Goal: Task Accomplishment & Management: Manage account settings

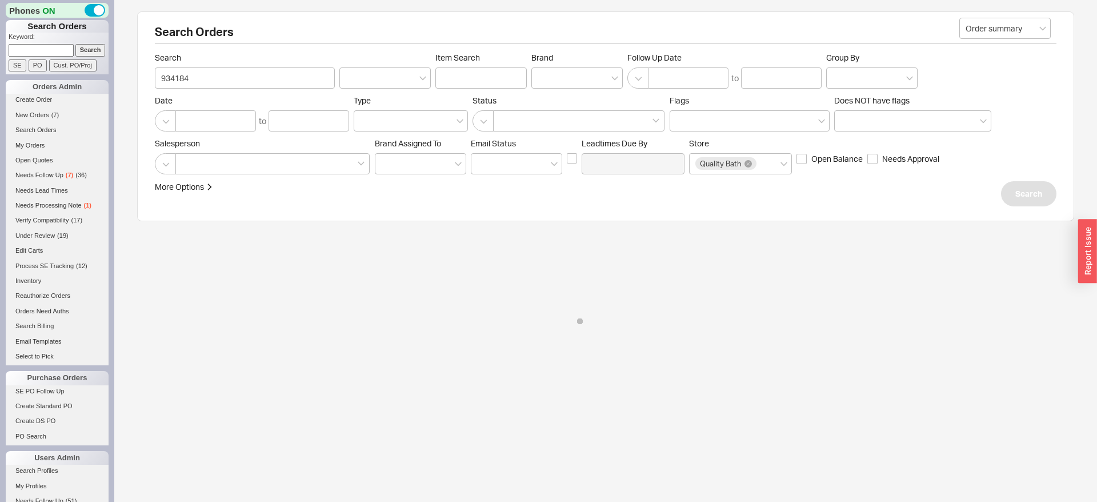
click at [53, 51] on input at bounding box center [41, 50] width 65 height 12
type input "934184"
click at [75, 44] on input "Search" at bounding box center [90, 50] width 30 height 12
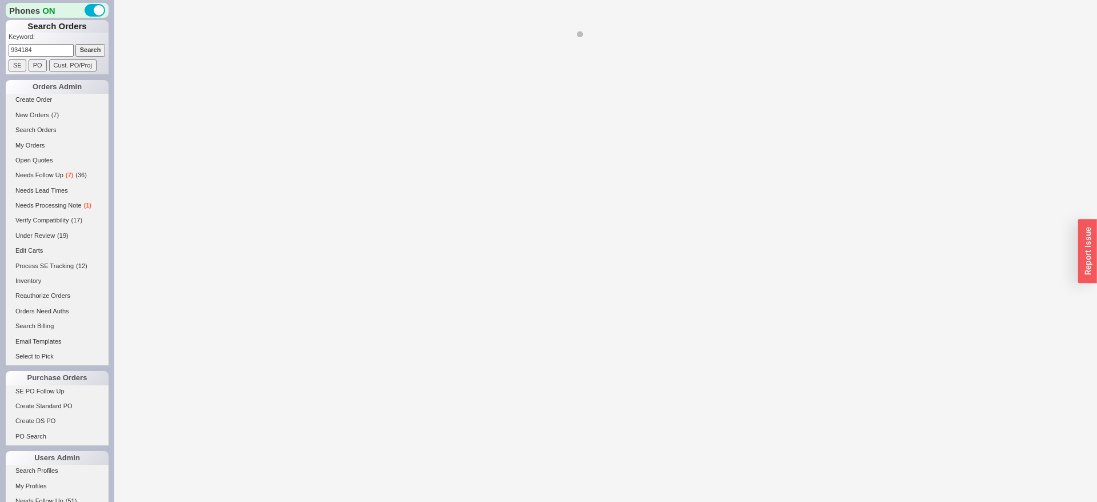
select select "*"
select select "Under Review"
select select "LOW"
select select "3"
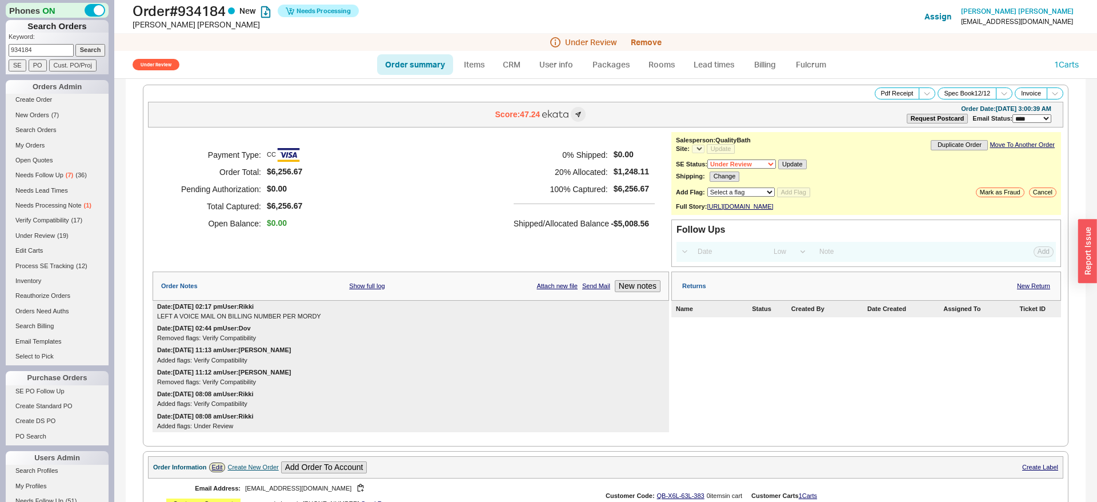
select select "*"
click at [412, 185] on div "Payment Type: CC Order Total: $6,256.67 Pending Authorization: $0.00 Total Capt…" at bounding box center [411, 189] width 517 height 114
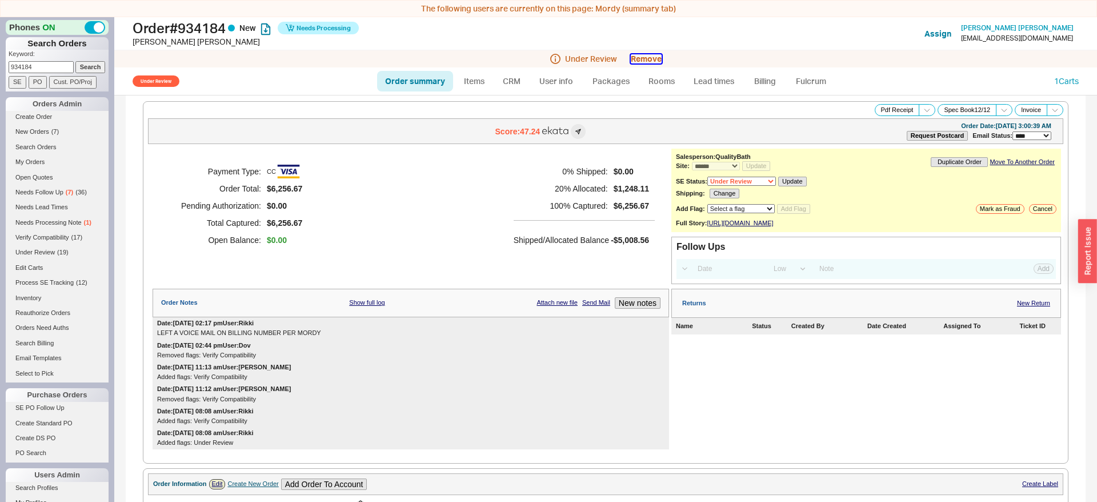
click at [644, 61] on button "Remove" at bounding box center [646, 58] width 31 height 9
click at [806, 62] on button "Yes" at bounding box center [808, 60] width 24 height 16
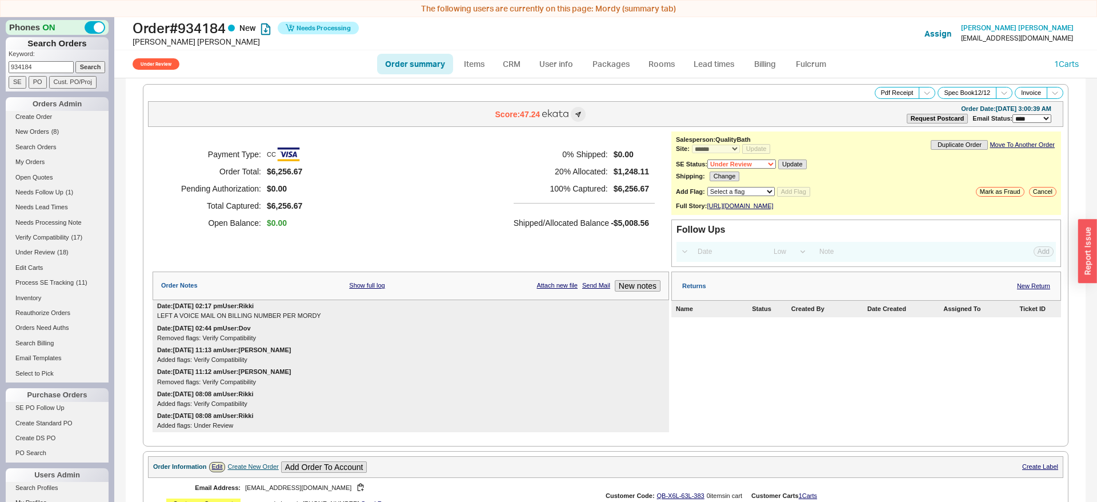
click at [425, 70] on link "Order summary" at bounding box center [415, 64] width 76 height 21
select select "*"
select select "Under Review"
select select "LOW"
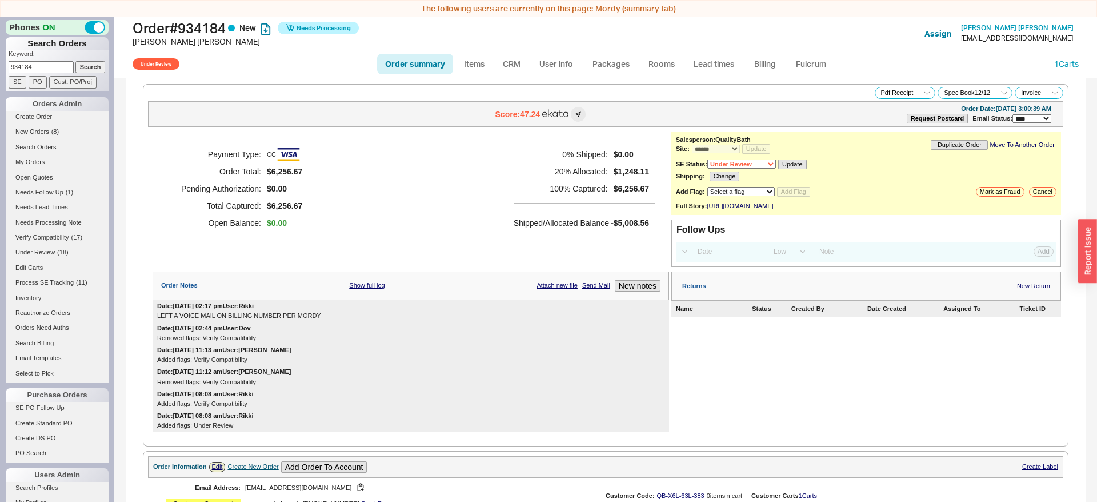
select select "3"
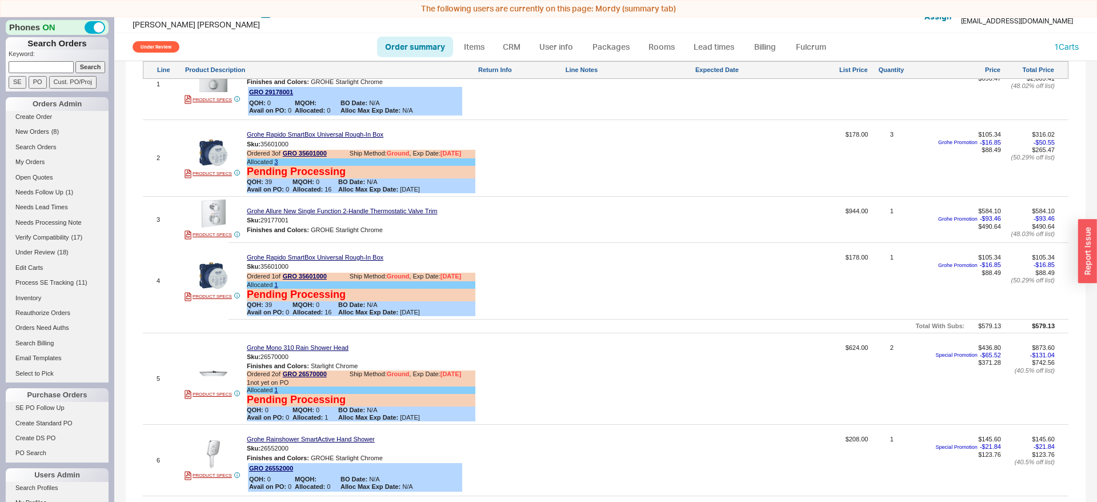
scroll to position [580, 0]
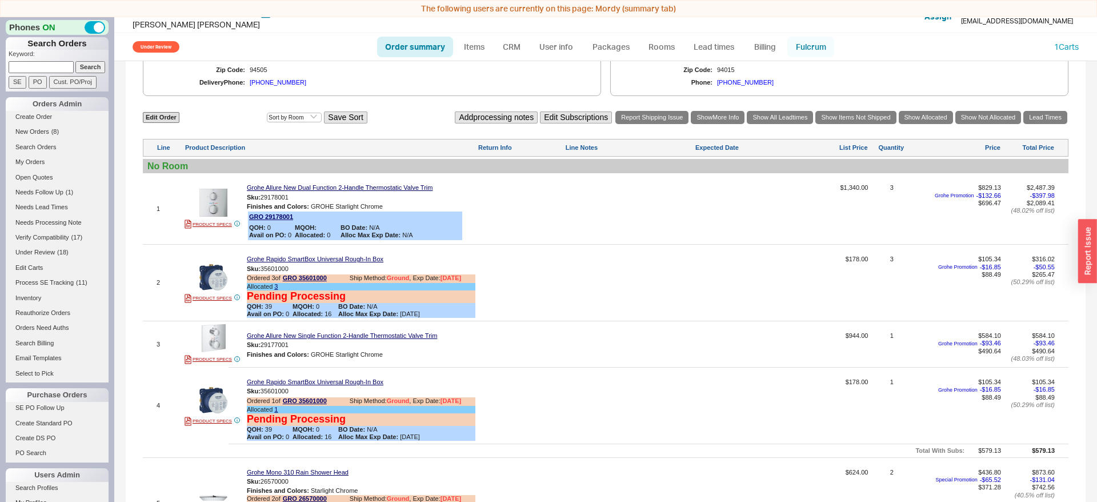
click at [820, 47] on link "Fulcrum" at bounding box center [811, 47] width 47 height 21
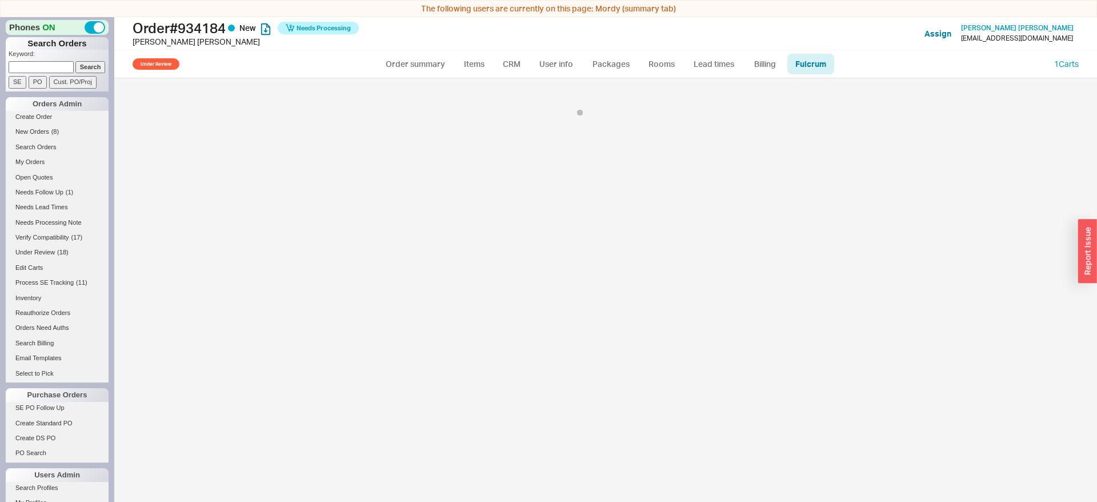
select select "HGR"
select select "5"
select select "GRO"
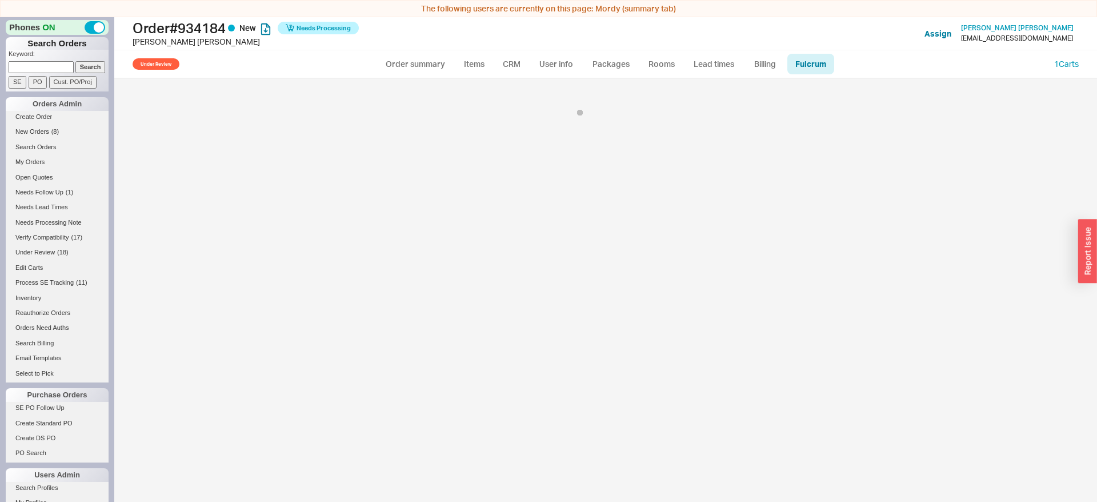
select select "GRO"
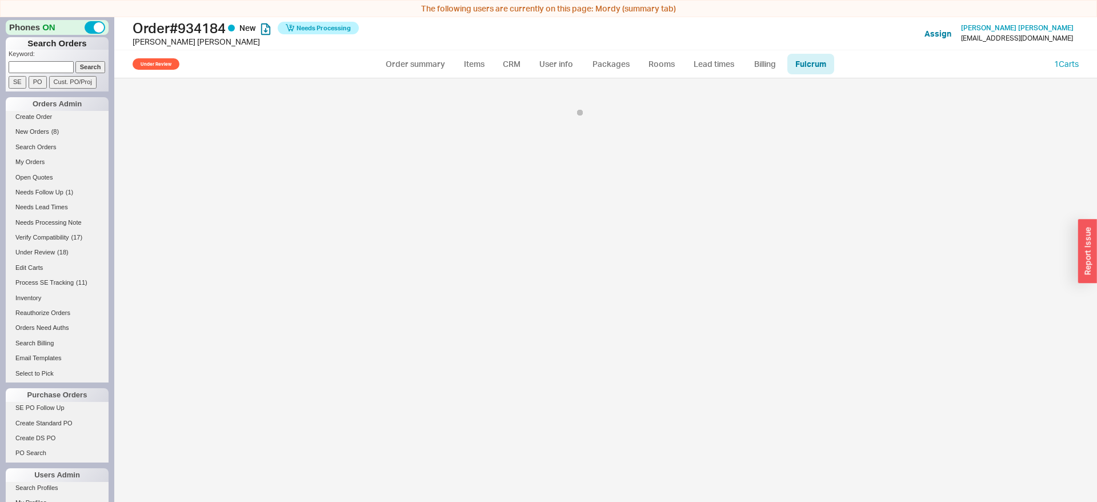
select select "GRO"
select select "Under Review"
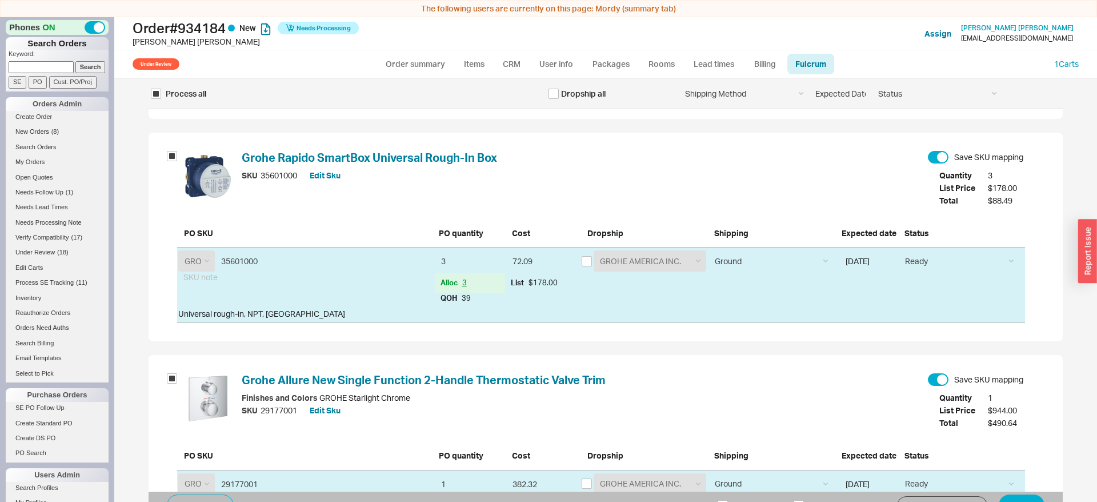
scroll to position [700, 0]
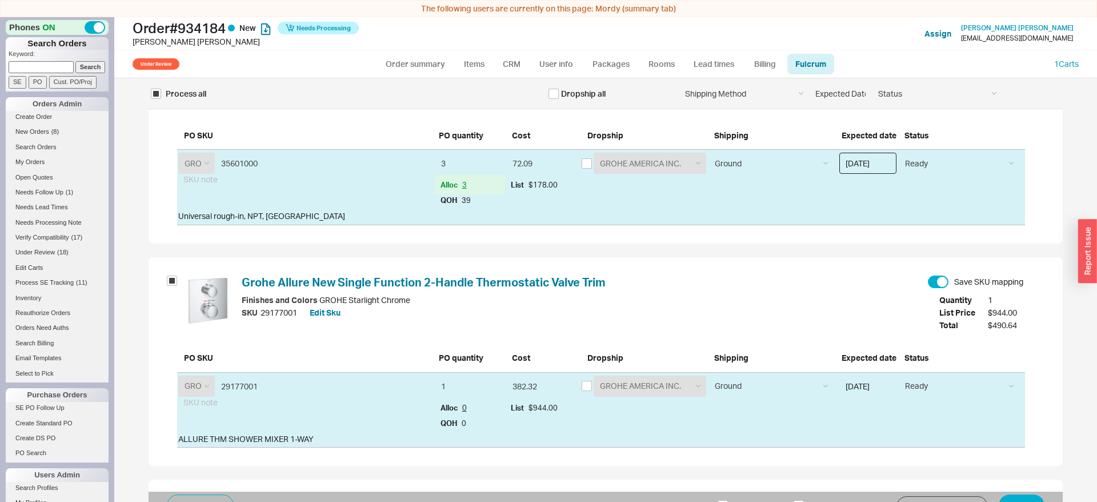
click at [882, 173] on input "08/20/2025" at bounding box center [868, 163] width 57 height 21
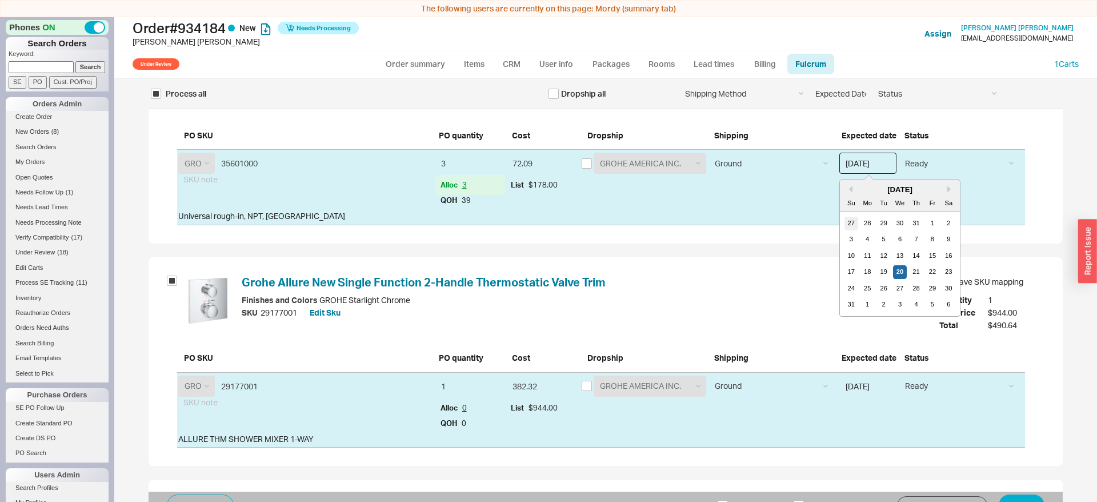
click at [853, 226] on div "27" at bounding box center [852, 224] width 14 height 14
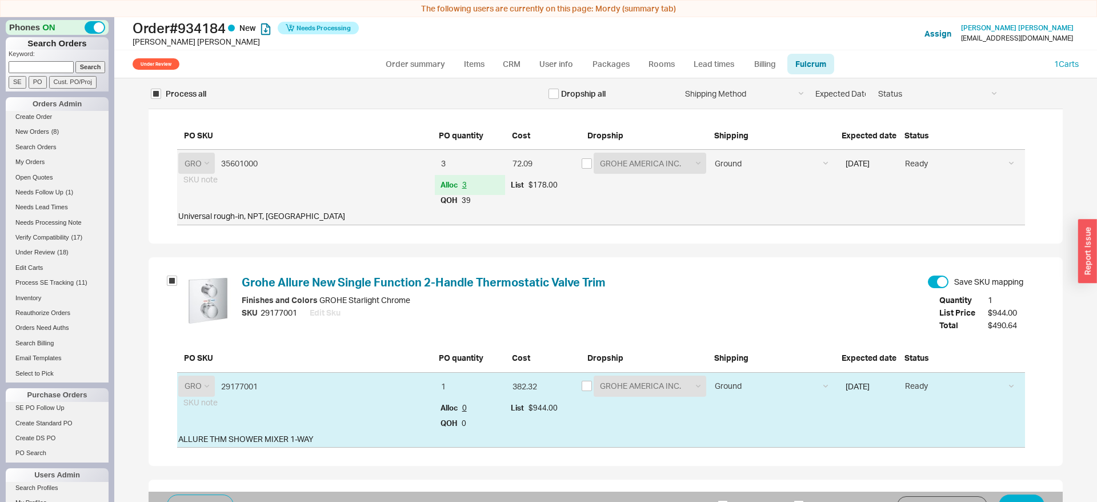
type input "07/27/2025"
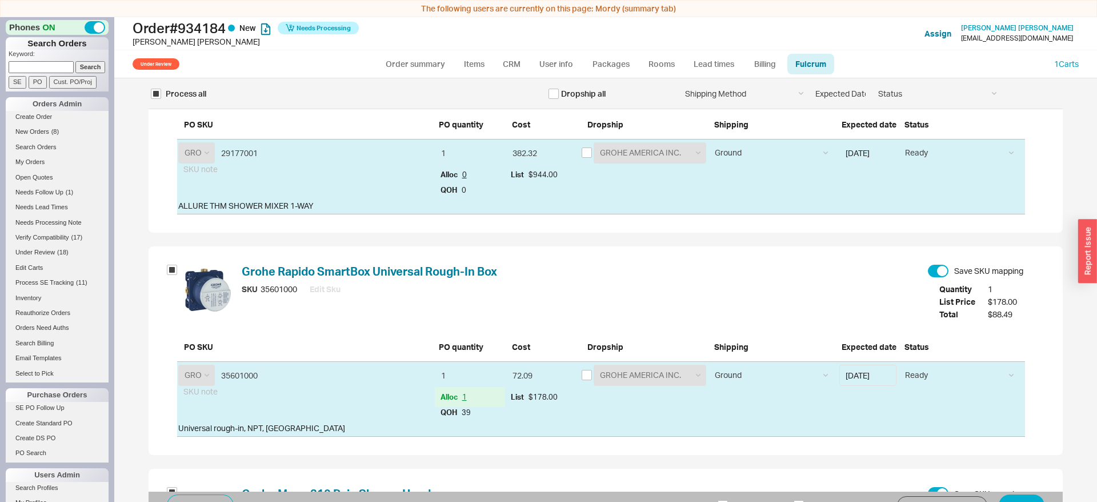
scroll to position [1049, 0]
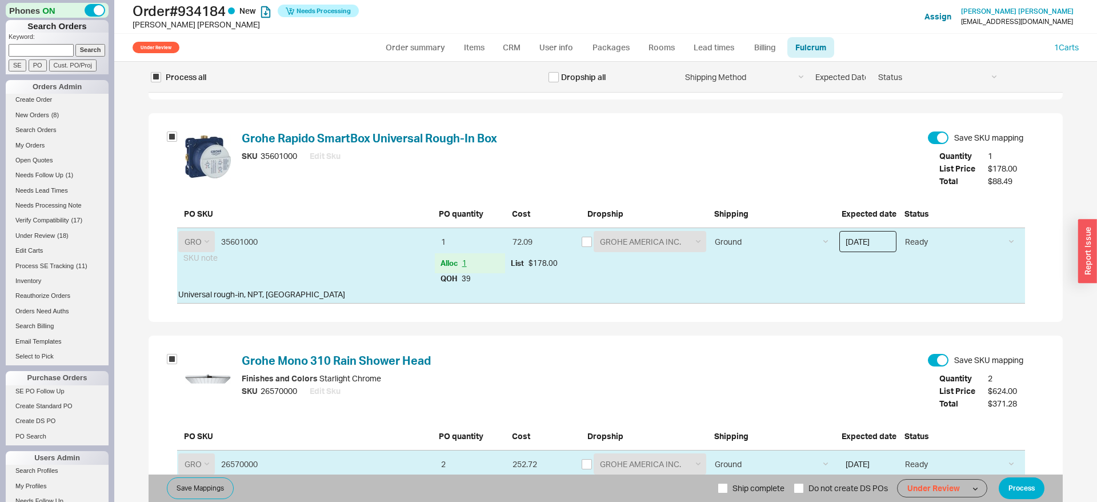
click at [890, 246] on input "08/20/2025" at bounding box center [868, 241] width 57 height 21
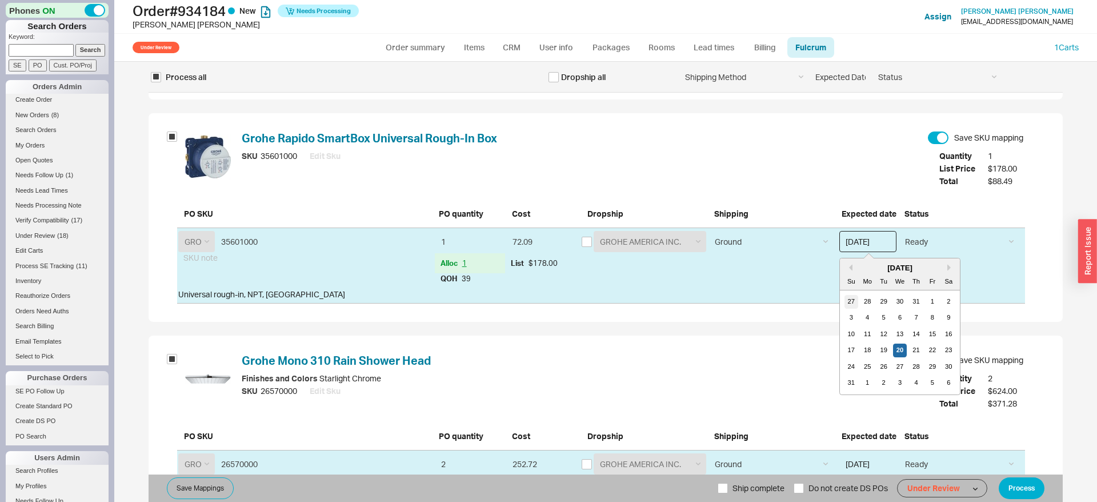
click at [848, 301] on div "27" at bounding box center [852, 302] width 14 height 14
type input "07/27/2025"
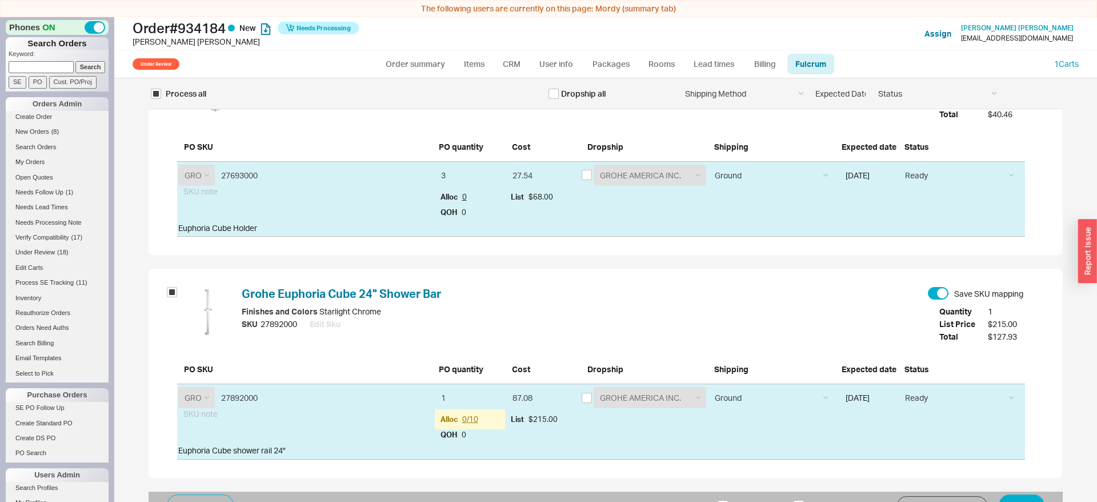
scroll to position [17, 0]
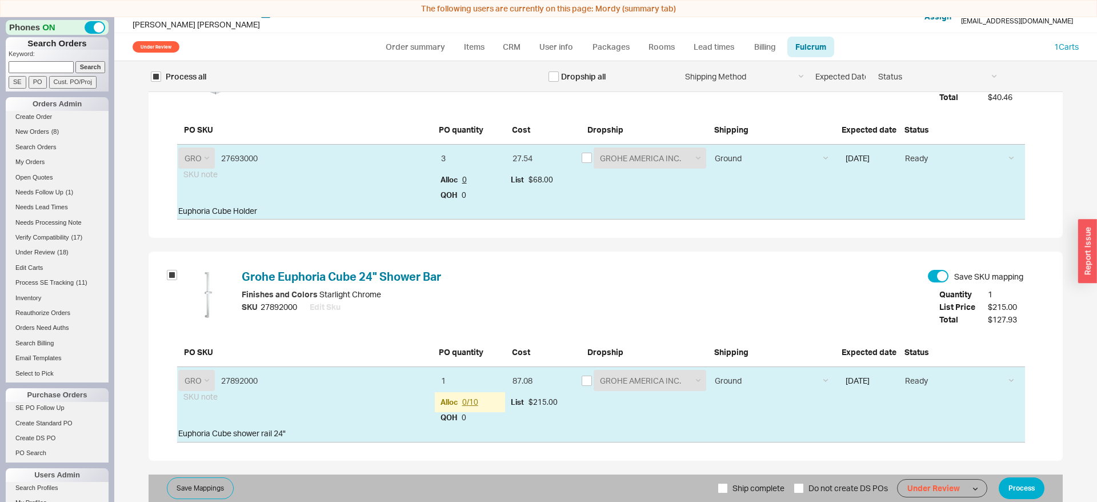
click at [762, 489] on span "Ship complete" at bounding box center [759, 487] width 52 height 27
click at [728, 489] on input "Ship complete" at bounding box center [723, 488] width 10 height 10
checkbox input "true"
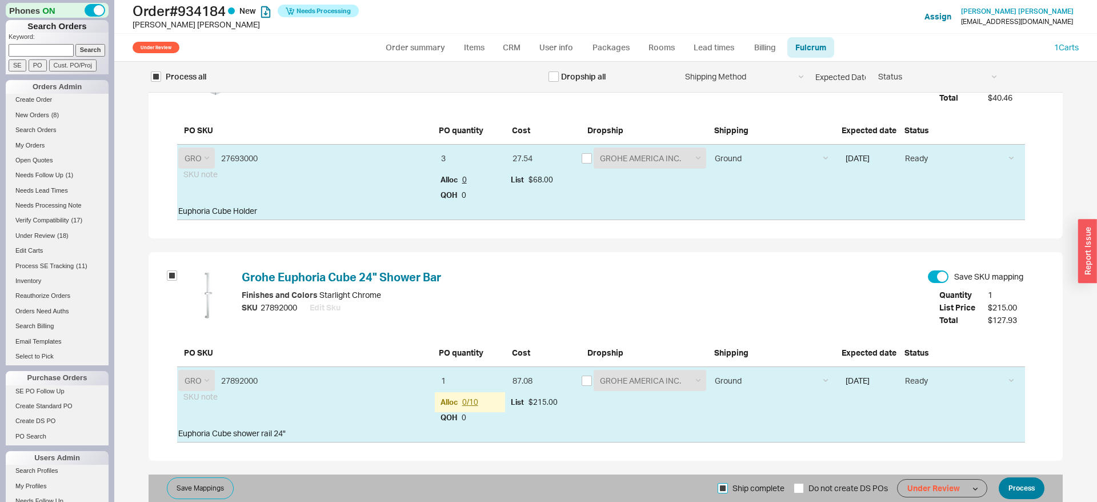
scroll to position [0, 0]
click at [1032, 485] on button "Process" at bounding box center [1022, 488] width 46 height 22
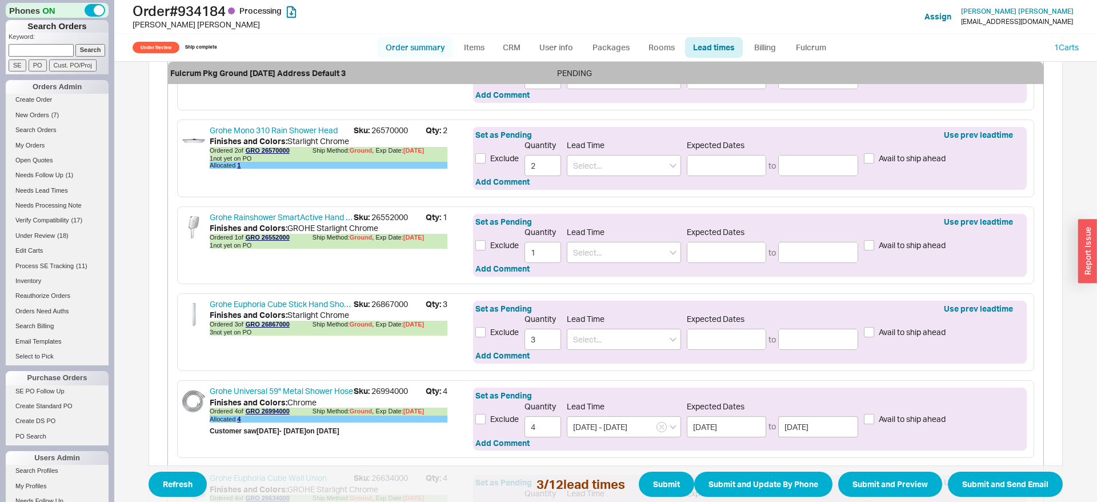
scroll to position [874, 0]
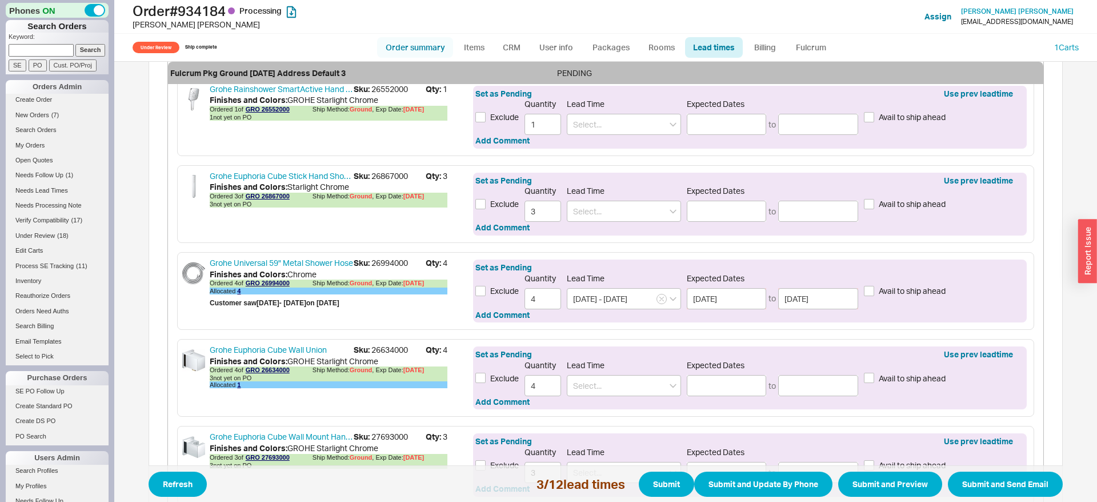
click at [421, 50] on link "Order summary" at bounding box center [415, 47] width 76 height 21
select select "*"
select select "Under Review"
select select "LOW"
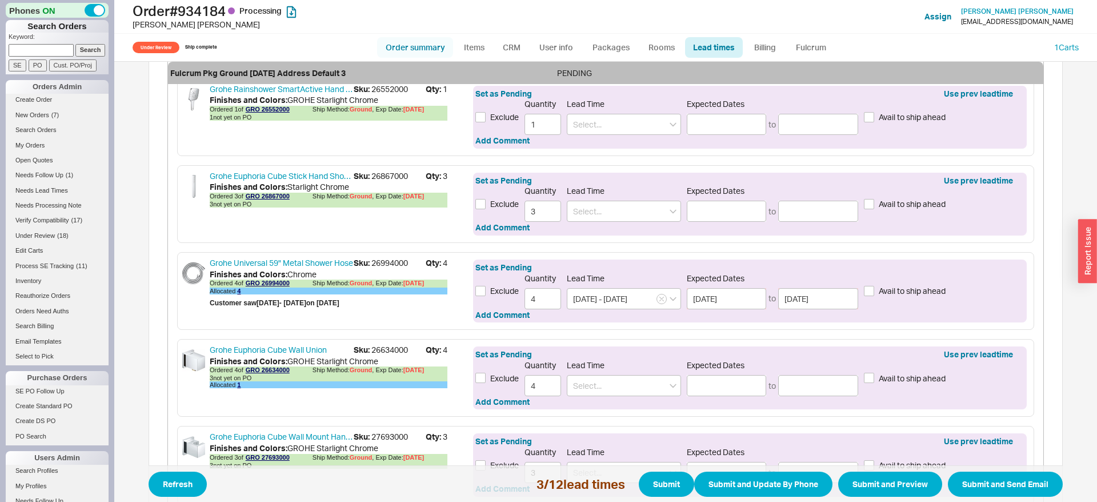
select select "3"
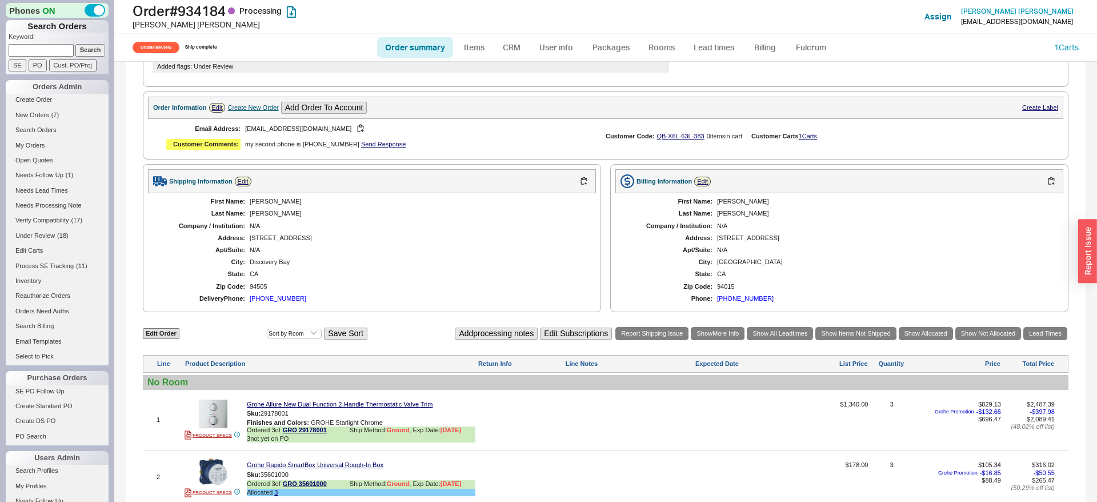
scroll to position [583, 0]
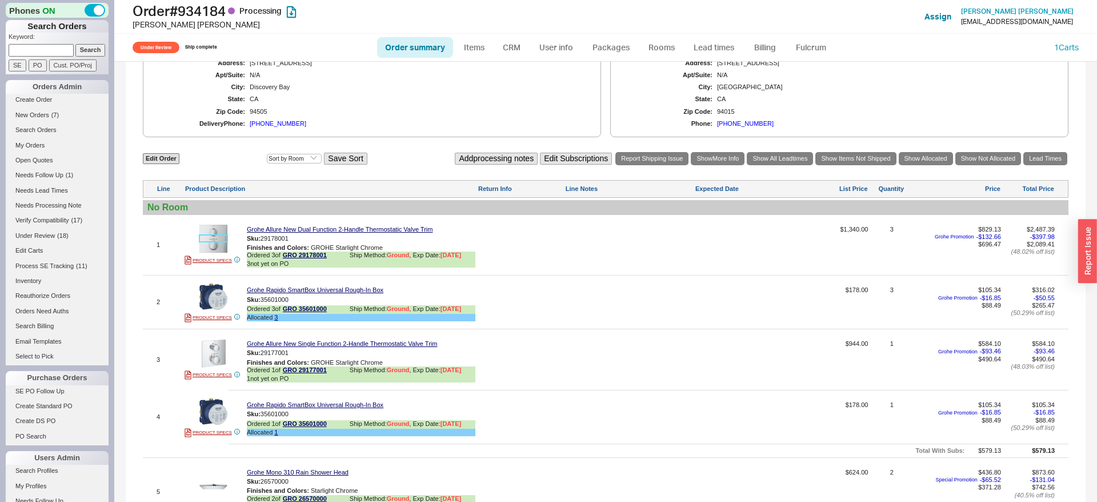
click at [221, 253] on img at bounding box center [213, 239] width 28 height 28
click at [278, 244] on div "Sku: 29178001" at bounding box center [361, 238] width 229 height 11
copy div "Sku: 29178001"
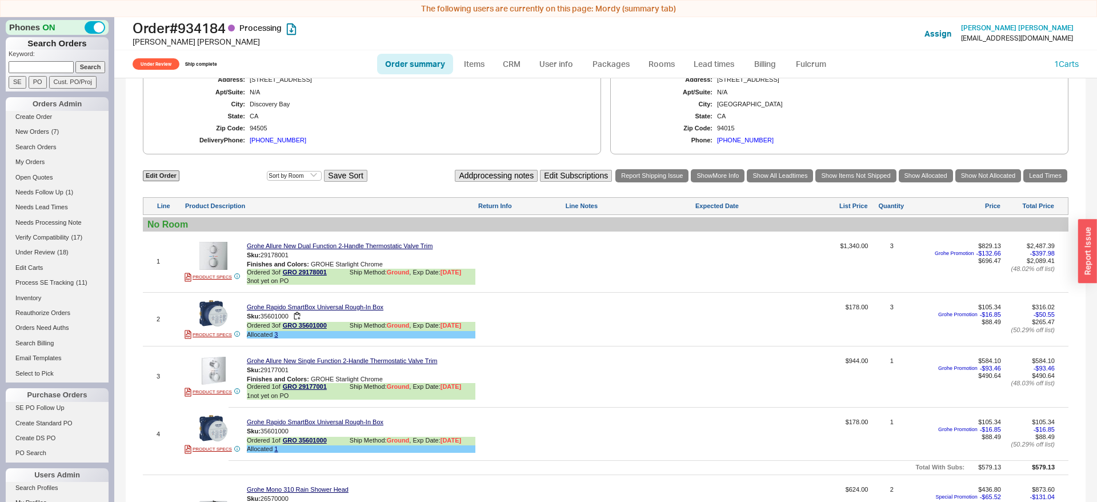
scroll to position [700, 0]
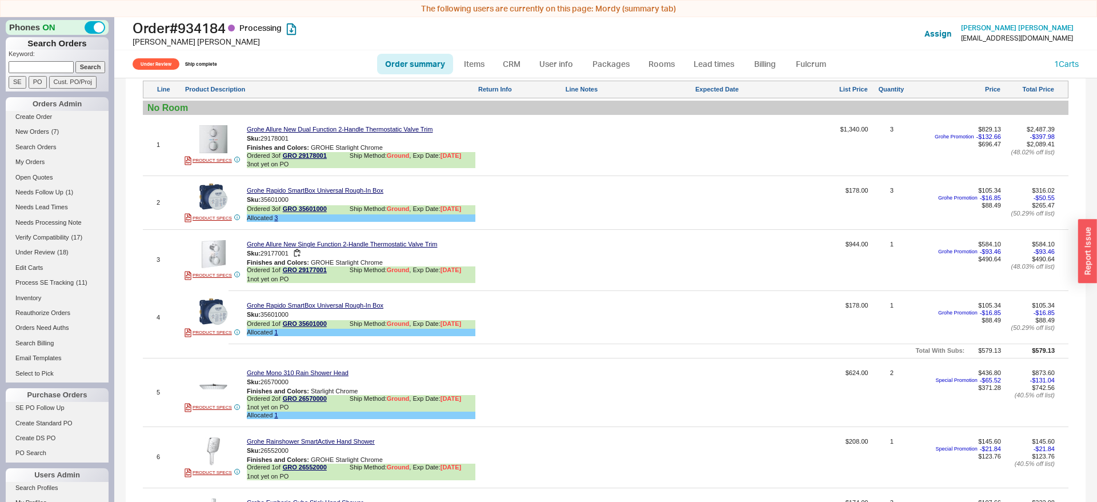
click at [277, 259] on div "Sku: 29177001" at bounding box center [361, 253] width 229 height 11
copy div "Sku: 29177001"
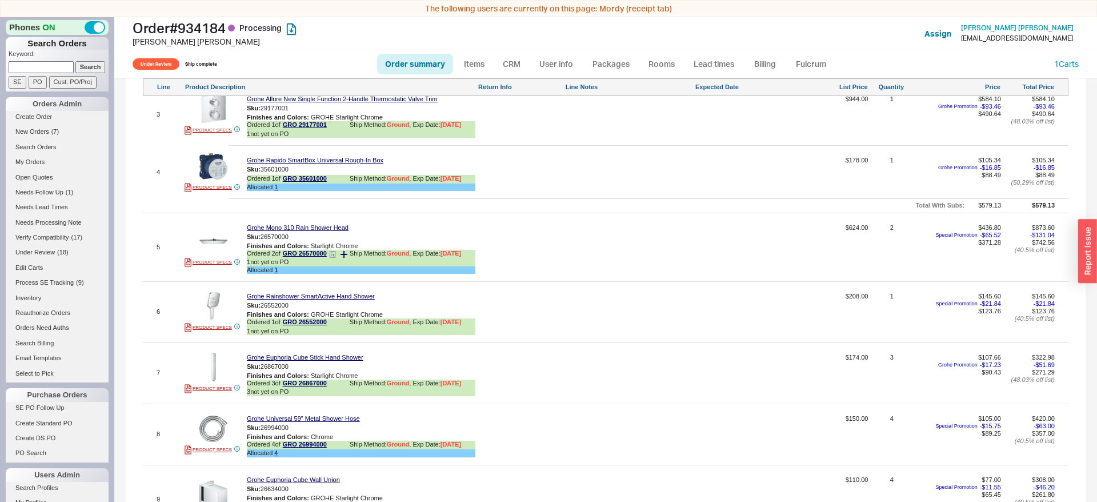
scroll to position [933, 0]
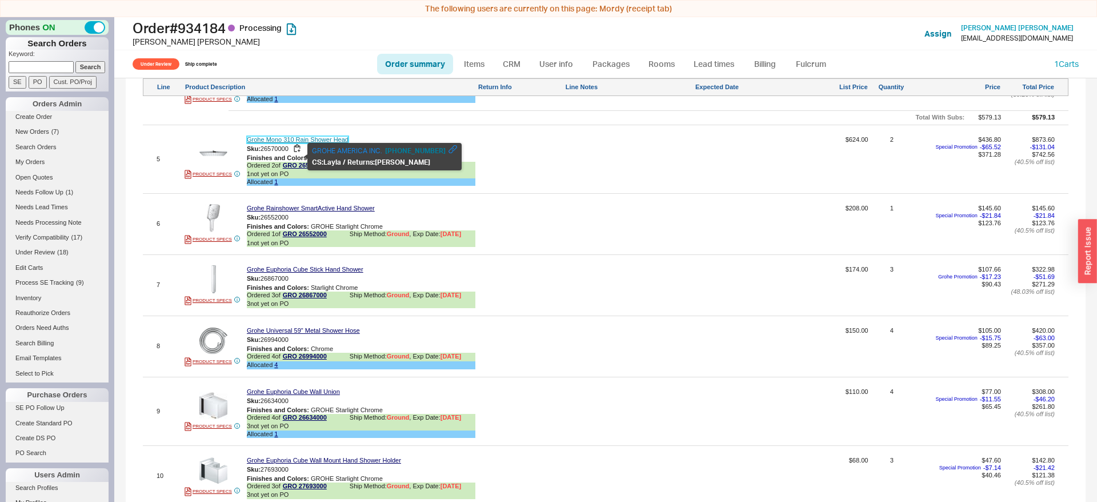
click at [280, 143] on link "Grohe Mono 310 Rain Shower Head" at bounding box center [298, 139] width 102 height 7
click at [276, 151] on span "26570000" at bounding box center [275, 148] width 28 height 7
copy div "Sku: 26570000"
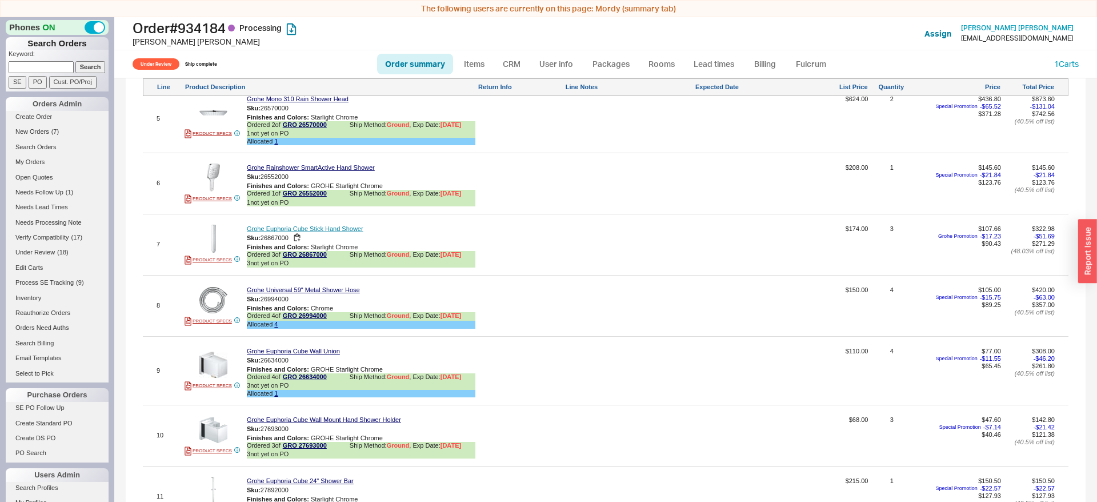
scroll to position [991, 0]
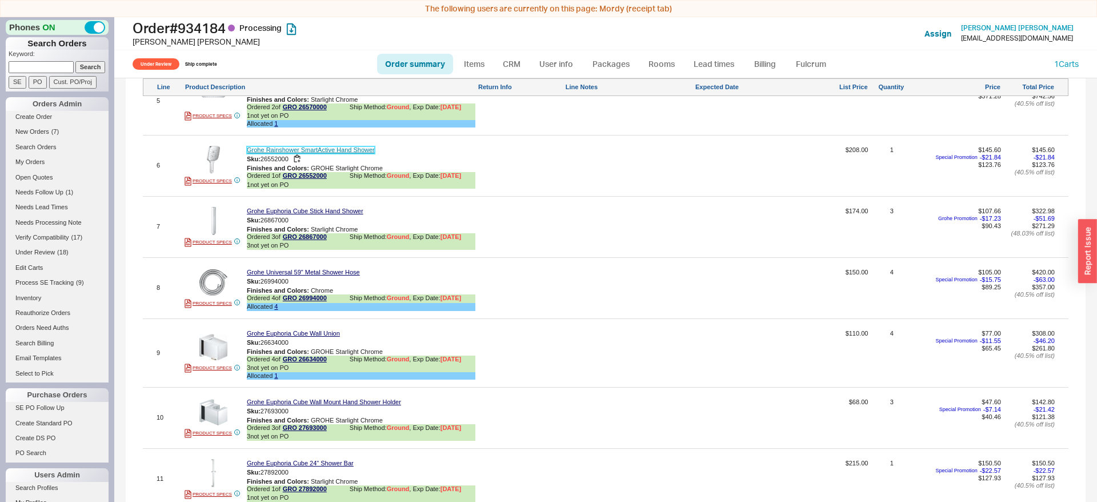
click at [267, 154] on link "Grohe Rainshower SmartActive Hand Shower" at bounding box center [311, 149] width 128 height 7
click at [286, 162] on span "26552000" at bounding box center [275, 158] width 28 height 7
copy div "Sku: 26552000"
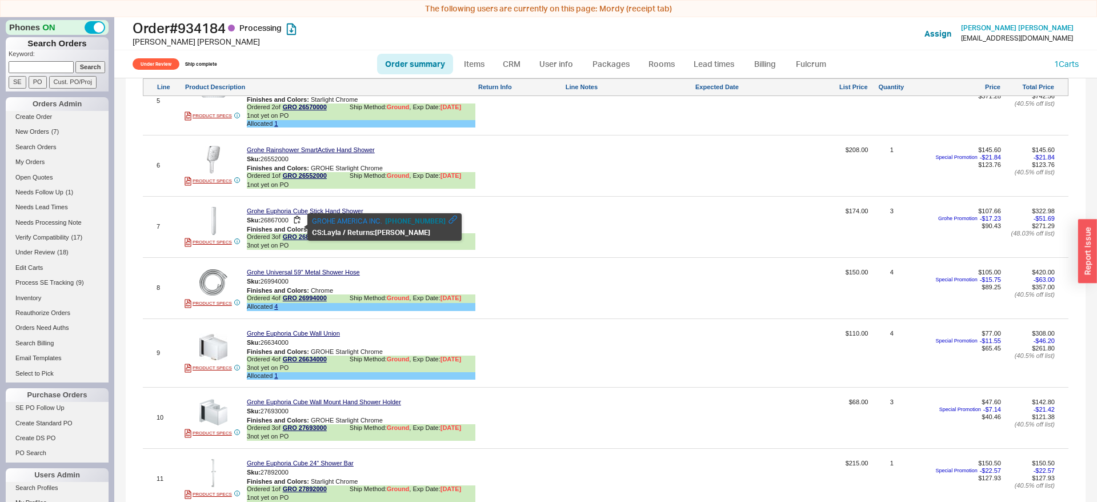
click at [271, 223] on span "26867000" at bounding box center [275, 219] width 28 height 7
copy div "Sku: 26867000"
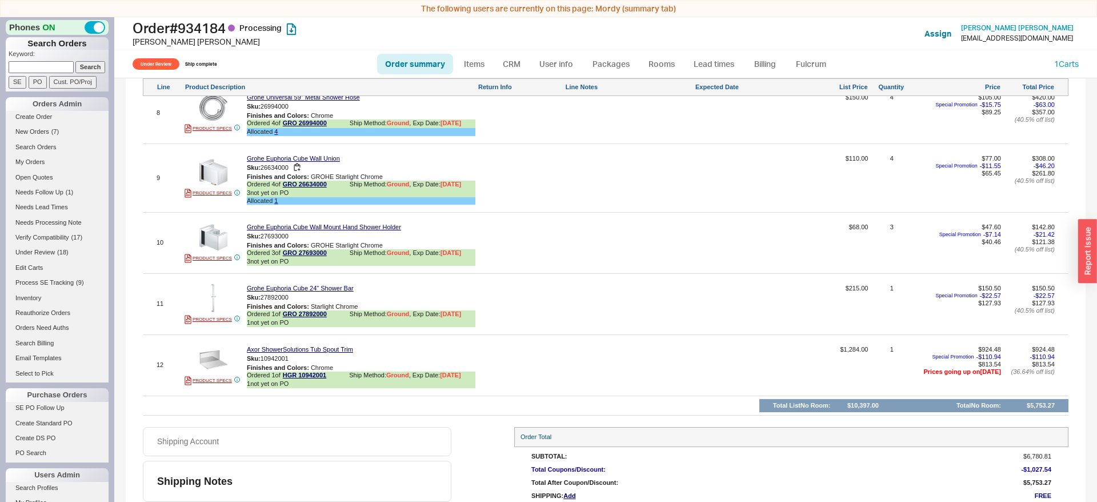
click at [283, 170] on span "26634000" at bounding box center [275, 166] width 28 height 7
copy div "Sku: 26634000"
click at [273, 238] on span "27693000" at bounding box center [275, 235] width 28 height 7
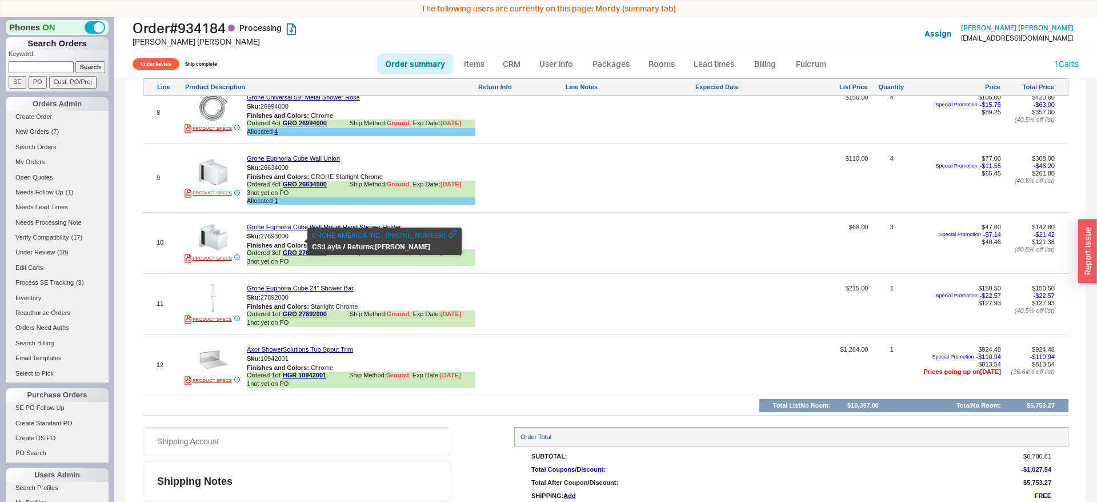
copy div "Sku: 27693000"
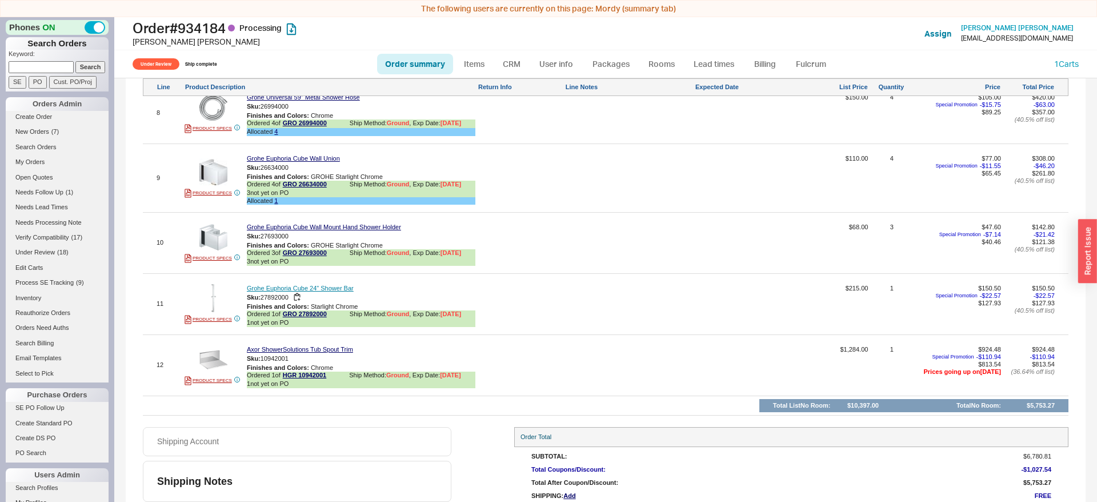
scroll to position [1195, 0]
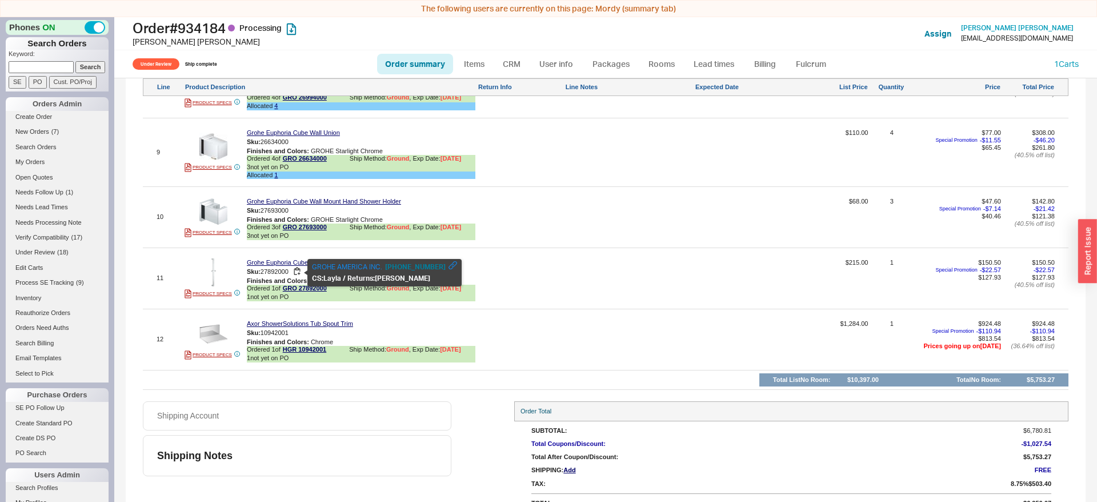
click at [282, 273] on span "27892000" at bounding box center [275, 270] width 28 height 7
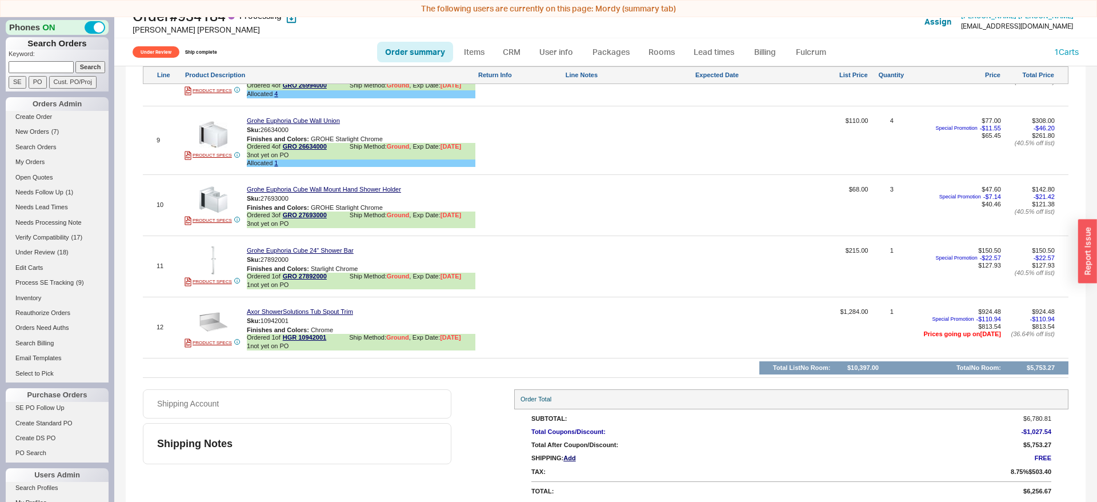
scroll to position [17, 0]
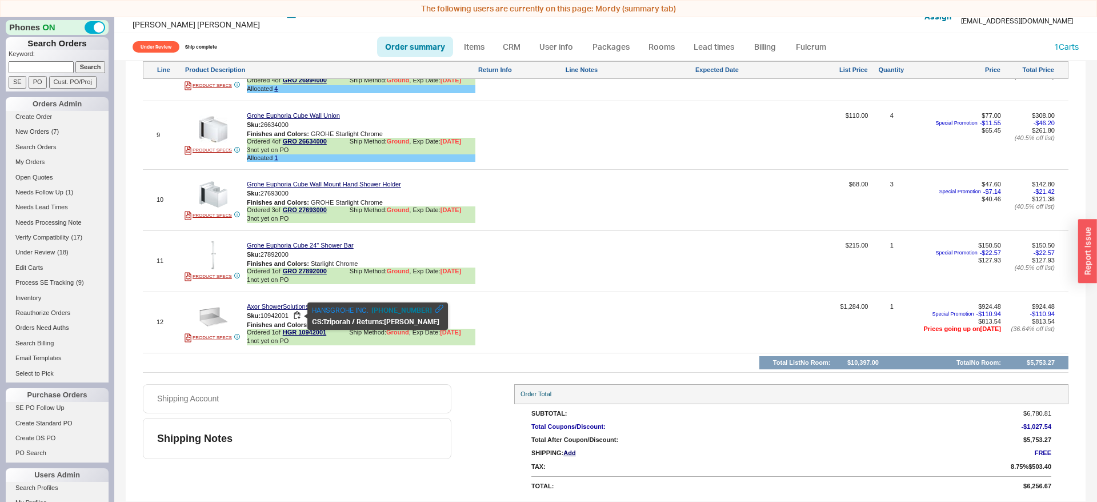
click at [278, 315] on span "10942001" at bounding box center [275, 314] width 28 height 7
copy div "Sku: 10942001"
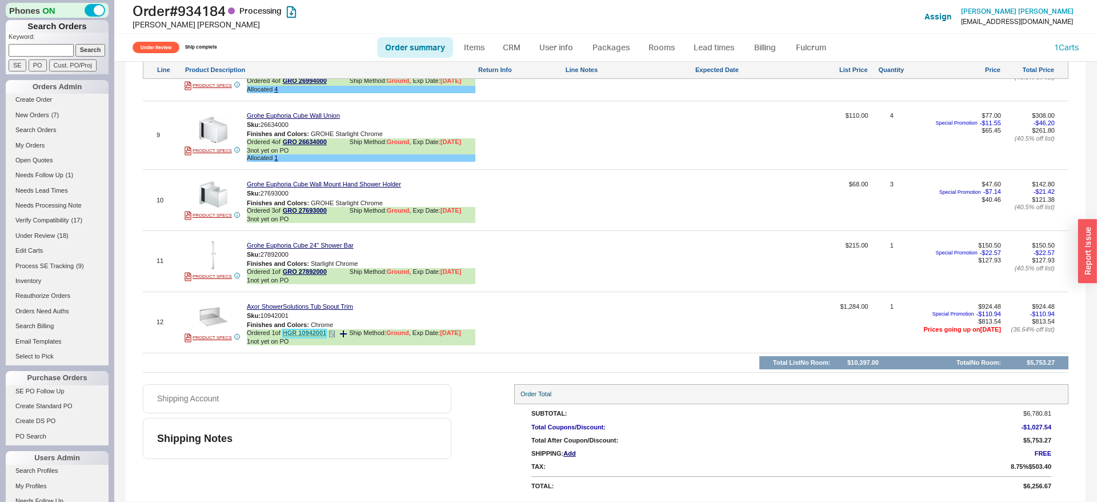
click at [304, 336] on link "HGR 10942001" at bounding box center [304, 333] width 43 height 9
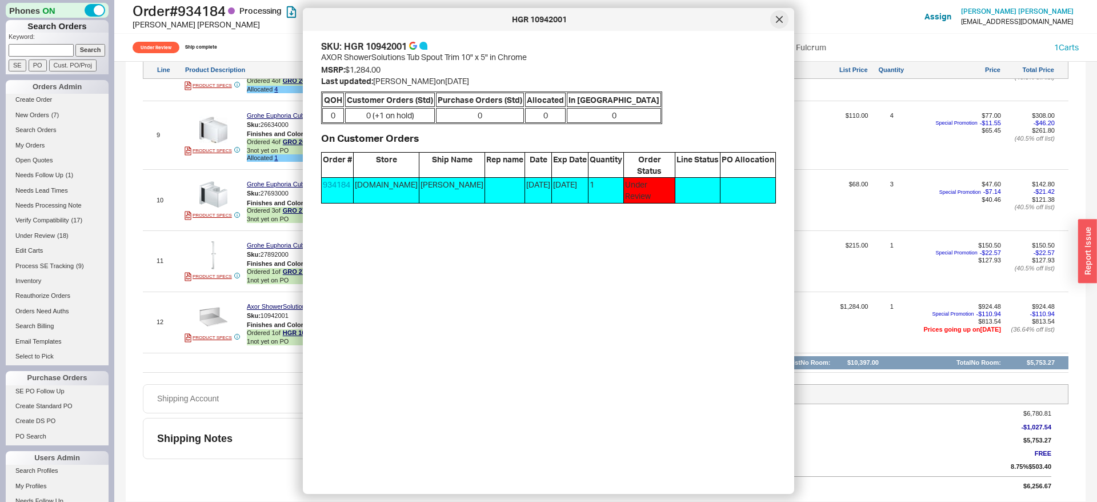
click at [776, 25] on div at bounding box center [779, 19] width 18 height 18
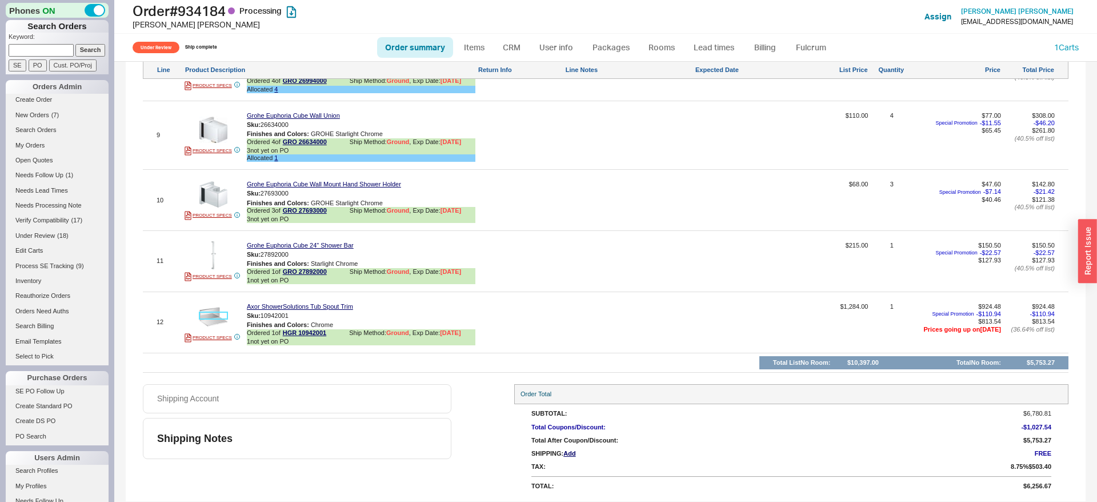
click at [218, 318] on img at bounding box center [213, 316] width 28 height 28
click at [604, 54] on link "Packages" at bounding box center [611, 47] width 54 height 21
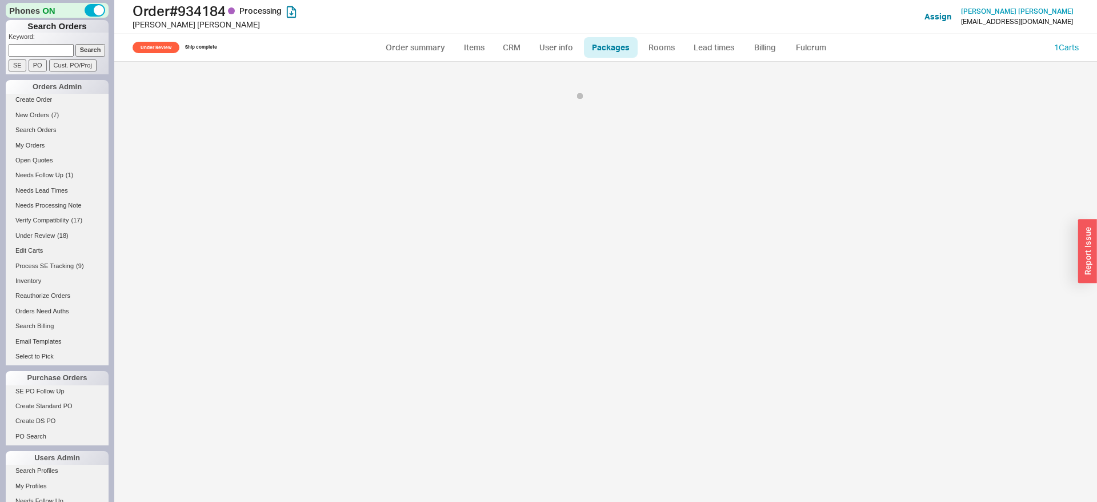
select select "1"
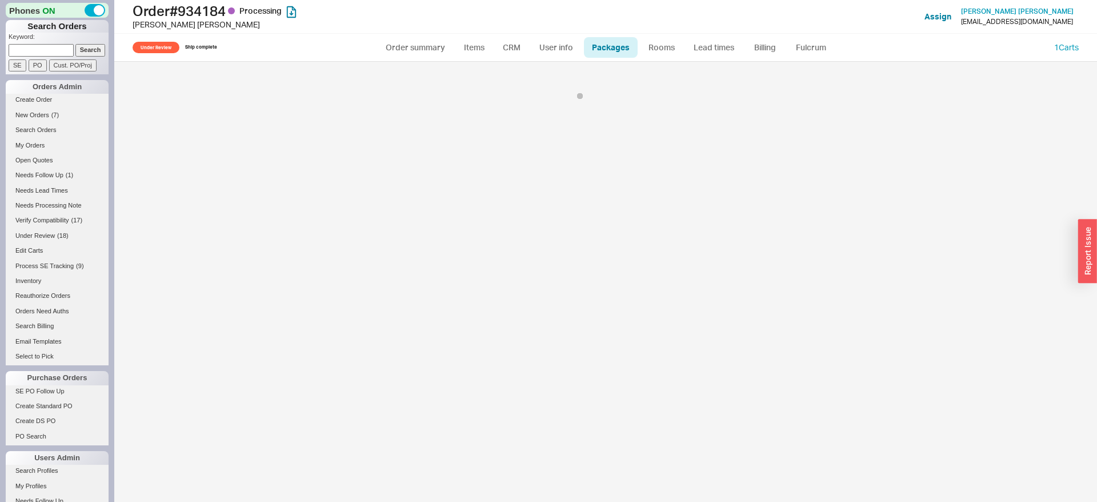
select select "1"
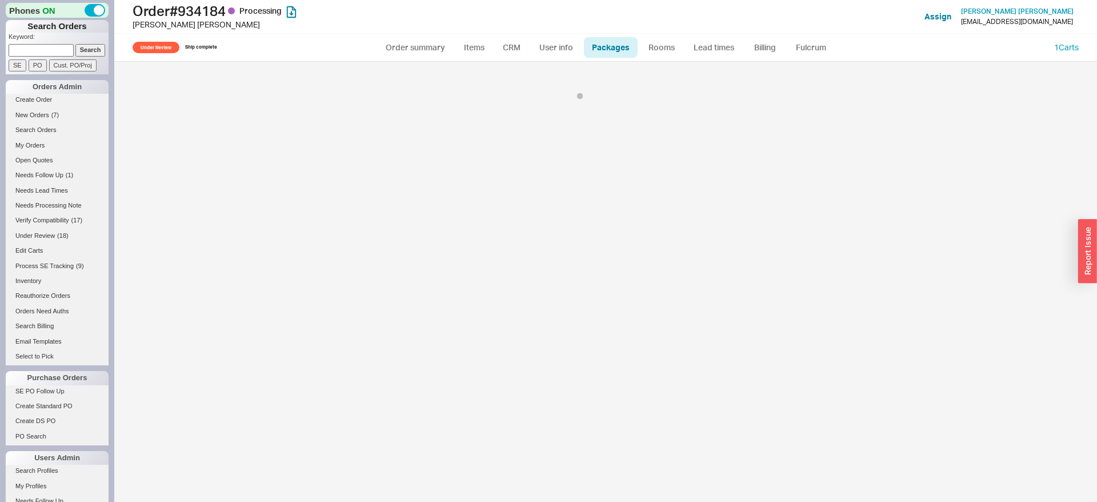
select select "1"
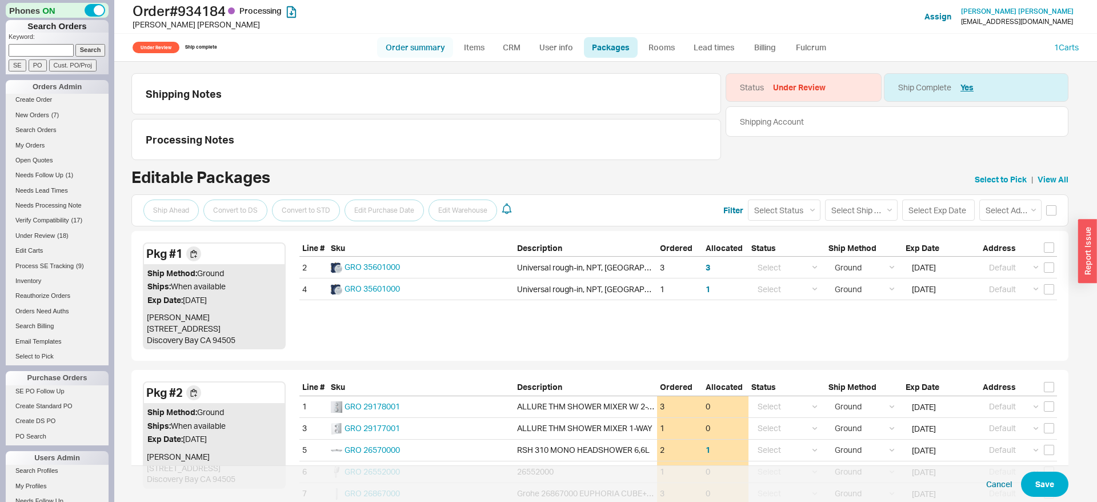
click at [412, 41] on link "Order summary" at bounding box center [415, 47] width 76 height 21
select select "*"
select select "Under Review"
select select "LOW"
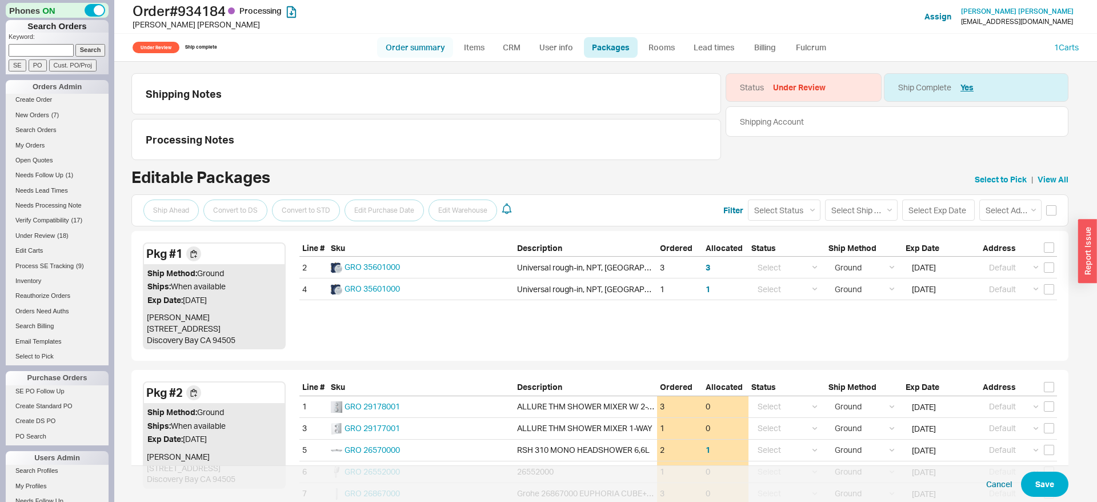
select select "3"
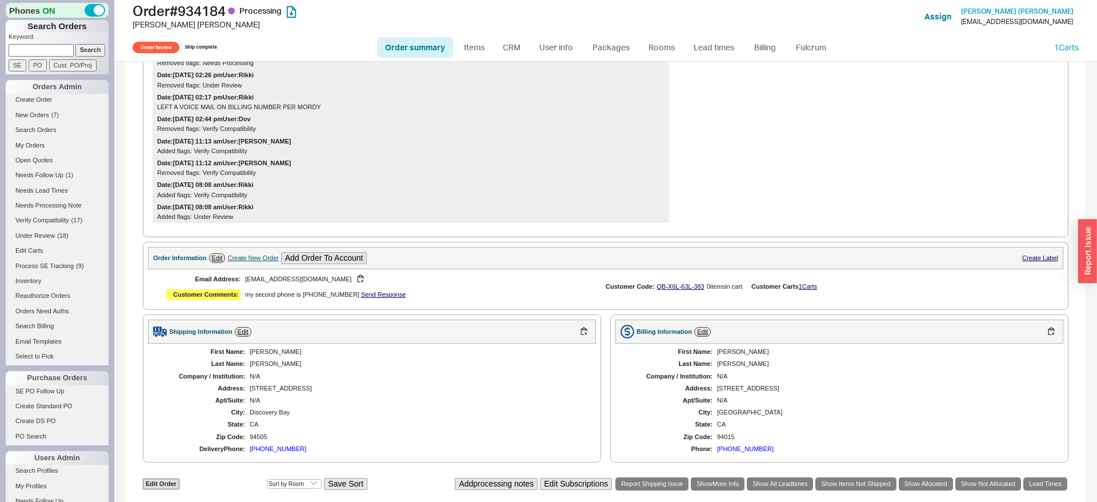
scroll to position [233, 0]
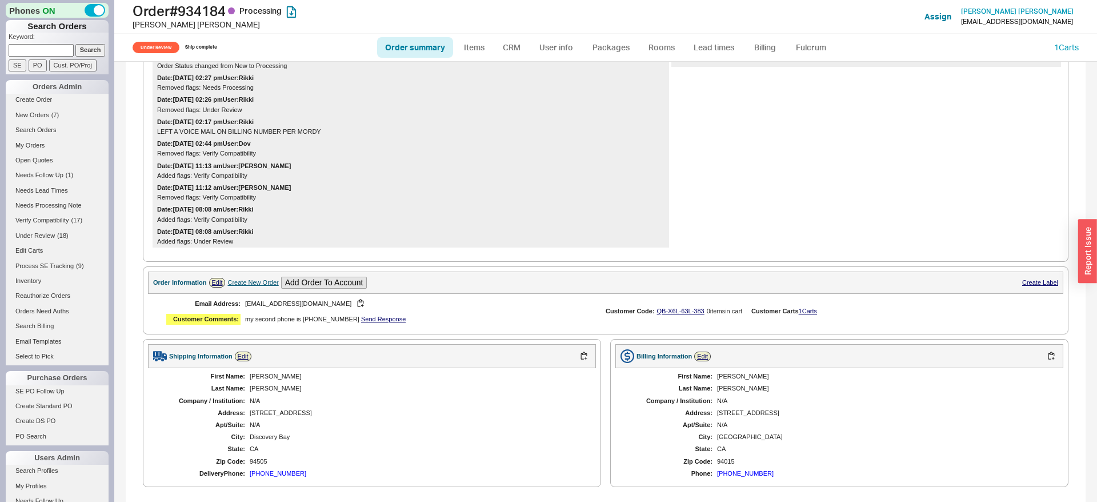
click at [424, 39] on link "Order summary" at bounding box center [415, 47] width 76 height 21
select select "*"
select select "Under Review"
select select "LOW"
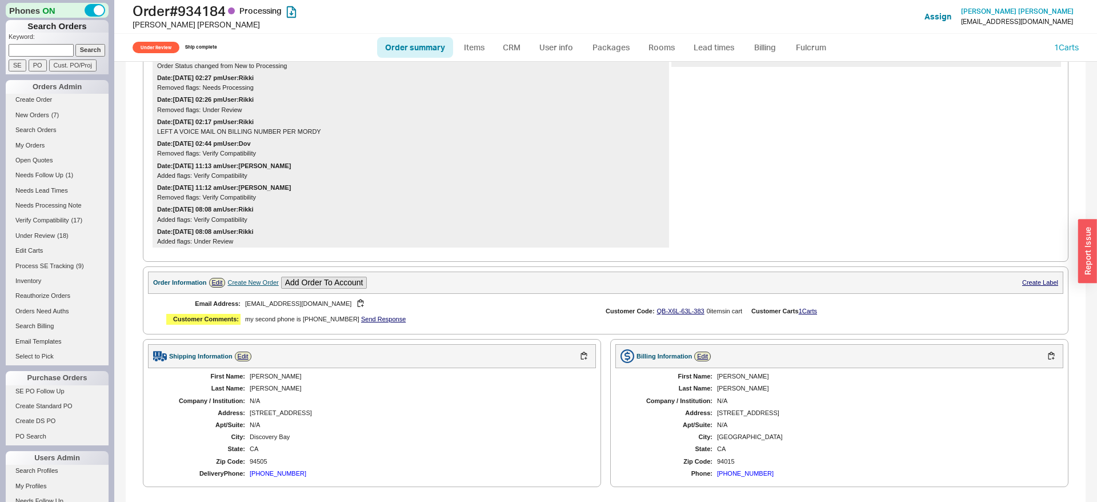
select select "3"
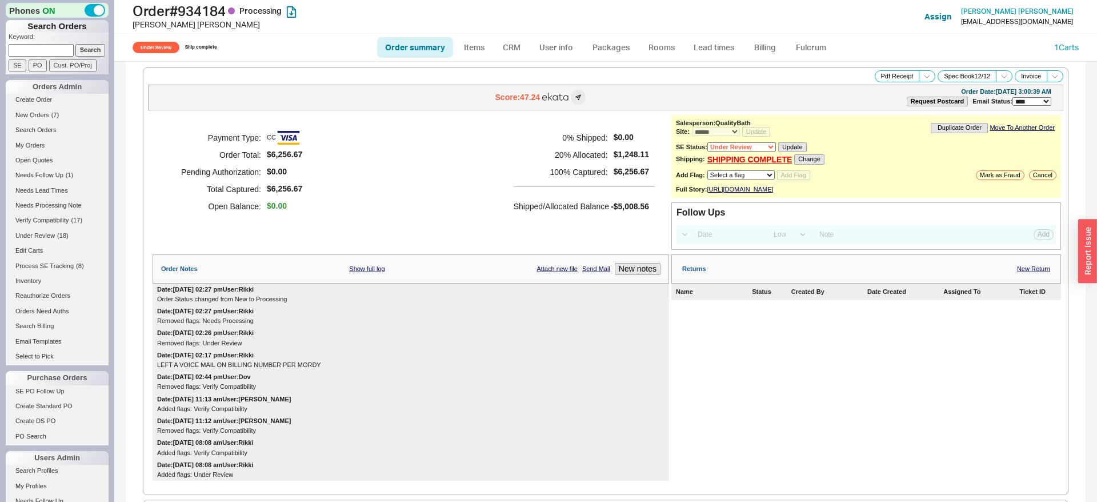
click at [708, 142] on select "None On Hold Call Before Ship Hold for Balance Hold For Payment Wait For Cust. …" at bounding box center [742, 146] width 69 height 9
select select
click option "None" at bounding box center [0, 0] width 0 height 0
drag, startPoint x: 801, startPoint y: 150, endPoint x: 633, endPoint y: 185, distance: 170.9
click at [800, 150] on button "Update" at bounding box center [789, 147] width 28 height 10
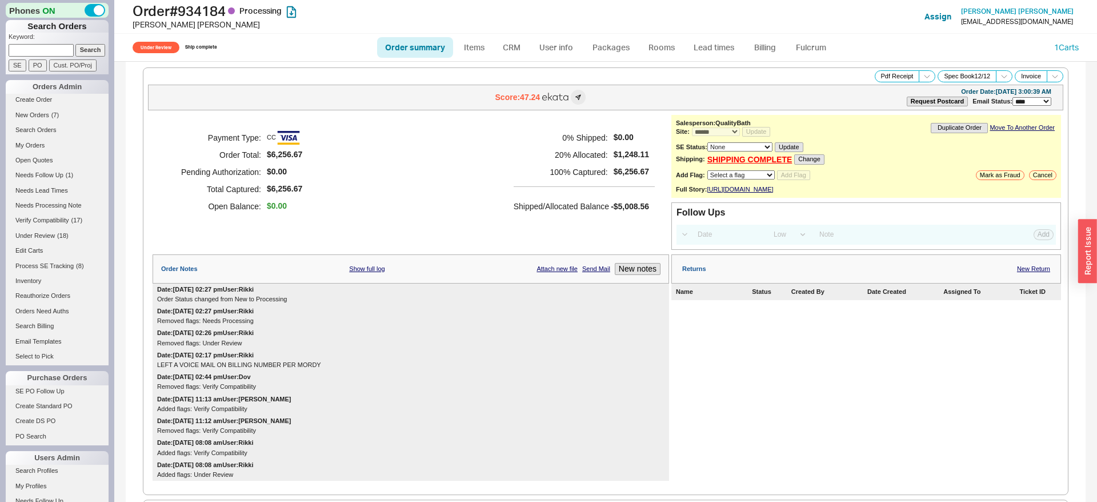
click at [413, 53] on link "Order summary" at bounding box center [415, 47] width 76 height 21
select select "*"
select select "Under Review"
select select "LOW"
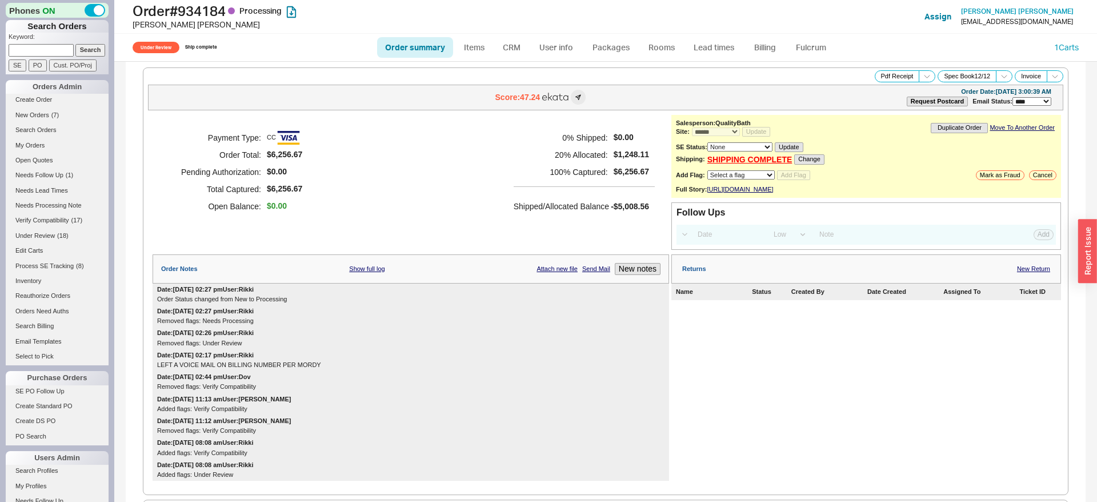
select select "3"
click at [708, 142] on select "None On Hold Call Before Ship Hold for Balance Hold For Payment Wait For Cust. …" at bounding box center [740, 146] width 65 height 9
select select
click option "None" at bounding box center [0, 0] width 0 height 0
click at [788, 149] on button "Update" at bounding box center [789, 147] width 28 height 10
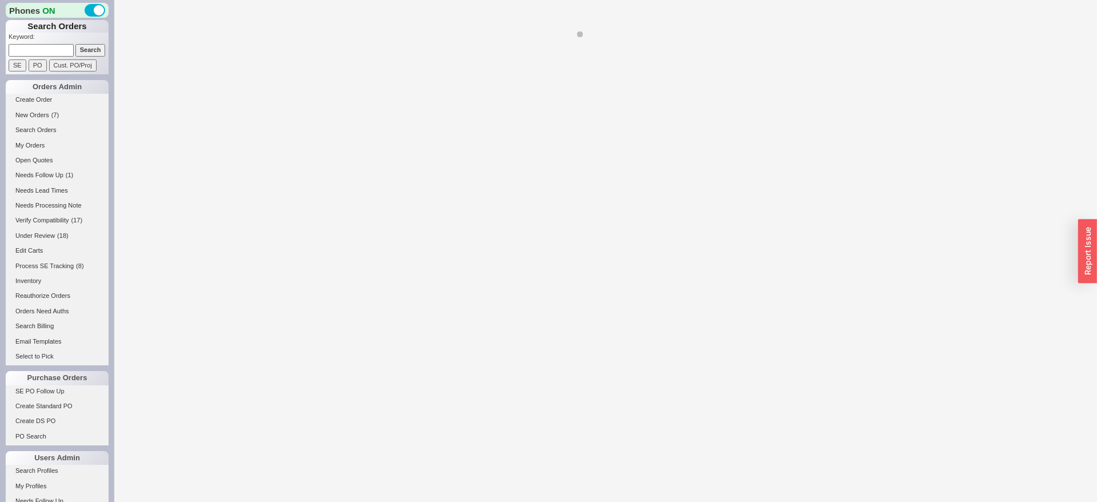
select select "*"
select select "LOW"
select select "3"
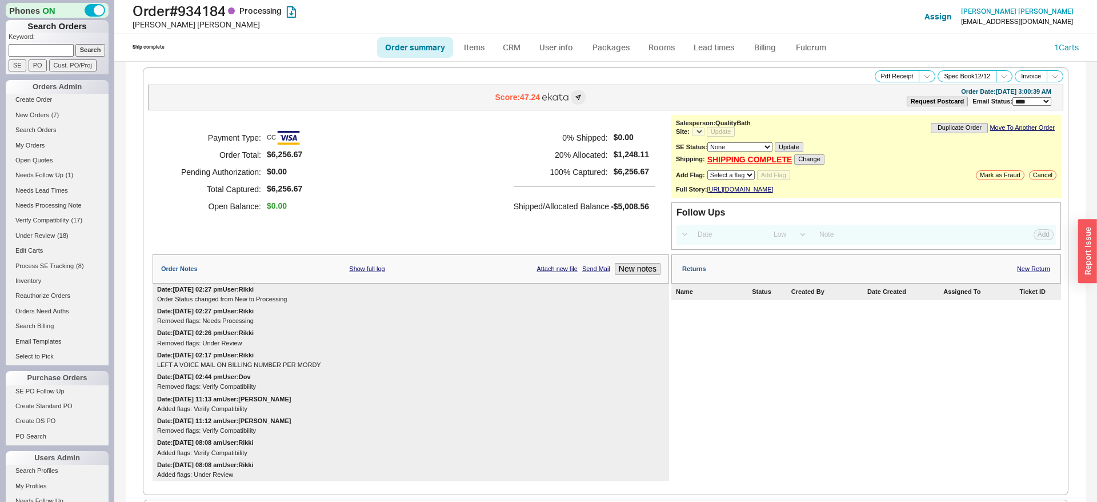
select select "*"
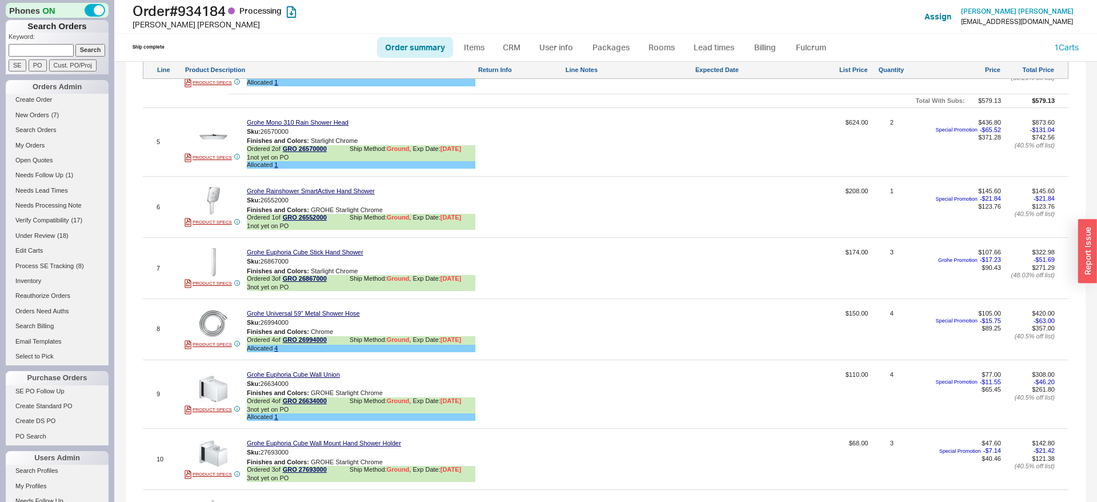
scroll to position [1195, 0]
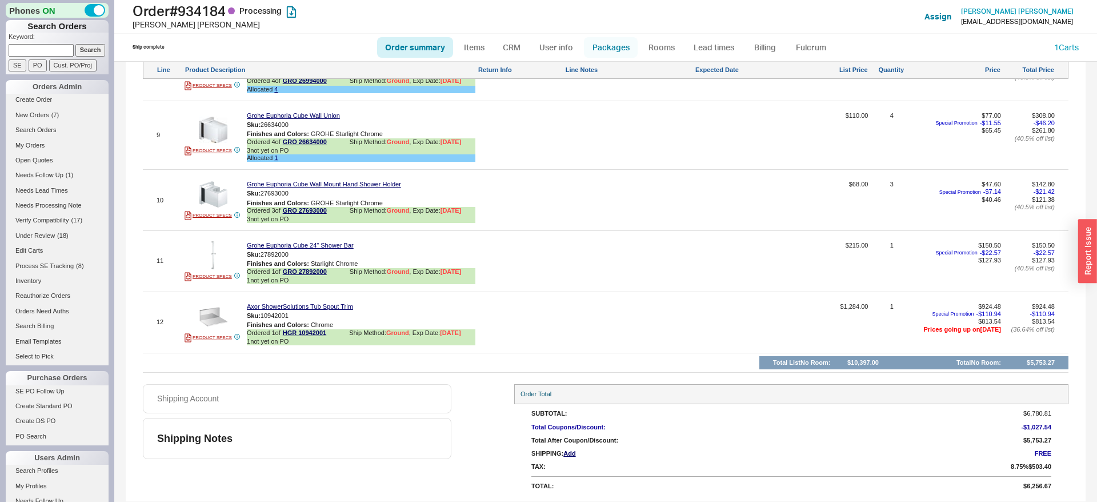
click at [613, 57] on link "Packages" at bounding box center [611, 47] width 54 height 21
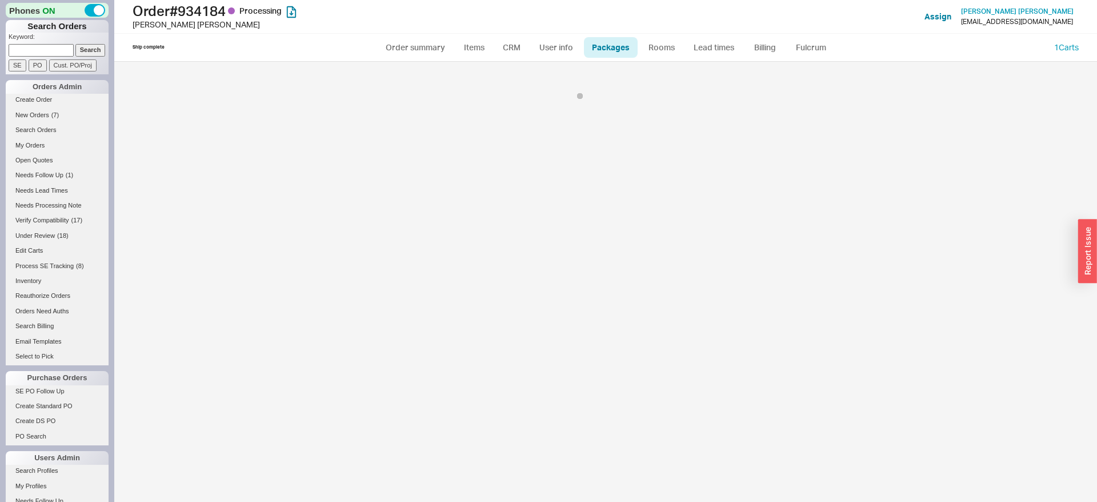
select select "1"
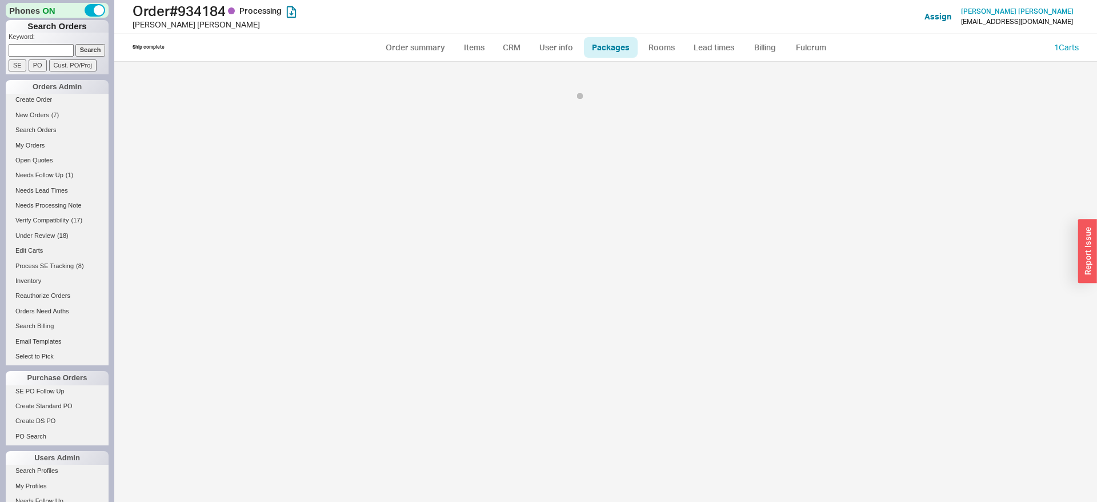
select select "1"
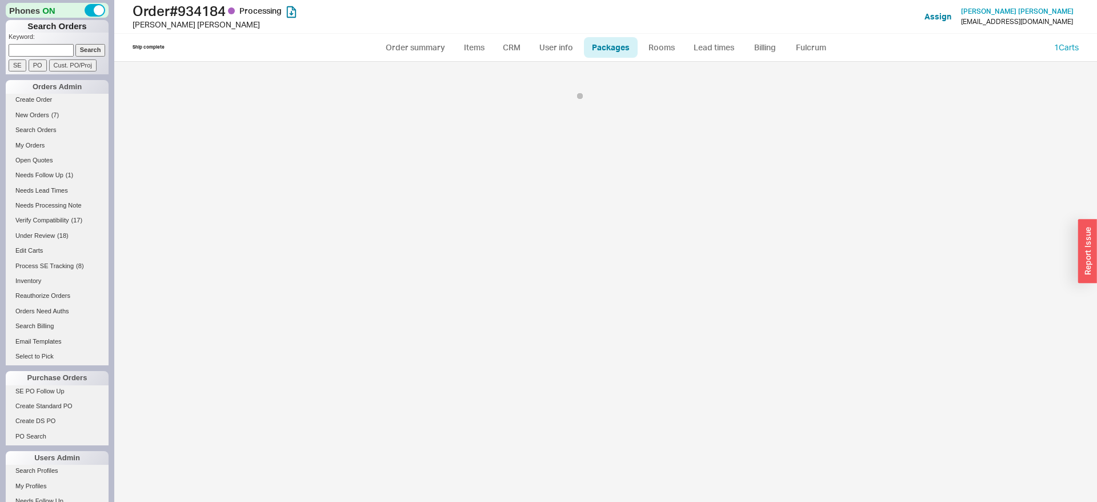
select select "1"
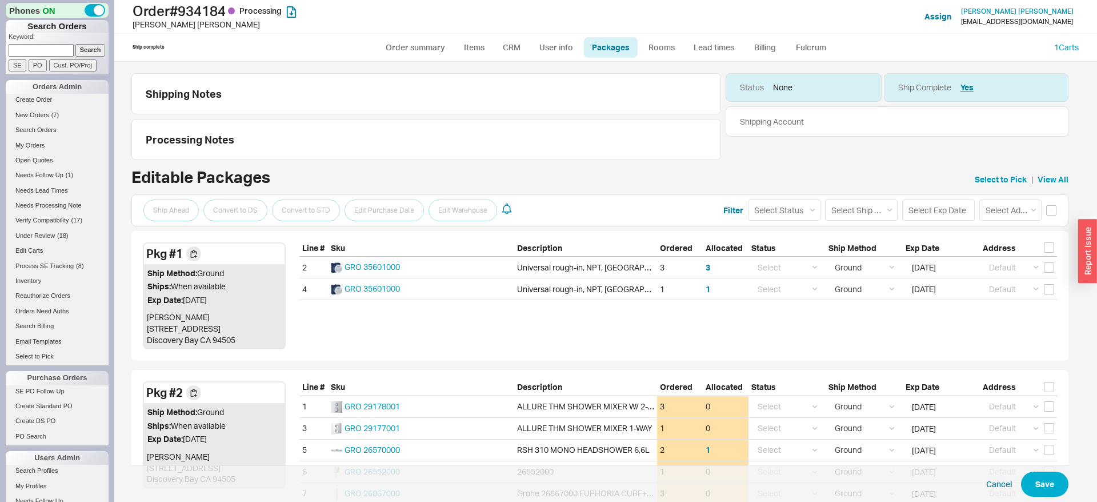
scroll to position [190, 0]
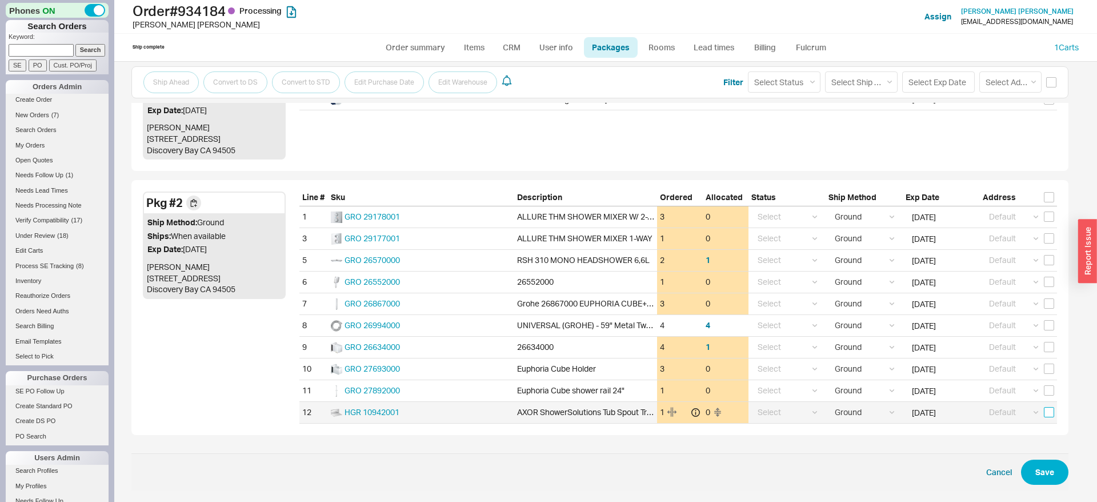
click at [1048, 414] on input "checkbox" at bounding box center [1049, 412] width 10 height 10
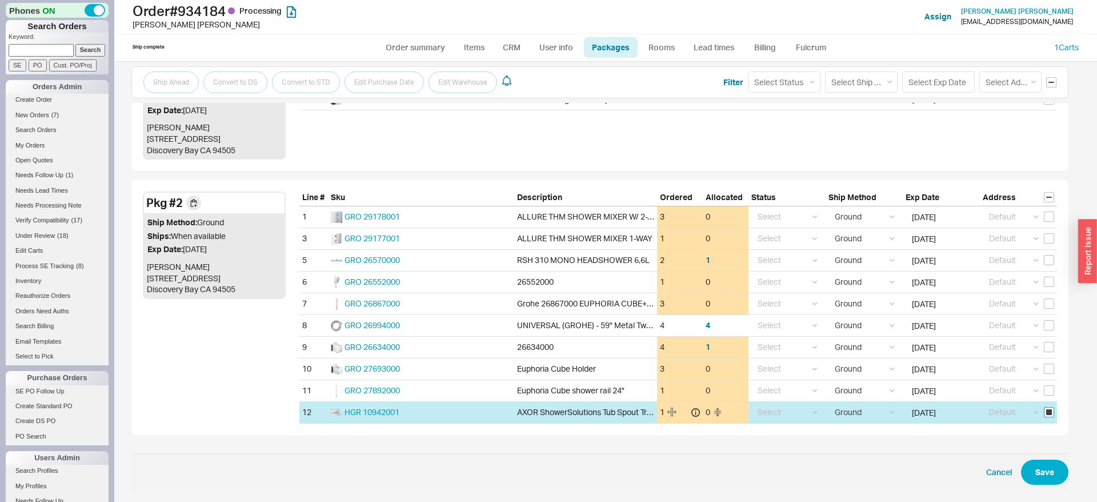
checkbox input "true"
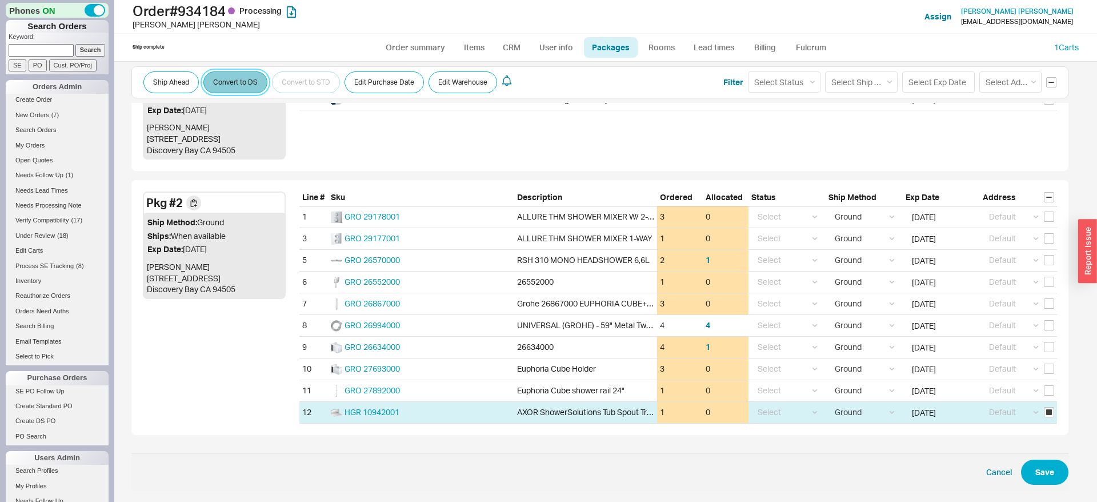
click at [249, 79] on button "Convert to DS" at bounding box center [235, 82] width 64 height 22
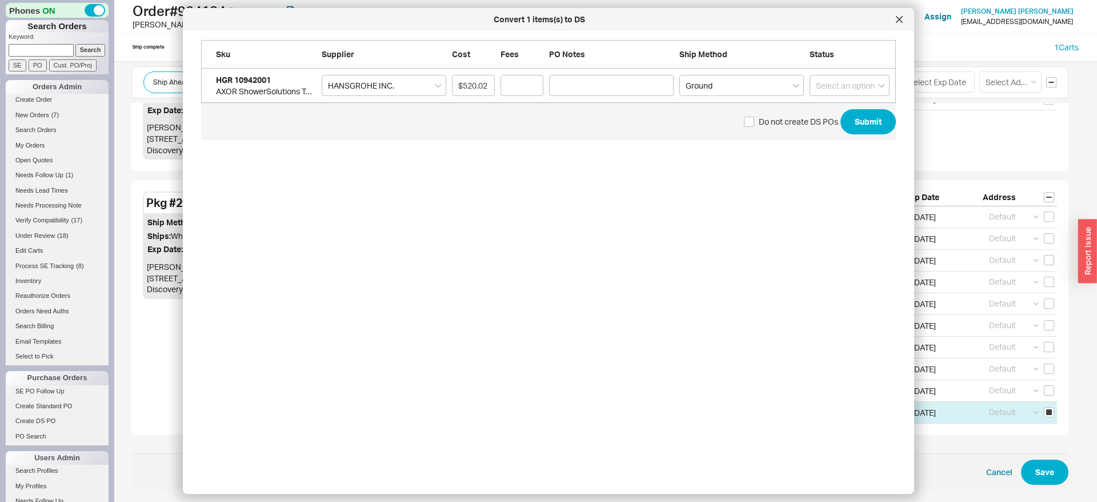
scroll to position [436, 713]
click at [322, 75] on select "A.F. SUPPLY [GEOGRAPHIC_DATA]. PLBG SUPPY CORP. The Distribution Point General …" at bounding box center [384, 85] width 125 height 21
select select "547"
click option "UTICA AVE. PLBG SUPPY CORP." at bounding box center [0, 0] width 0 height 0
type input "$577.80"
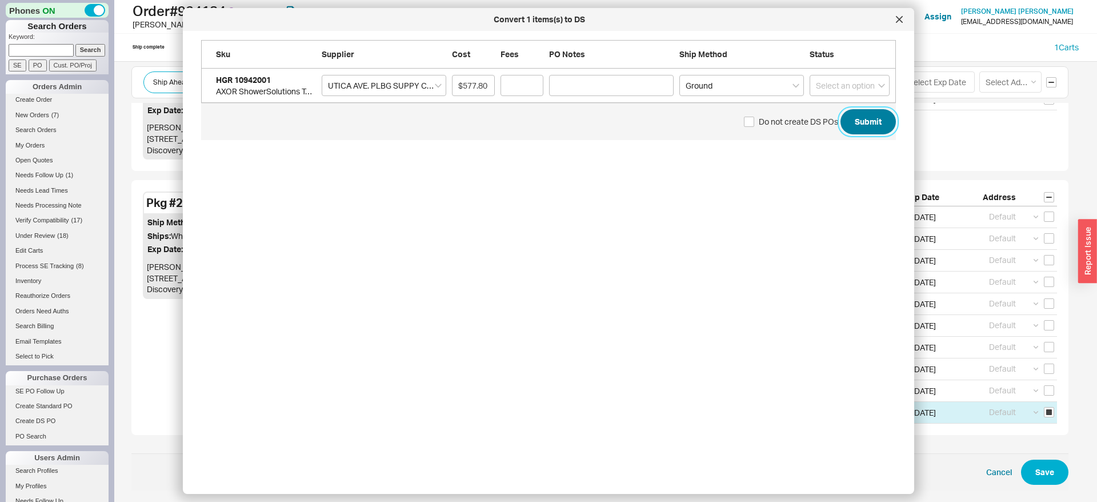
click at [862, 123] on button "Submit" at bounding box center [868, 121] width 55 height 25
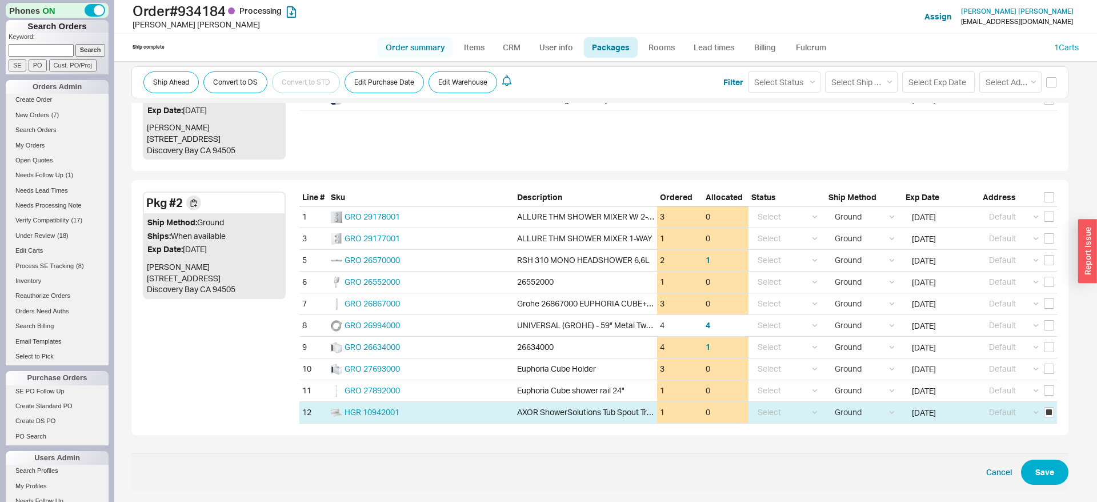
checkbox input "false"
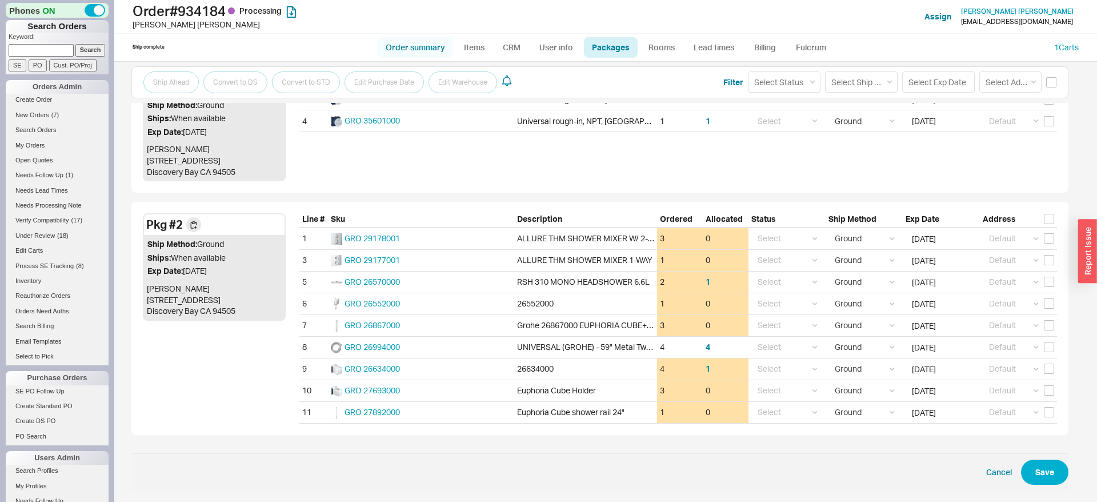
click at [424, 51] on link "Order summary" at bounding box center [415, 47] width 76 height 21
select select "*"
select select "LOW"
select select "3"
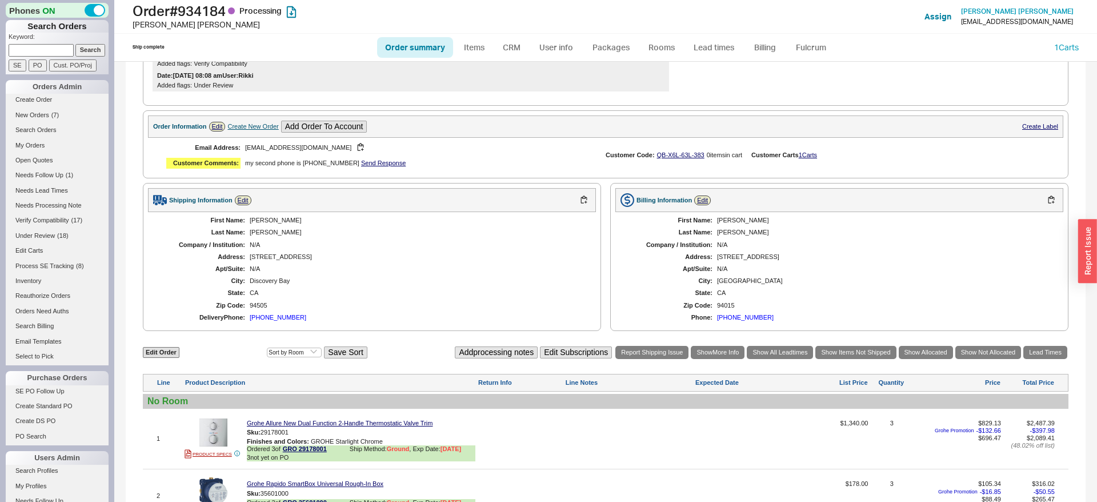
scroll to position [408, 0]
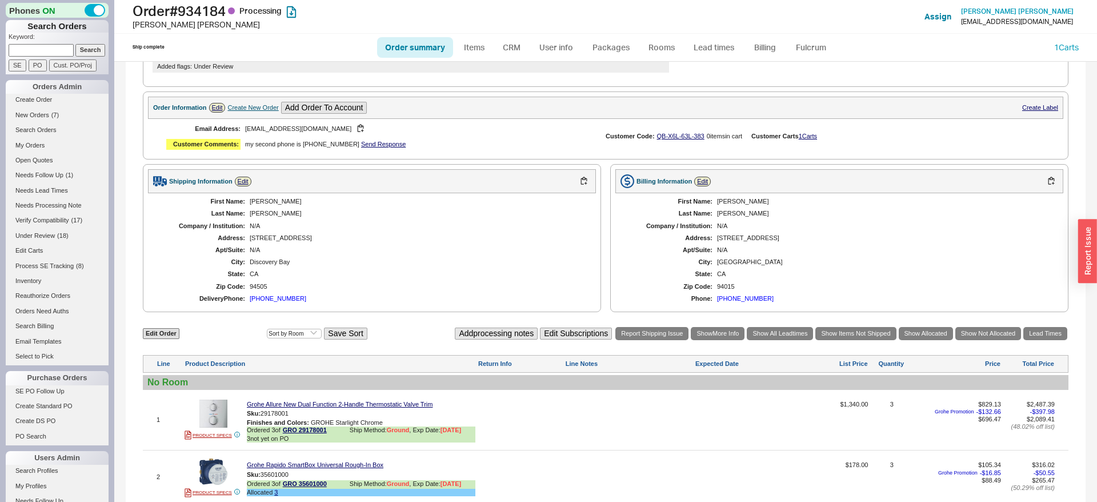
click at [1049, 340] on link "Lead Times" at bounding box center [1046, 333] width 44 height 13
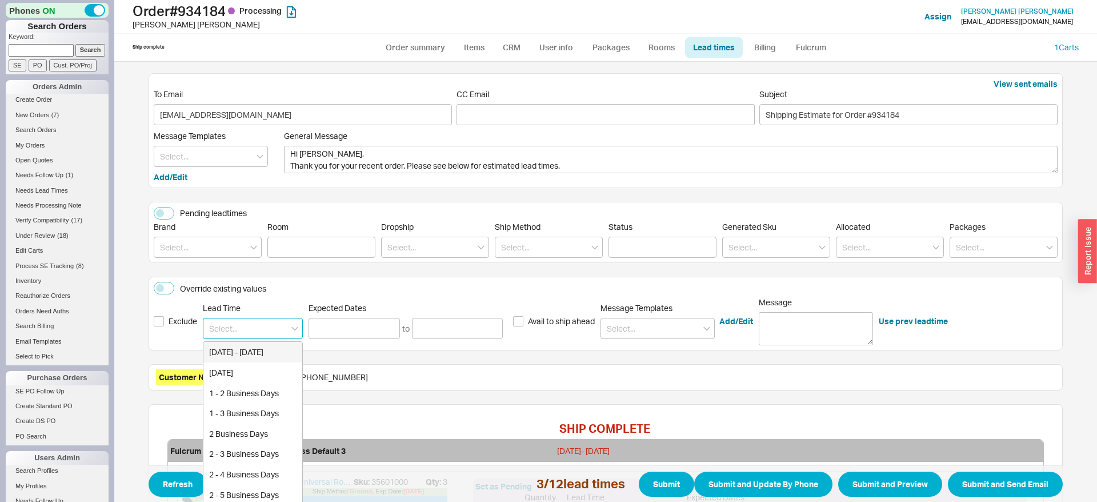
click at [281, 332] on input at bounding box center [253, 328] width 100 height 21
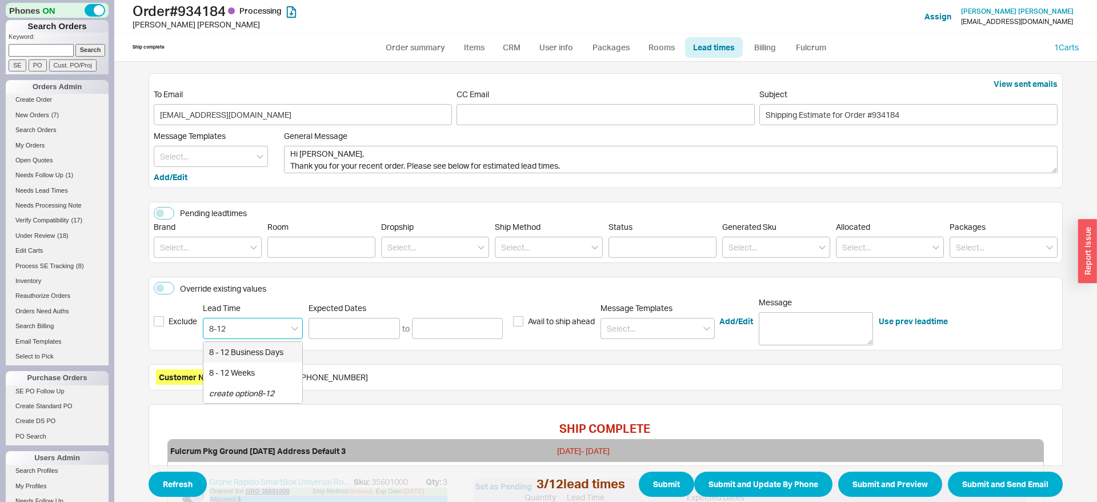
click at [278, 347] on div "8 - 12 Business Days" at bounding box center [252, 352] width 99 height 21
type input "8 - 12 Business Days"
type input "09/02/2025"
type input "09/08/2025"
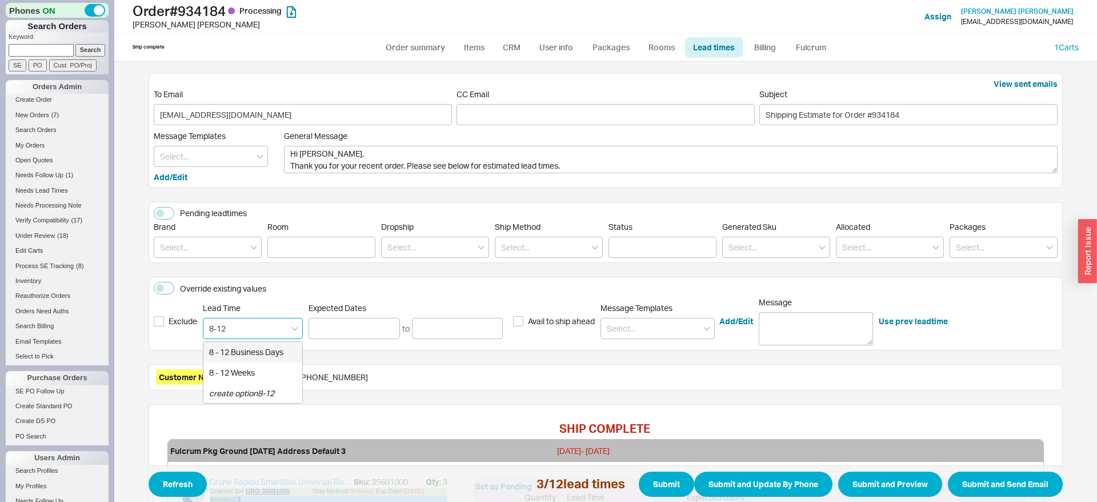
type input "8 - 12 Business Days"
type input "09/02/2025"
type input "09/08/2025"
type input "8 - 12 Business Days"
type input "09/02/2025"
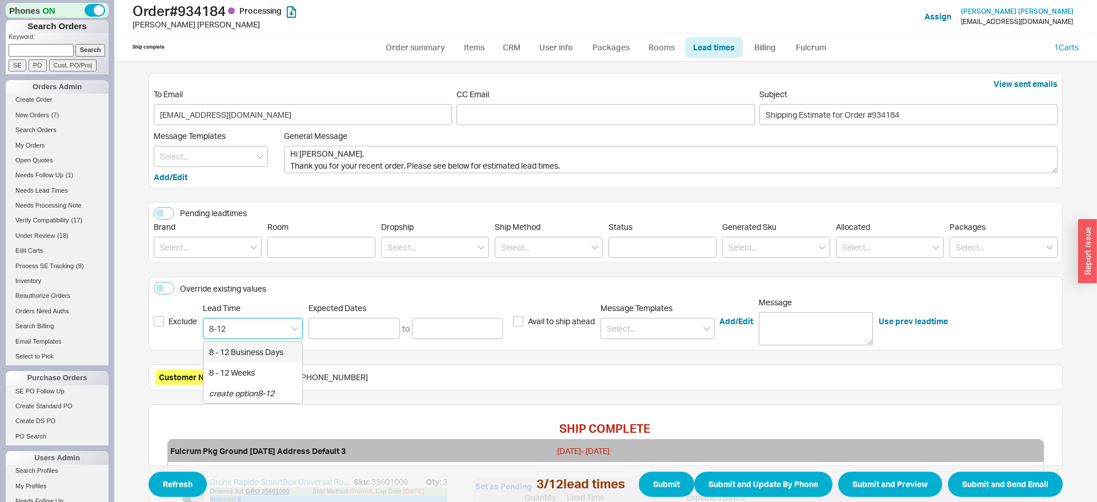
type input "09/08/2025"
type input "8 - 12 Business Days"
type input "09/02/2025"
type input "09/08/2025"
type input "8 - 12 Business Days"
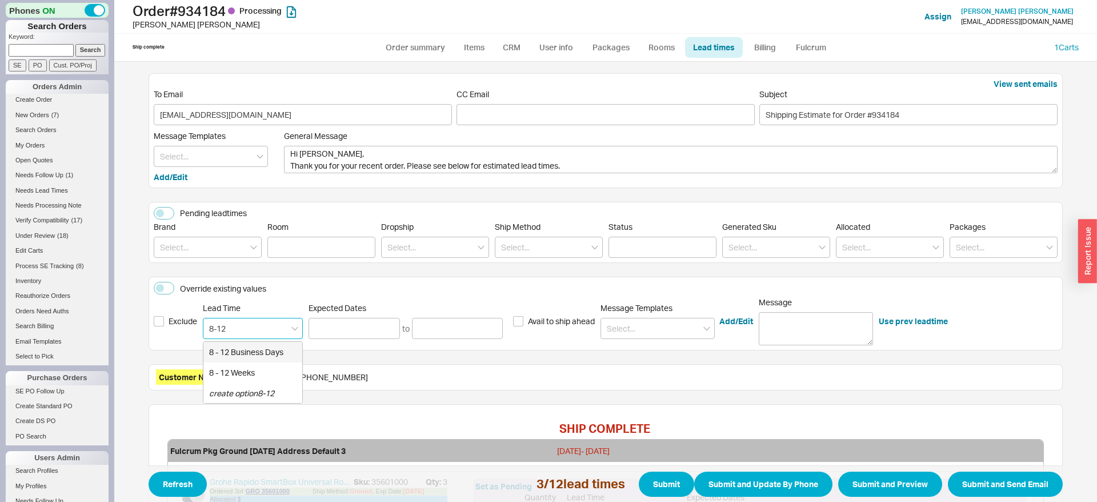
type input "09/02/2025"
type input "09/08/2025"
type input "8 - 12 Business Days"
type input "09/02/2025"
type input "09/08/2025"
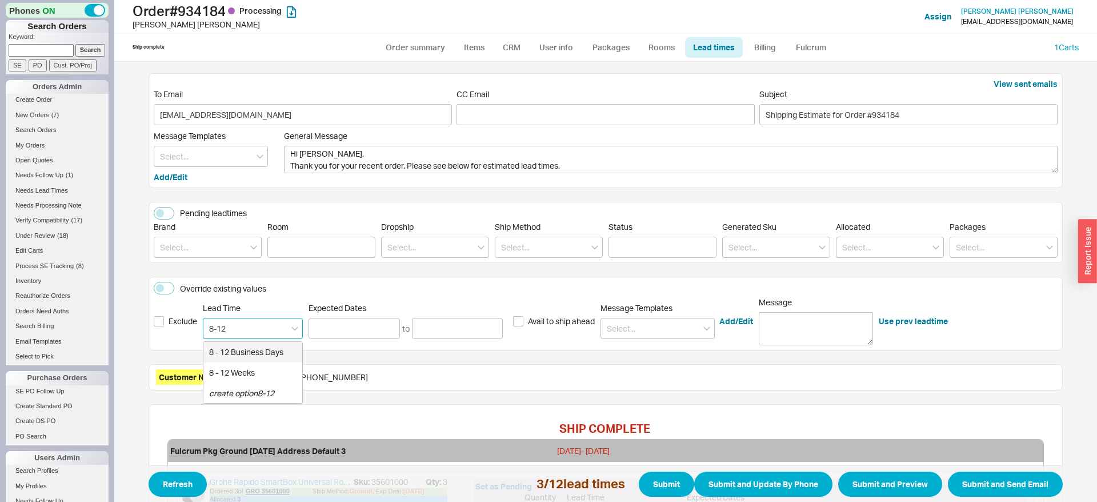
type input "8 - 12 Business Days"
type input "09/02/2025"
type input "09/08/2025"
type input "8 - 12 Business Days"
type input "09/02/2025"
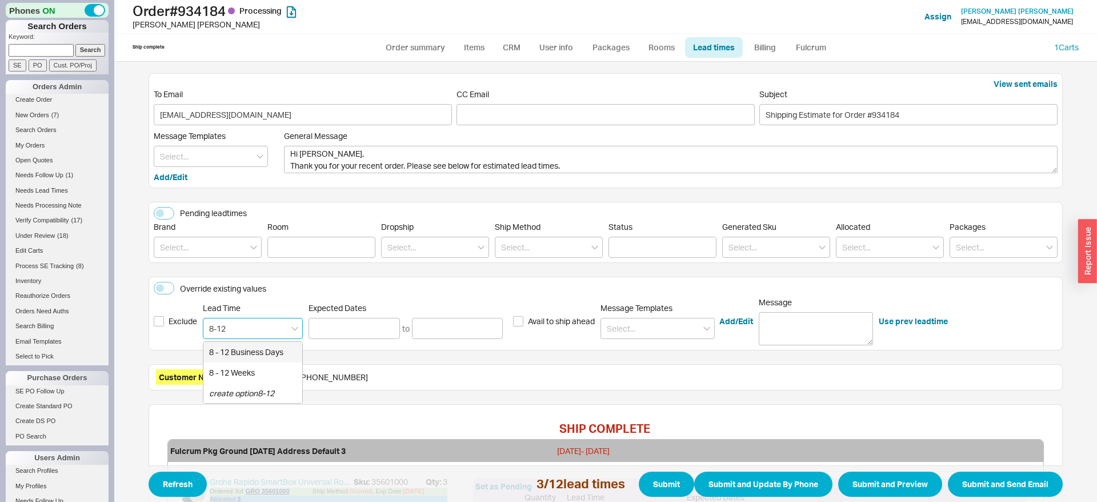
type input "09/08/2025"
type input "8 - 12 Business Days"
type input "09/02/2025"
type input "09/08/2025"
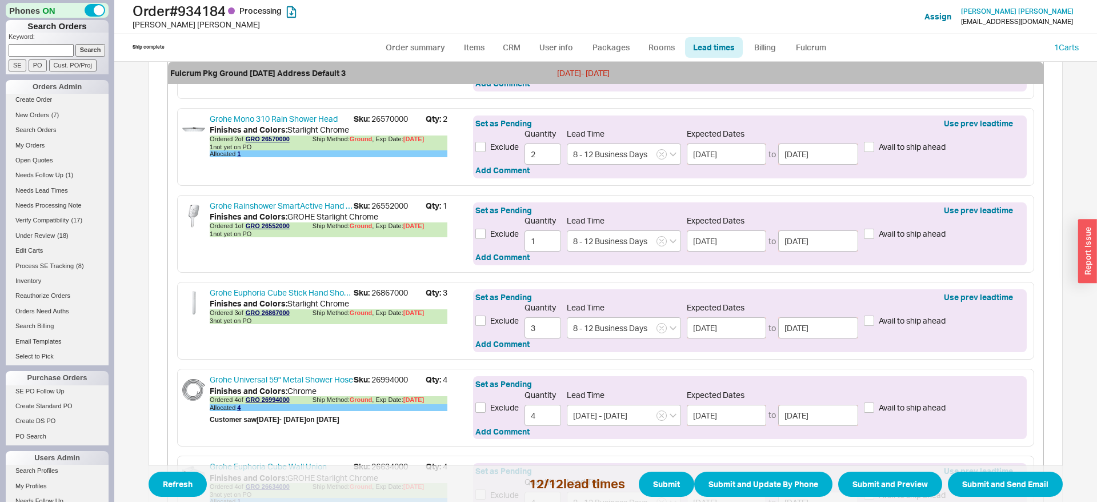
scroll to position [1190, 0]
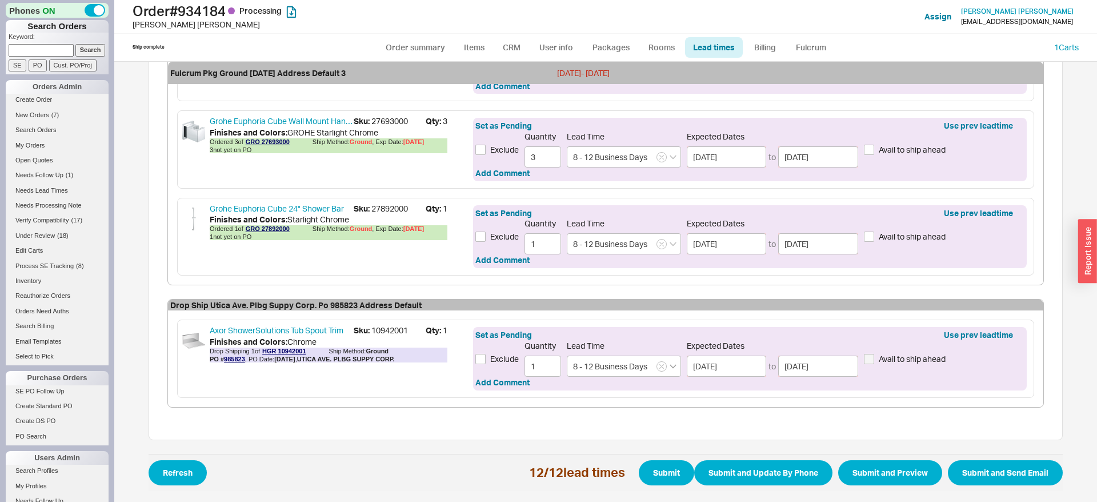
type input "8 - 12 Business Days"
click at [670, 365] on icon "open menu" at bounding box center [673, 367] width 7 height 4
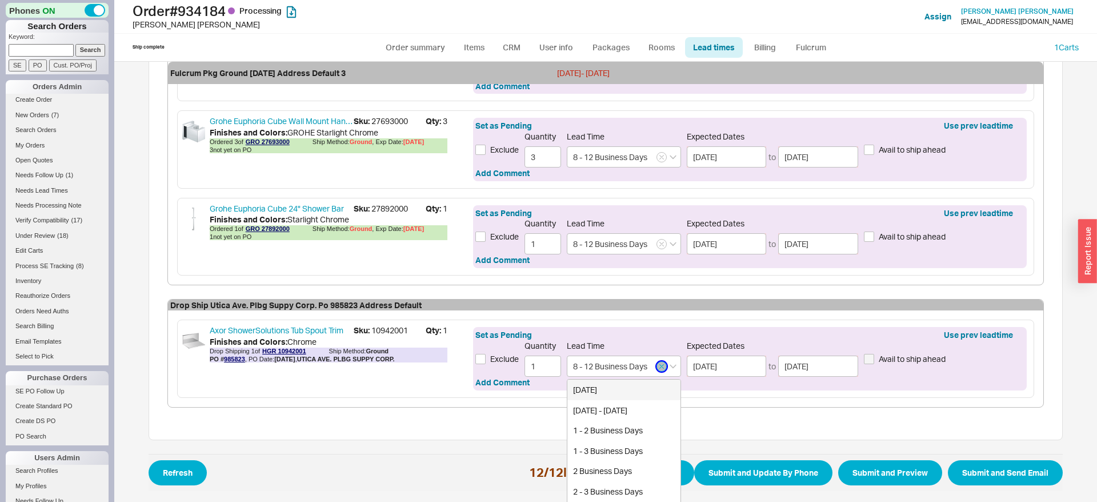
click at [662, 365] on icon "button" at bounding box center [662, 366] width 5 height 7
click at [621, 369] on input at bounding box center [624, 365] width 114 height 21
click at [603, 387] on div "Today - Tomorrow" at bounding box center [624, 390] width 113 height 21
type input "Today - Tomorrow"
type input "08/20/2025"
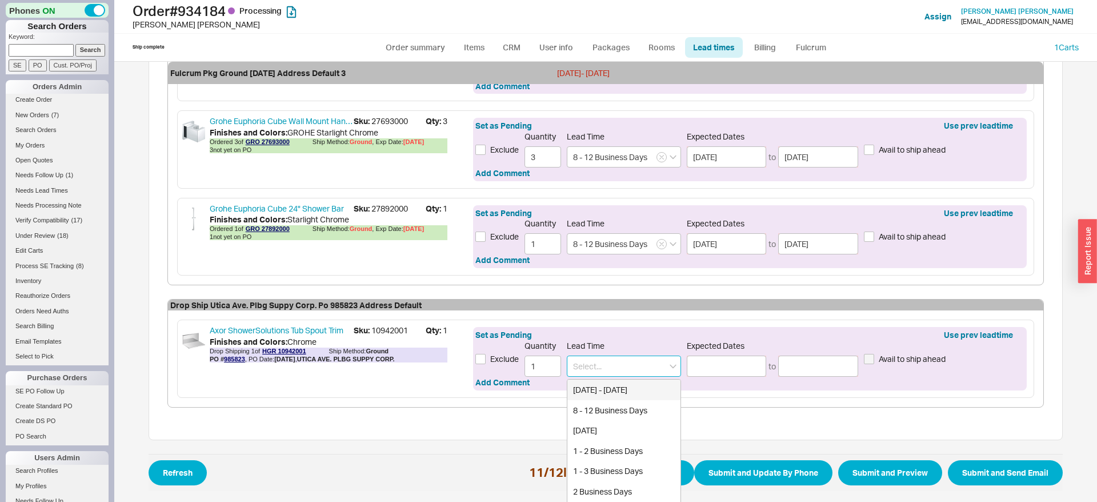
type input "08/21/2025"
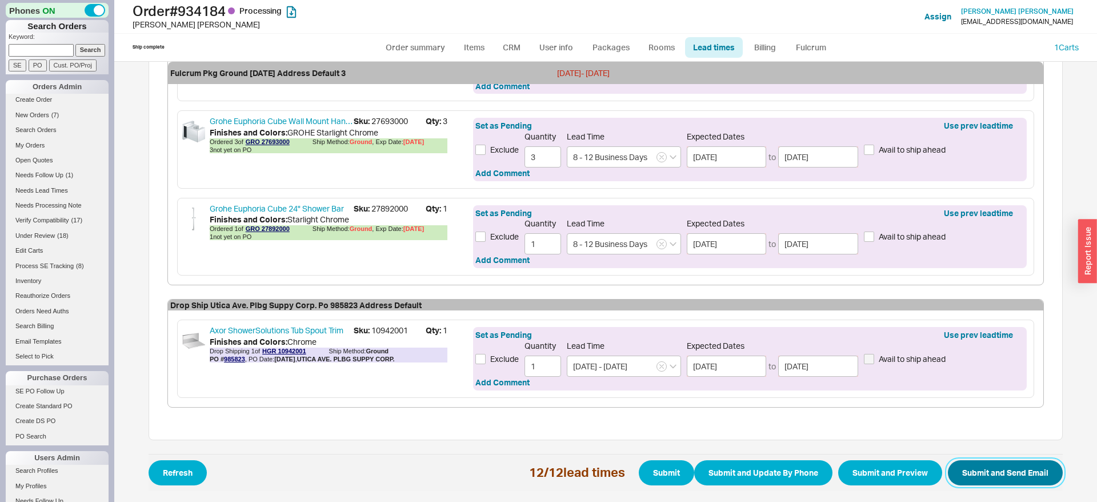
click at [960, 472] on button "Submit and Send Email" at bounding box center [1005, 472] width 115 height 25
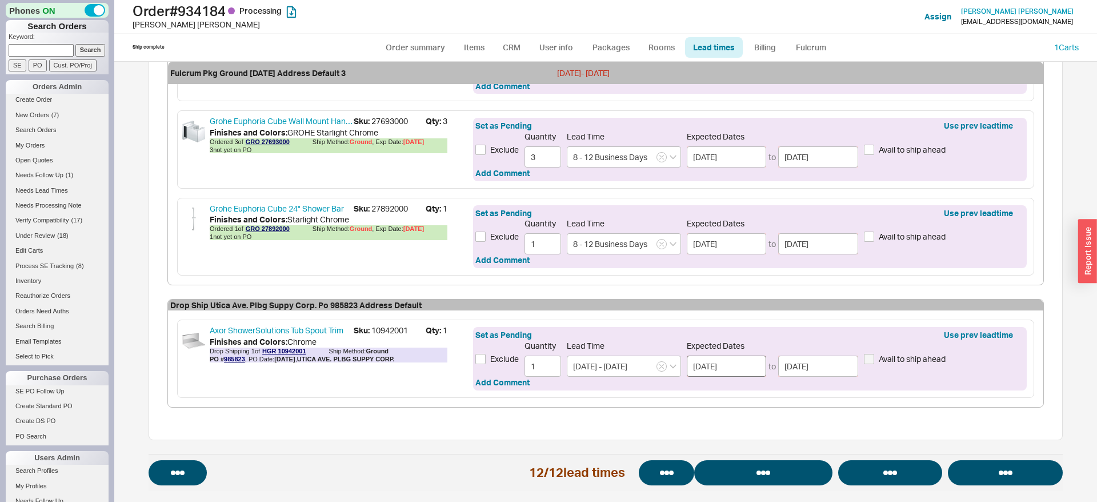
select select "*"
select select "LOW"
select select "3"
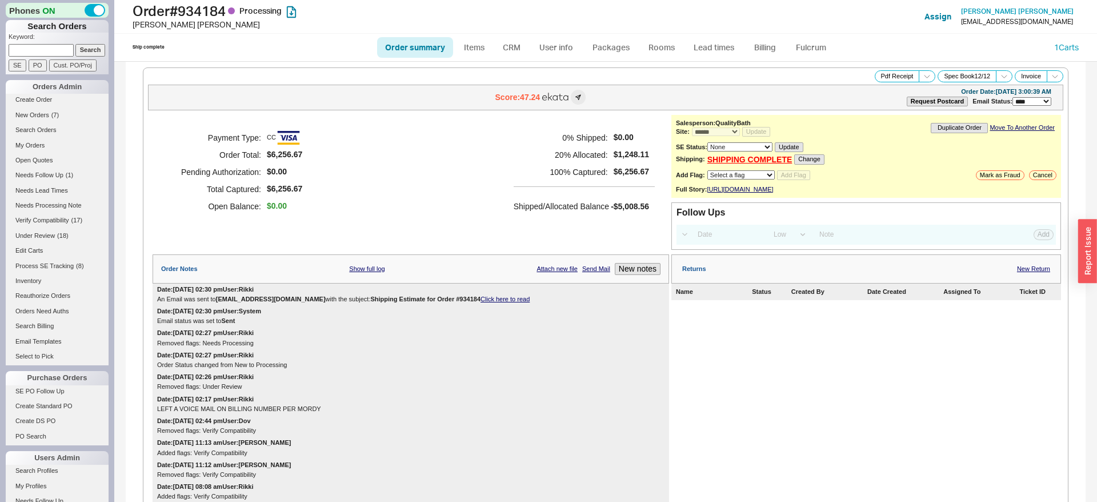
select select "*"
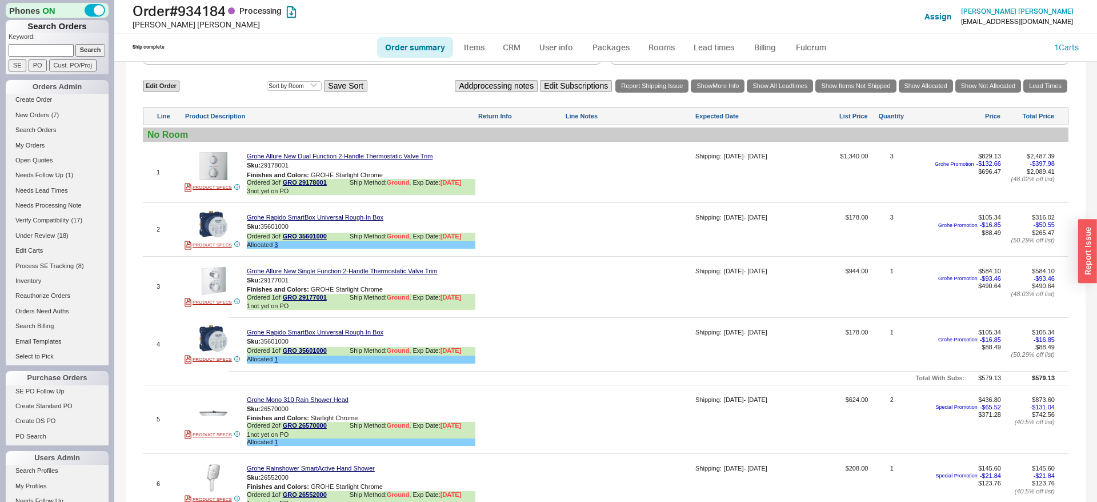
scroll to position [1239, 0]
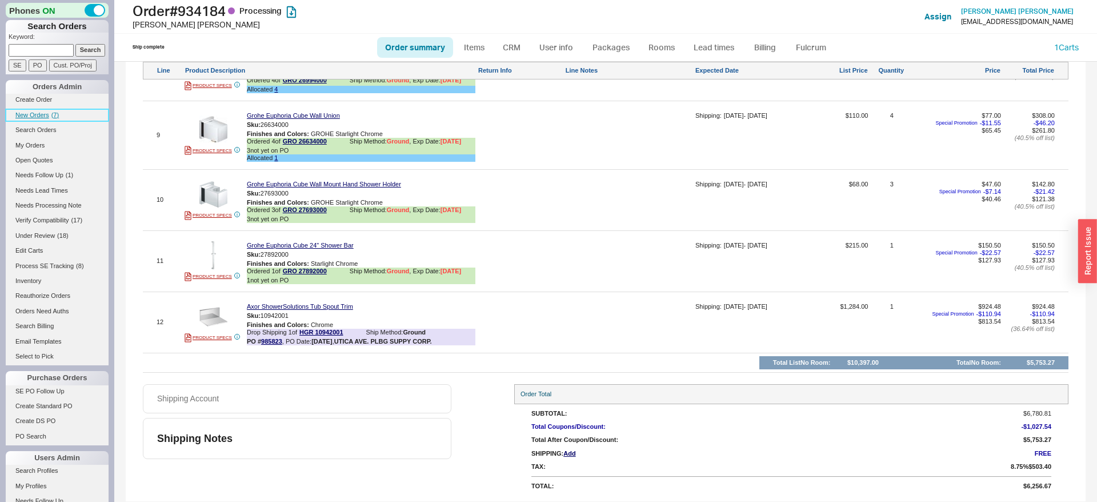
click at [46, 114] on span "New Orders" at bounding box center [32, 114] width 34 height 7
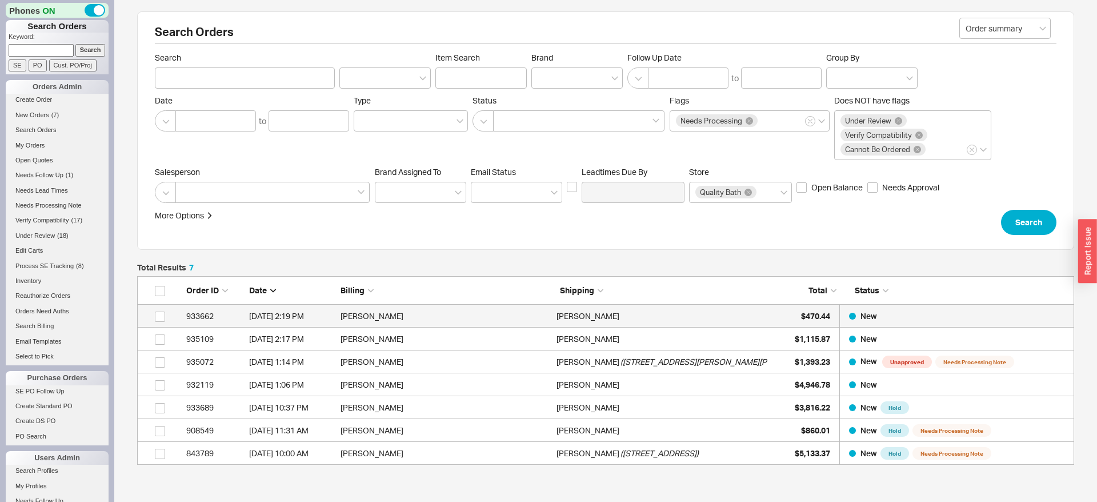
scroll to position [1, 1]
click at [815, 319] on span "$470.44" at bounding box center [815, 316] width 29 height 10
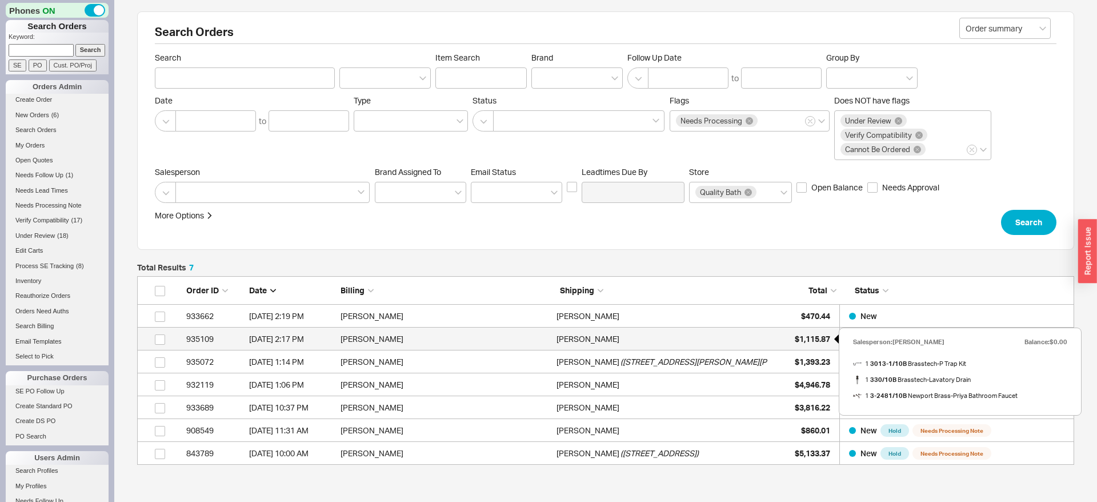
click at [817, 342] on span "$1,115.87" at bounding box center [812, 339] width 35 height 10
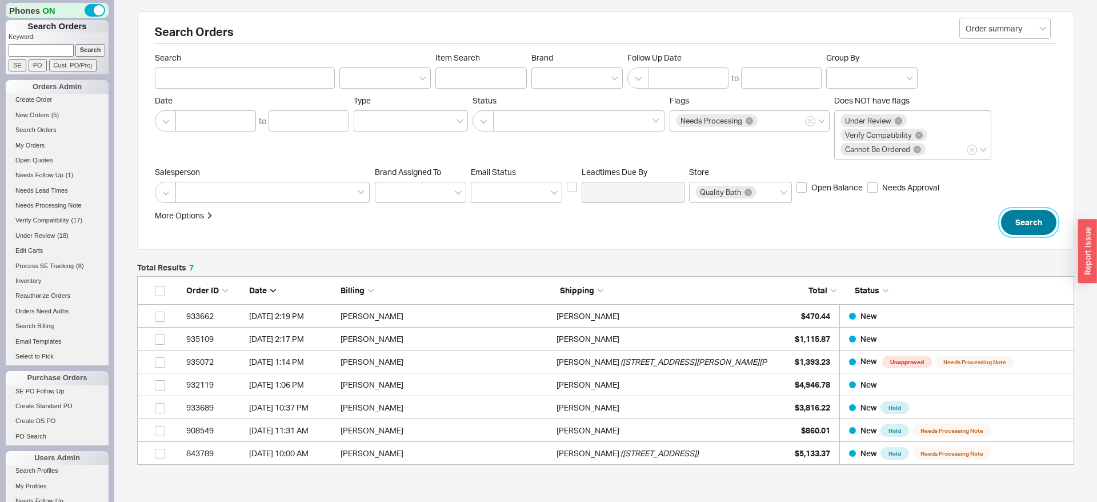
click at [1043, 216] on button "Search" at bounding box center [1028, 222] width 55 height 25
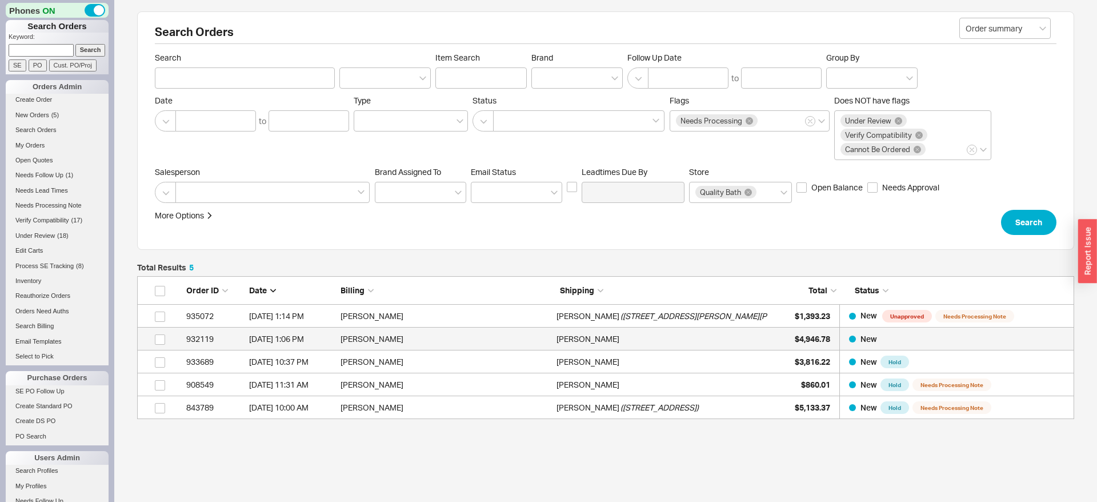
scroll to position [49, 0]
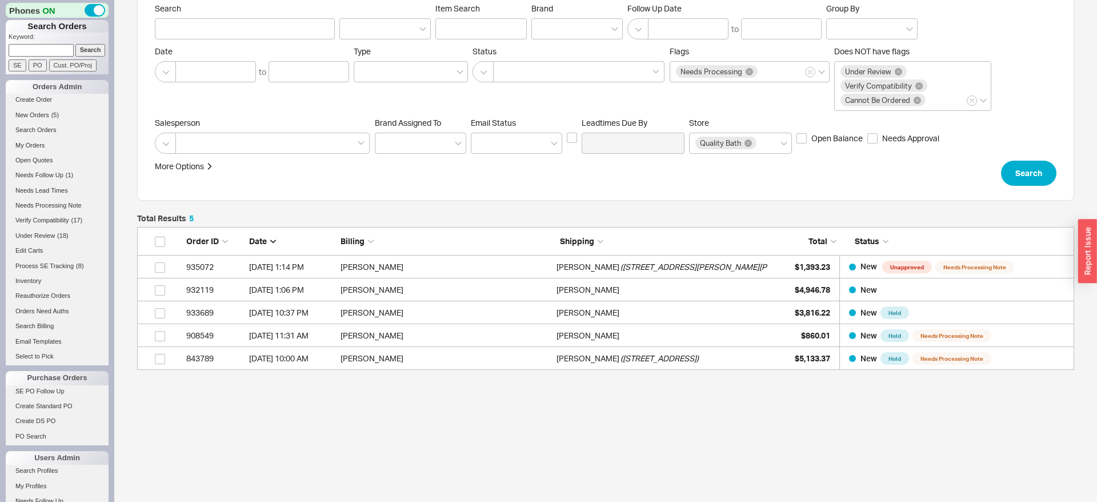
click at [39, 57] on form "Keyword: Search SE PO Cust. PO/Proj" at bounding box center [59, 52] width 100 height 39
click at [66, 48] on input at bounding box center [41, 50] width 65 height 12
paste input "934355"
type input "934355"
click at [82, 50] on input "Search" at bounding box center [90, 50] width 30 height 12
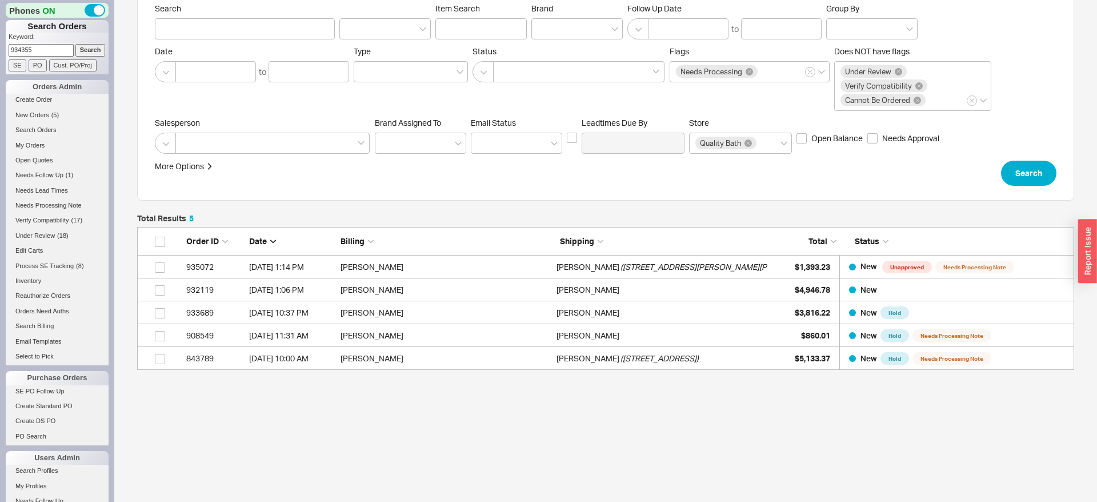
type input "934355"
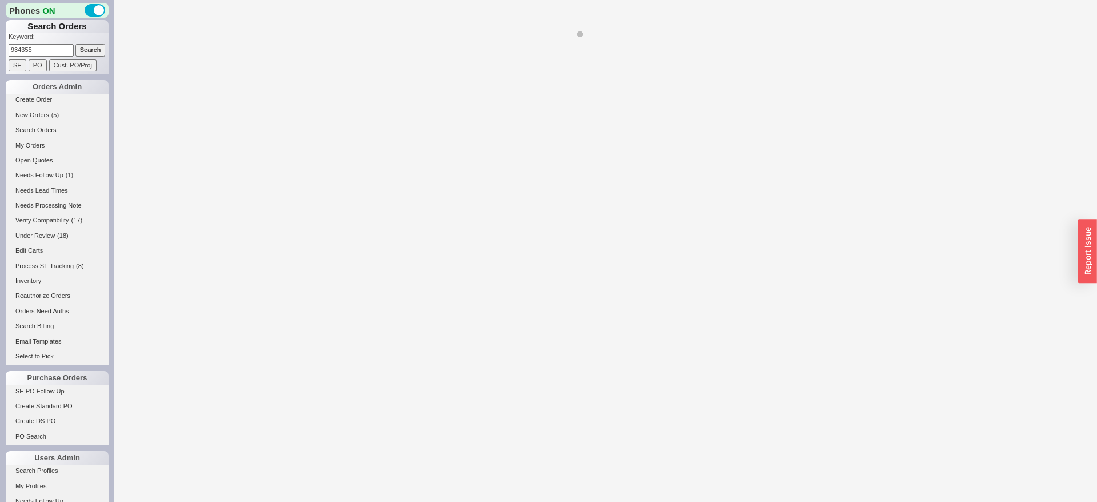
select select "*"
select select "LOW"
select select "3"
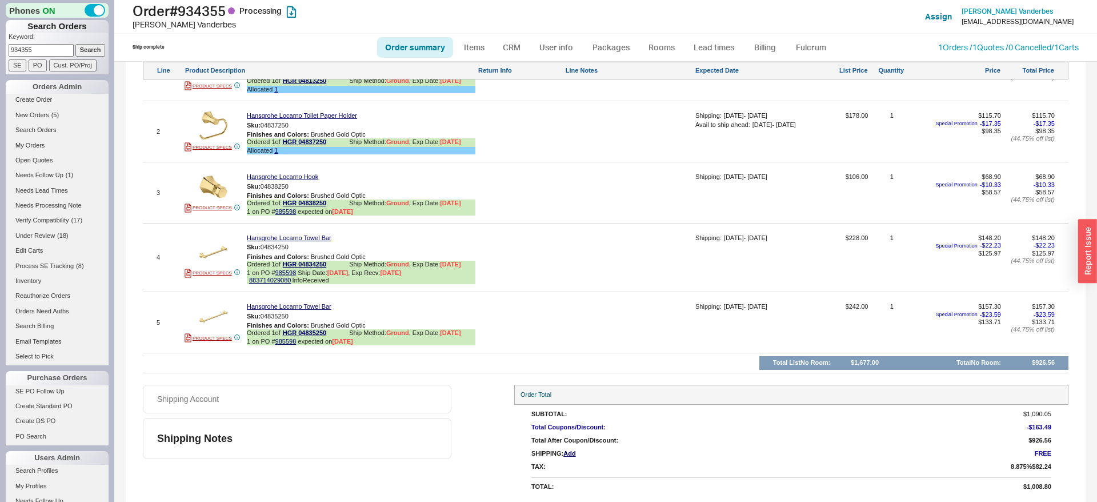
scroll to position [465, 0]
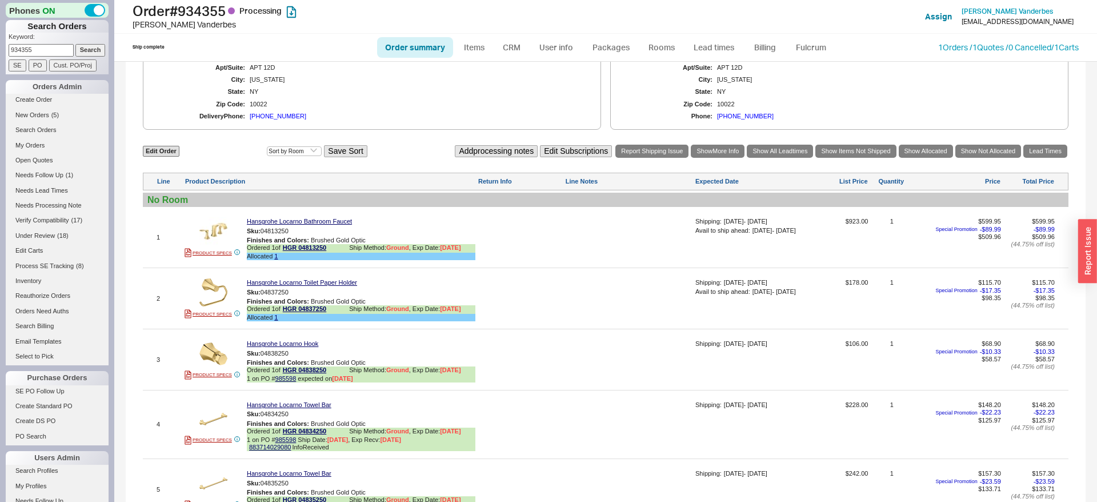
click at [46, 50] on input "934355" at bounding box center [41, 50] width 65 height 12
click at [35, 113] on span "New Orders" at bounding box center [32, 114] width 34 height 7
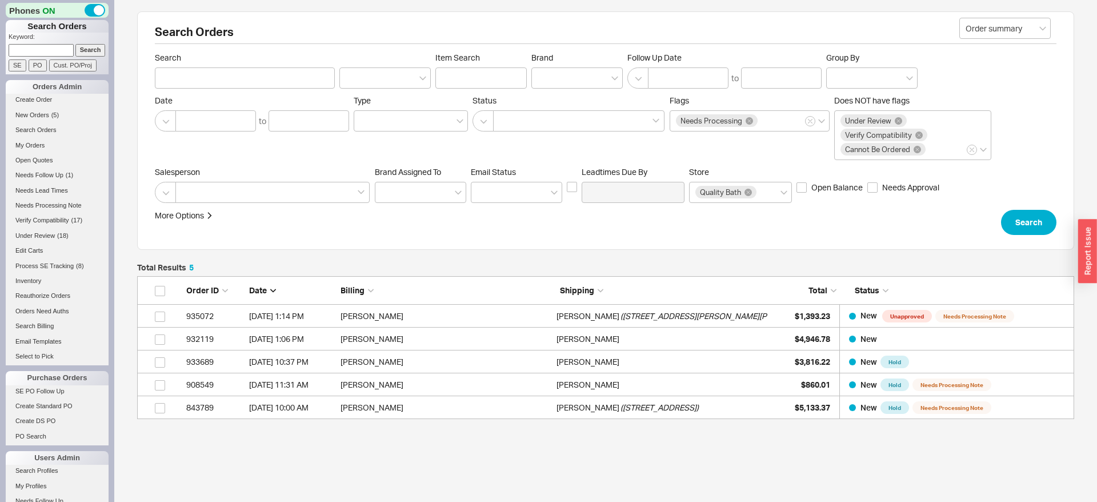
scroll to position [143, 937]
click at [47, 112] on span "New Orders" at bounding box center [32, 114] width 34 height 7
click at [37, 112] on span "New Orders" at bounding box center [32, 114] width 34 height 7
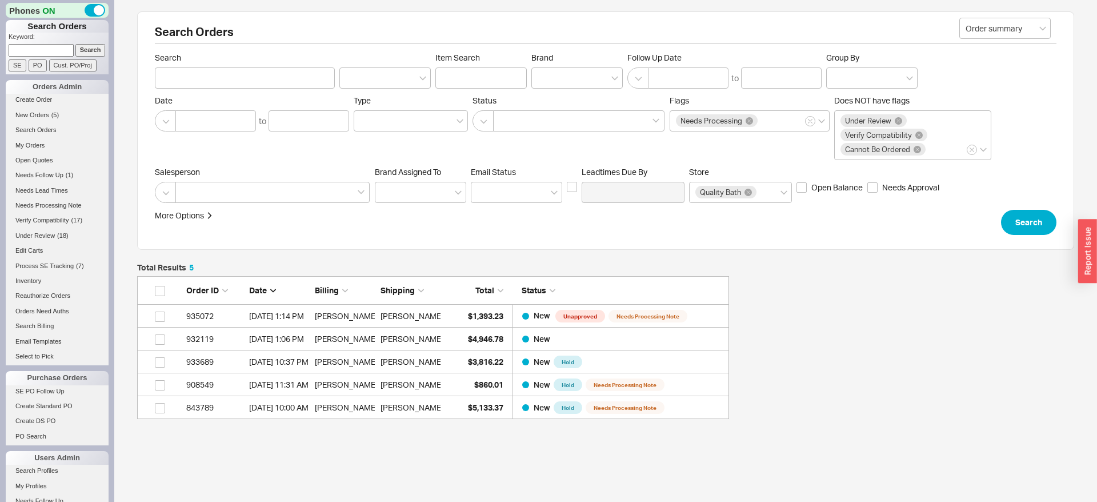
scroll to position [143, 937]
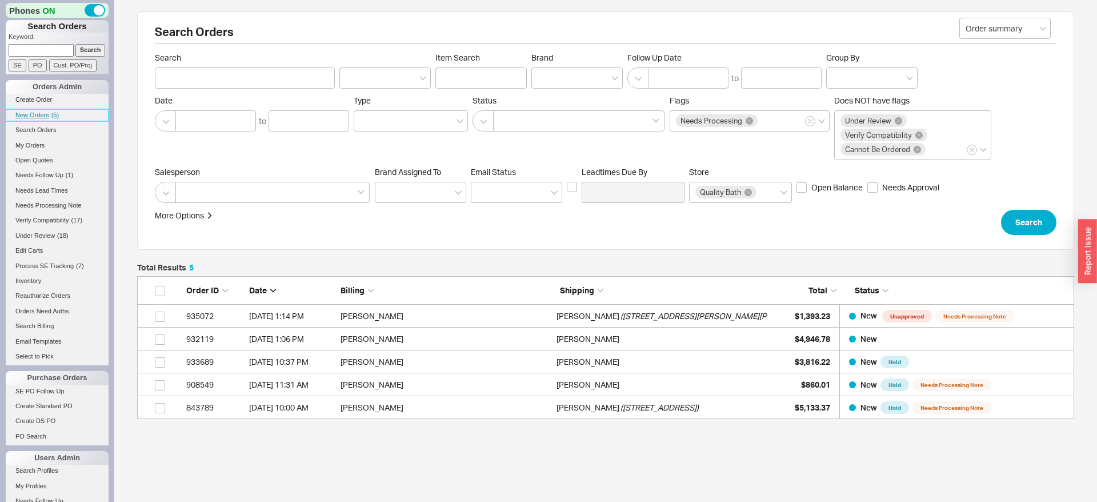
click at [41, 117] on span "New Orders" at bounding box center [32, 114] width 34 height 7
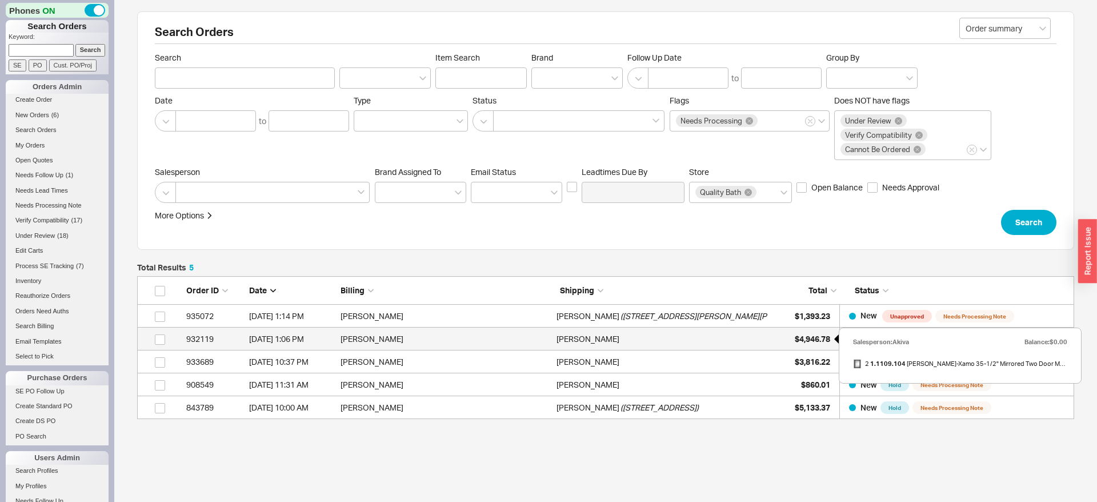
click at [810, 340] on span "$4,946.78" at bounding box center [812, 339] width 35 height 10
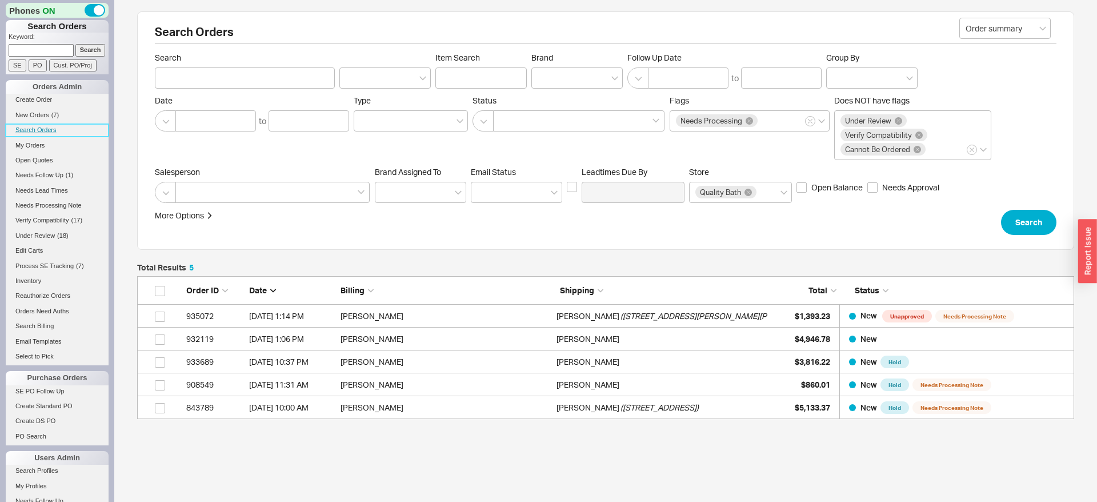
click at [46, 130] on link "Search Orders" at bounding box center [57, 130] width 103 height 12
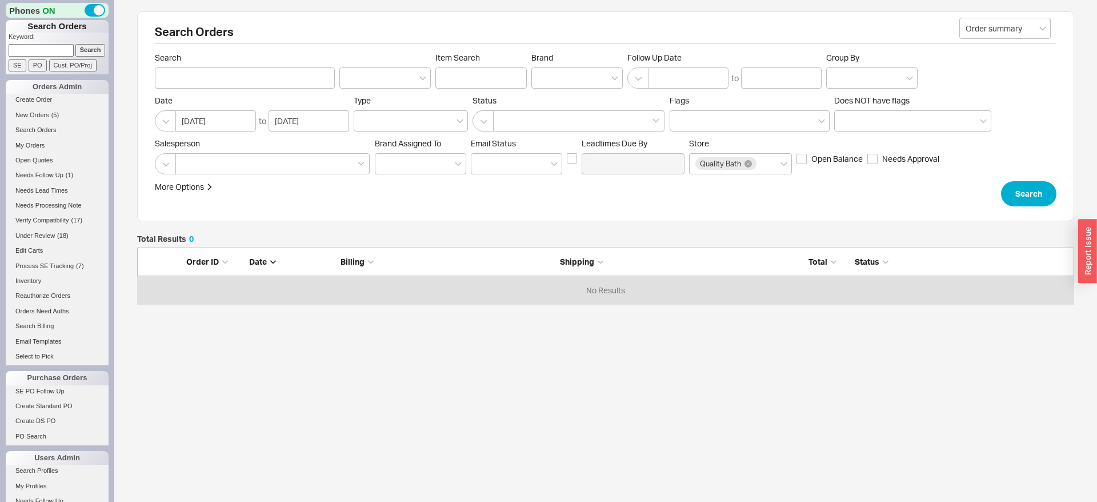
click at [573, 73] on div at bounding box center [577, 77] width 91 height 21
click at [546, 73] on input "Brand" at bounding box center [542, 77] width 8 height 13
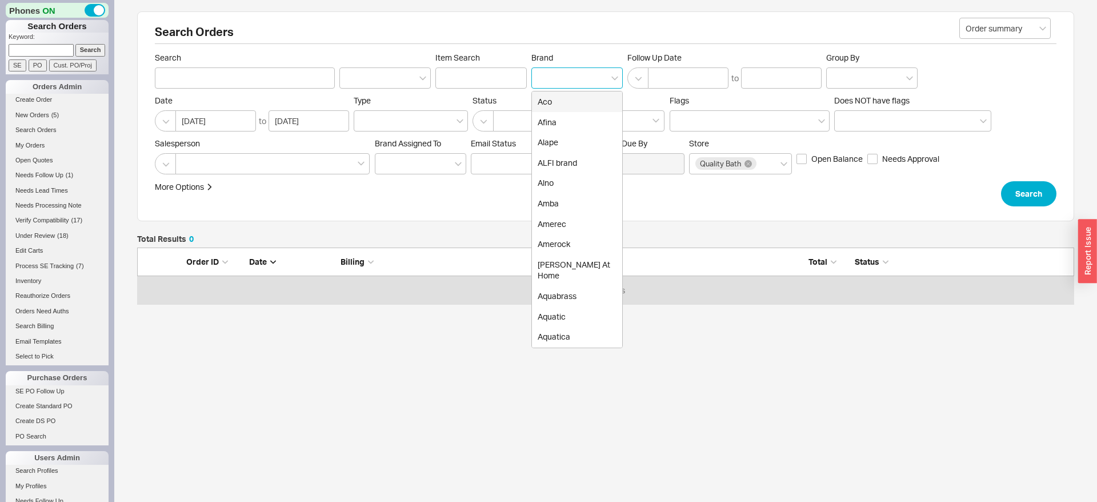
scroll to position [57, 937]
type input "gr"
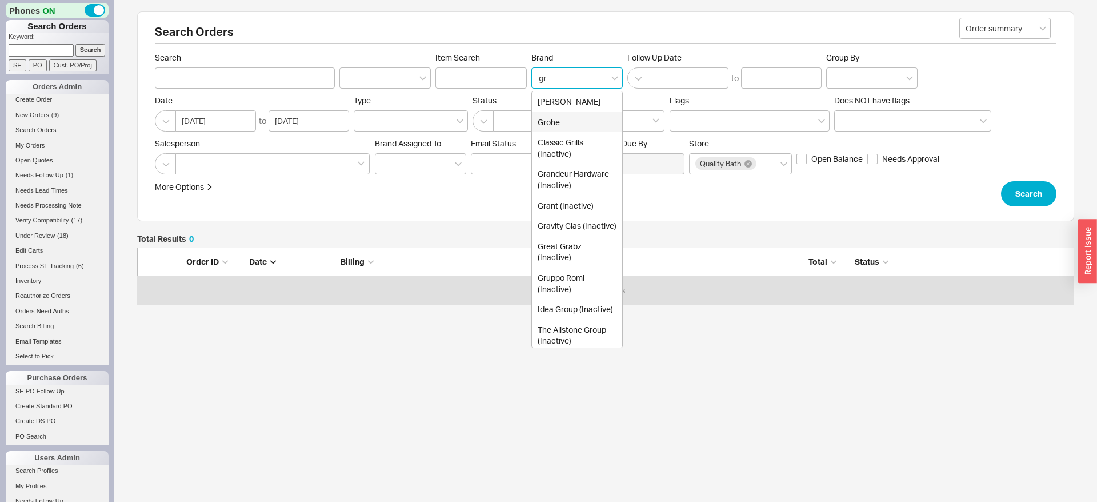
click at [556, 122] on div "Grohe" at bounding box center [577, 122] width 90 height 21
type input "Brand"
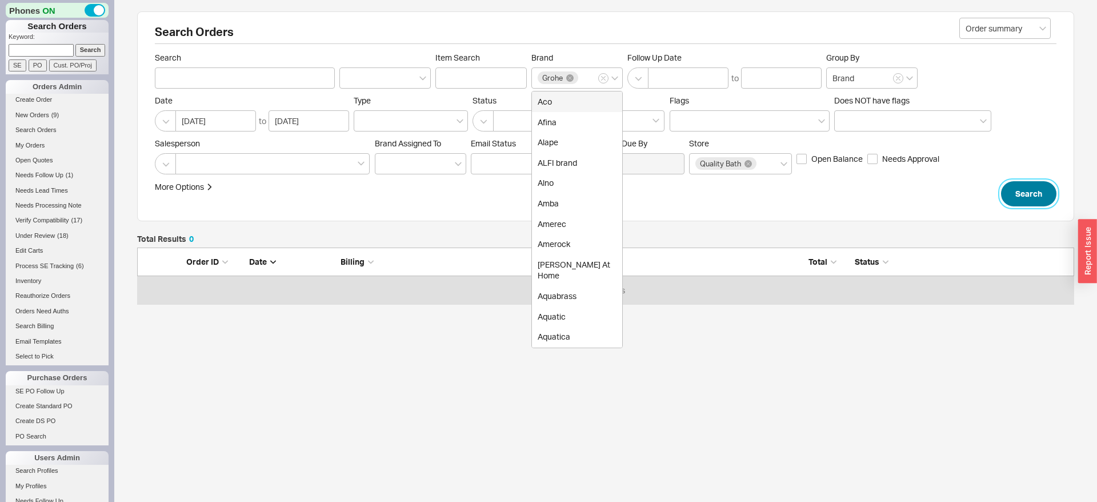
click at [1028, 191] on button "Search" at bounding box center [1028, 193] width 55 height 25
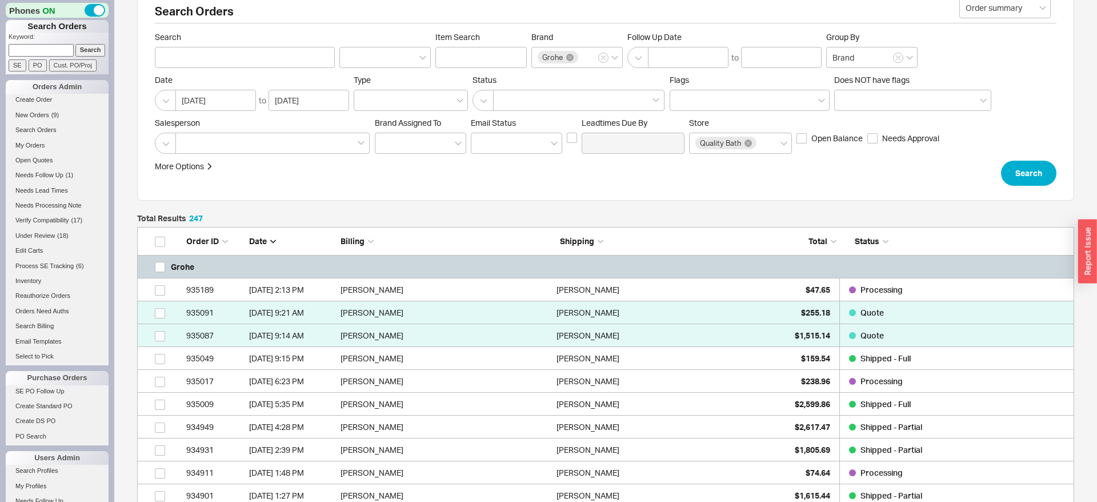
scroll to position [58, 0]
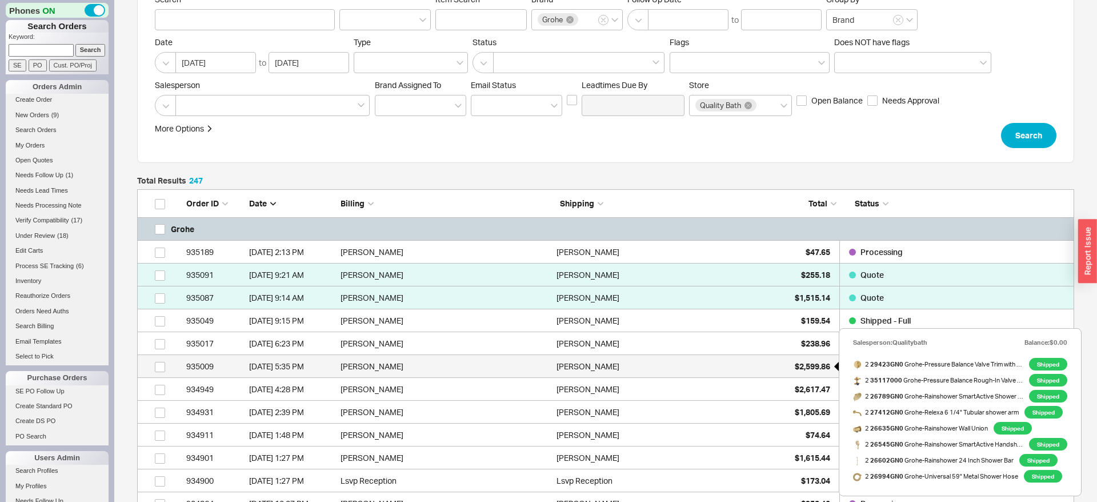
click at [812, 374] on div "$2,599.86" at bounding box center [801, 366] width 57 height 23
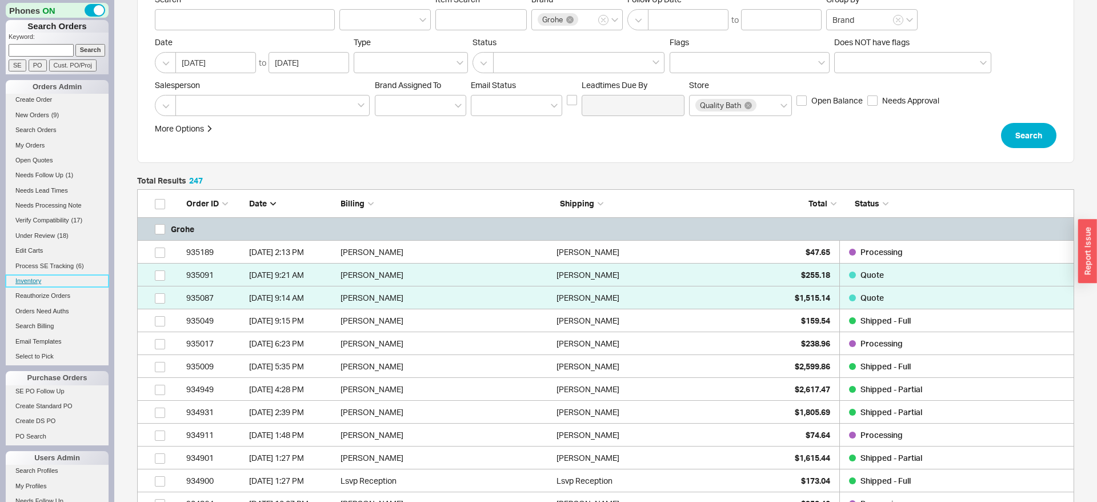
click at [30, 283] on link "Inventory" at bounding box center [57, 281] width 103 height 12
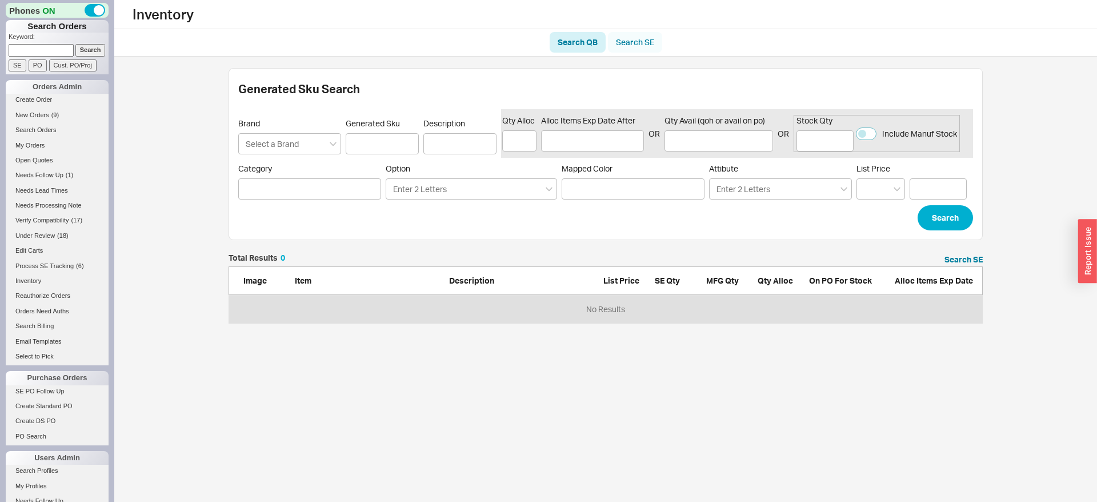
scroll to position [1, 1]
click at [640, 45] on link "Search SE" at bounding box center [635, 42] width 54 height 21
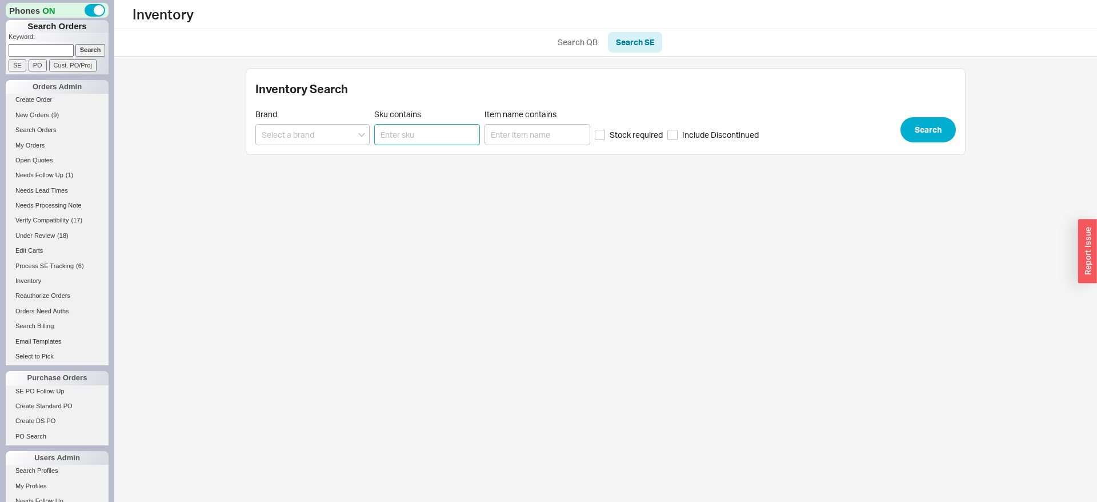
click at [419, 135] on input "Sku contains" at bounding box center [427, 134] width 106 height 21
paste input "29431GN0"
type input "29431GN0"
click at [913, 138] on button "Search" at bounding box center [928, 129] width 55 height 25
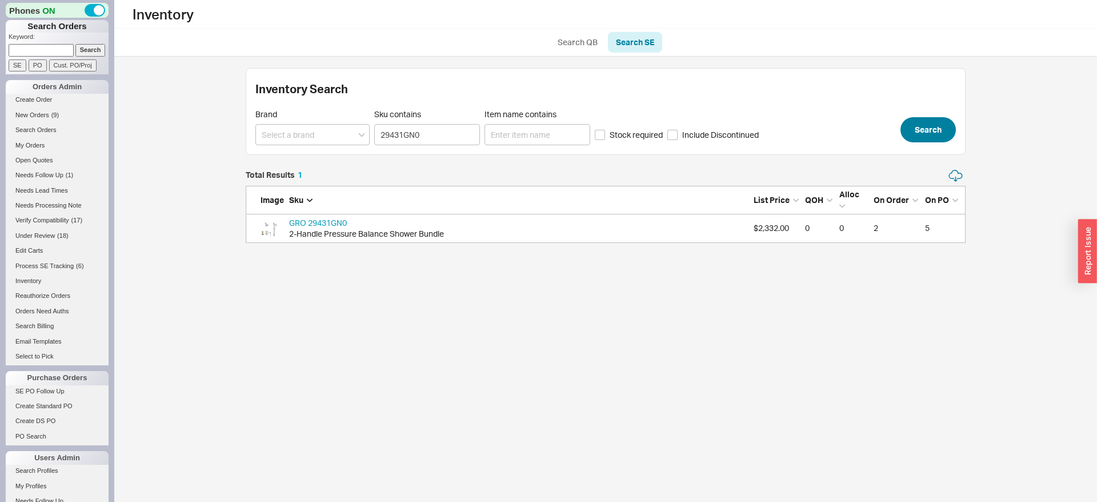
scroll to position [74, 720]
click at [327, 222] on link "GRO 29431GN0" at bounding box center [318, 223] width 58 height 10
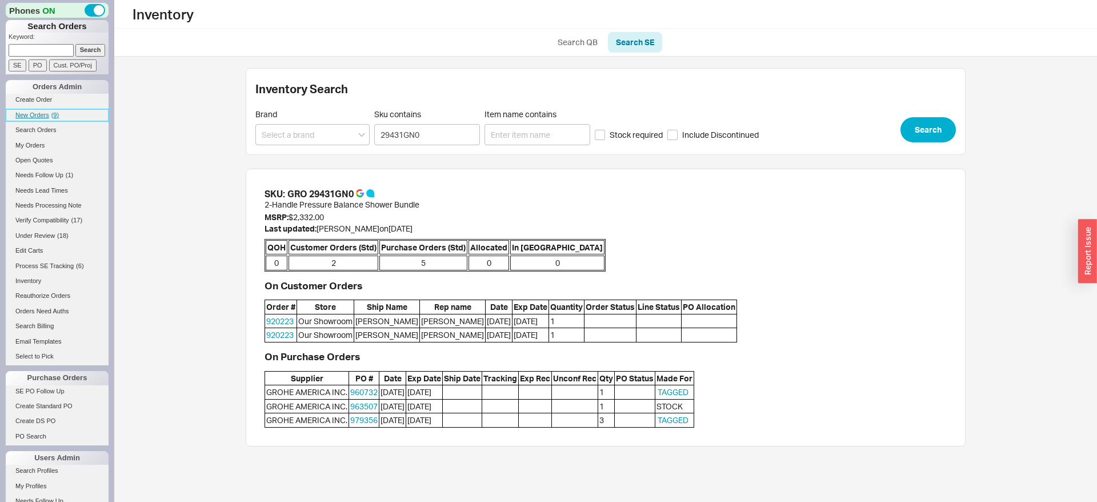
click at [43, 115] on span "New Orders" at bounding box center [32, 114] width 34 height 7
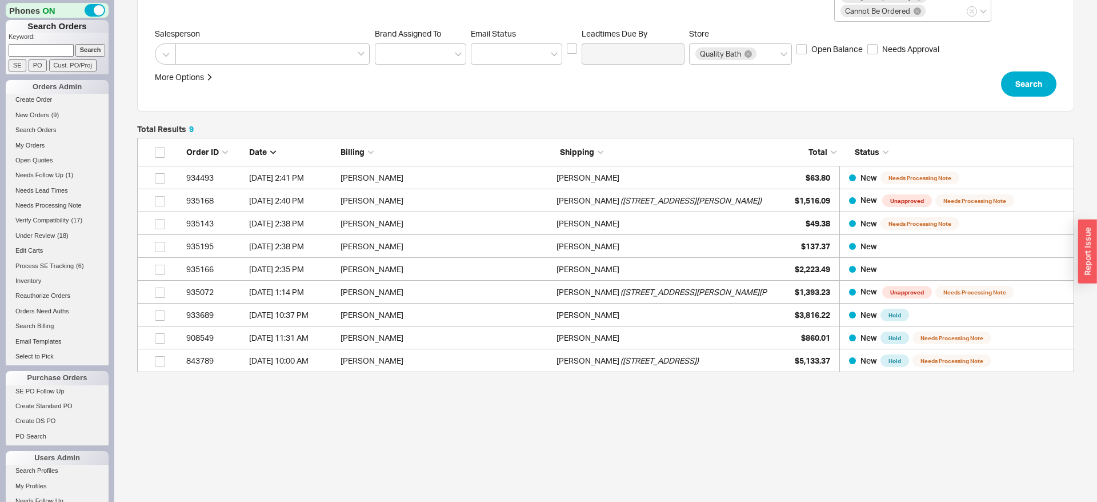
scroll to position [141, 0]
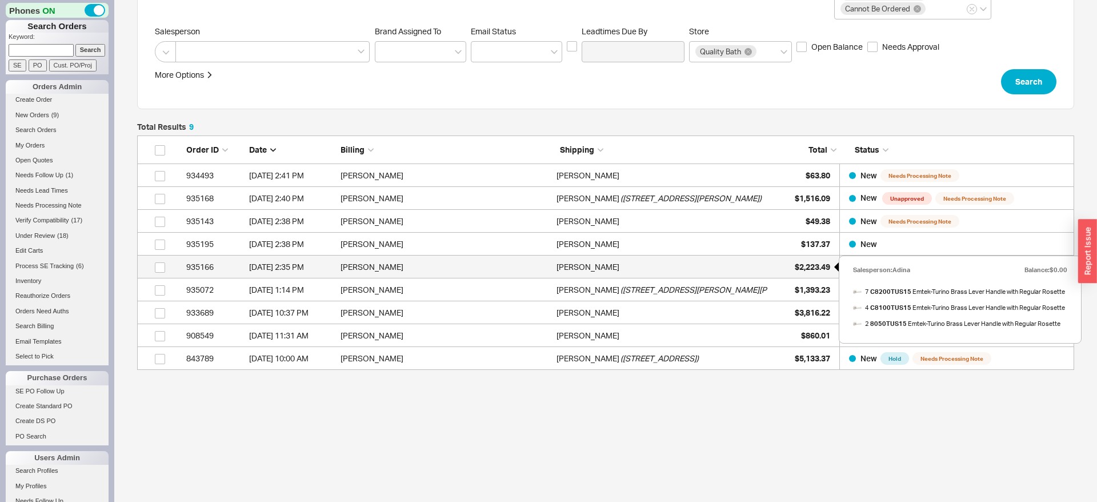
click at [812, 263] on span "$2,223.49" at bounding box center [812, 267] width 35 height 10
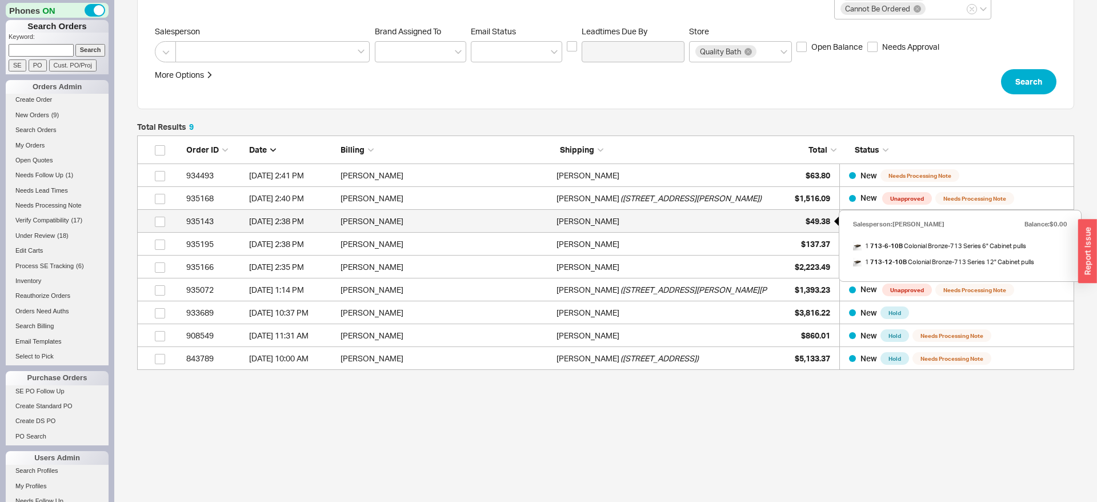
click at [815, 221] on span "$49.38" at bounding box center [818, 221] width 25 height 10
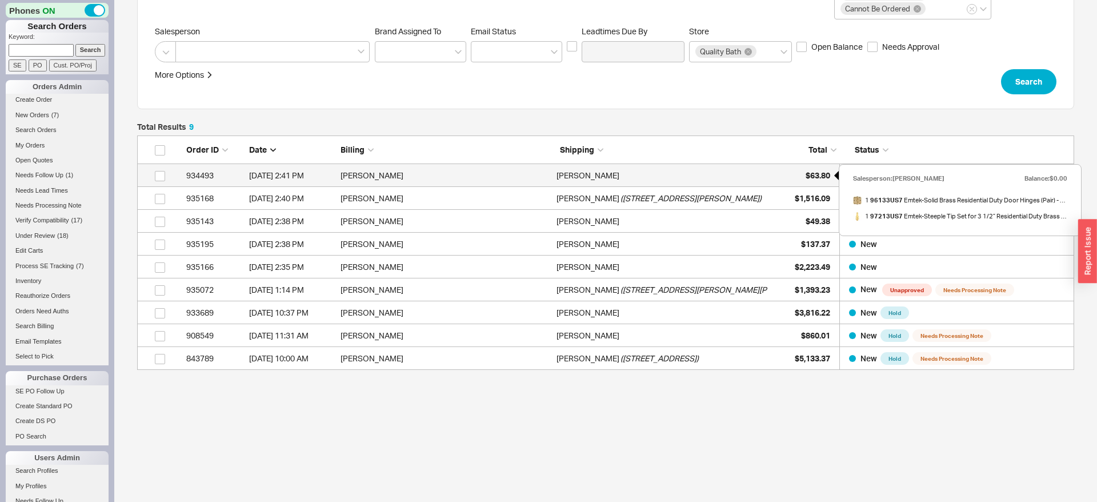
click at [814, 177] on span "$63.80" at bounding box center [818, 175] width 25 height 10
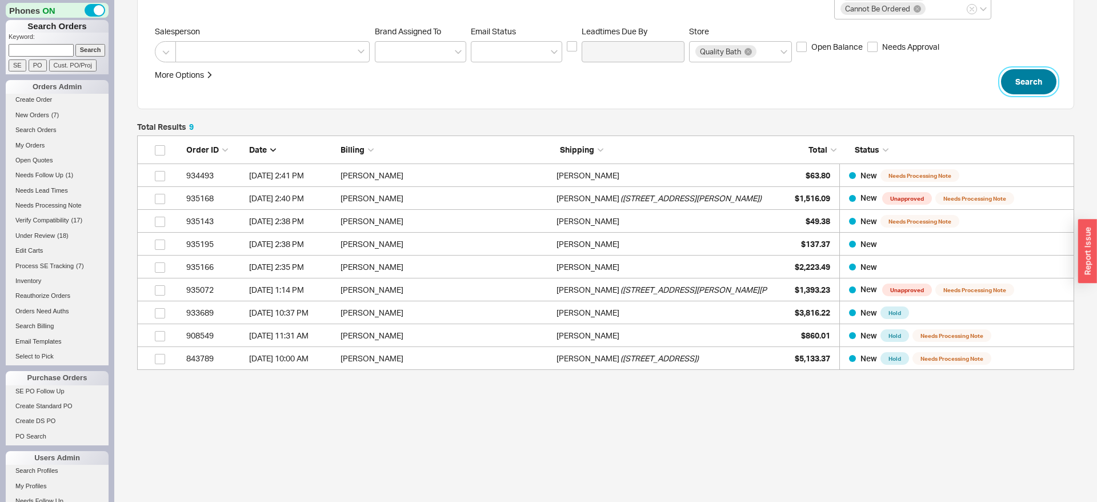
click at [1023, 87] on button "Search" at bounding box center [1028, 81] width 55 height 25
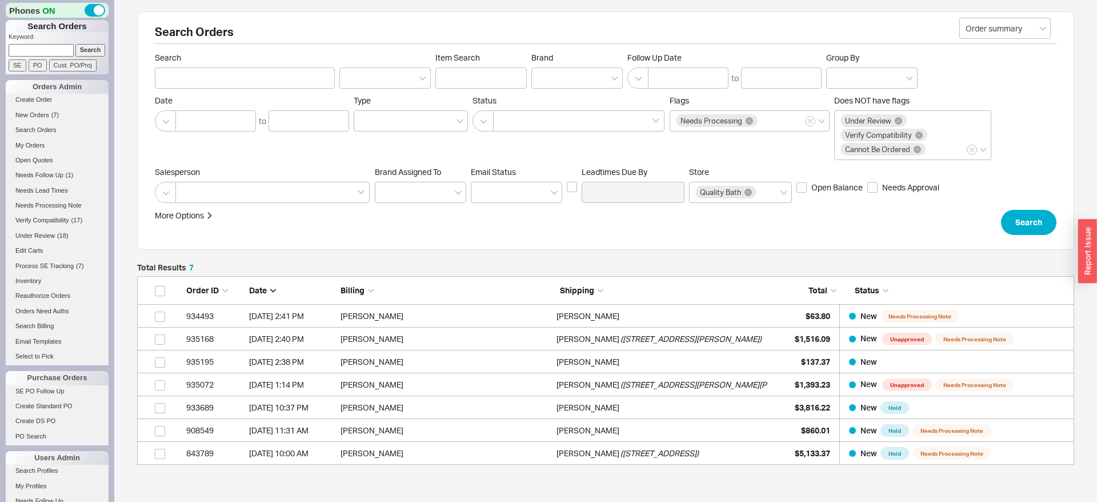
scroll to position [189, 937]
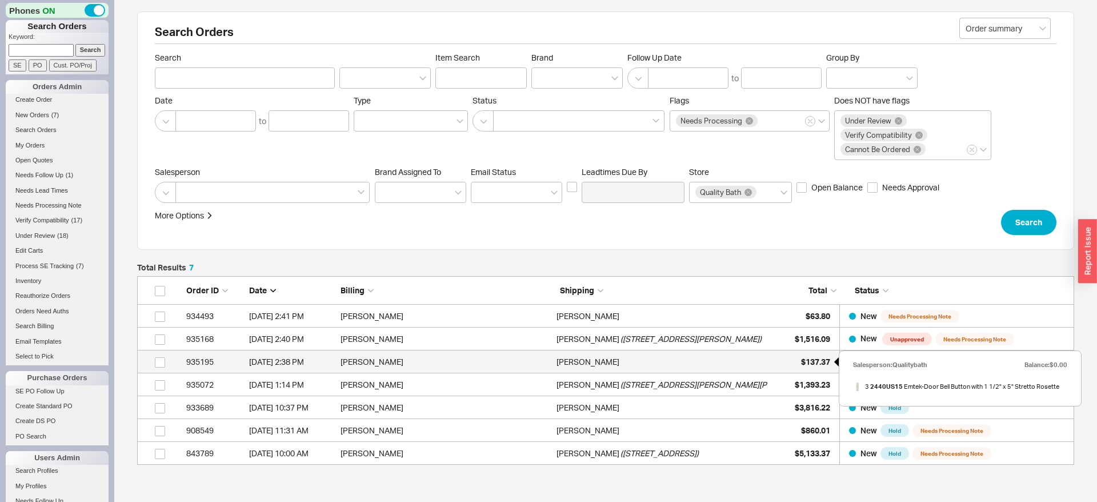
click at [819, 358] on span "$137.37" at bounding box center [815, 362] width 29 height 10
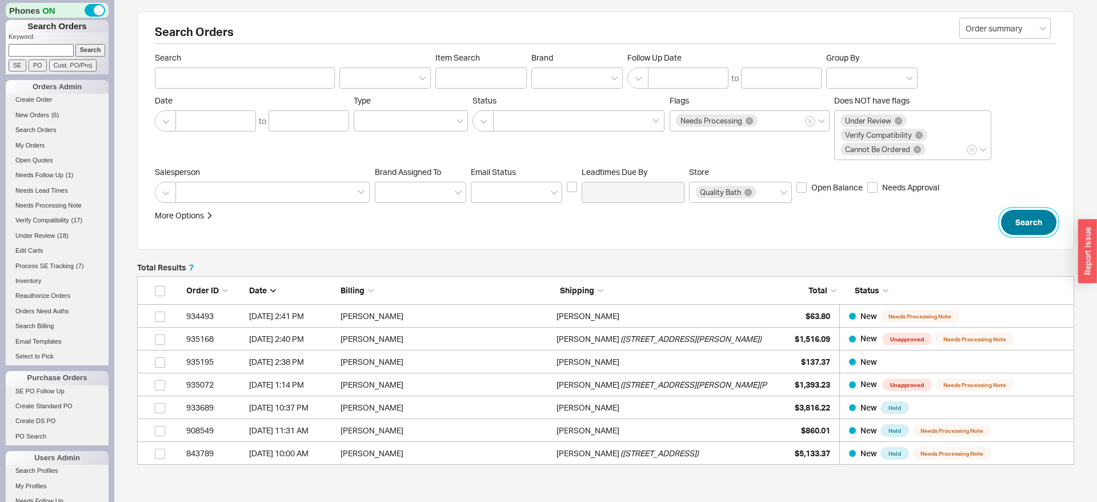
click at [1030, 222] on button "Search" at bounding box center [1028, 222] width 55 height 25
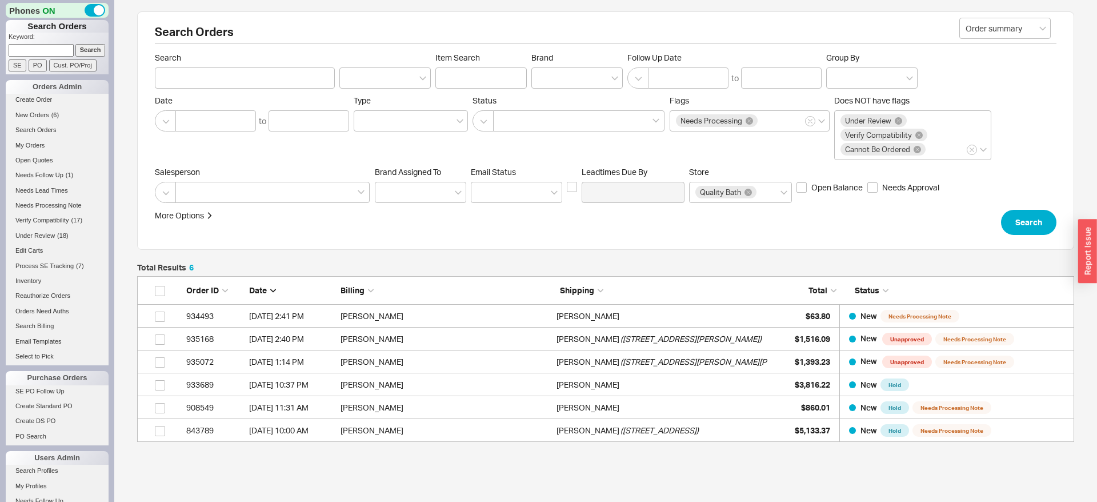
scroll to position [166, 937]
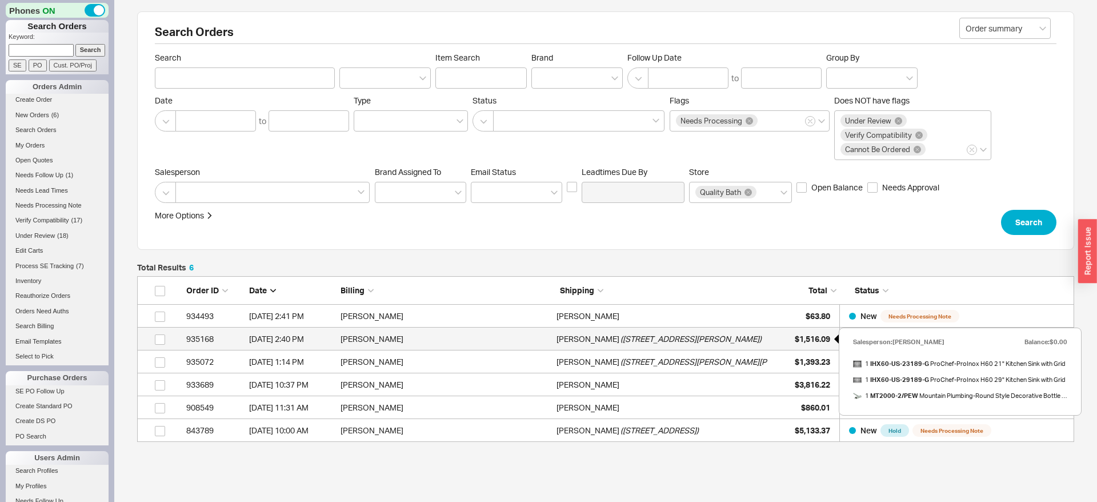
click at [812, 336] on span "$1,516.09" at bounding box center [812, 339] width 35 height 10
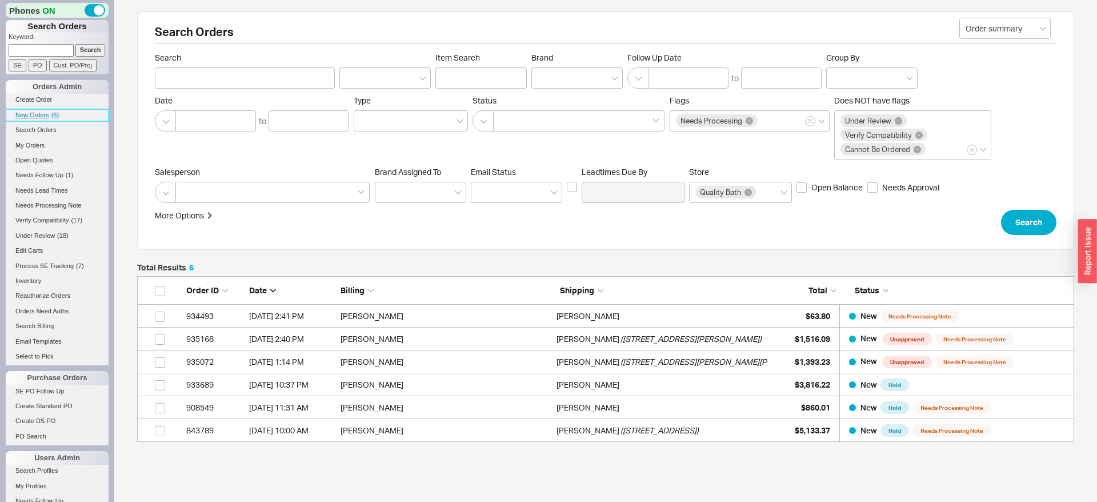
click at [51, 117] on span "( 6 )" at bounding box center [54, 114] width 7 height 7
click at [53, 109] on link "New Orders ( 7 )" at bounding box center [57, 115] width 103 height 12
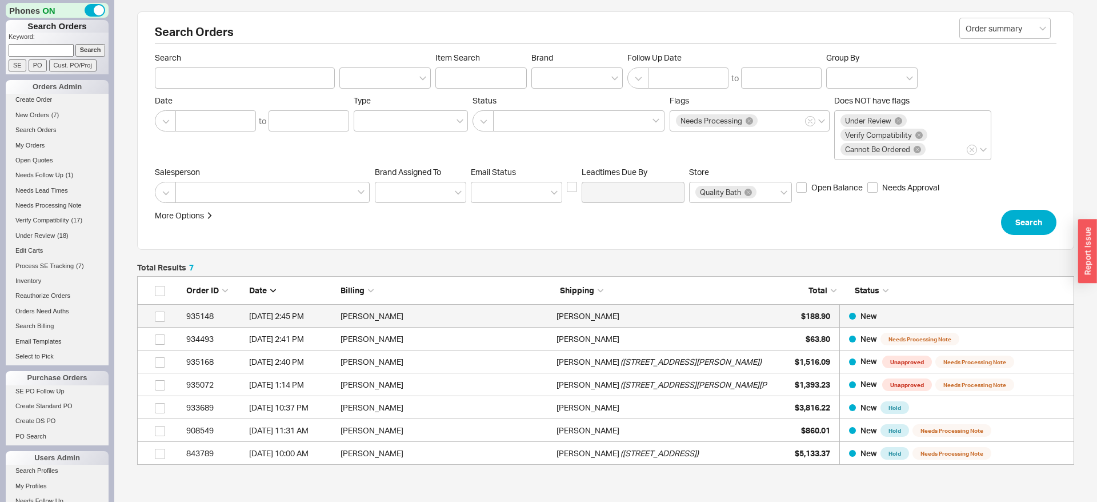
scroll to position [189, 937]
click at [826, 314] on span "$188.90" at bounding box center [815, 316] width 29 height 10
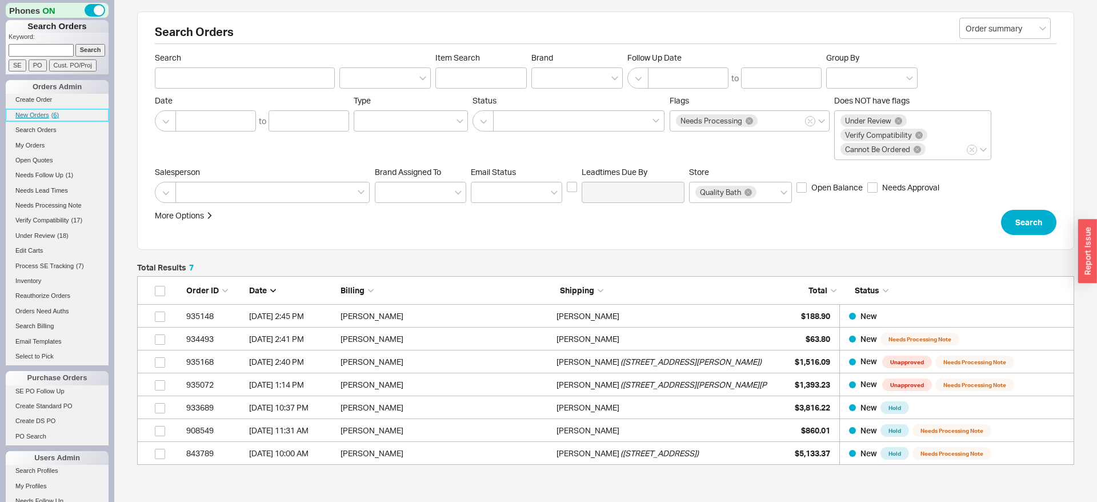
click at [37, 114] on span "New Orders" at bounding box center [32, 114] width 34 height 7
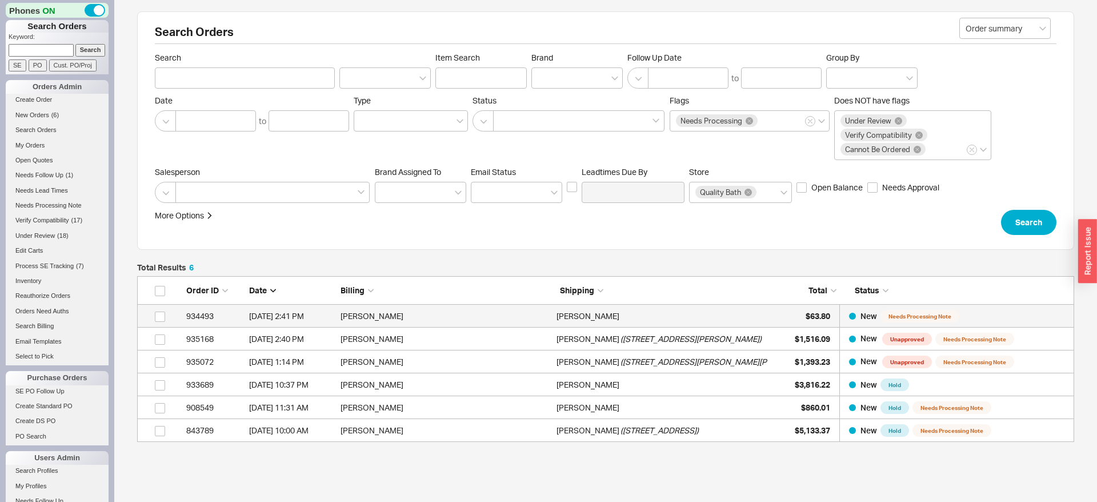
scroll to position [166, 937]
click at [39, 50] on input at bounding box center [41, 50] width 65 height 12
type input "982702"
click at [75, 44] on input "Search" at bounding box center [90, 50] width 30 height 12
type input "982702"
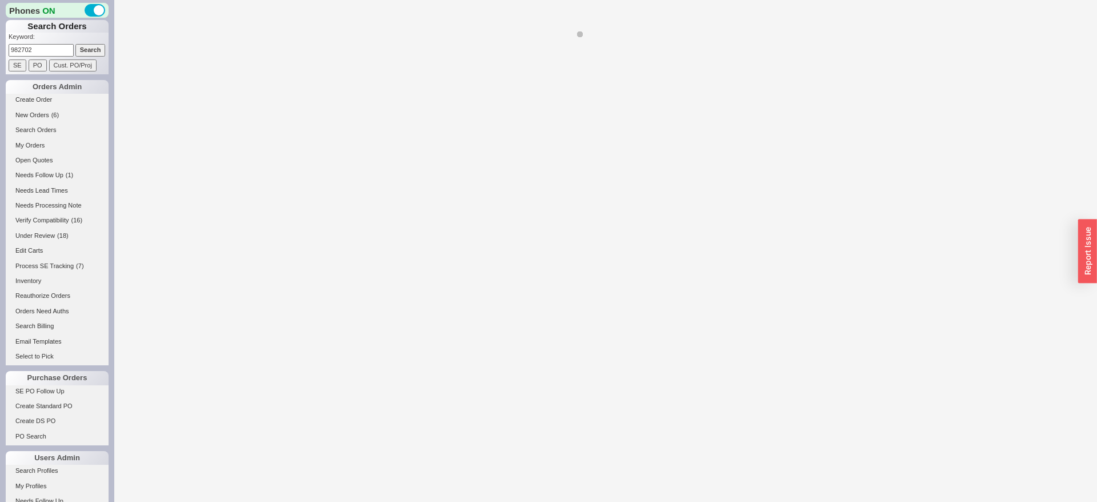
select select "*"
select select "LOW"
select select "3"
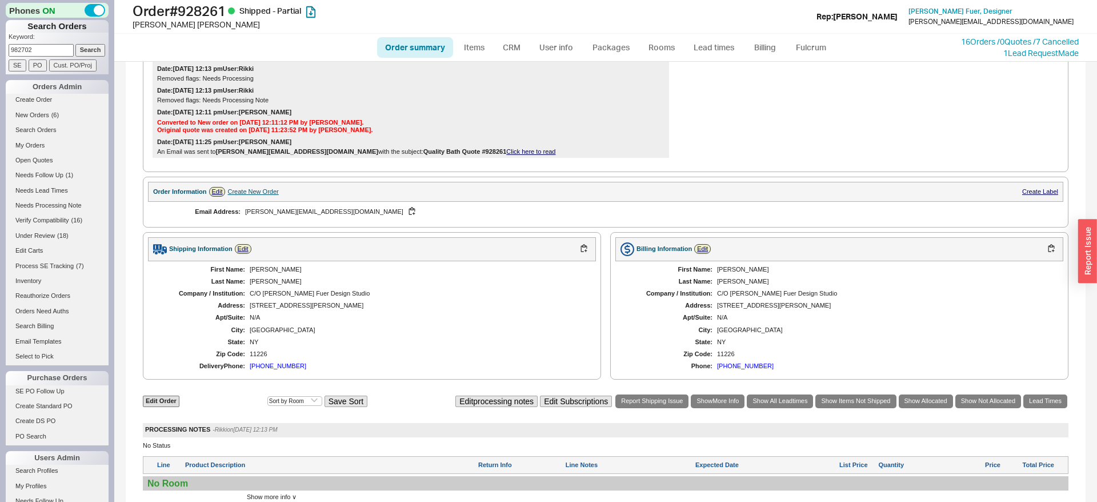
scroll to position [466, 0]
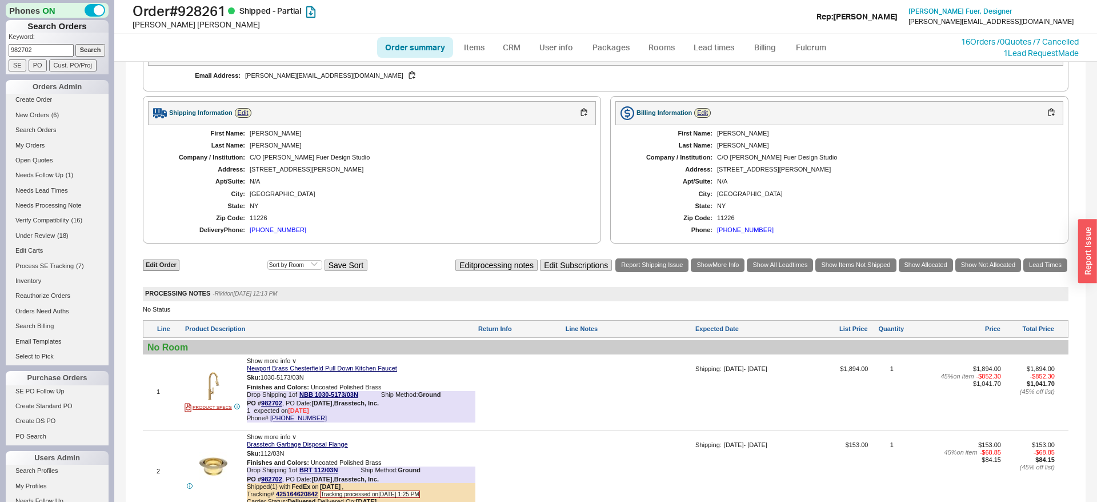
click at [38, 53] on input "982702" at bounding box center [41, 50] width 65 height 12
click at [31, 107] on li "Create Order" at bounding box center [57, 101] width 103 height 15
click at [34, 110] on link "New Orders ( 6 )" at bounding box center [57, 115] width 103 height 12
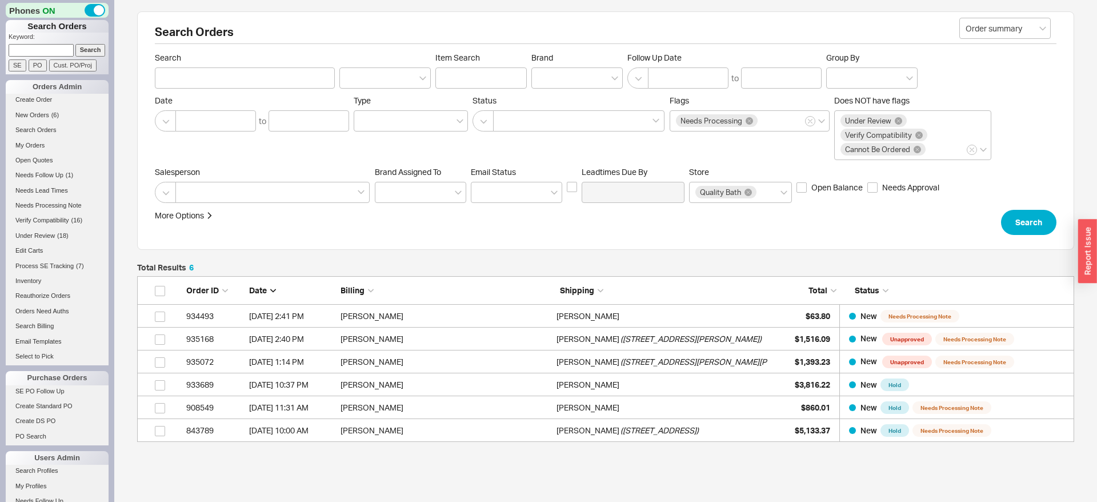
scroll to position [166, 937]
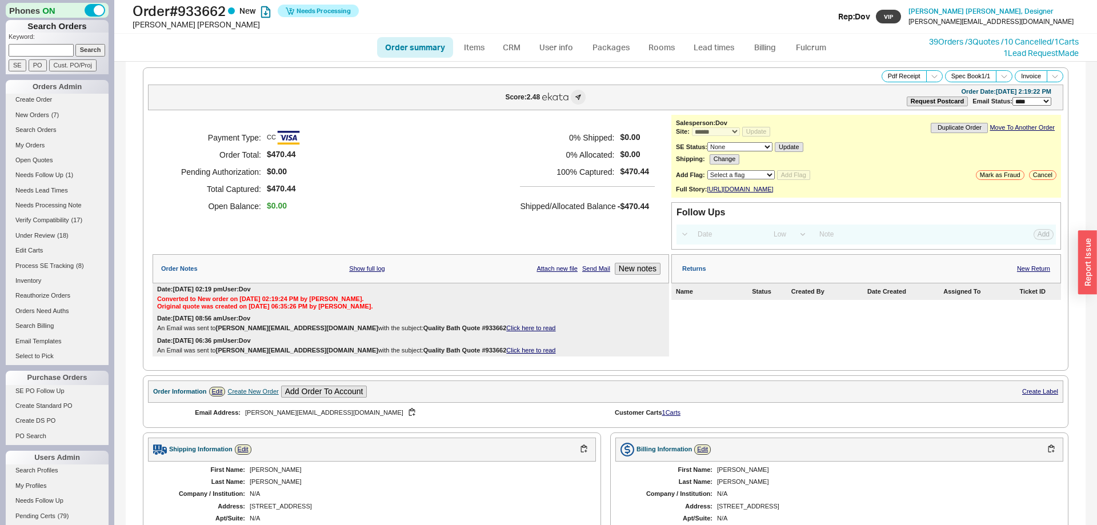
select select "*"
select select "LOW"
select select "3"
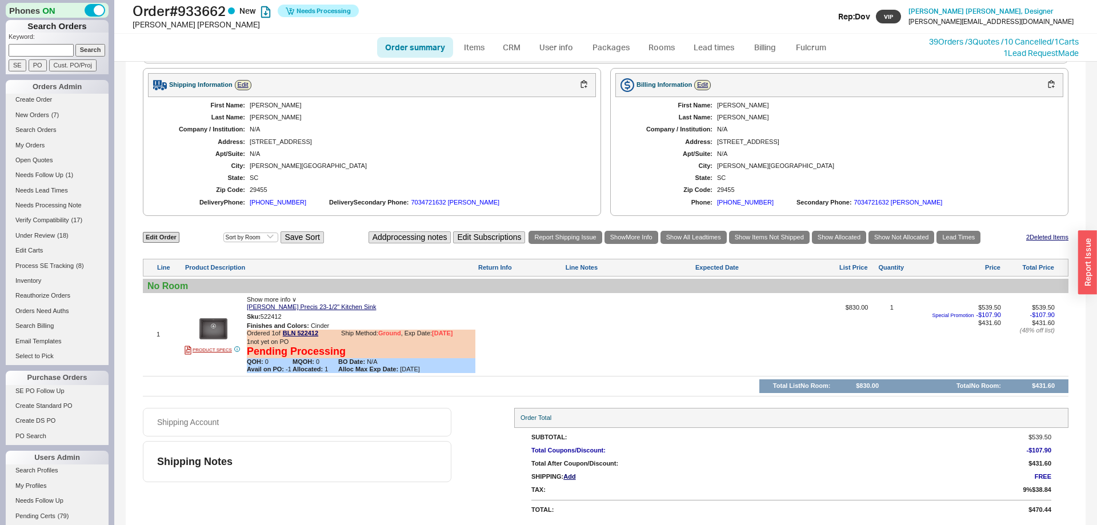
scroll to position [375, 0]
click at [806, 39] on link "Fulcrum" at bounding box center [811, 47] width 47 height 21
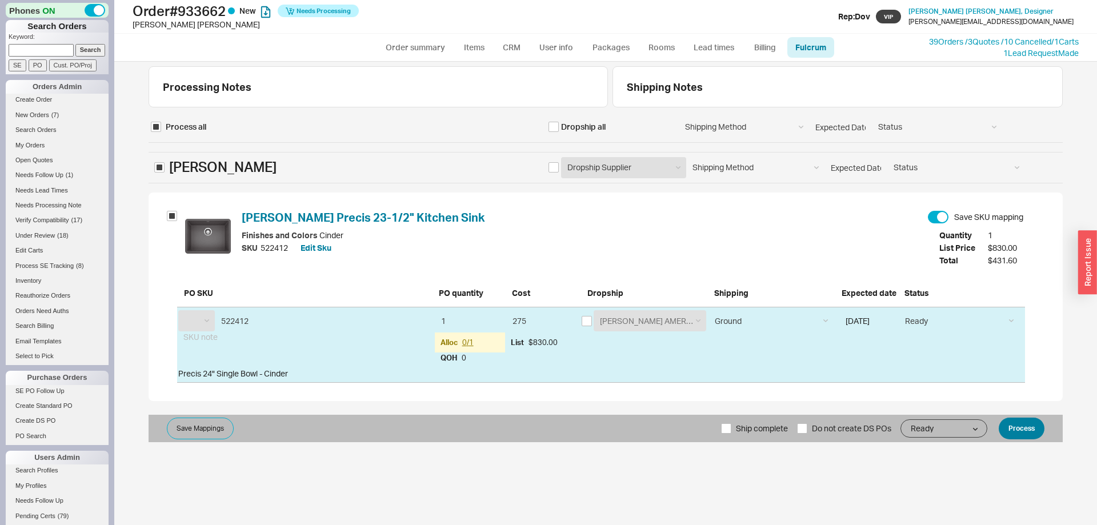
drag, startPoint x: 1021, startPoint y: 444, endPoint x: 1025, endPoint y: 430, distance: 14.1
click at [1022, 444] on div "Processing Notes Shipping Notes Process all Dropship all Shipping Method Ground…" at bounding box center [605, 294] width 983 height 464
select select "BLN"
click at [1025, 429] on button "Process" at bounding box center [1022, 429] width 46 height 22
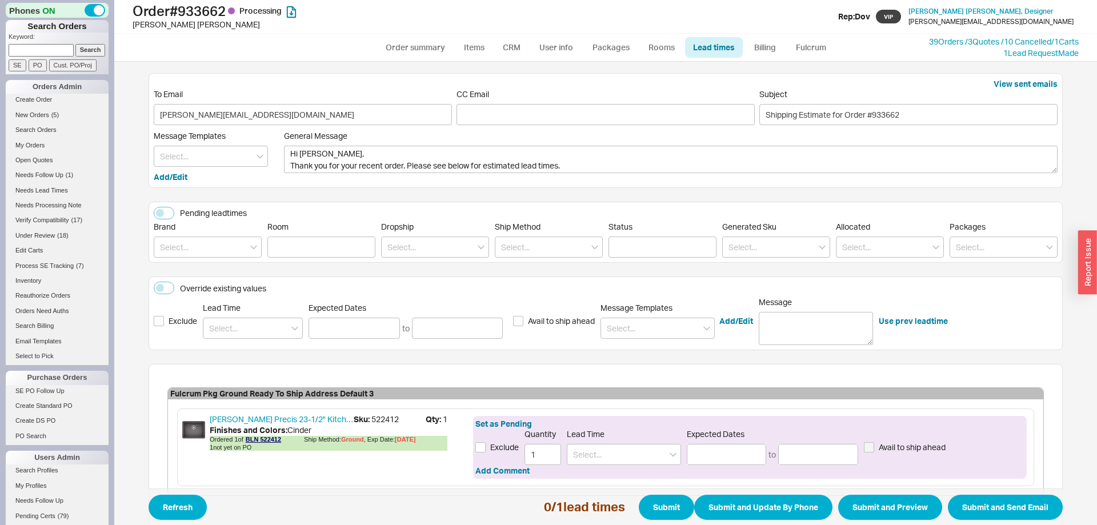
scroll to position [65, 0]
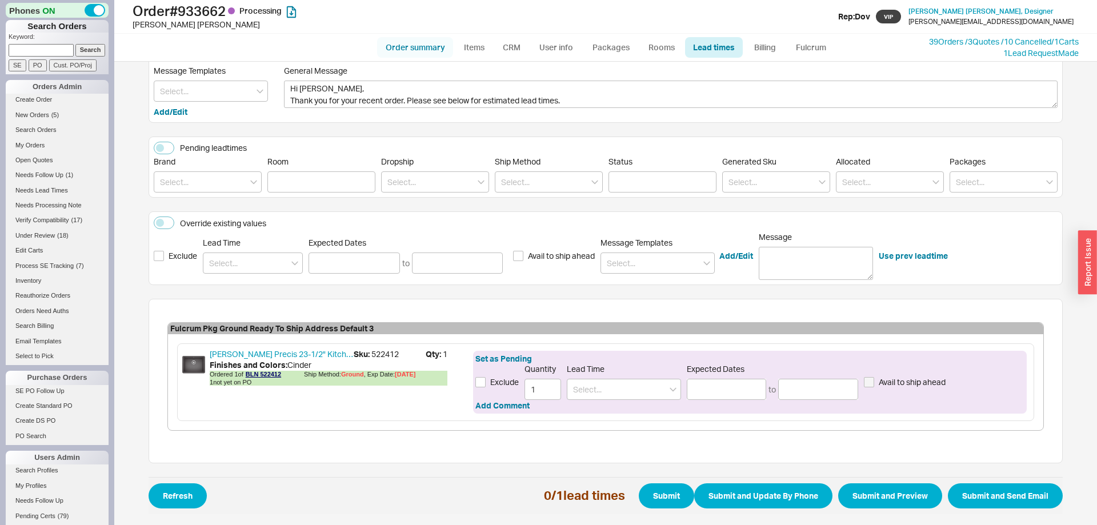
click at [440, 50] on link "Order summary" at bounding box center [415, 47] width 76 height 21
select select "*"
select select "LOW"
select select "3"
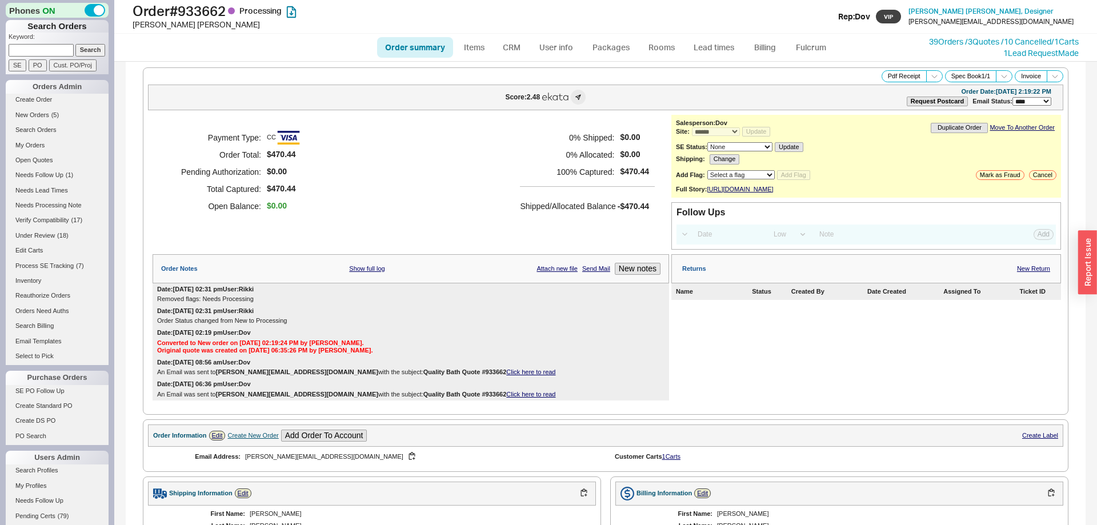
scroll to position [396, 0]
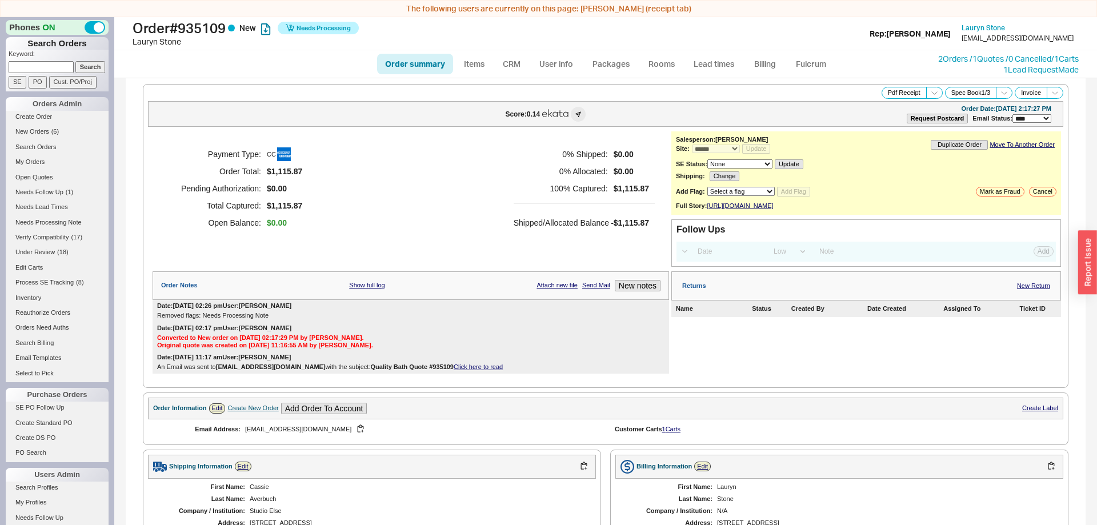
select select "*"
select select "LOW"
select select "3"
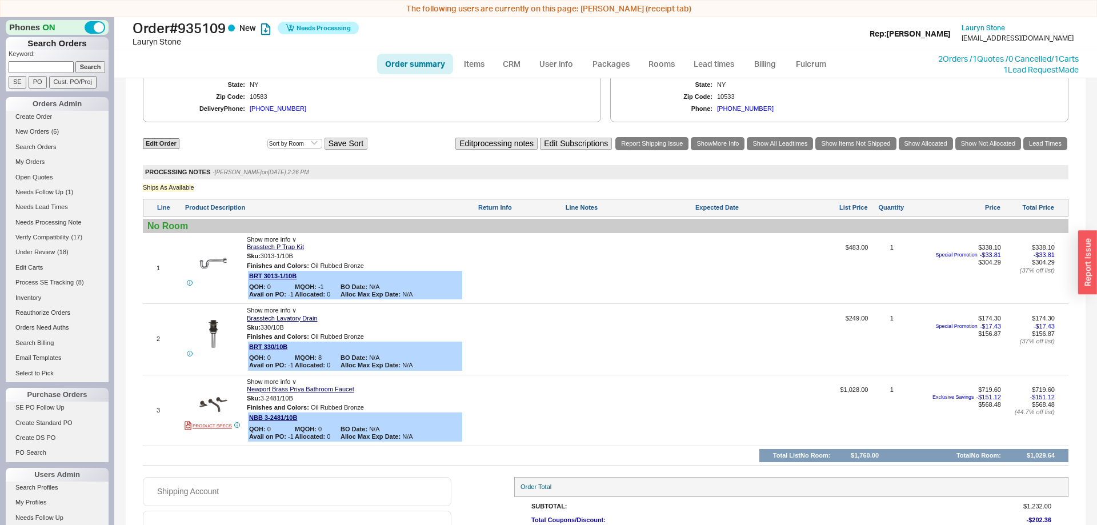
scroll to position [537, 0]
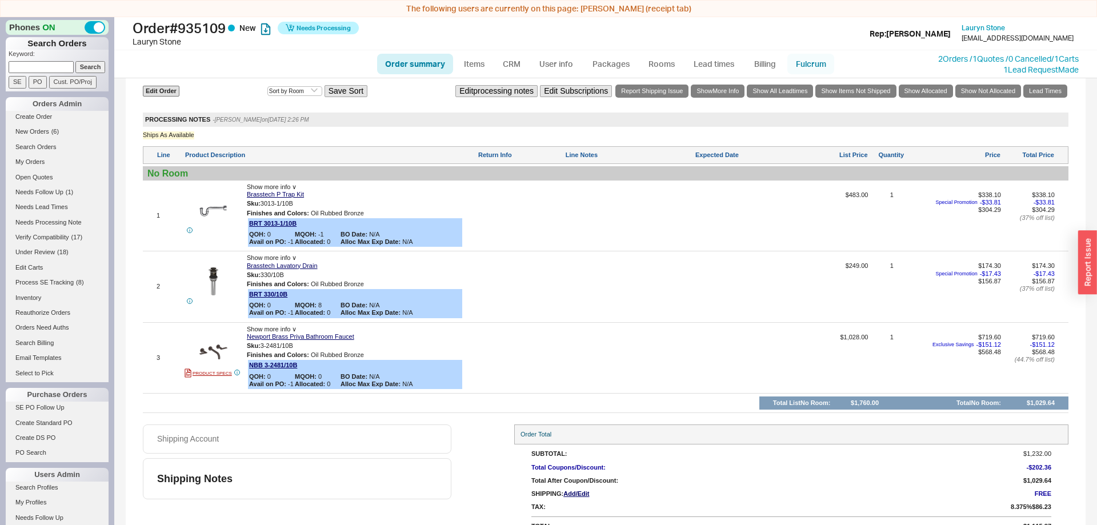
click at [826, 59] on link "Fulcrum" at bounding box center [811, 64] width 47 height 21
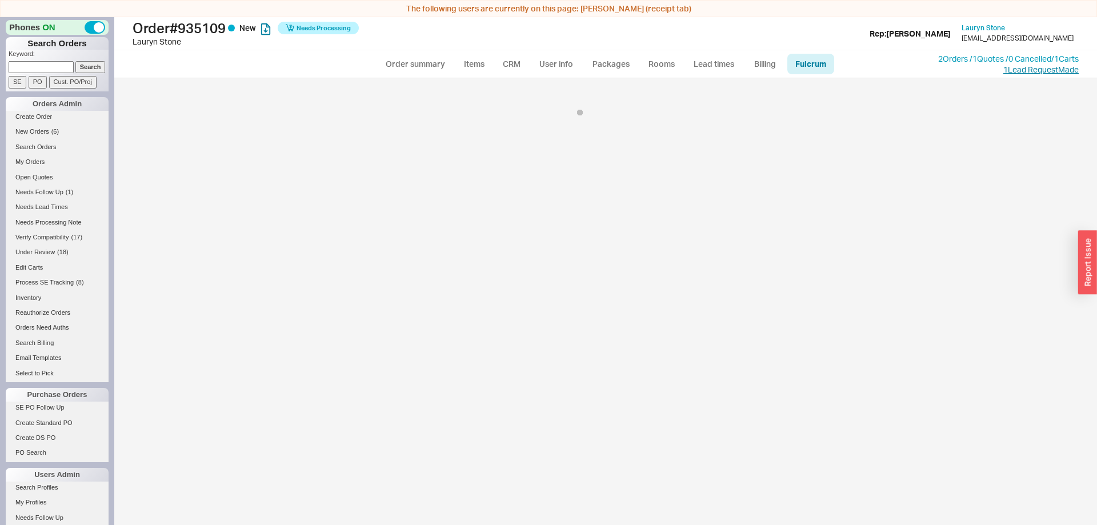
select select "134"
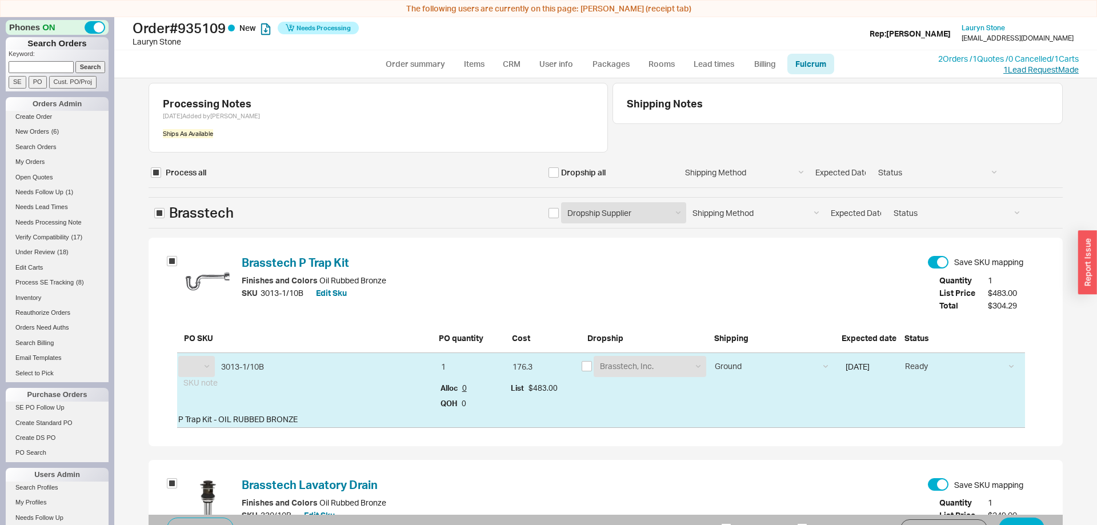
select select "BRT"
select select "NBB"
drag, startPoint x: 557, startPoint y: 173, endPoint x: 566, endPoint y: 187, distance: 16.5
click at [557, 173] on input "checkbox" at bounding box center [554, 172] width 10 height 10
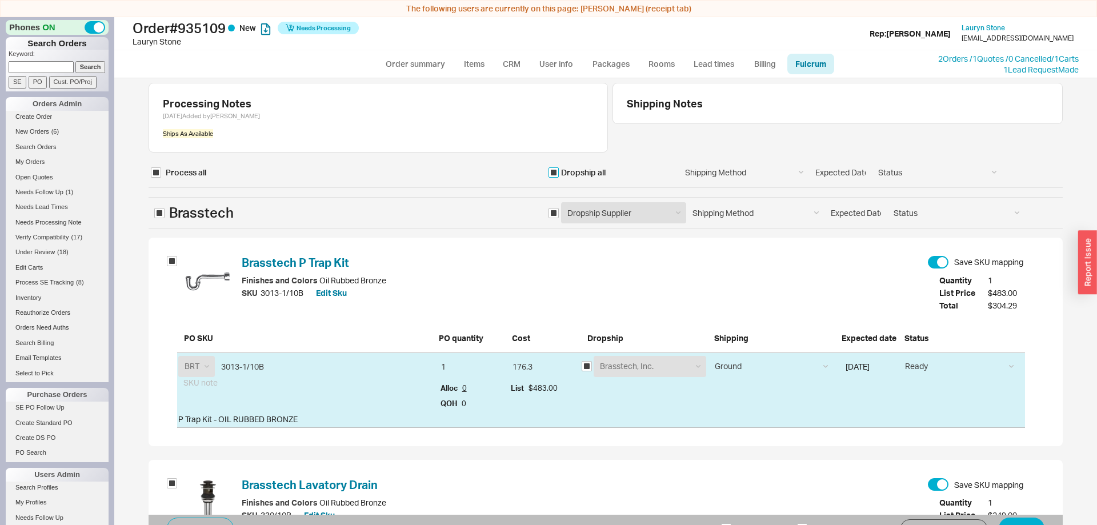
checkbox input "true"
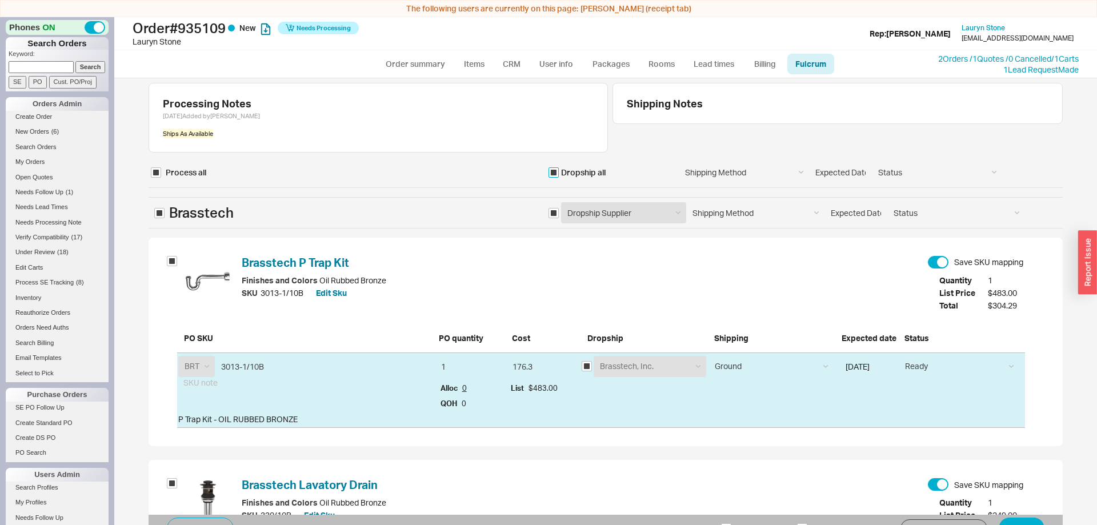
checkbox input "true"
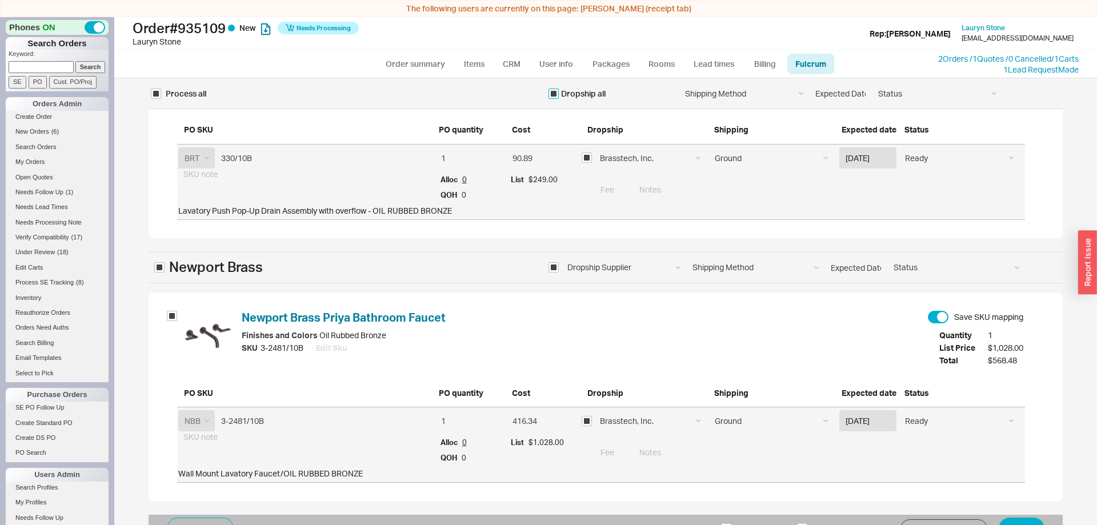
scroll to position [17, 0]
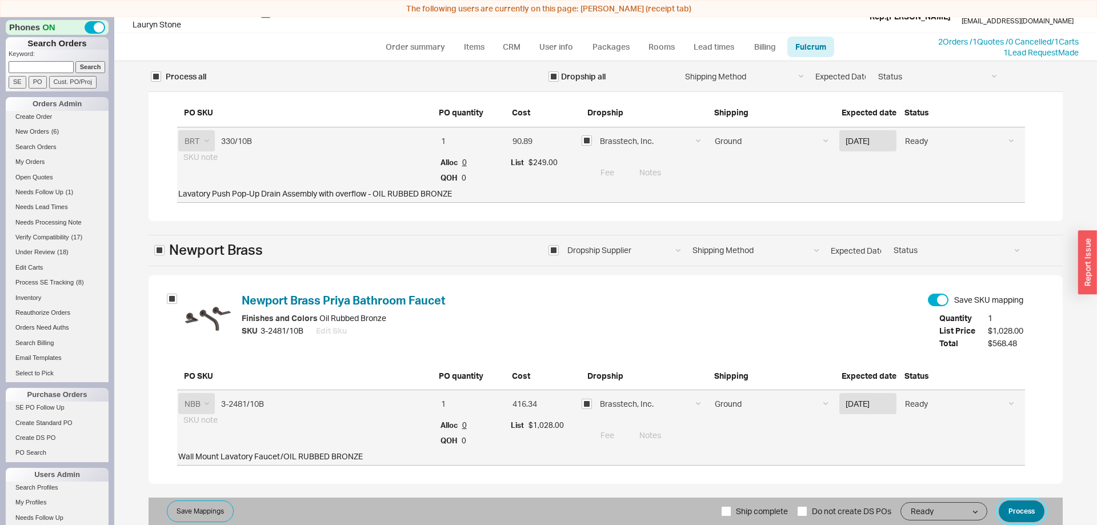
click at [1031, 509] on button "Process" at bounding box center [1022, 512] width 46 height 22
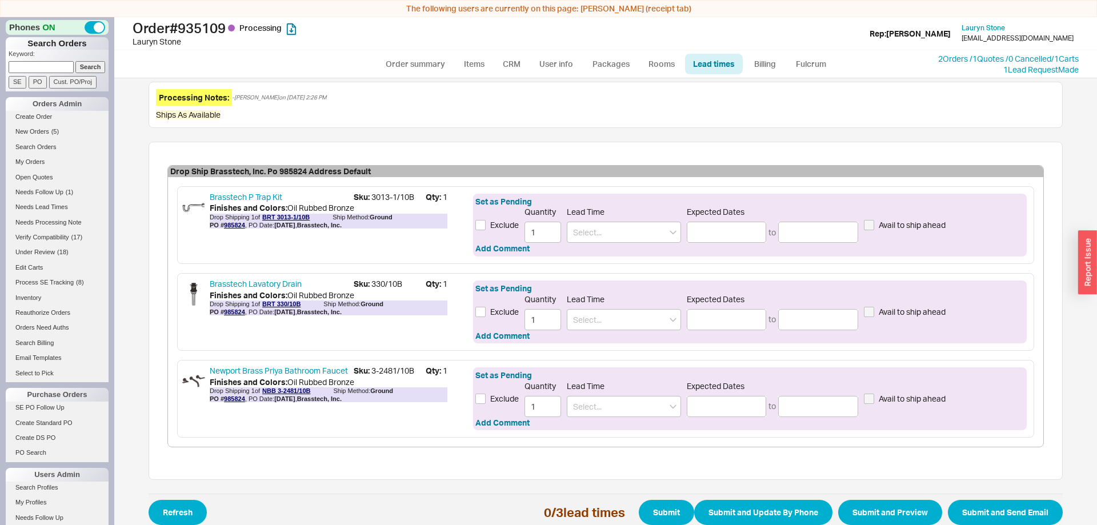
scroll to position [17, 0]
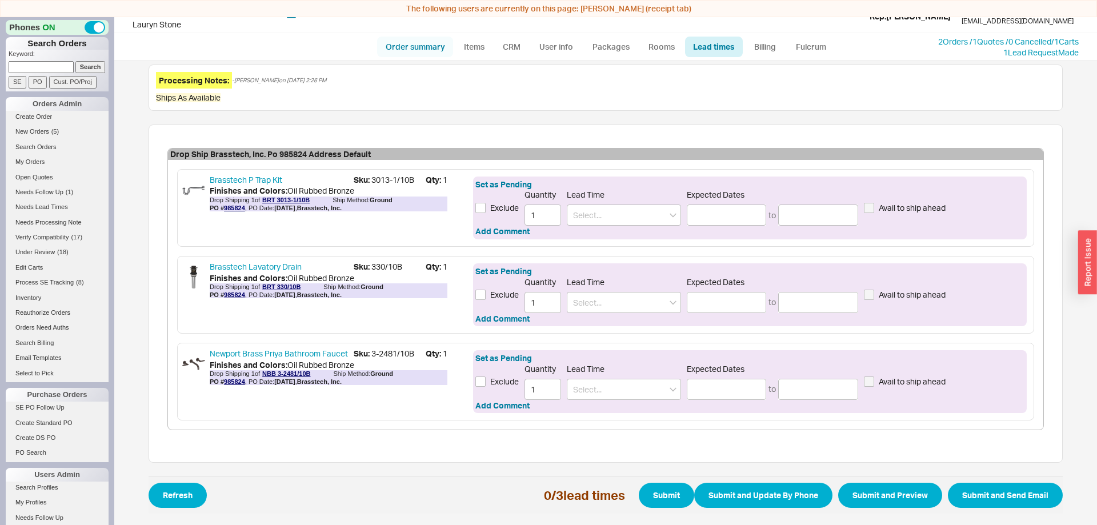
click at [416, 51] on link "Order summary" at bounding box center [415, 47] width 76 height 21
select select "*"
select select "LOW"
select select "3"
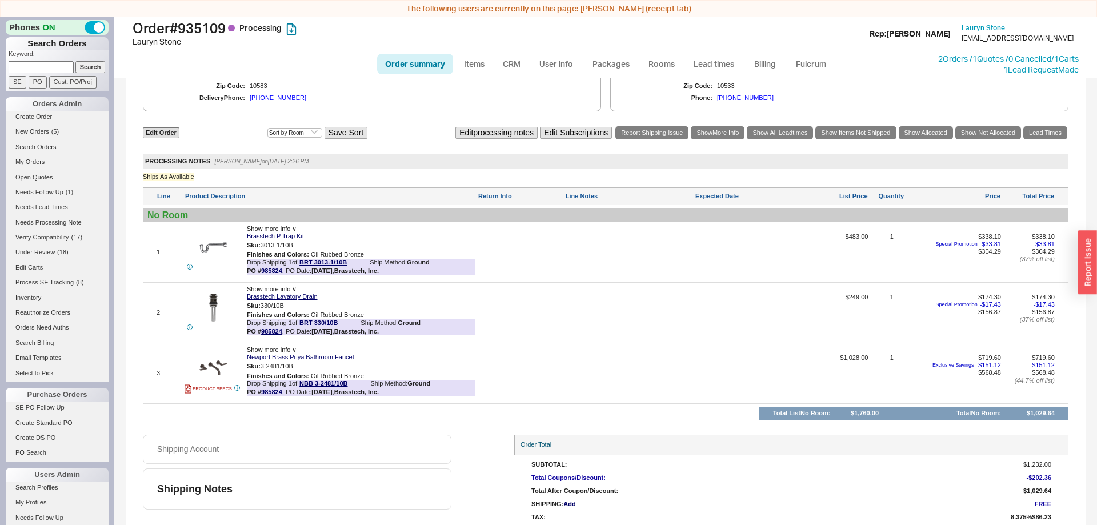
scroll to position [549, 0]
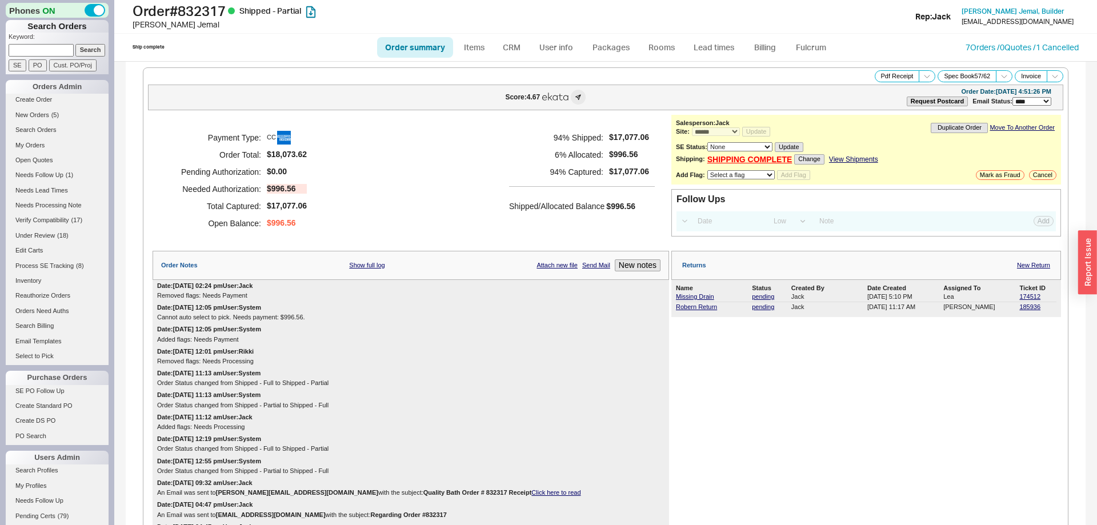
select select "*"
select select "LOW"
select select "3"
click at [365, 262] on div "Order Notes Show full log Attach new file Send Mail New notes" at bounding box center [411, 265] width 517 height 29
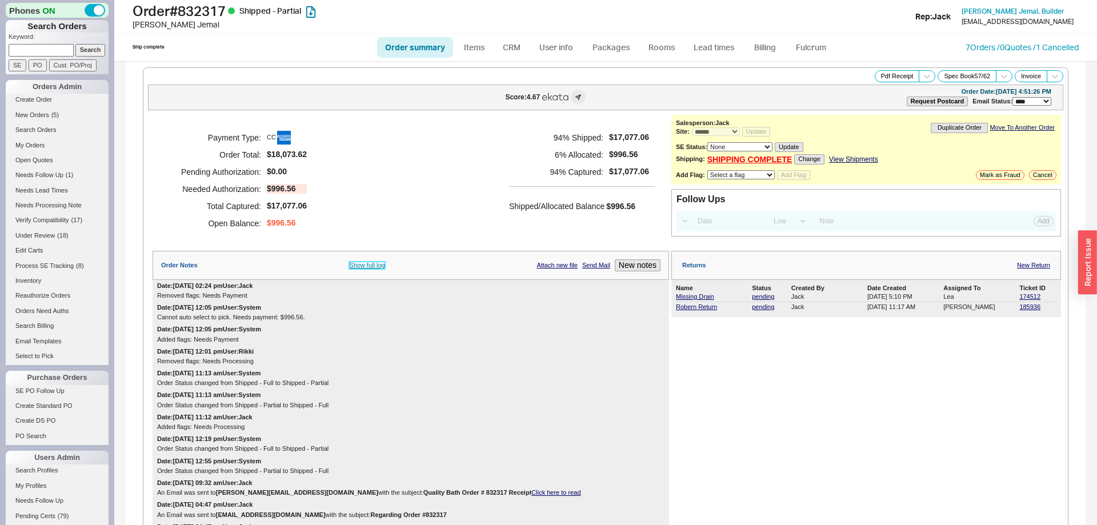
click at [367, 265] on link "Show full log" at bounding box center [366, 265] width 35 height 7
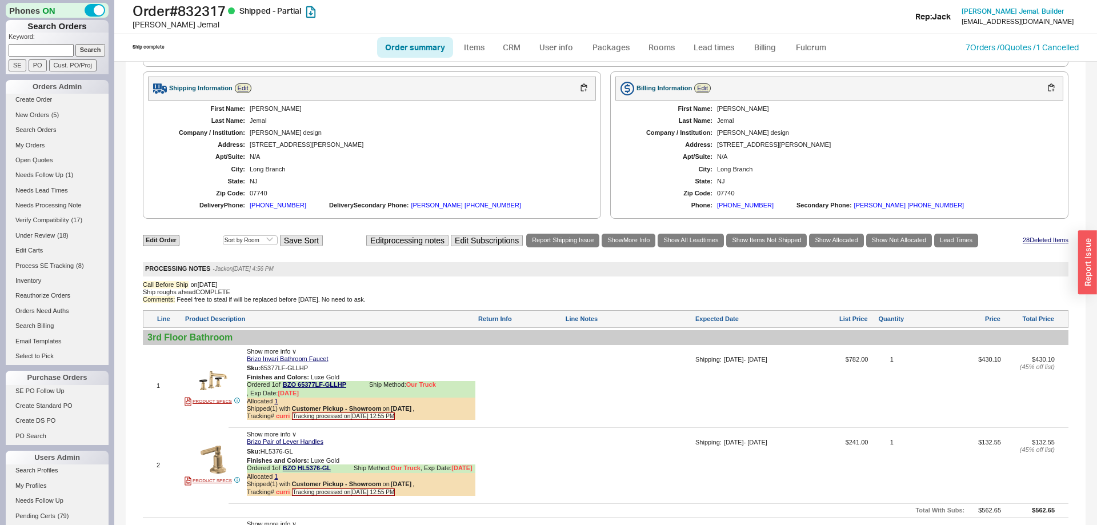
scroll to position [5713, 0]
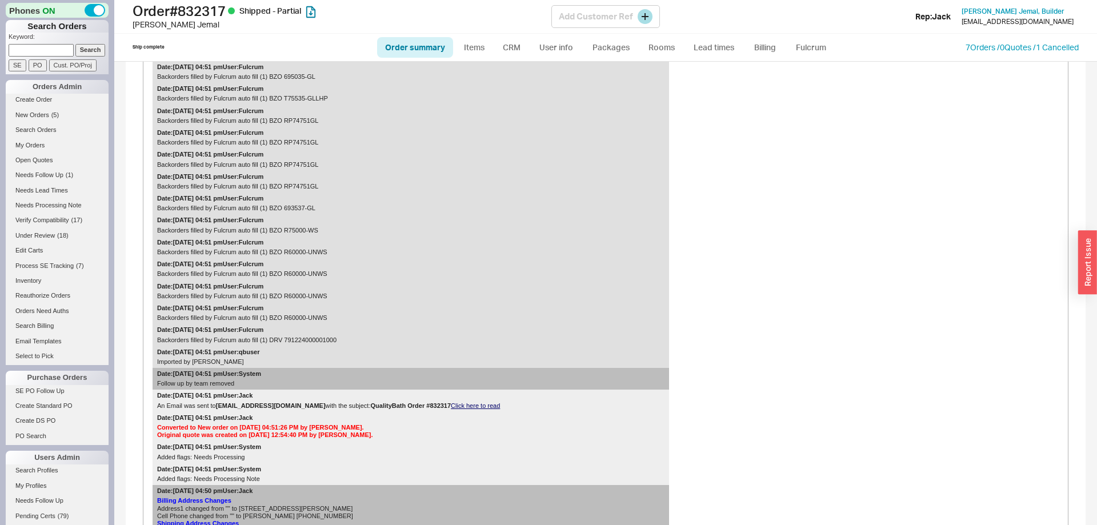
click at [608, 33] on div "Order # 832317 Shipped - Partial Pamela Jemal Add Customer Ref Rep: Jack Pamela…" at bounding box center [605, 17] width 983 height 34
click at [606, 45] on link "Packages" at bounding box center [611, 47] width 54 height 21
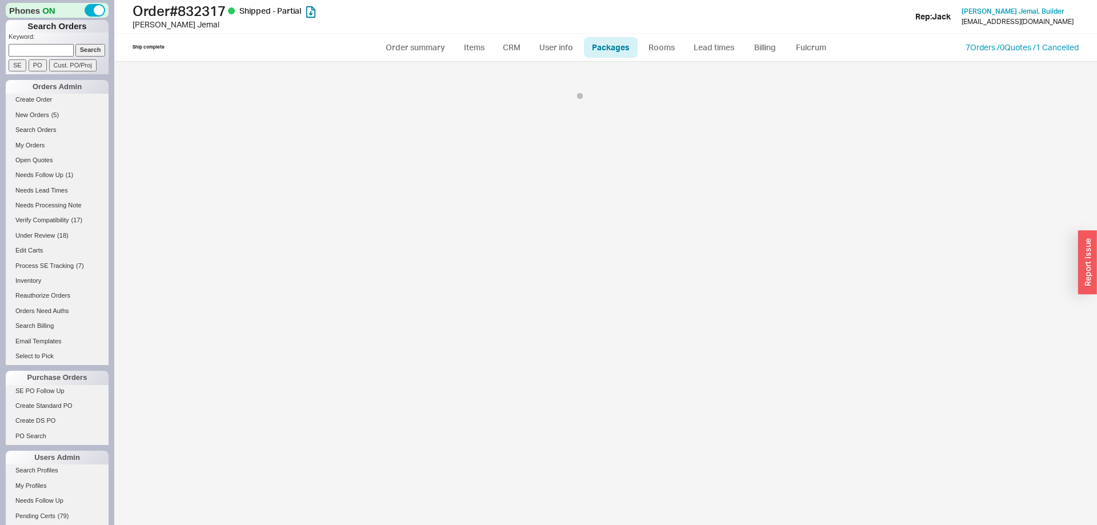
select select "8"
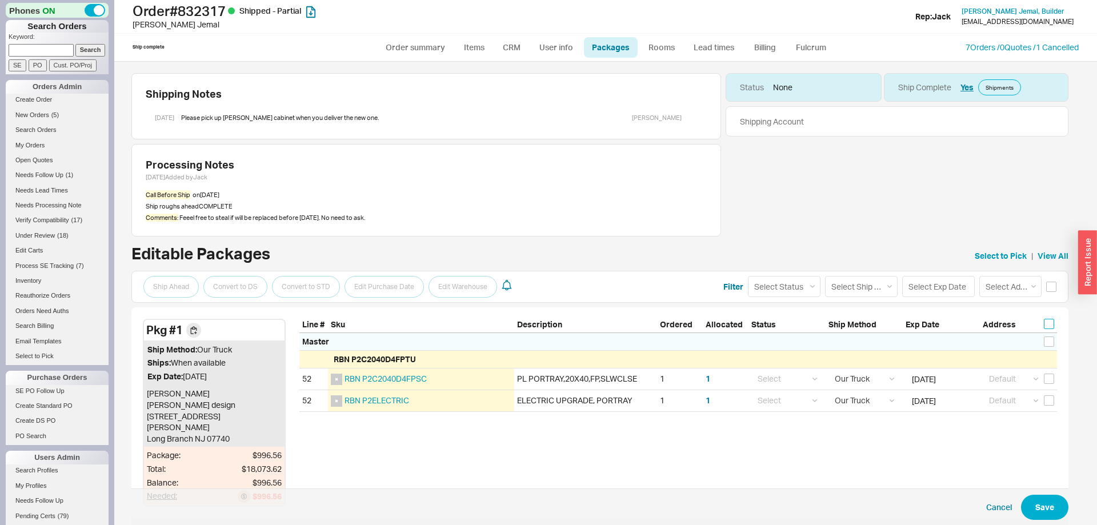
click at [1050, 325] on input "checkbox" at bounding box center [1049, 324] width 10 height 10
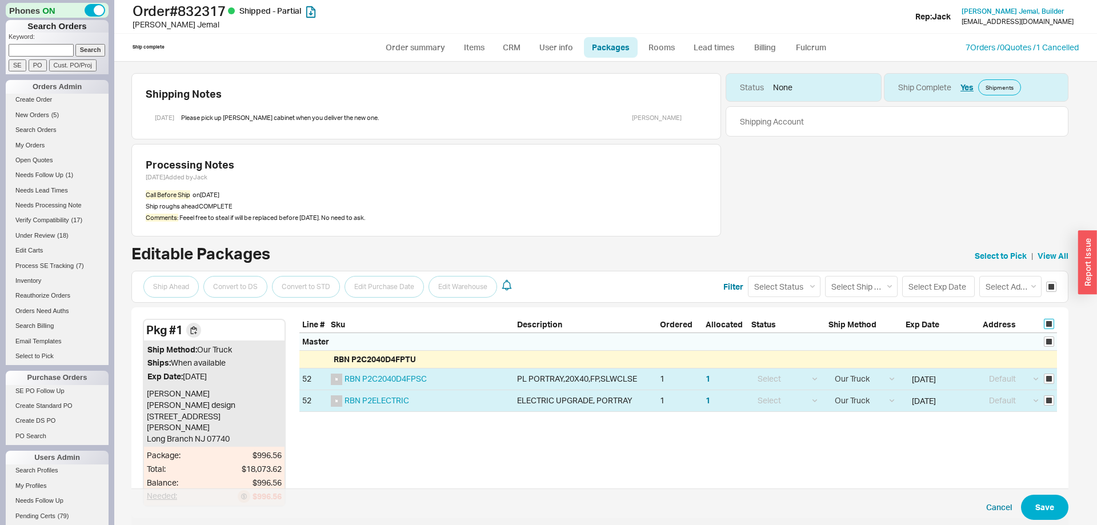
checkbox input "true"
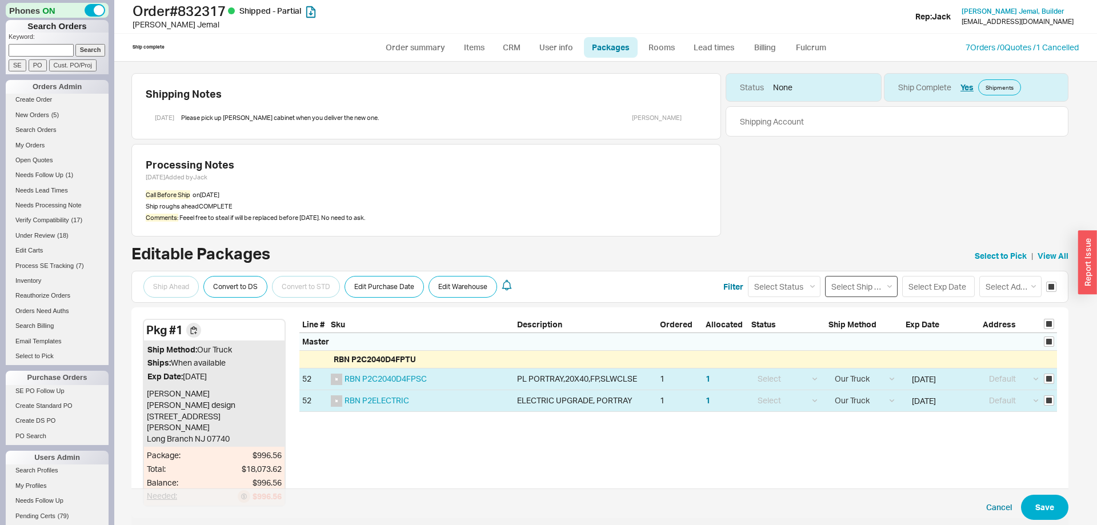
click at [825, 276] on select "Select Ship Method Ground LTL Our Truck --------------- Customer Pickup - Showr…" at bounding box center [861, 286] width 73 height 21
drag, startPoint x: 861, startPoint y: 290, endPoint x: 929, endPoint y: 296, distance: 67.7
click at [929, 296] on div "Ship Ahead Convert to DS Convert to STD Edit Purchase Date Edit Warehouse Filte…" at bounding box center [599, 287] width 937 height 32
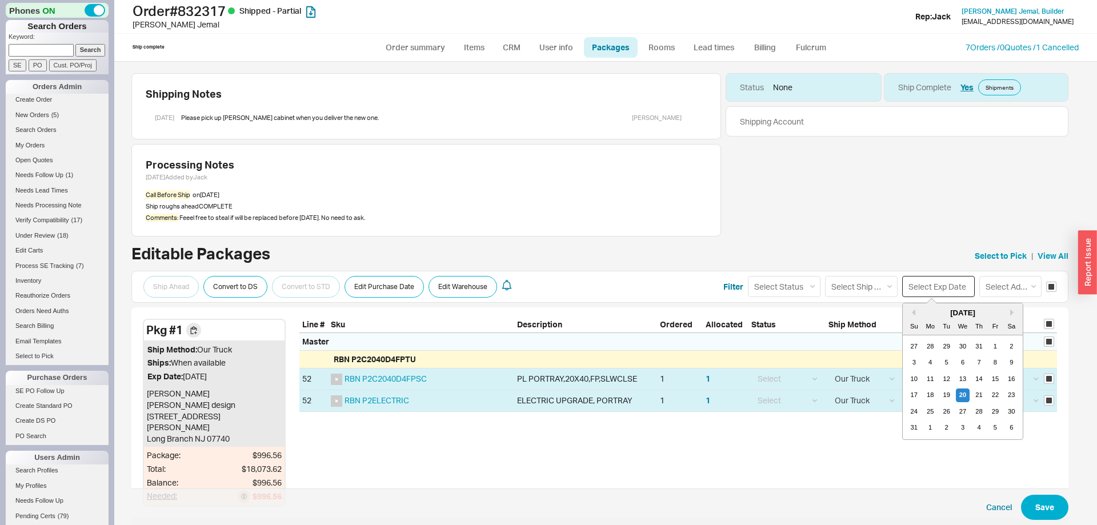
click at [940, 286] on input at bounding box center [938, 286] width 73 height 21
click at [961, 393] on div "20" at bounding box center [963, 396] width 14 height 14
type input "08/20/2025"
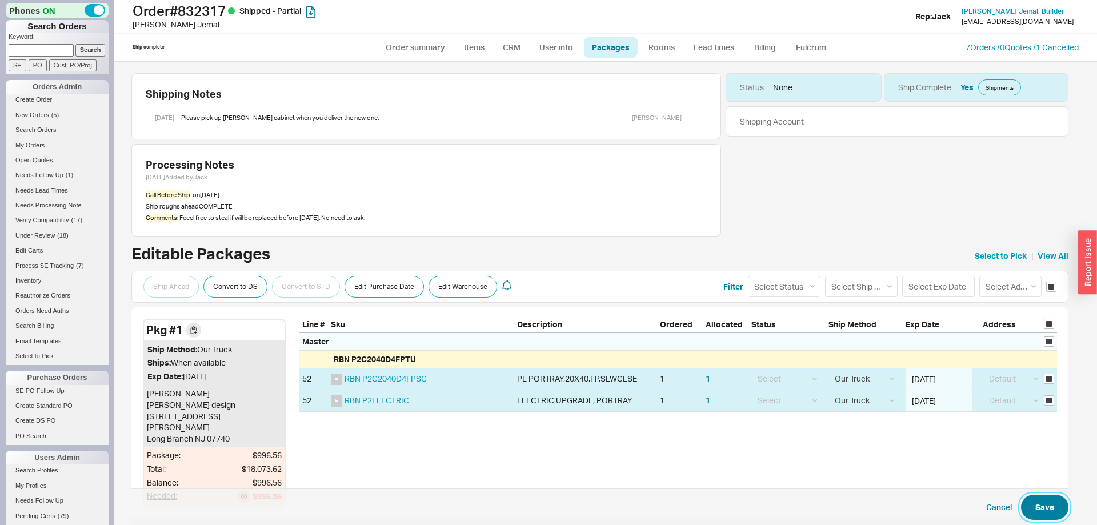
drag, startPoint x: 1048, startPoint y: 507, endPoint x: 1014, endPoint y: 506, distance: 33.7
click at [1048, 507] on button "Save" at bounding box center [1044, 507] width 47 height 25
checkbox input "false"
select select "8"
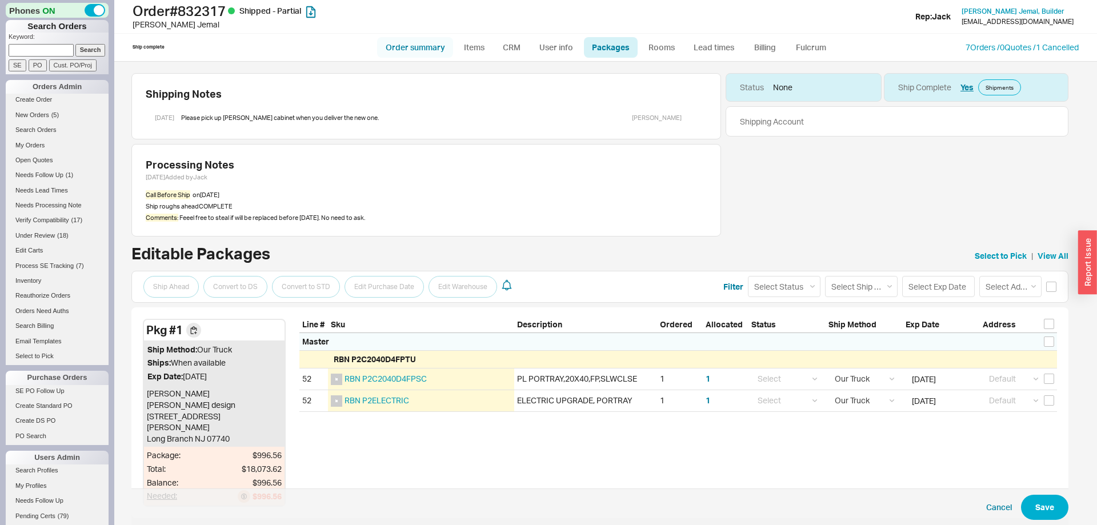
click at [393, 50] on link "Order summary" at bounding box center [415, 47] width 76 height 21
select select "*"
select select "LOW"
select select "3"
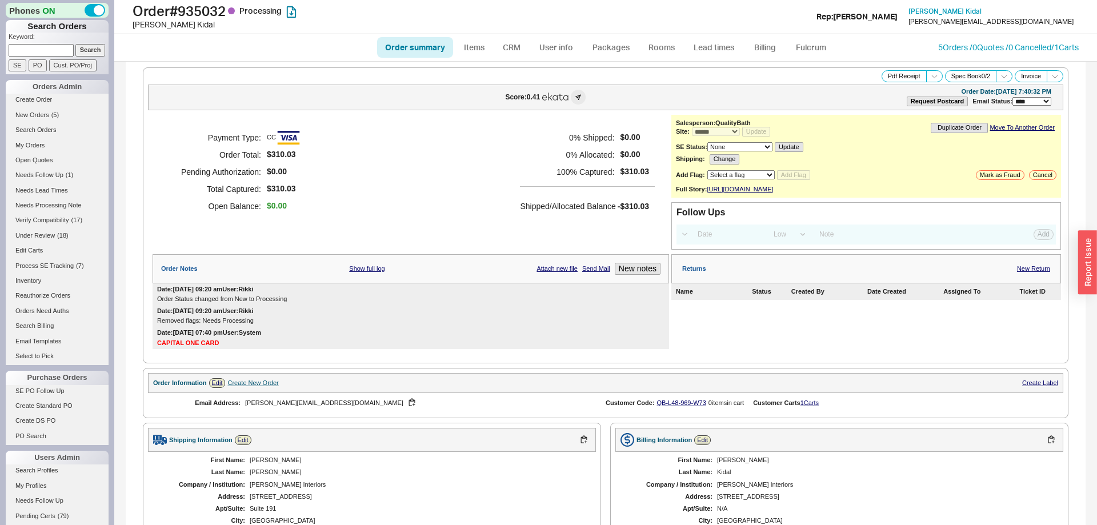
select select "*"
select select "LOW"
select select "3"
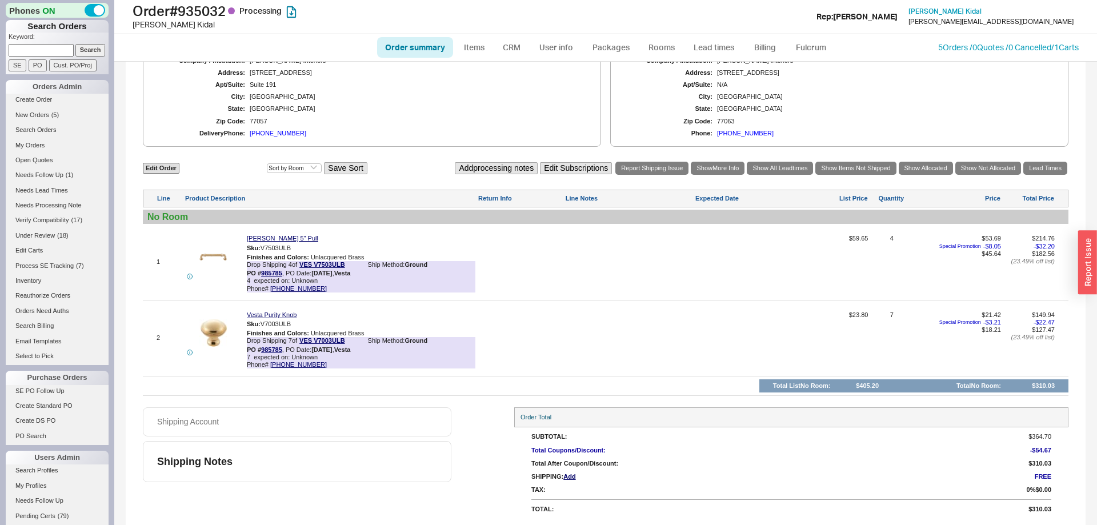
click at [436, 38] on link "Order summary" at bounding box center [415, 47] width 76 height 21
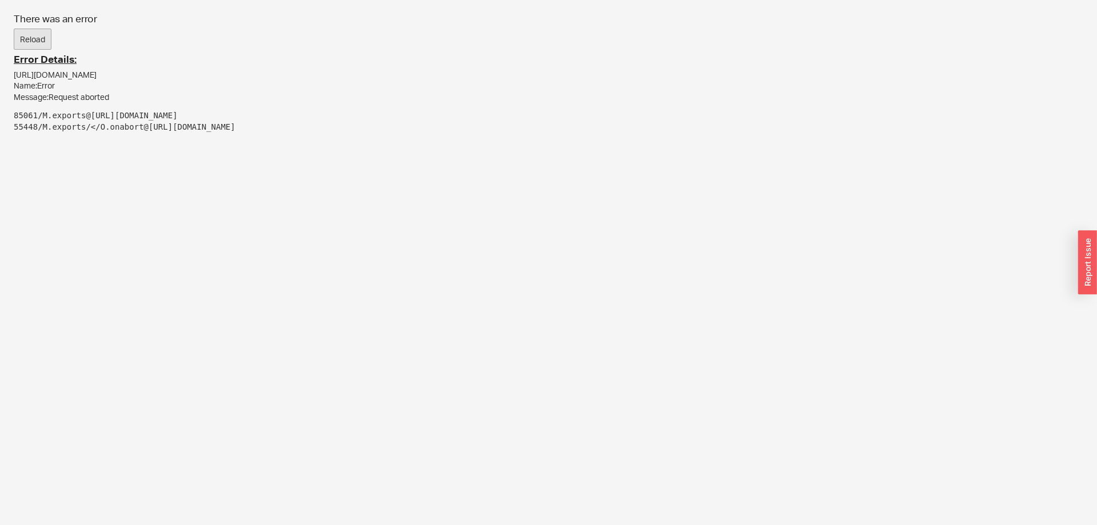
click at [430, 50] on div "There was an error Reload Error Details: [URL][DOMAIN_NAME] Name: Error Message…" at bounding box center [548, 77] width 1097 height 155
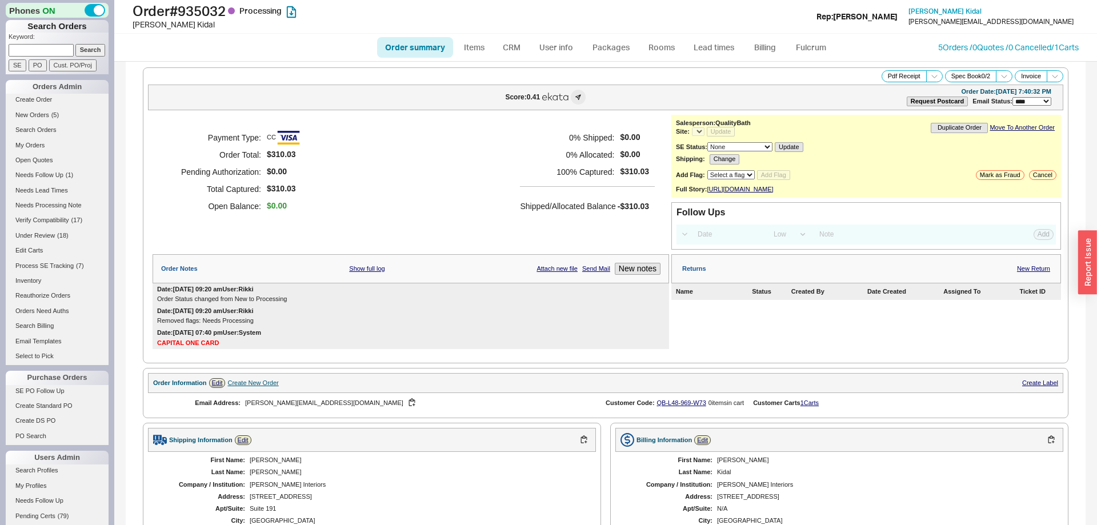
select select "*"
select select "LOW"
select select "3"
select select "*"
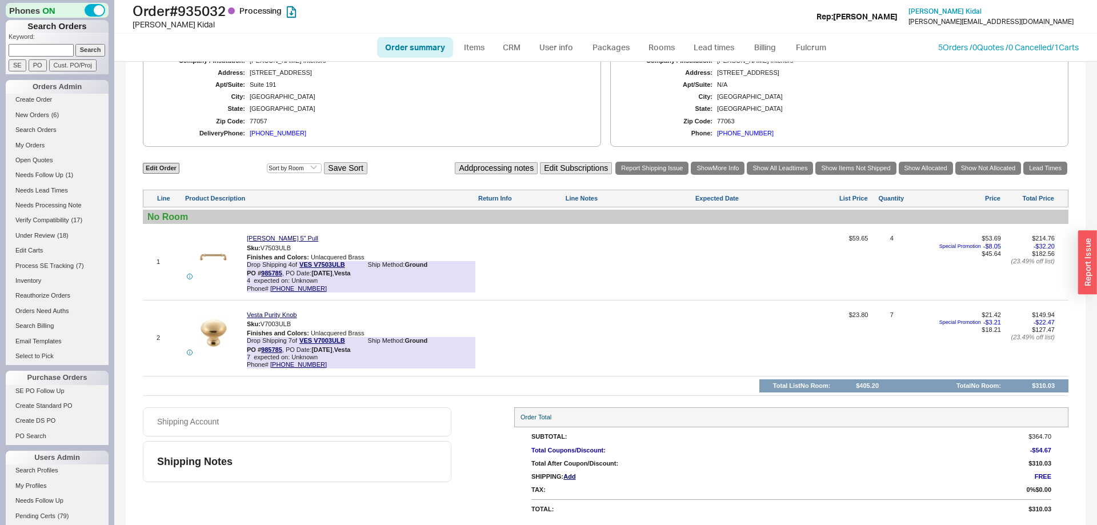
scroll to position [84, 0]
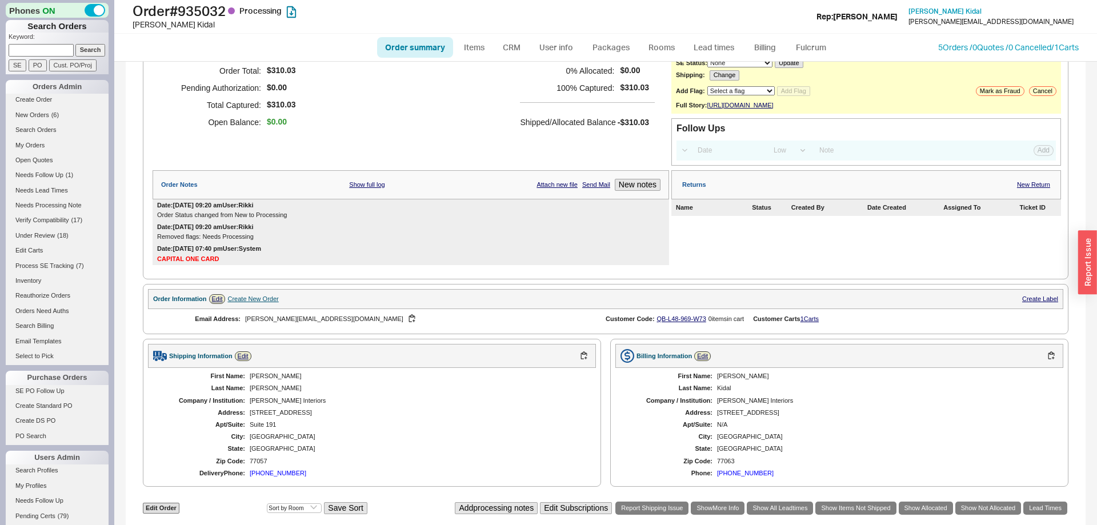
click at [422, 46] on link "Order summary" at bounding box center [415, 47] width 76 height 21
select select "*"
select select "LOW"
select select "3"
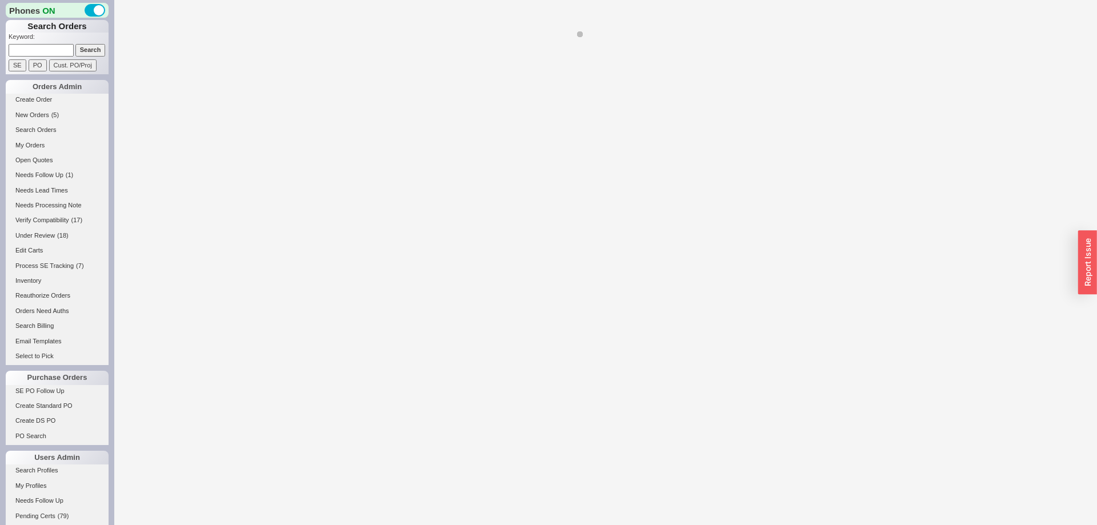
select select "*"
select select "LOW"
select select "3"
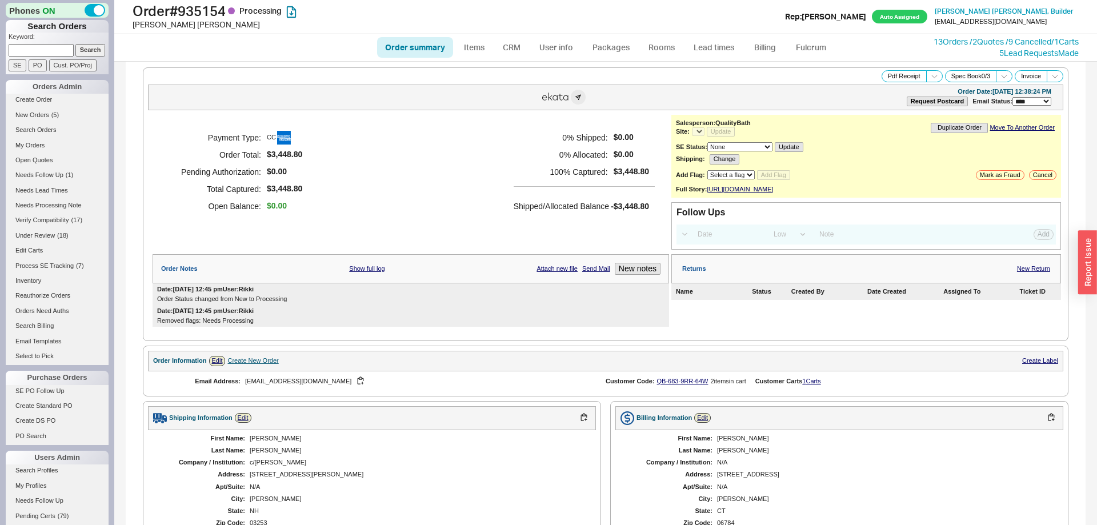
select select "*"
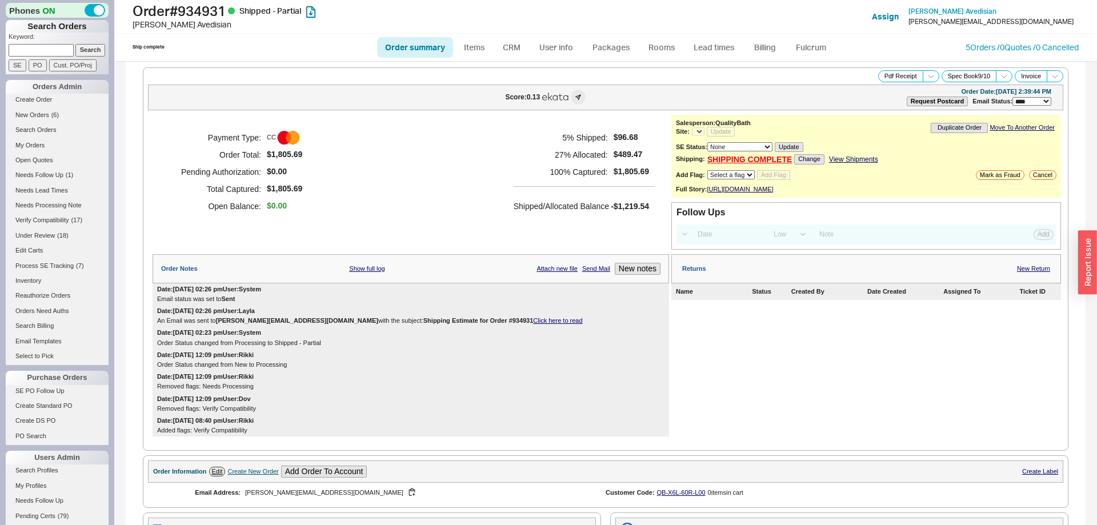
select select "LOW"
select select "3"
select select "*"
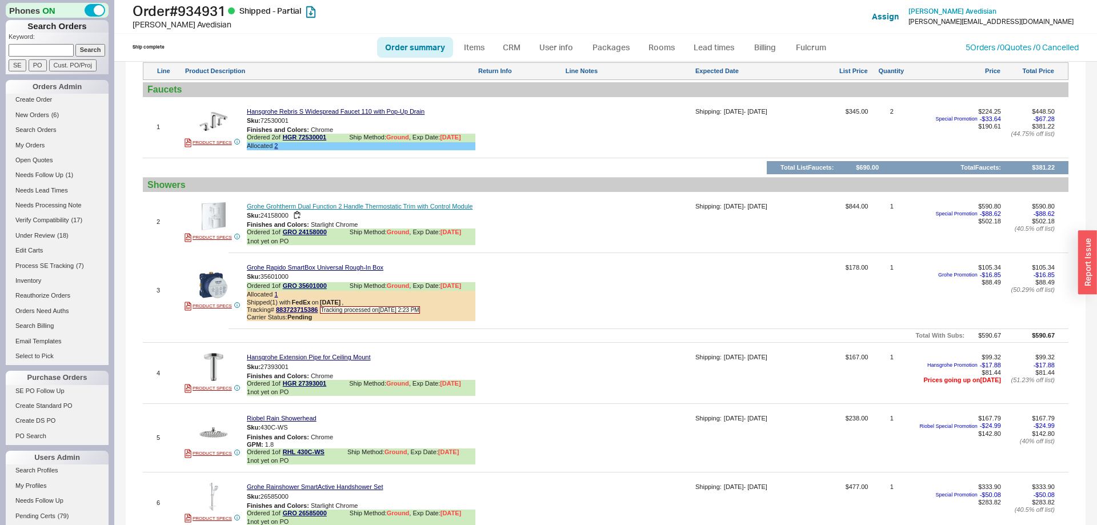
scroll to position [1081, 0]
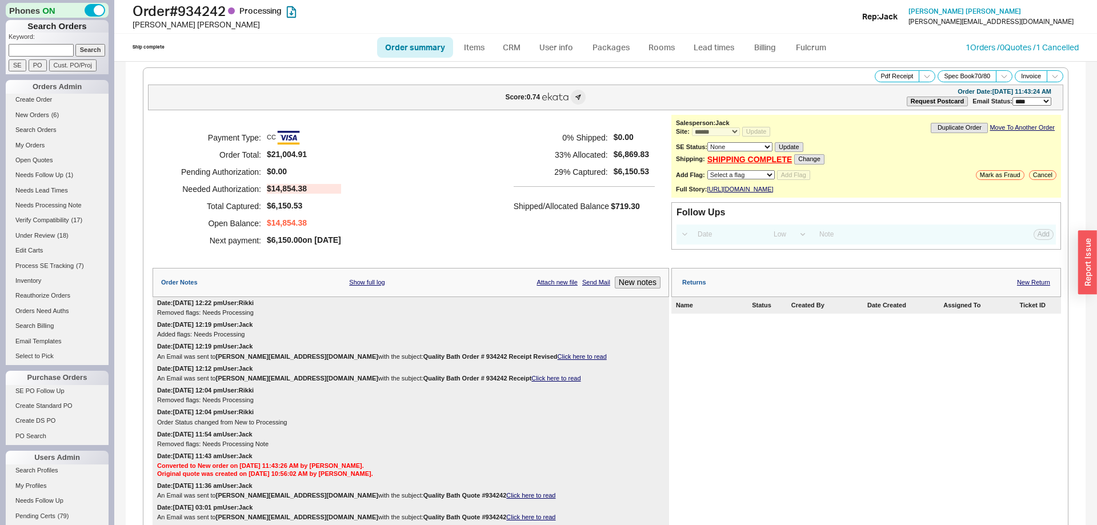
select select "*"
select select "LOW"
select select "3"
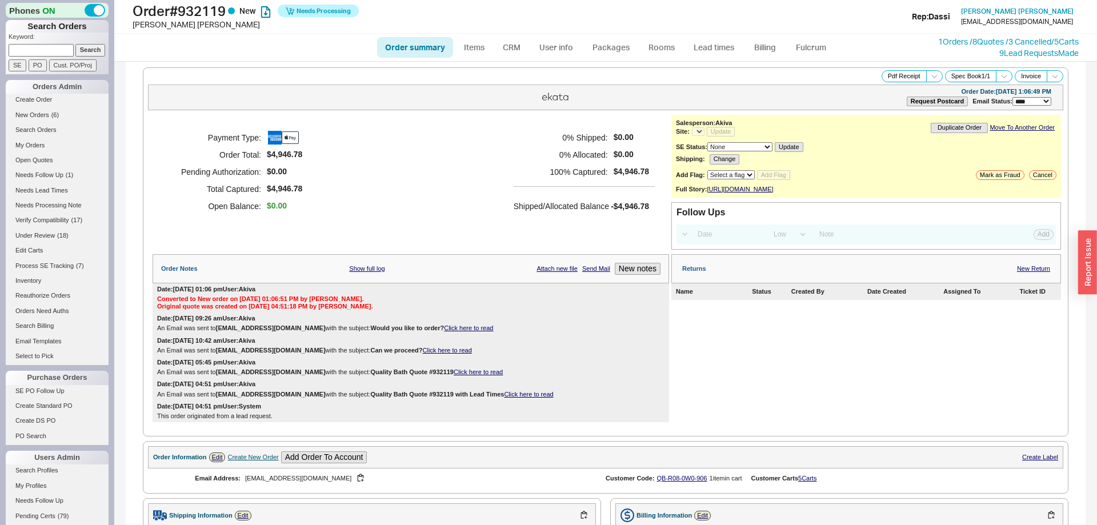
select select "*"
select select "LOW"
select select "3"
select select "*"
click at [826, 39] on link "Fulcrum" at bounding box center [811, 47] width 47 height 21
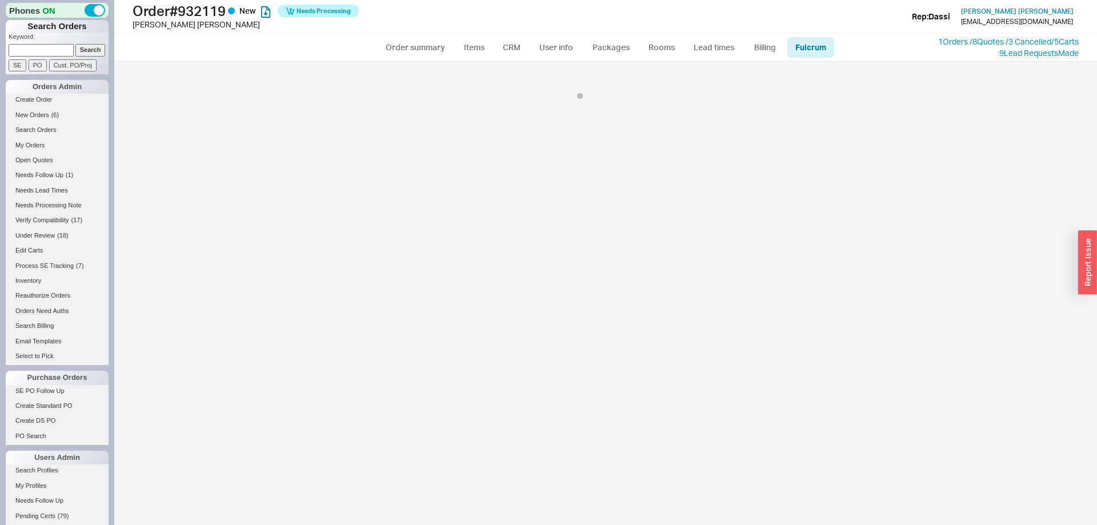
select select "756"
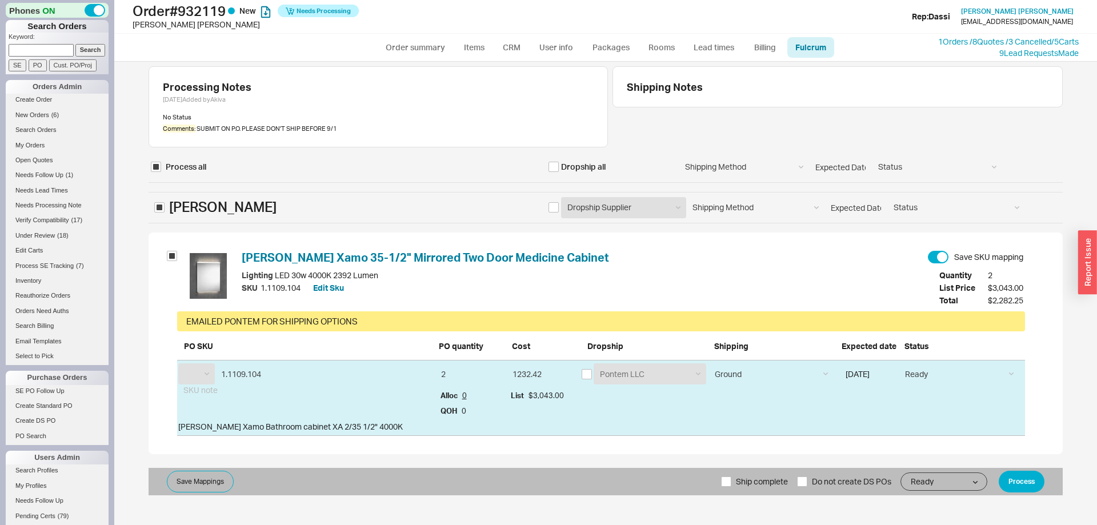
select select "SDL"
click at [882, 373] on input "[DATE]" at bounding box center [868, 373] width 57 height 21
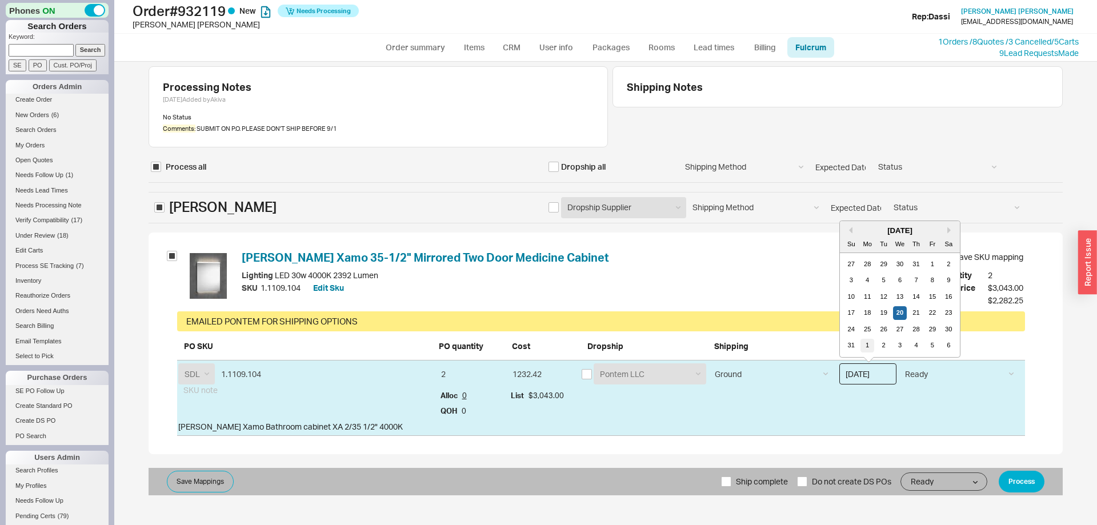
click at [867, 346] on div "1" at bounding box center [868, 346] width 14 height 14
type input "09/01/2025"
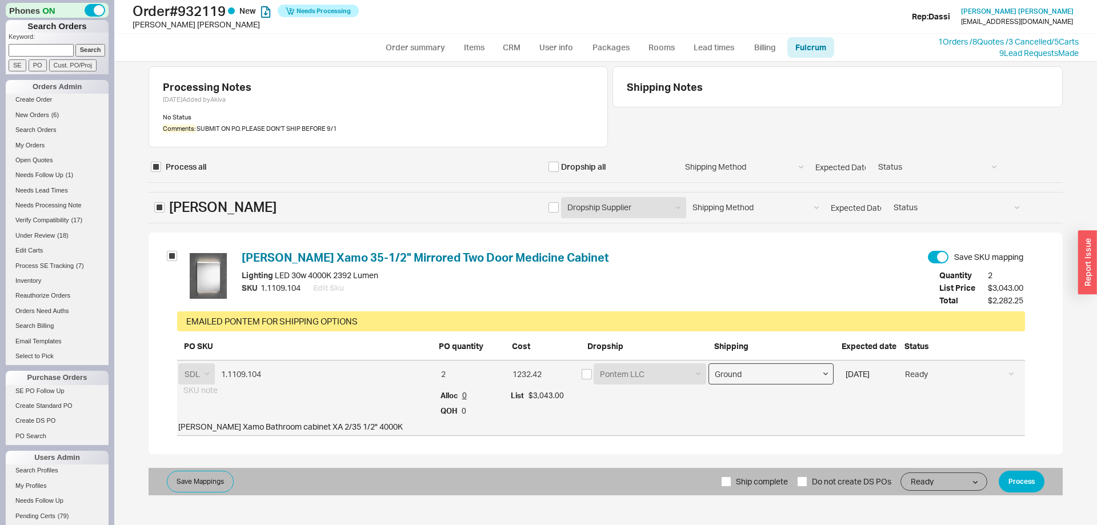
click at [709, 363] on select "Ground LTL Our Truck --------------- Customer Pickup - Showroom Customer Pickup…" at bounding box center [771, 373] width 125 height 21
select select "8"
click option "Our Truck" at bounding box center [0, 0] width 0 height 0
click at [750, 492] on span "Ship complete" at bounding box center [762, 481] width 52 height 27
click at [732, 487] on input "Ship complete" at bounding box center [726, 482] width 10 height 10
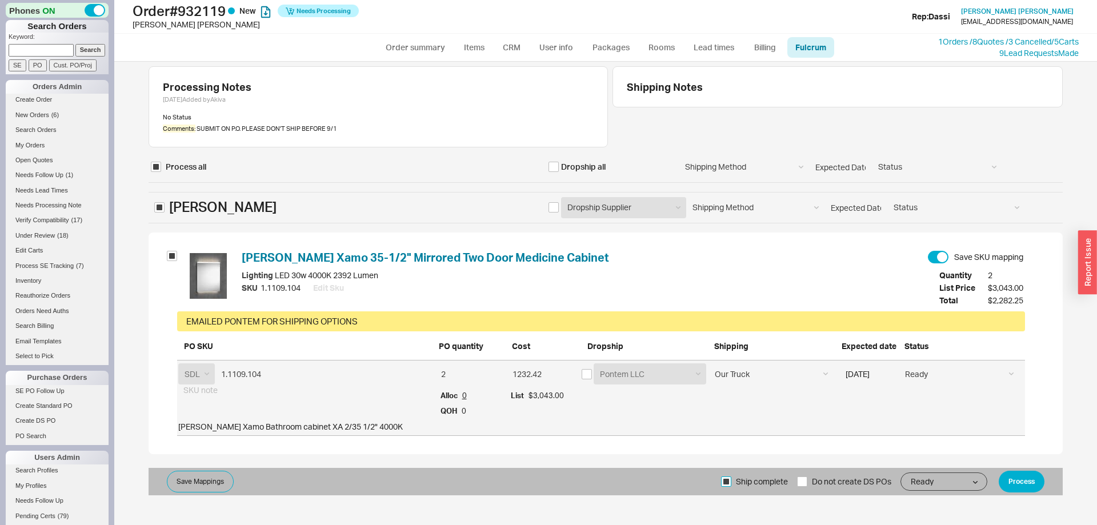
checkbox input "true"
click at [1034, 487] on button "Process" at bounding box center [1022, 482] width 46 height 22
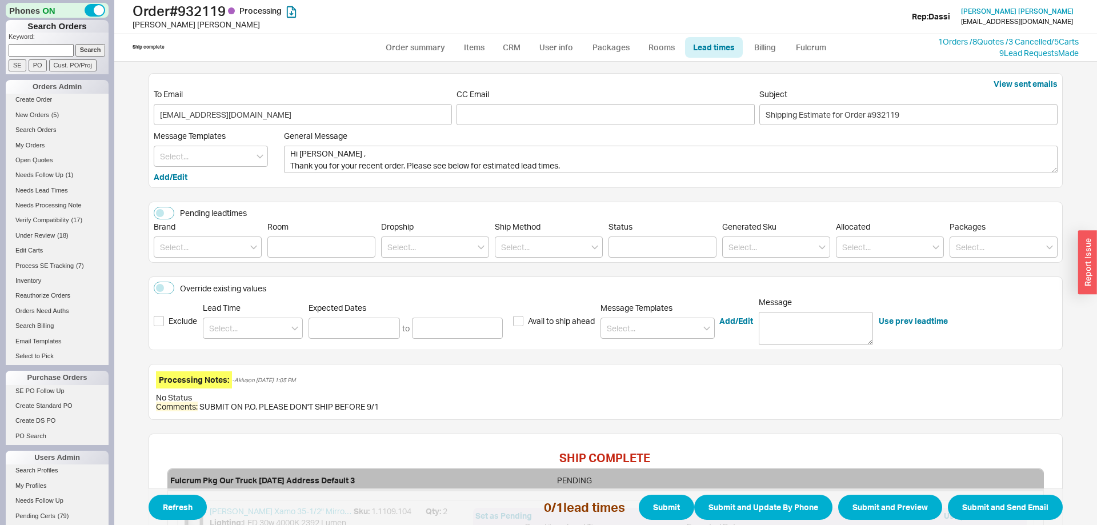
scroll to position [158, 0]
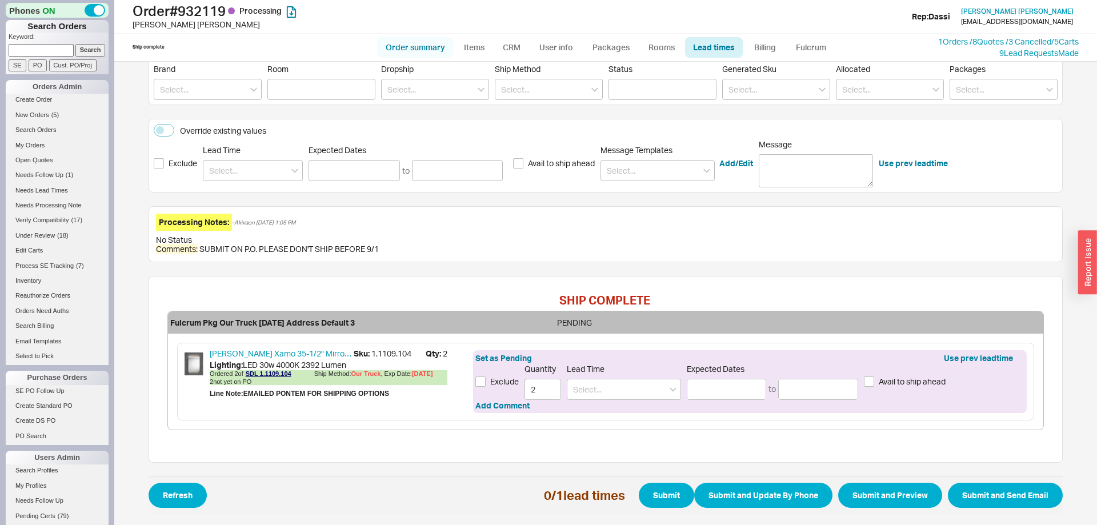
click at [400, 45] on link "Order summary" at bounding box center [415, 47] width 76 height 21
select select "*"
select select "LOW"
select select "3"
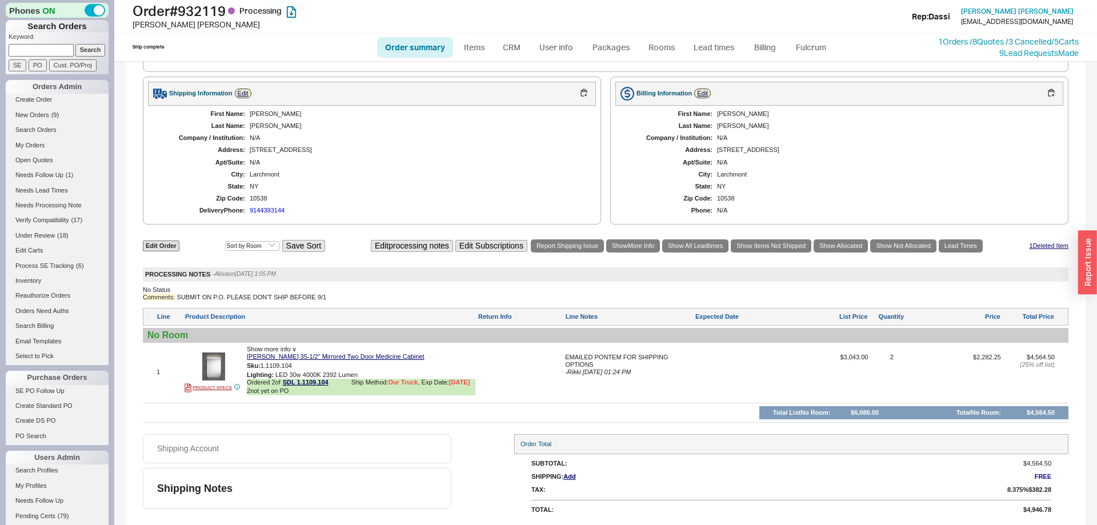
scroll to position [476, 0]
click at [445, 49] on link "Order summary" at bounding box center [415, 47] width 76 height 21
select select "*"
select select "LOW"
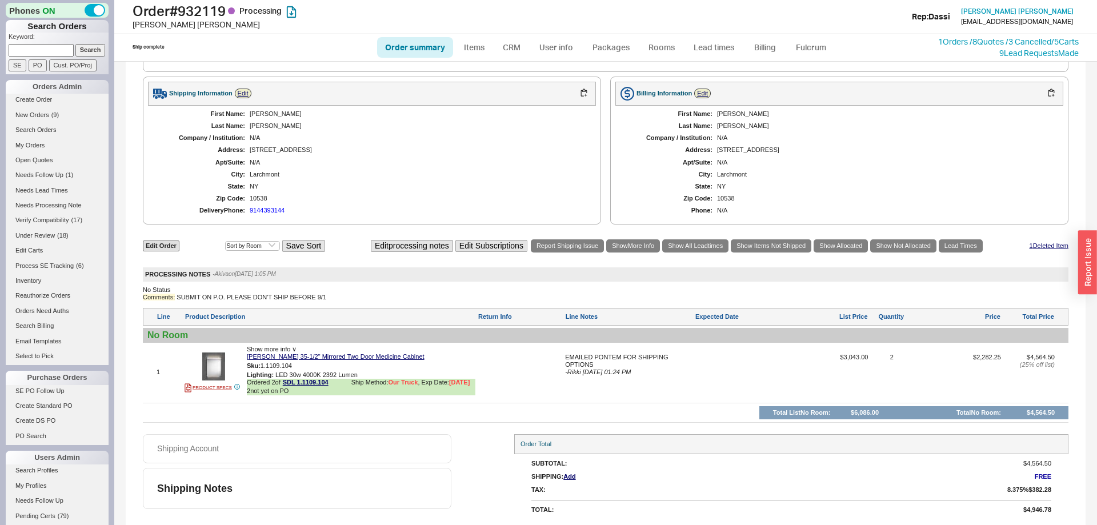
select select "3"
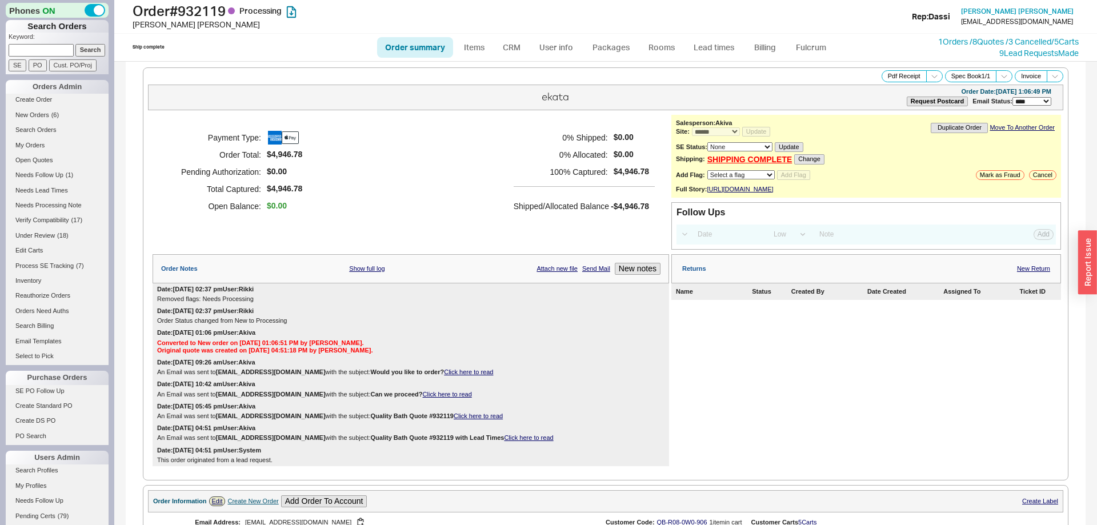
click at [398, 43] on link "Order summary" at bounding box center [415, 47] width 76 height 21
select select "*"
select select "LOW"
select select "3"
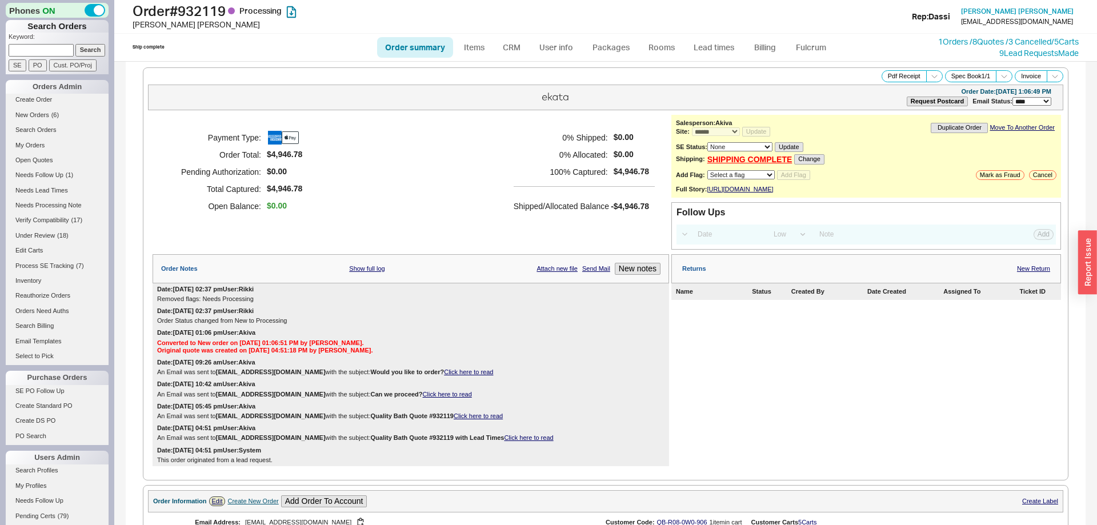
scroll to position [476, 0]
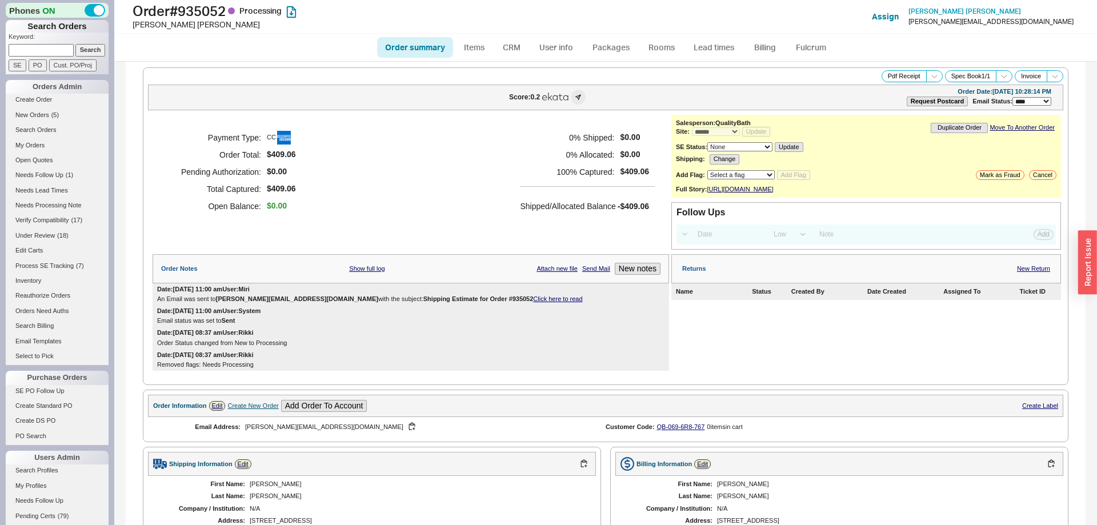
select select "*"
select select "LOW"
select select "3"
click at [422, 51] on link "Order summary" at bounding box center [415, 47] width 76 height 21
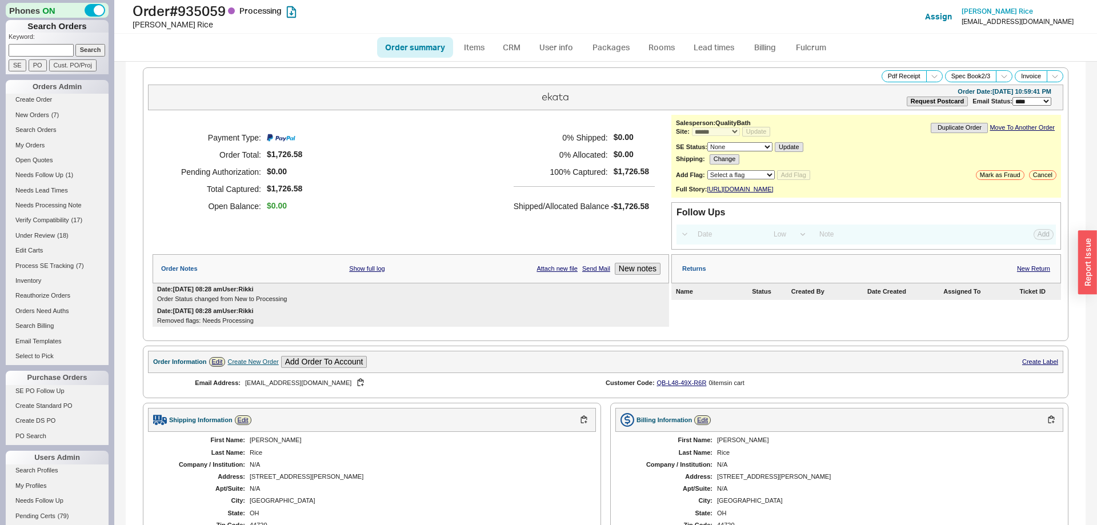
select select "*"
select select "LOW"
select select "3"
click at [419, 41] on link "Order summary" at bounding box center [415, 47] width 76 height 21
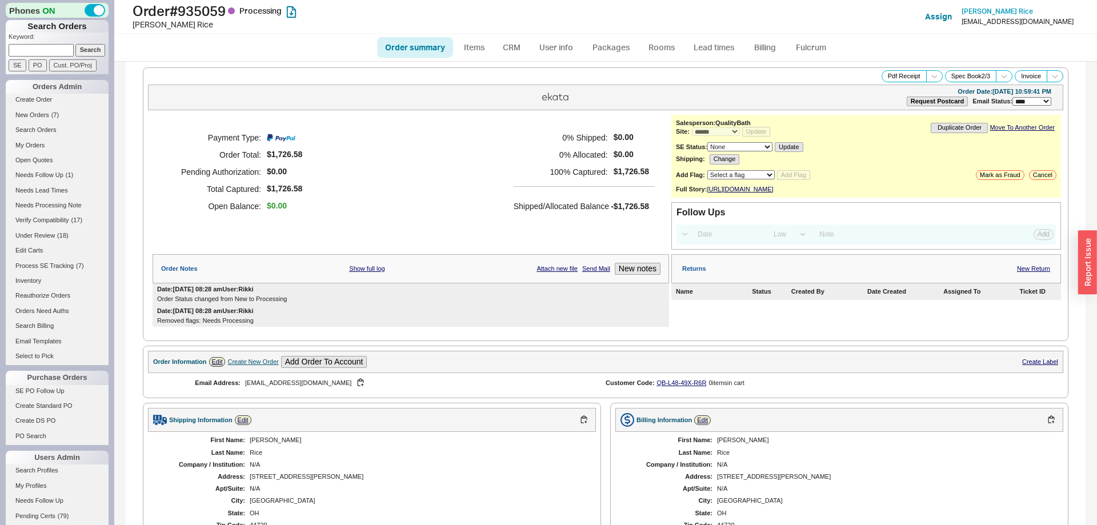
select select "*"
select select "LOW"
select select "3"
click at [417, 45] on link "Order summary" at bounding box center [415, 47] width 76 height 21
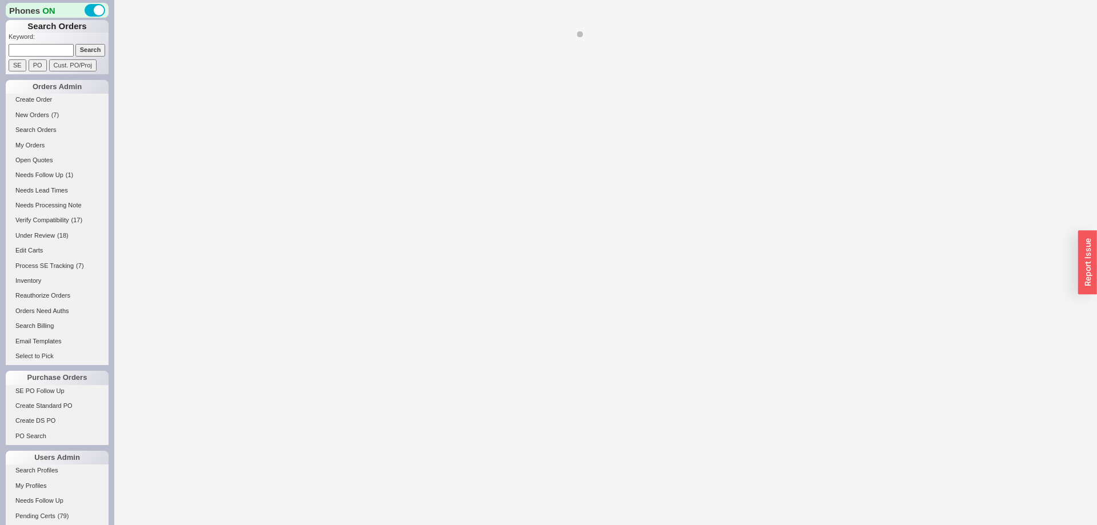
select select "*"
select select "LOW"
select select "3"
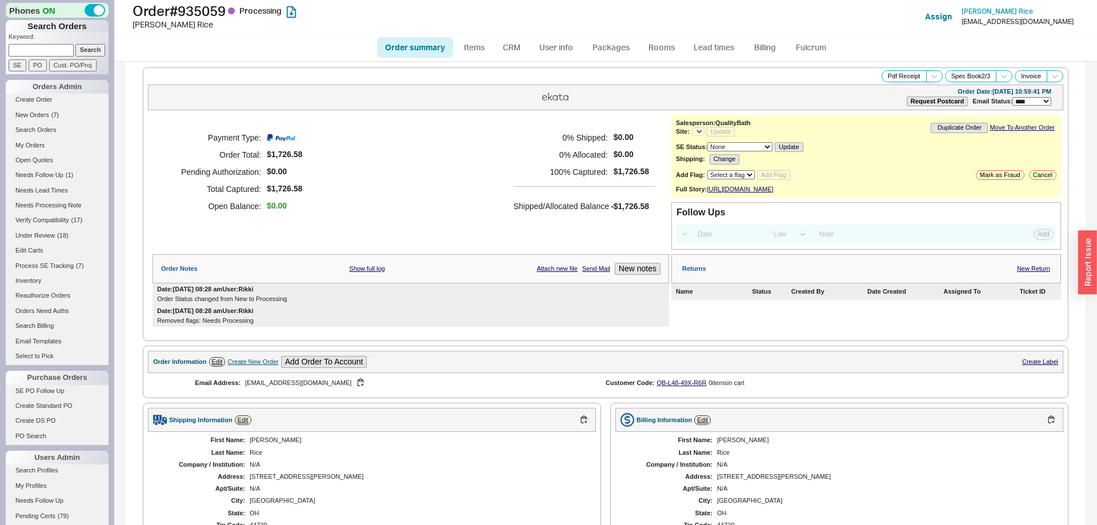
select select "*"
click at [430, 49] on link "Order summary" at bounding box center [415, 47] width 76 height 21
select select "*"
select select "LOW"
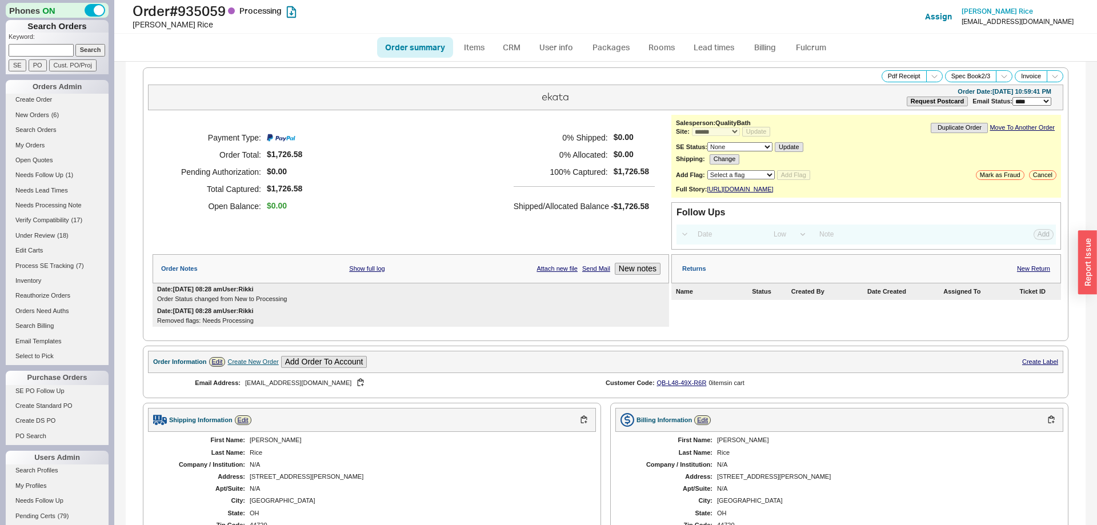
select select "3"
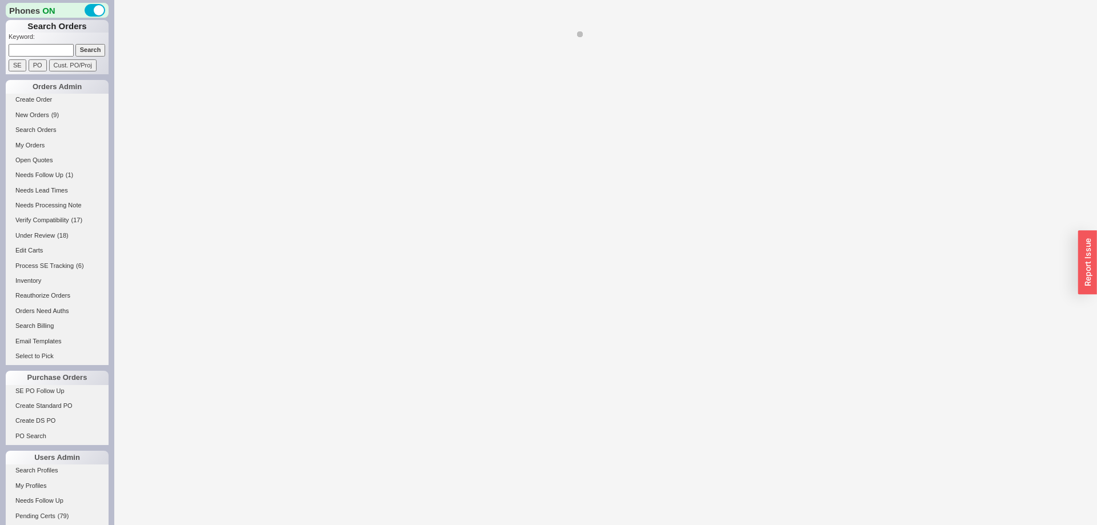
select select "LOW"
select select "3"
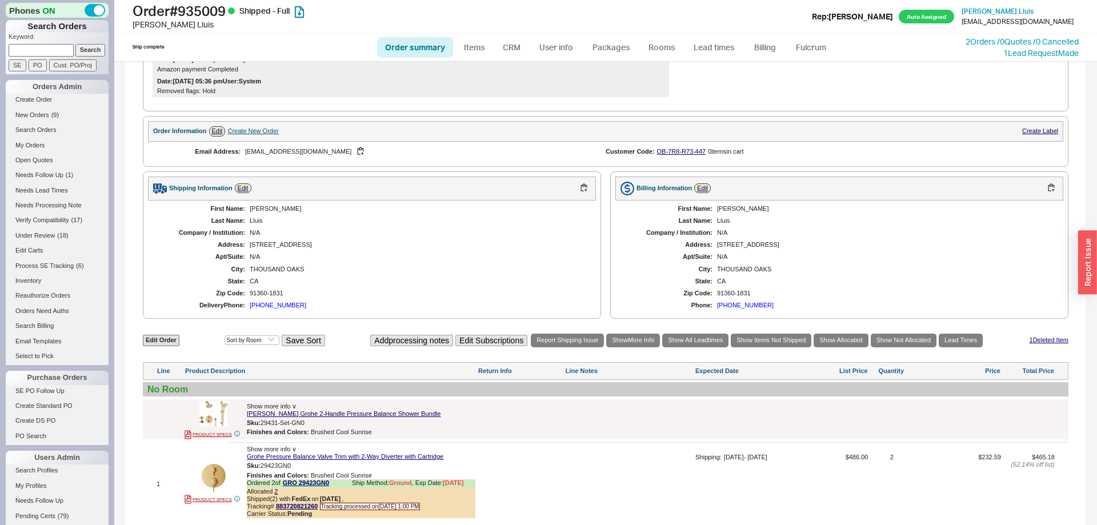
select select "*"
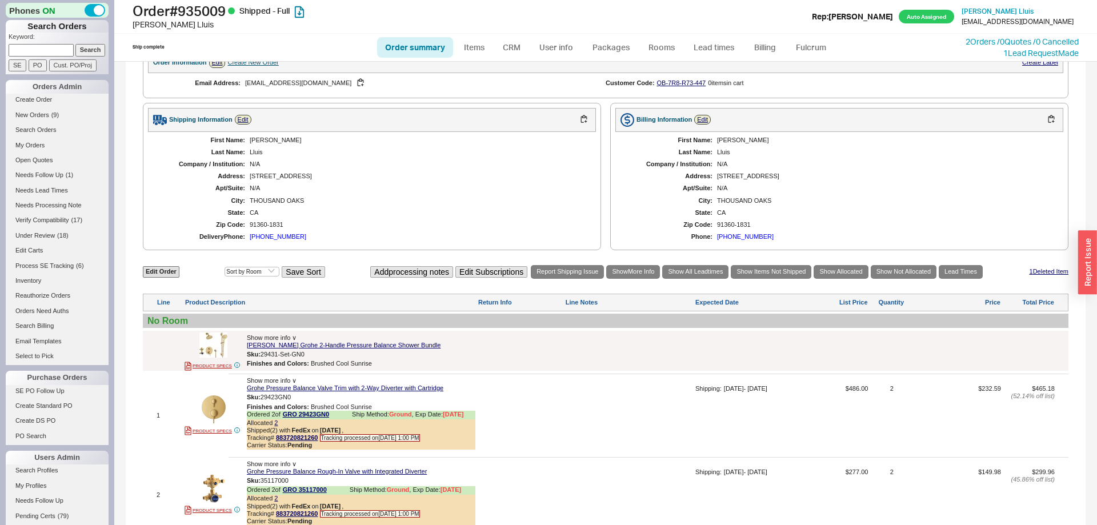
scroll to position [583, 0]
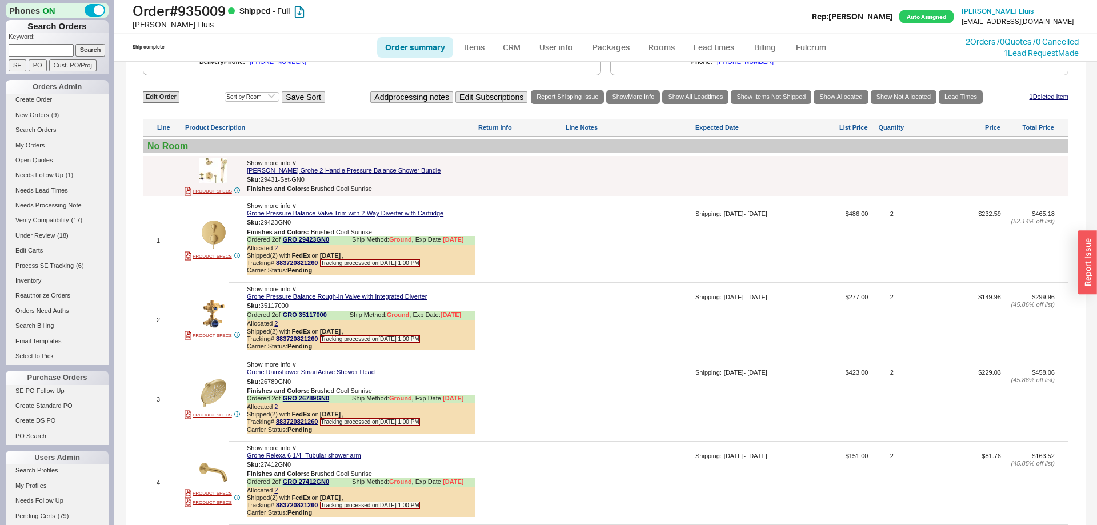
click at [219, 184] on img at bounding box center [213, 170] width 28 height 28
click at [214, 239] on img at bounding box center [213, 235] width 28 height 28
click at [1059, 101] on link "1 Deleted Item" at bounding box center [1049, 96] width 39 height 7
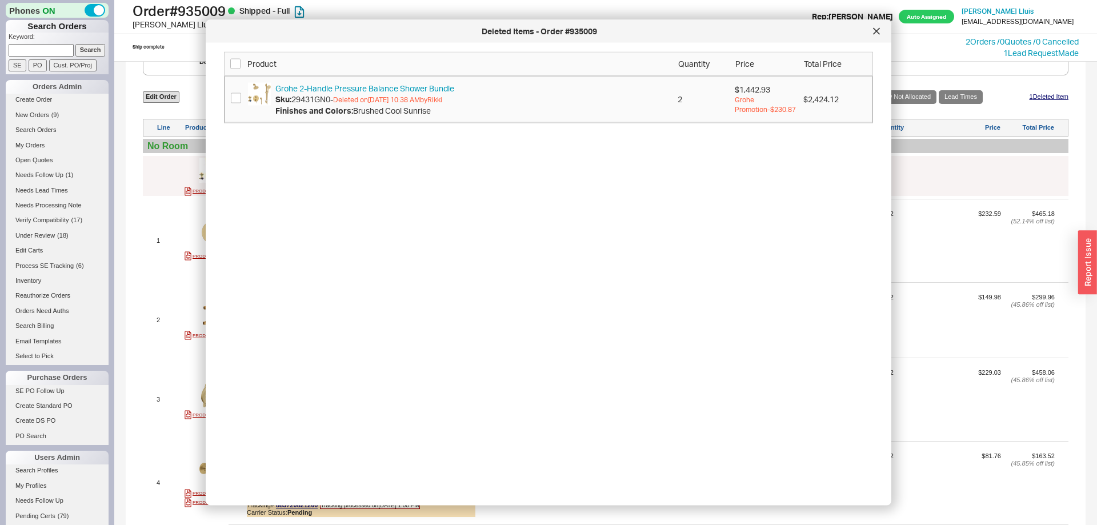
click at [324, 101] on span "29431GN0 -" at bounding box center [312, 99] width 42 height 10
copy div "29431GN0"
click at [880, 29] on div at bounding box center [877, 31] width 18 height 18
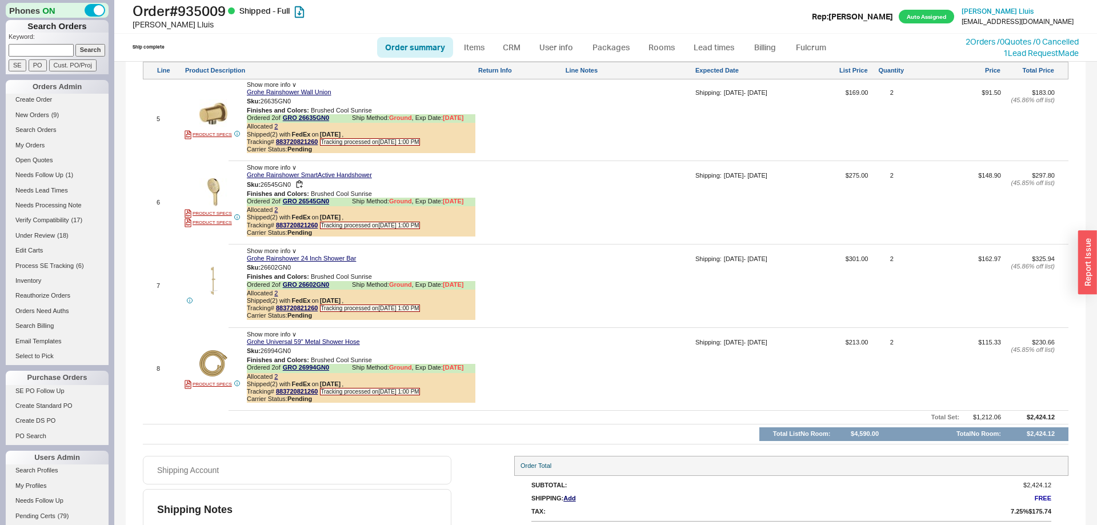
scroll to position [1058, 0]
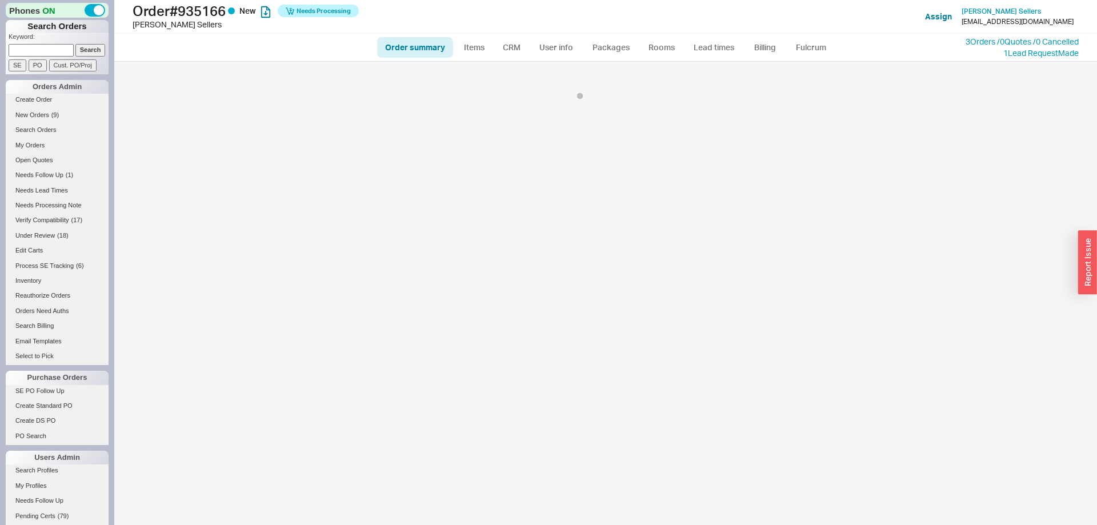
select select "*"
select select "LOW"
select select "3"
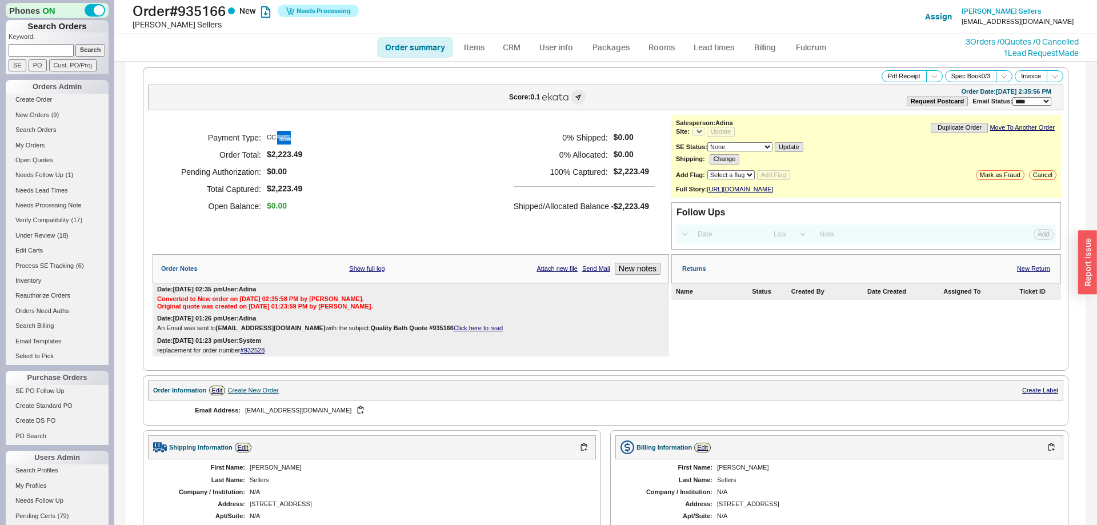
select select "*"
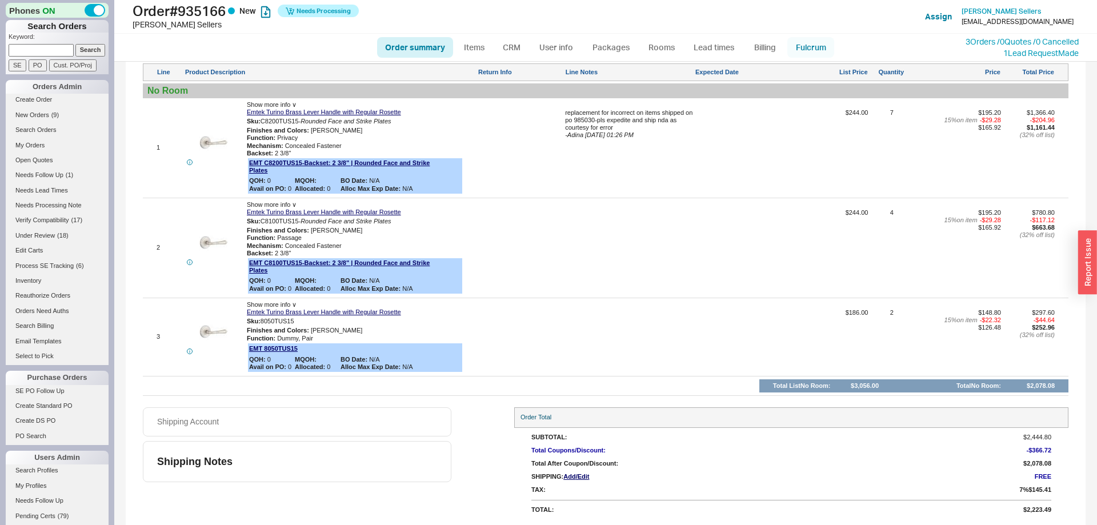
click at [810, 53] on link "Fulcrum" at bounding box center [811, 47] width 47 height 21
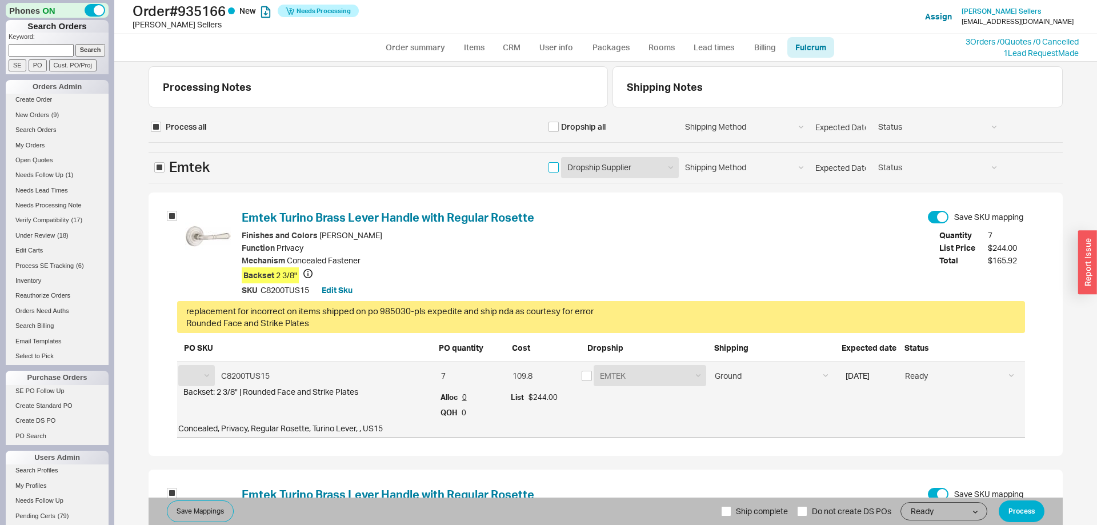
click at [553, 170] on input "checkbox" at bounding box center [554, 167] width 10 height 10
checkbox input "true"
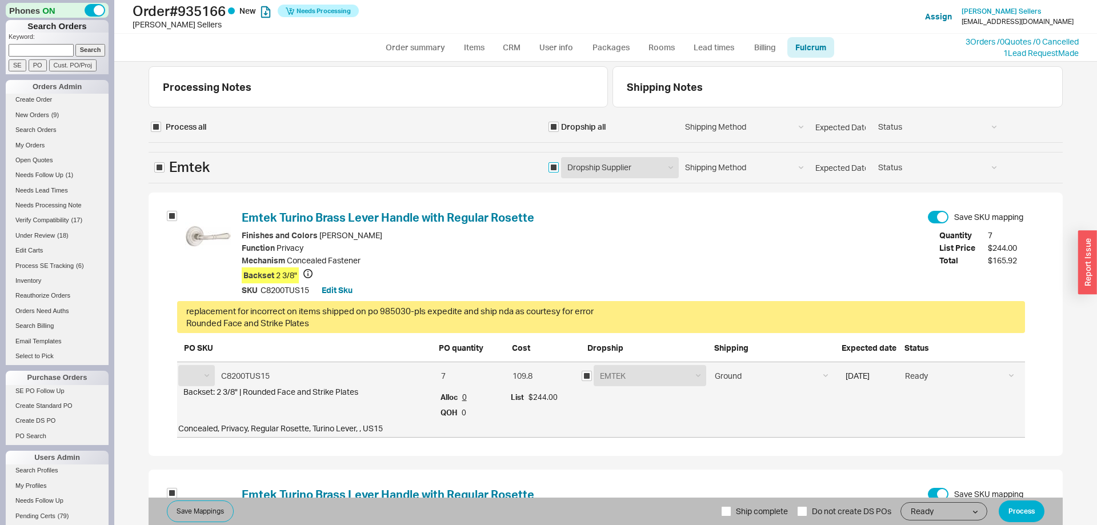
checkbox input "true"
select select "EMT"
click at [709, 365] on select "Ground LTL Our Truck --------------- Customer Pickup - Showroom Customer Pickup…" at bounding box center [771, 375] width 125 height 21
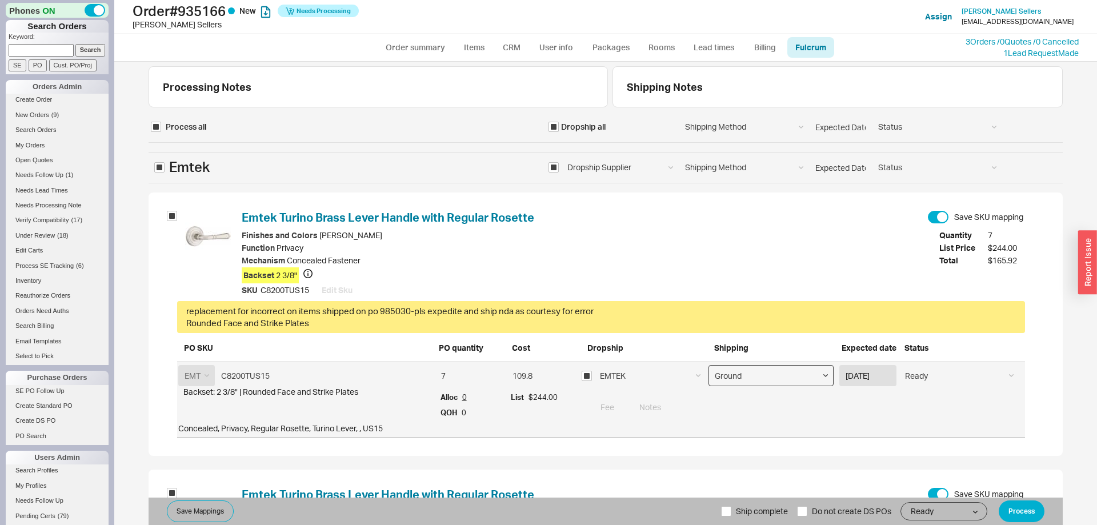
select select "4"
click option "Next Day Air Standard (3 PM)" at bounding box center [0, 0] width 0 height 0
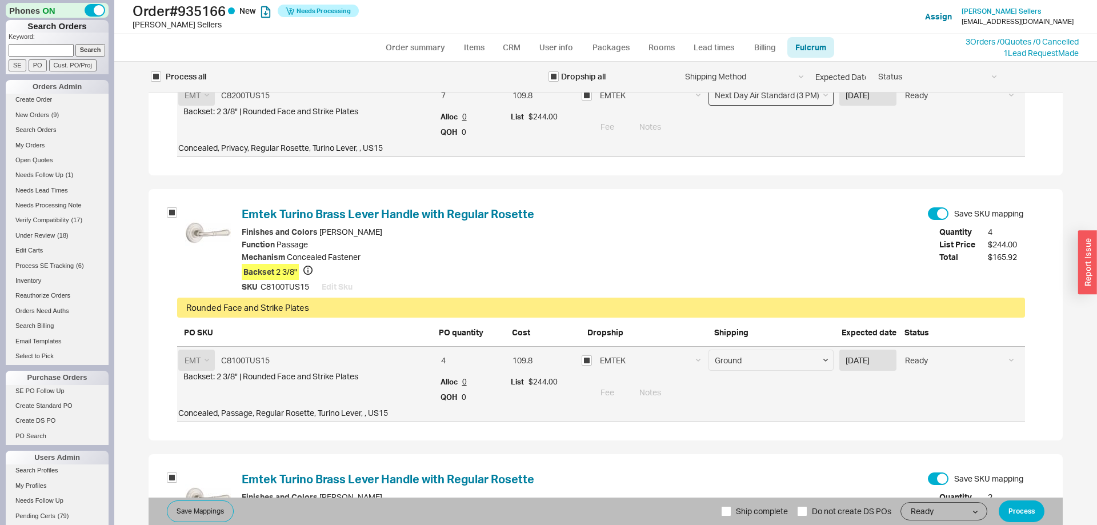
scroll to position [291, 0]
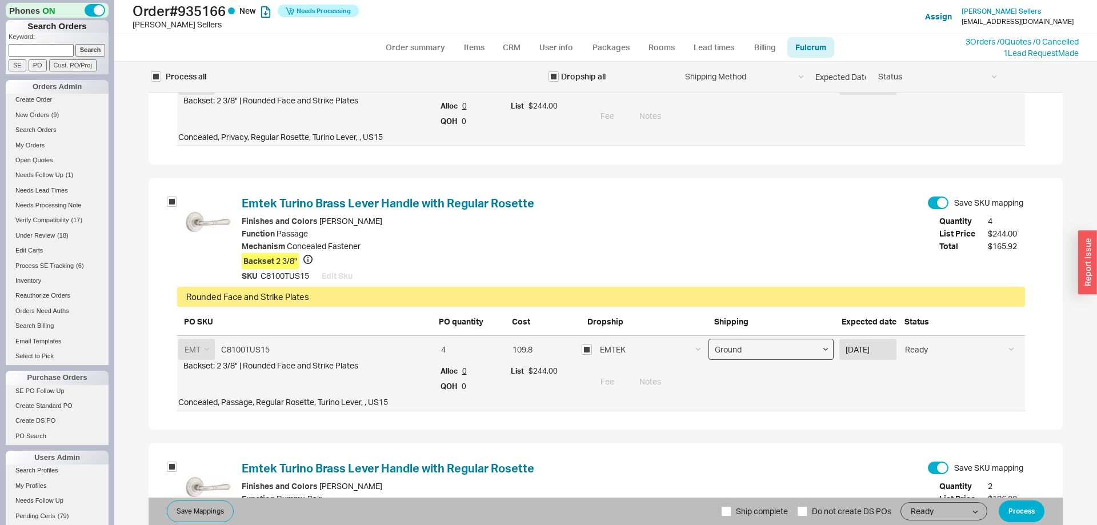
click at [709, 339] on select "Ground LTL Our Truck --------------- Customer Pickup - Showroom Customer Pickup…" at bounding box center [771, 349] width 125 height 21
select select "4"
click option "Next Day Air Standard (3 PM)" at bounding box center [0, 0] width 0 height 0
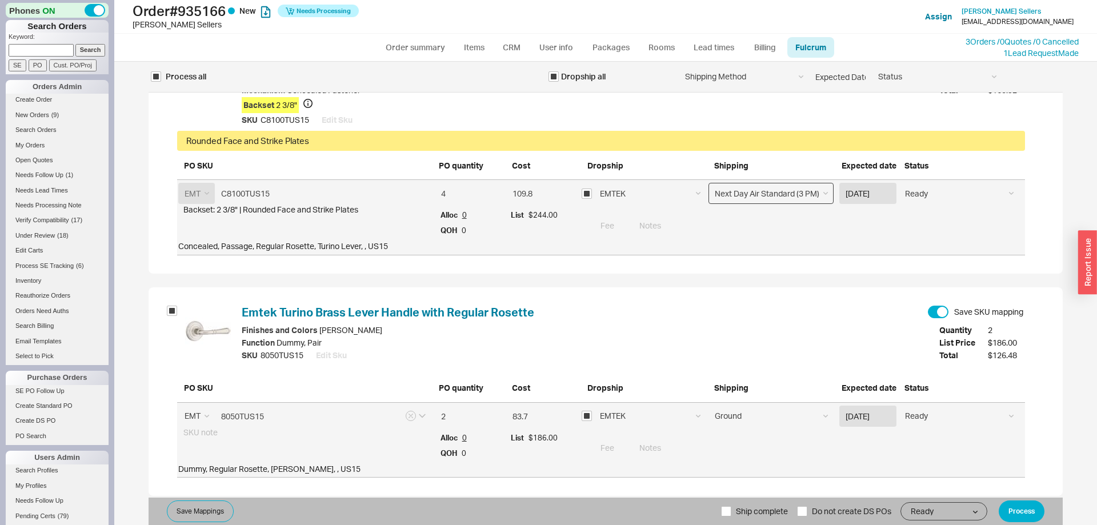
scroll to position [460, 0]
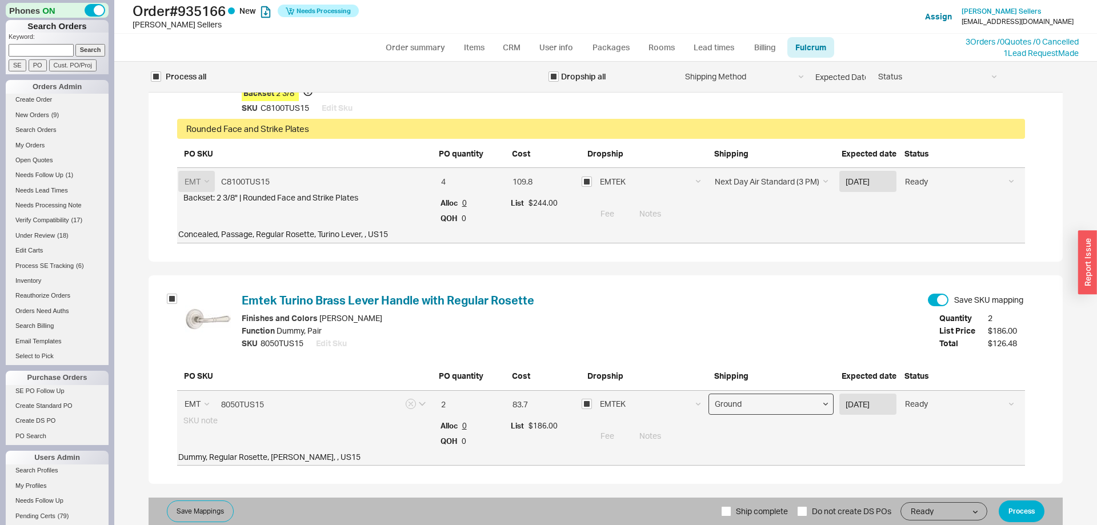
click at [709, 394] on select "Ground LTL Our Truck --------------- Customer Pickup - Showroom Customer Pickup…" at bounding box center [771, 404] width 125 height 21
select select "4"
click option "Next Day Air Standard (3 PM)" at bounding box center [0, 0] width 0 height 0
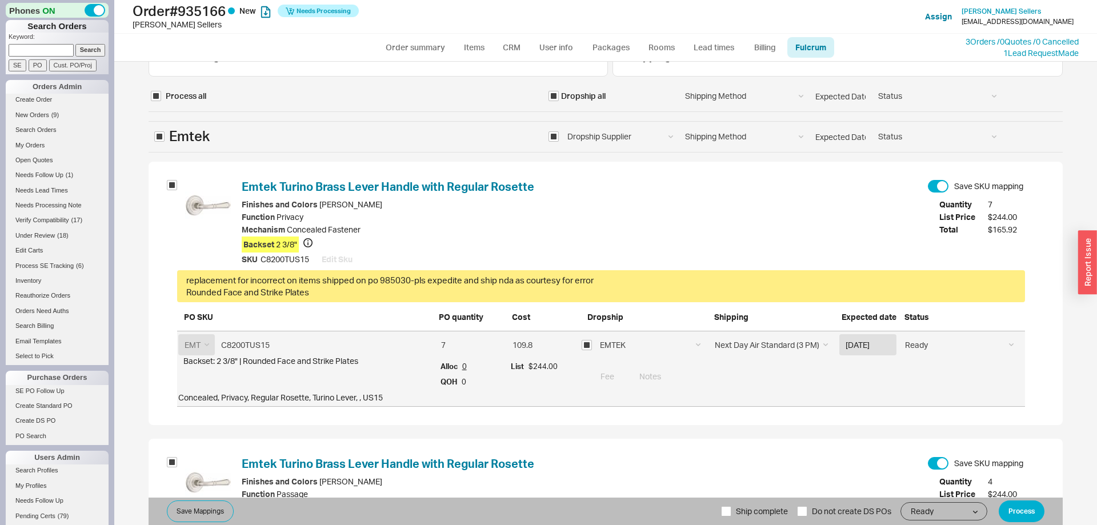
scroll to position [58, 0]
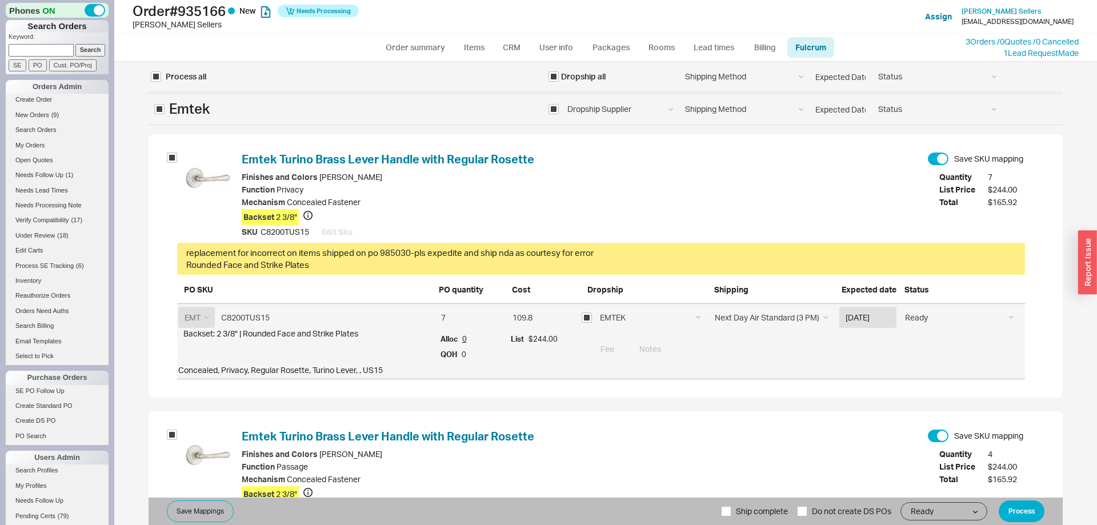
click at [217, 252] on div "replacement for incorrect on items shipped on po 985030-pls expedite and ship n…" at bounding box center [601, 253] width 830 height 12
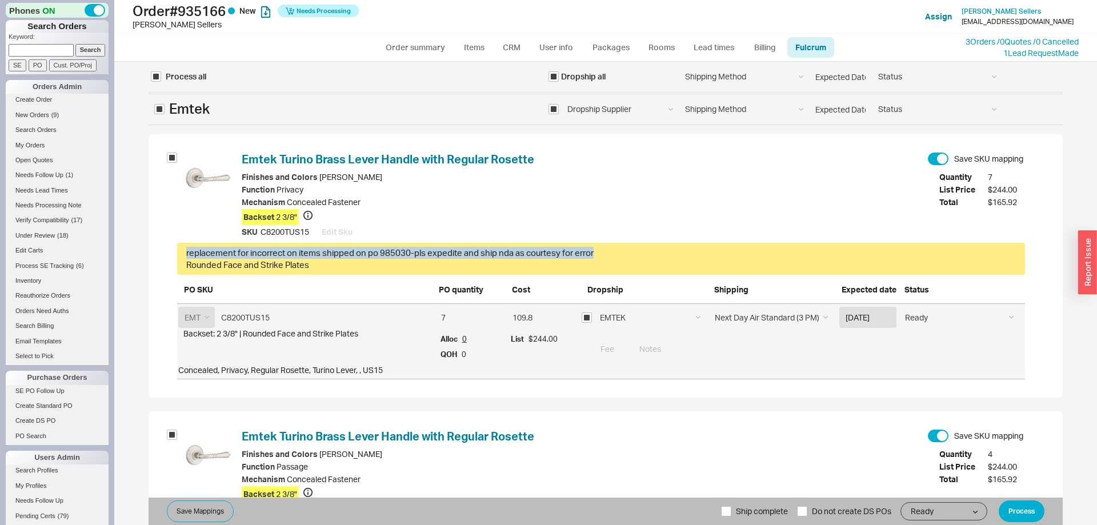
drag, startPoint x: 217, startPoint y: 252, endPoint x: 590, endPoint y: 245, distance: 373.9
click at [590, 245] on div "replacement for incorrect on items shipped on po 985030-pls expedite and ship n…" at bounding box center [601, 259] width 848 height 32
copy div "replacement for incorrect on items shipped on po 985030-pls expedite and ship n…"
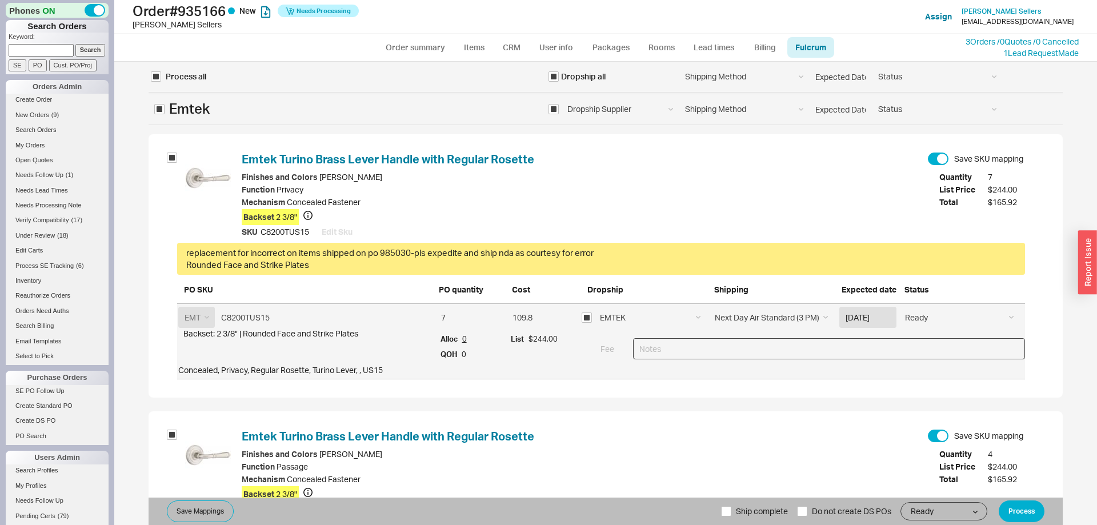
click at [688, 346] on input at bounding box center [829, 348] width 392 height 21
paste input "replacement for incorrect on items shipped on po 985030-pls expedite and ship n…"
drag, startPoint x: 641, startPoint y: 349, endPoint x: 630, endPoint y: 349, distance: 10.9
click at [633, 349] on input "replacement for incorrect on items shipped on po 985030-pls expedite and ship n…" at bounding box center [829, 348] width 392 height 21
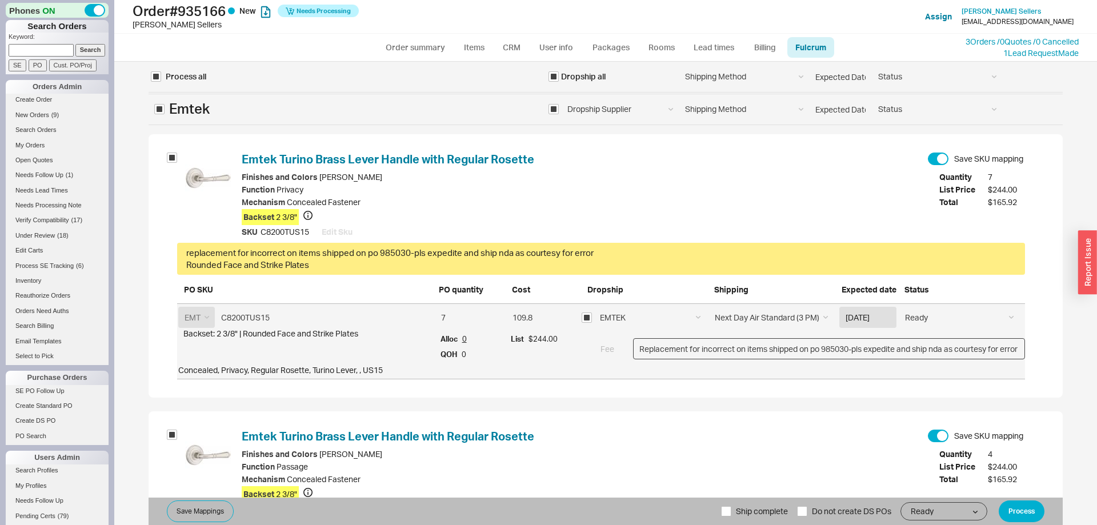
click at [816, 347] on input "Replacement for incorrect on items shipped on po 985030-pls expedite and ship n…" at bounding box center [829, 348] width 392 height 21
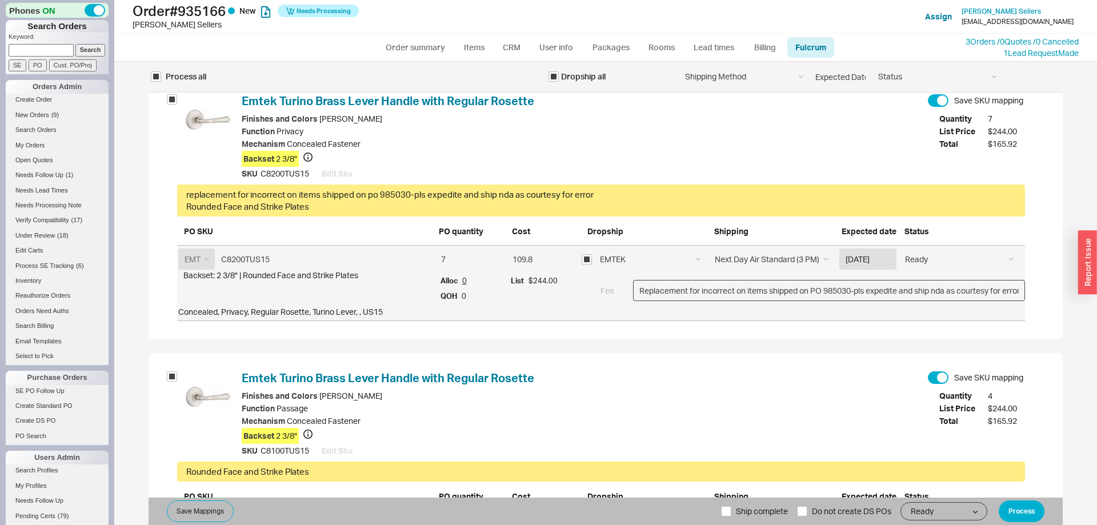
scroll to position [460, 0]
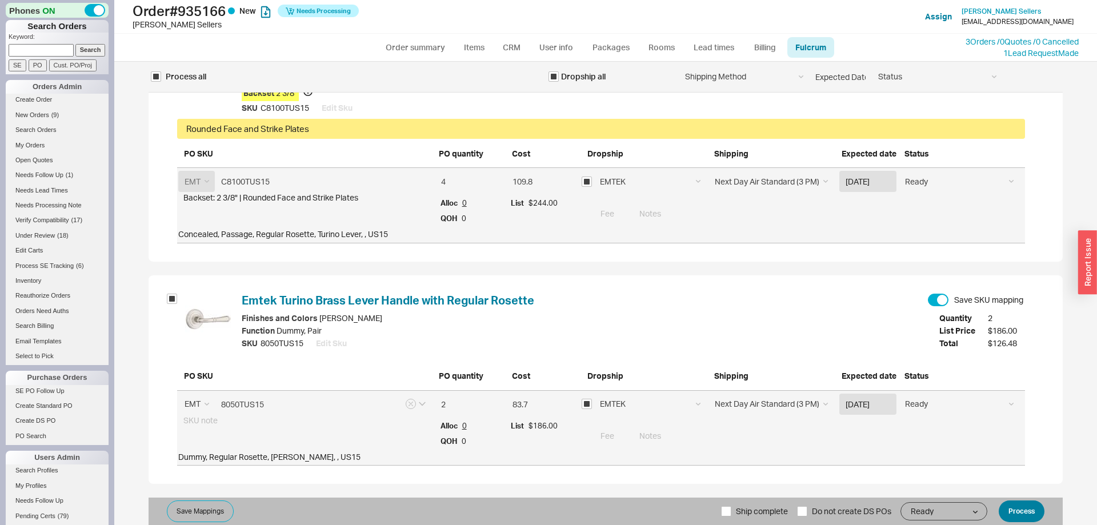
type input "Replacement for incorrect on items shipped on PO 985030-pls expedite and ship n…"
click at [1036, 510] on button "Process" at bounding box center [1022, 512] width 46 height 22
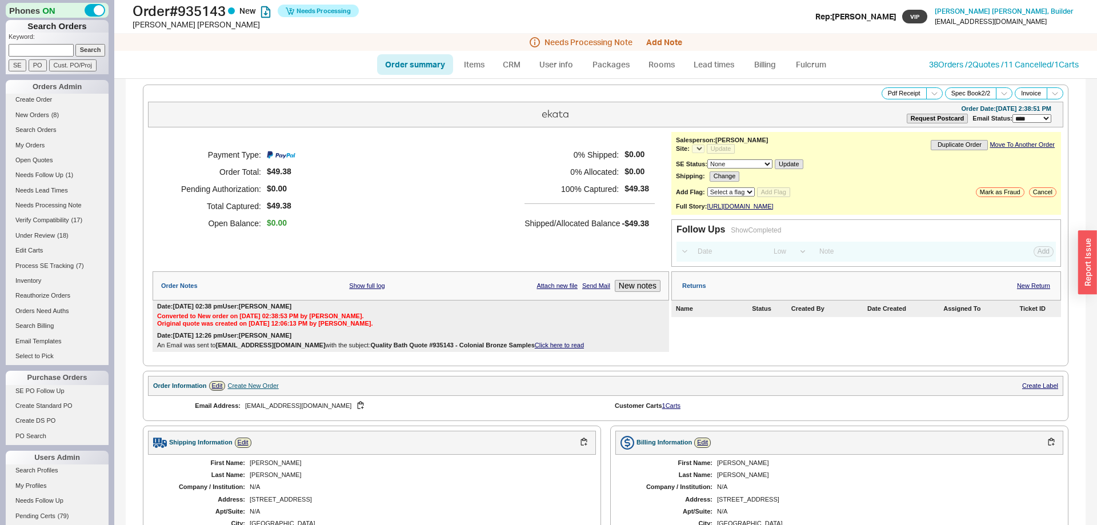
select select "*"
select select "LOW"
select select "3"
select select "*"
click at [674, 43] on button "Add Note" at bounding box center [664, 42] width 36 height 9
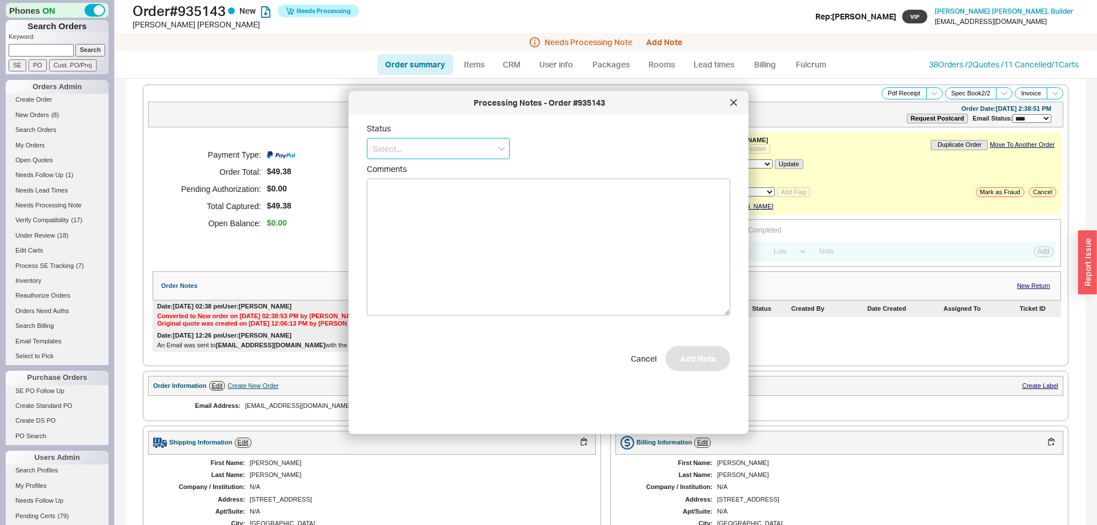
drag, startPoint x: 449, startPoint y: 143, endPoint x: 446, endPoint y: 154, distance: 11.4
click at [448, 147] on input at bounding box center [438, 148] width 143 height 21
click at [411, 232] on div "No Status" at bounding box center [438, 233] width 142 height 21
type input "No Status"
drag, startPoint x: 693, startPoint y: 366, endPoint x: 745, endPoint y: 316, distance: 72.0
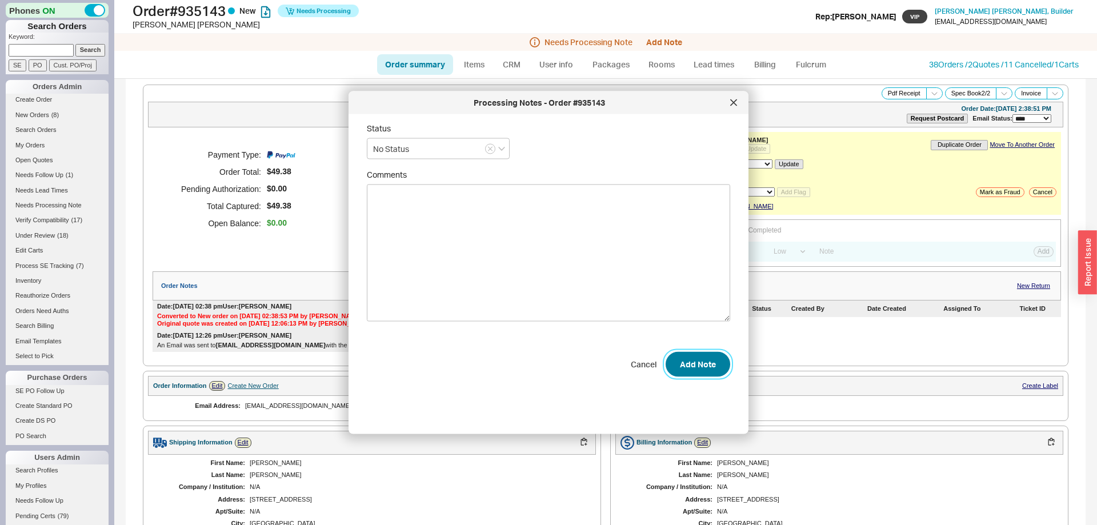
click at [694, 366] on button "Add Note" at bounding box center [698, 363] width 65 height 25
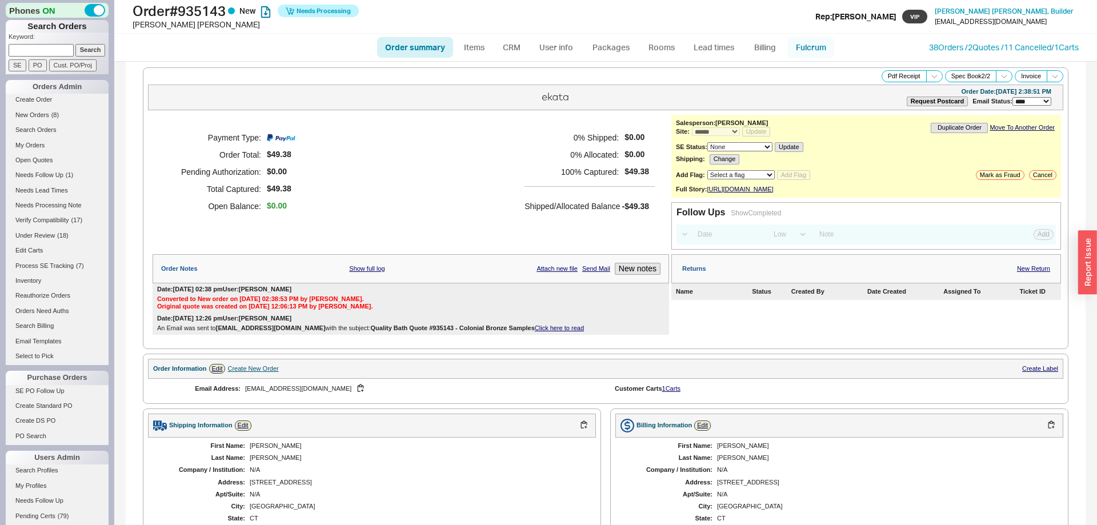
click at [812, 49] on link "Fulcrum" at bounding box center [811, 47] width 47 height 21
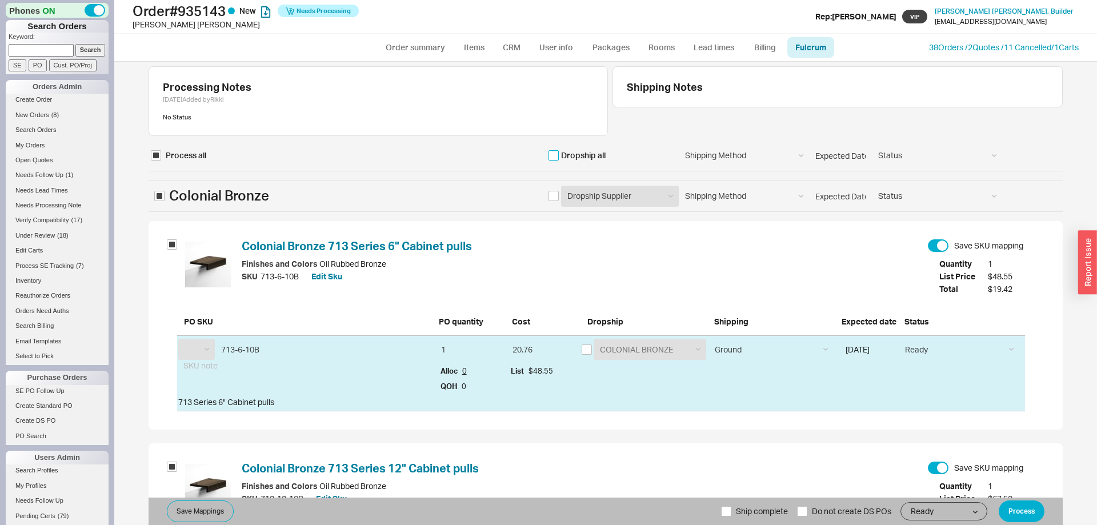
click at [553, 157] on input "checkbox" at bounding box center [554, 155] width 10 height 10
checkbox input "true"
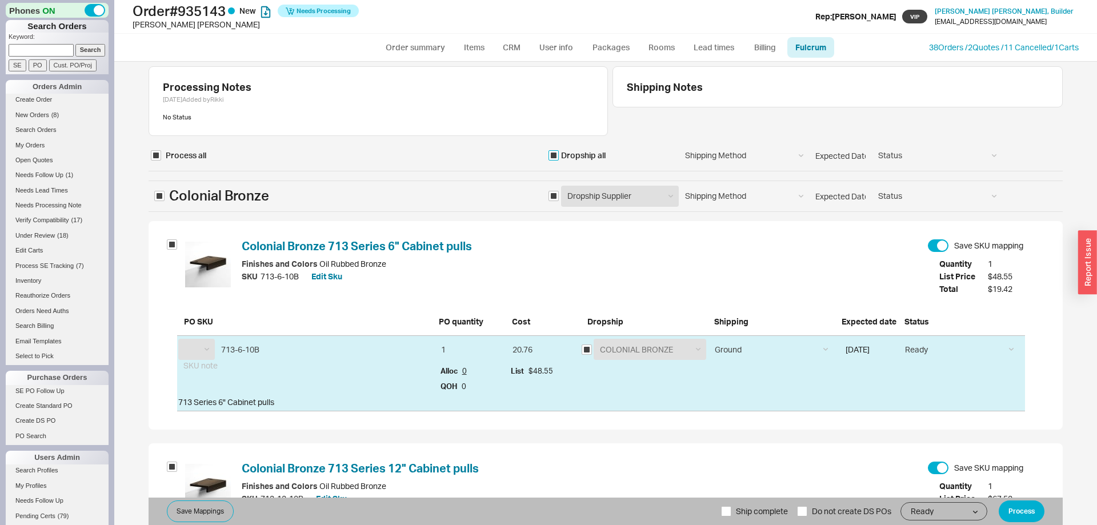
select select "CLB"
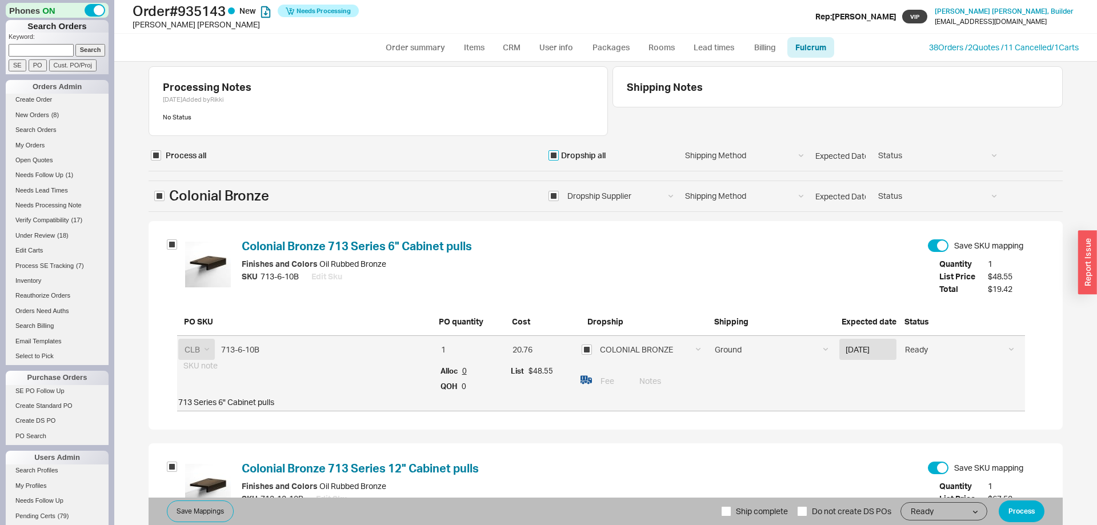
scroll to position [168, 0]
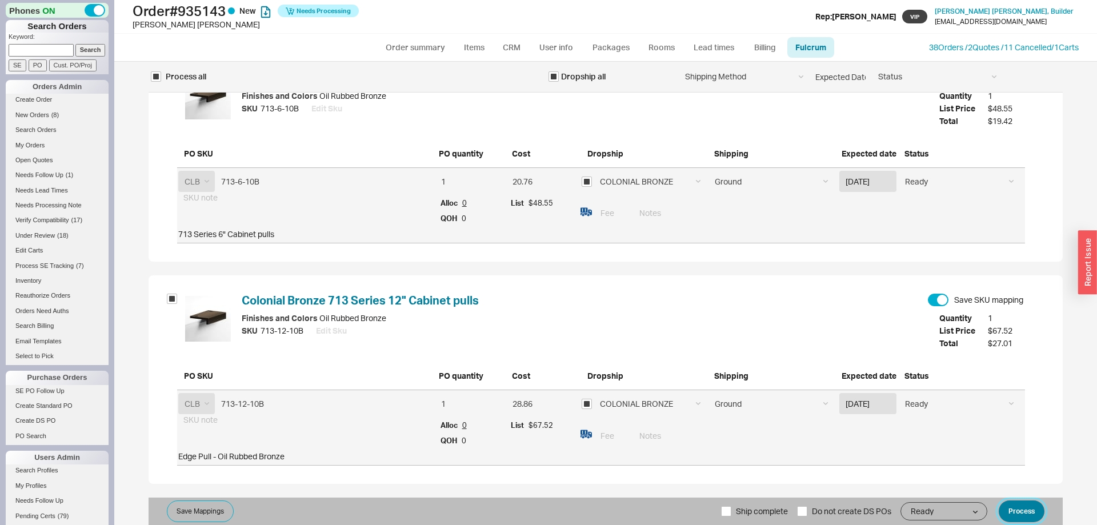
click at [1027, 513] on button "Process" at bounding box center [1022, 512] width 46 height 22
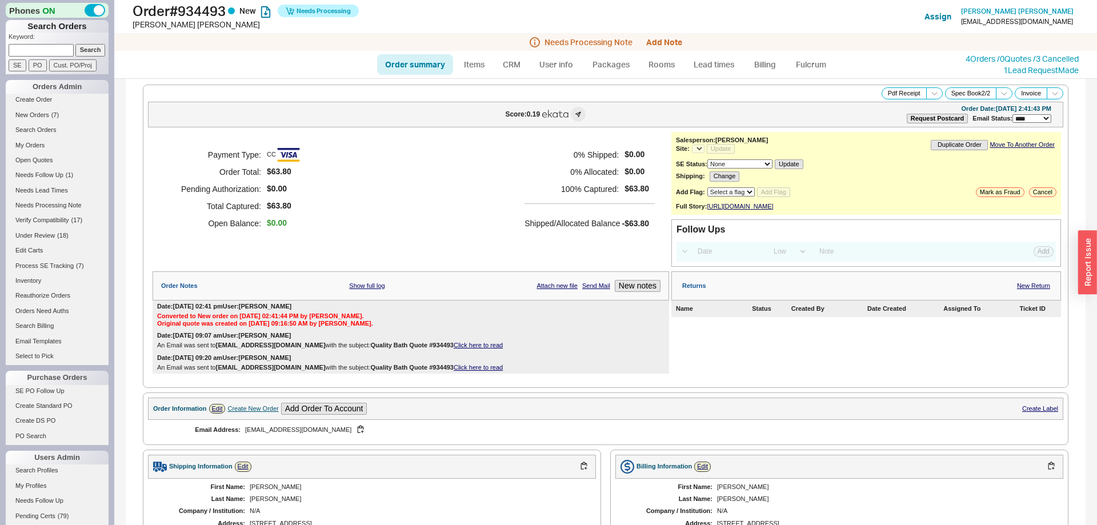
select select "*"
select select "LOW"
select select "3"
select select "*"
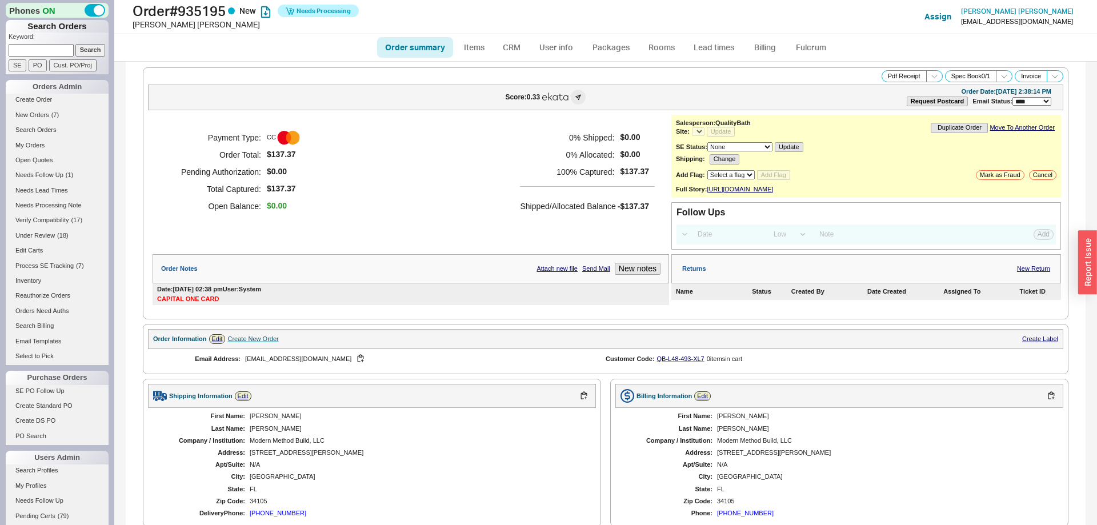
select select "*"
select select "LOW"
select select "3"
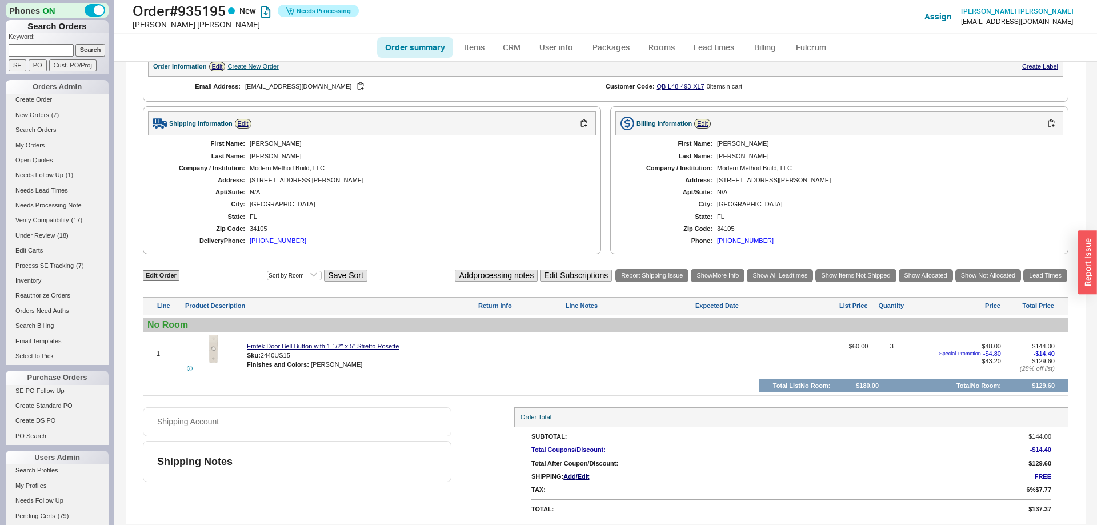
select select "*"
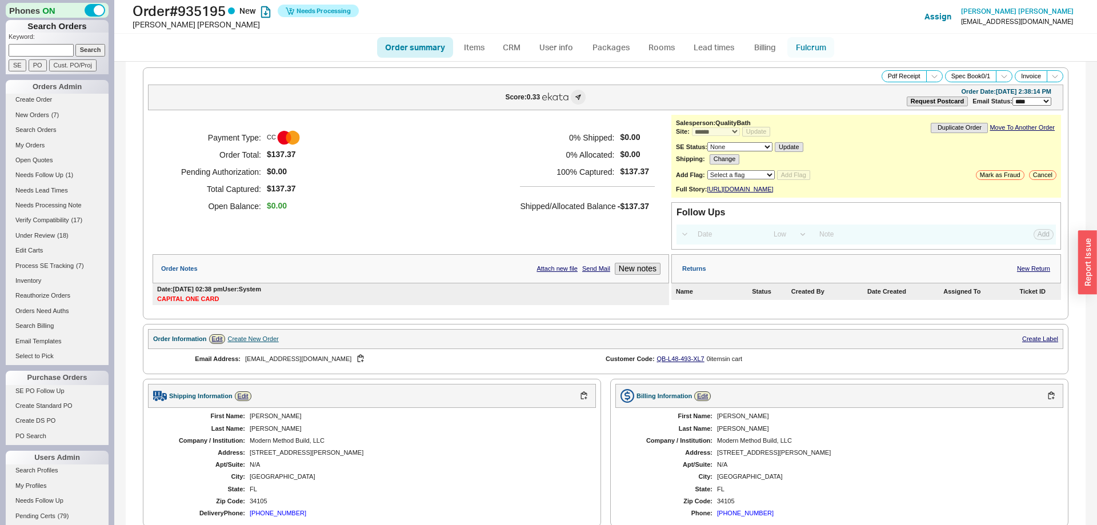
click at [830, 44] on link "Fulcrum" at bounding box center [811, 47] width 47 height 21
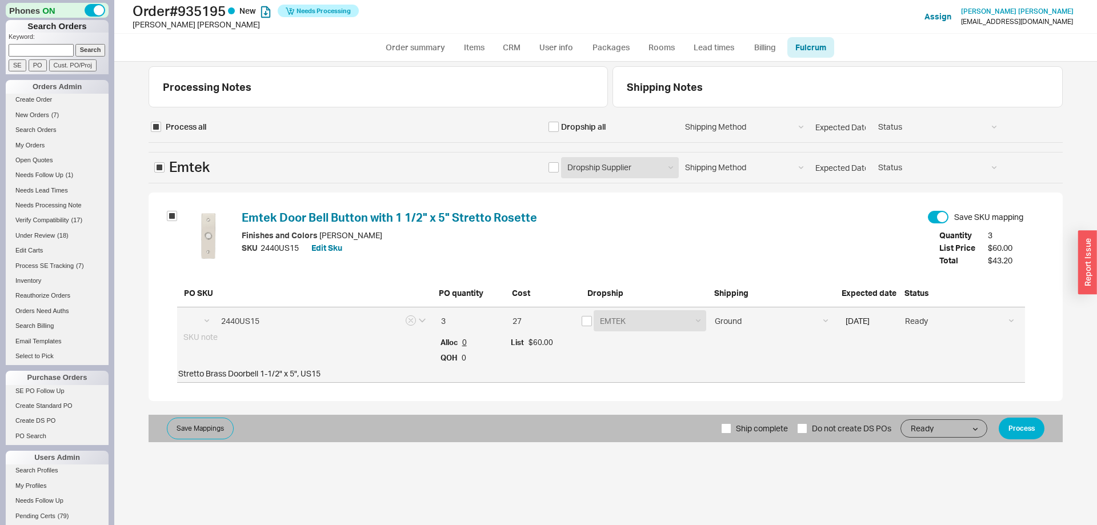
click at [580, 324] on div "27 List $60.00" at bounding box center [542, 336] width 75 height 58
select select "EMT"
drag, startPoint x: 585, startPoint y: 321, endPoint x: 606, endPoint y: 327, distance: 21.5
click at [586, 321] on input "checkbox" at bounding box center [587, 321] width 10 height 10
checkbox input "true"
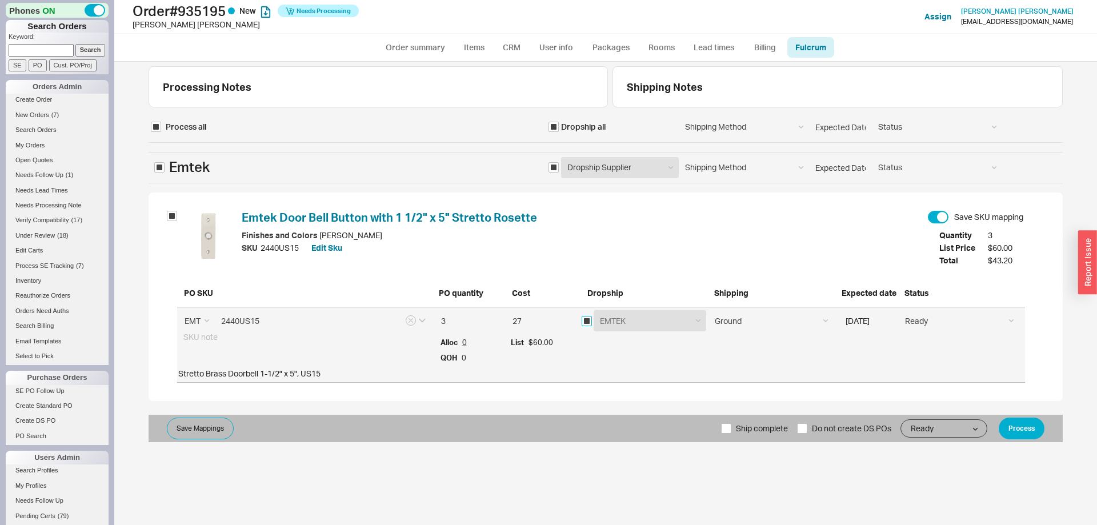
checkbox input "true"
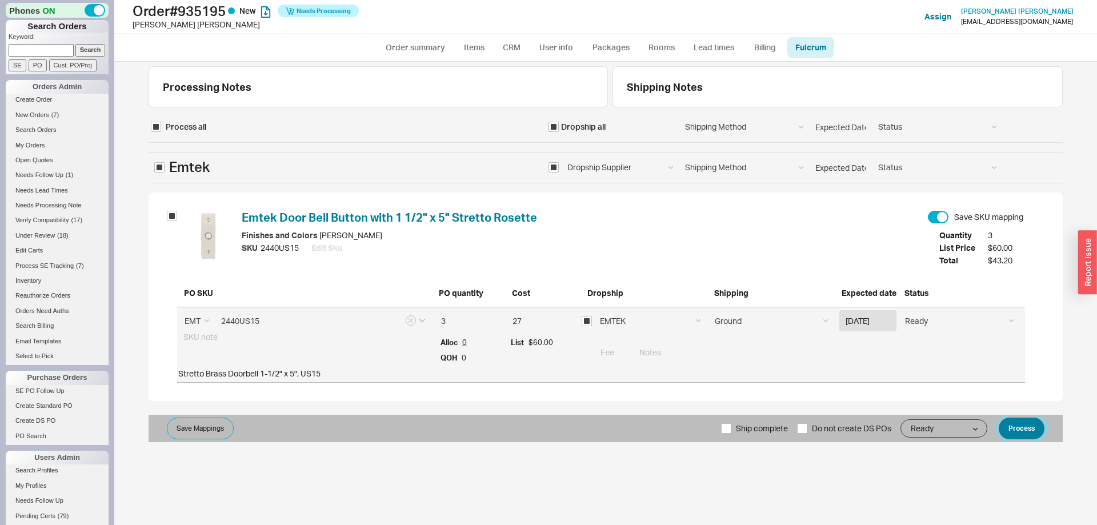
click at [1041, 421] on button "Process" at bounding box center [1022, 429] width 46 height 22
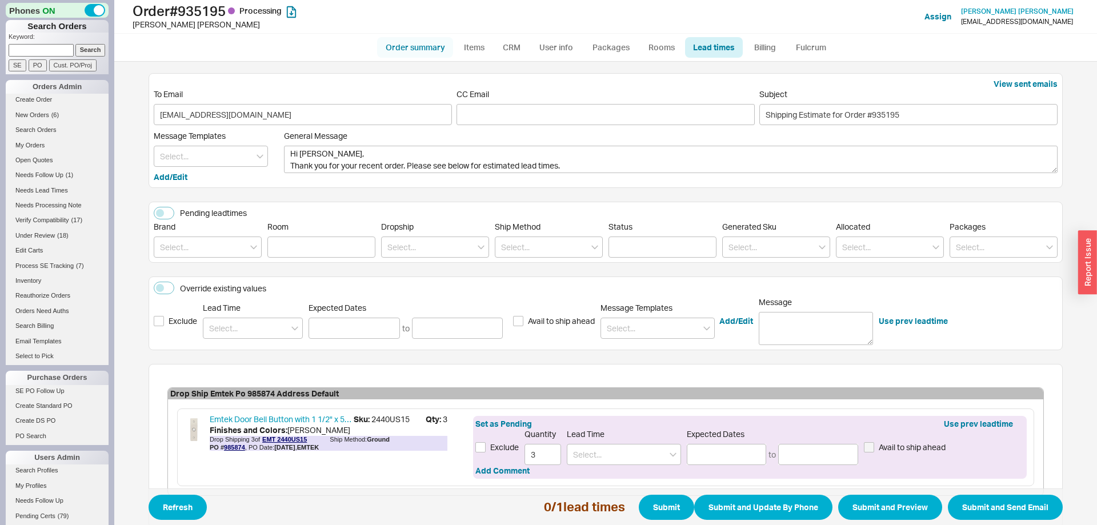
click at [382, 42] on link "Order summary" at bounding box center [415, 47] width 76 height 21
select select "*"
select select "LOW"
select select "3"
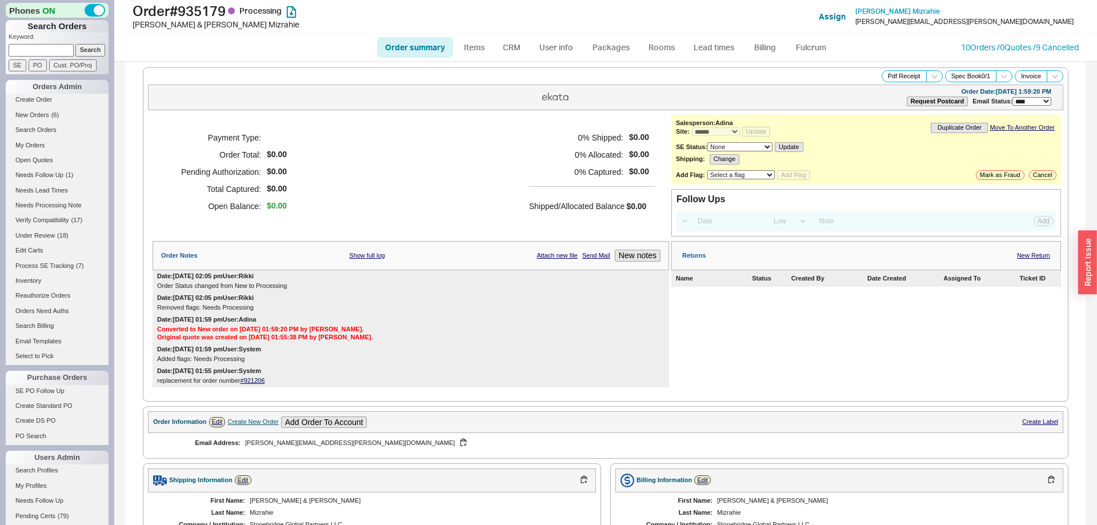
select select "*"
select select "LOW"
select select "3"
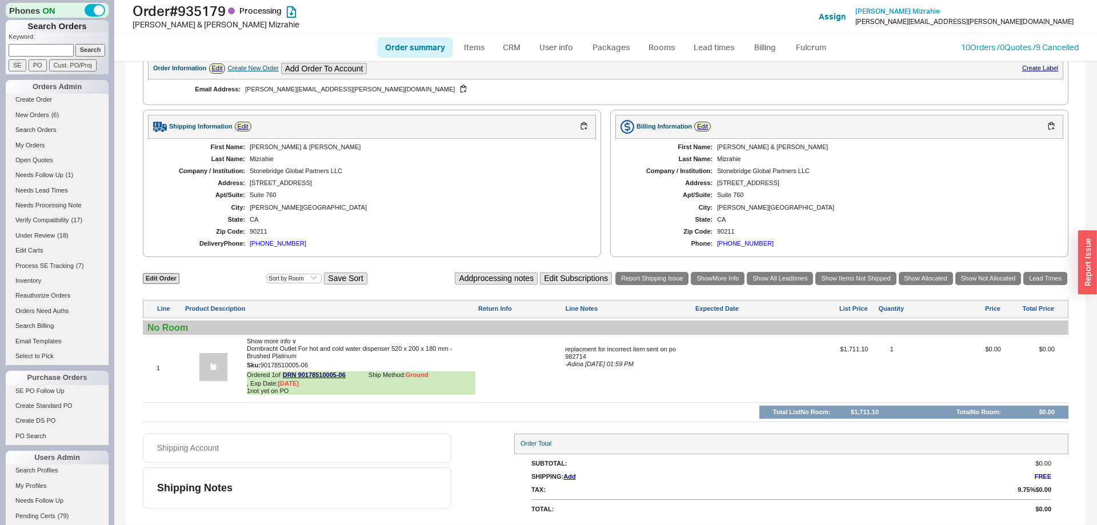
click at [428, 38] on link "Order summary" at bounding box center [415, 47] width 76 height 21
select select "*"
select select "LOW"
select select "3"
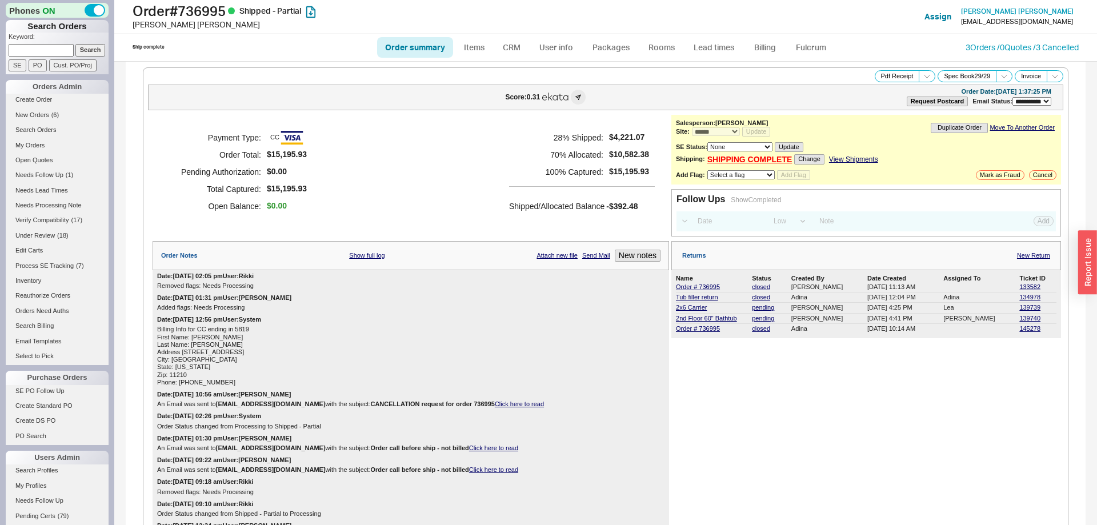
select select "**"
select select "*"
select select "LOW"
select select "3"
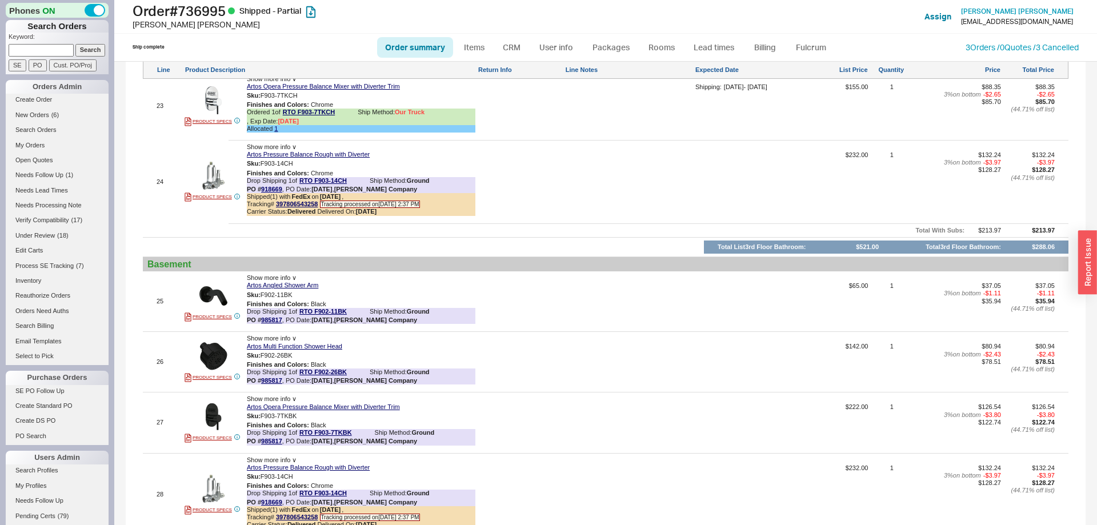
scroll to position [2921, 0]
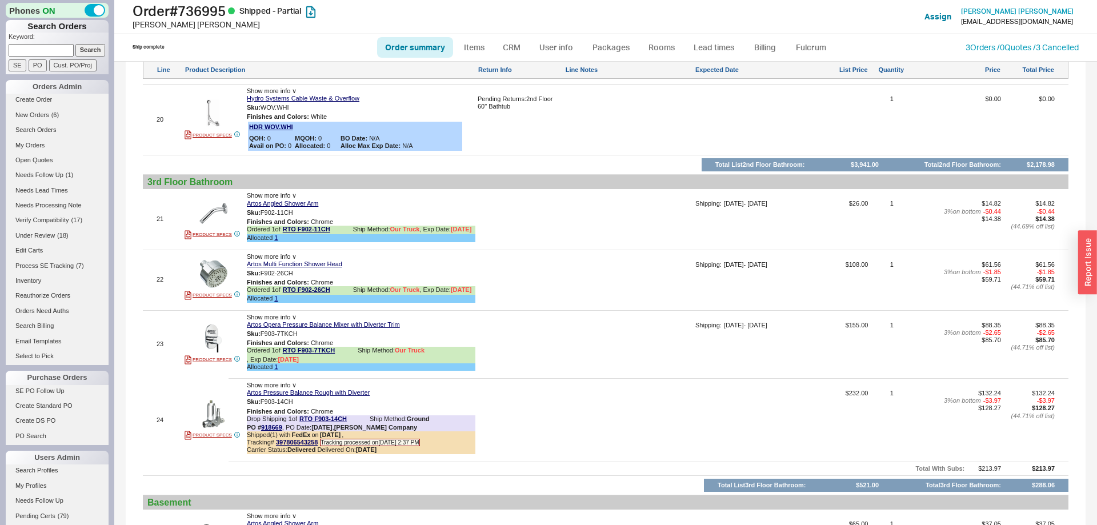
click at [417, 59] on ul "Order summary Items CRM User info Packages Rooms Lead times Billing Fulcrum" at bounding box center [606, 47] width 466 height 27
click at [424, 47] on link "Order summary" at bounding box center [415, 47] width 76 height 21
select select "**"
select select "*"
select select "LOW"
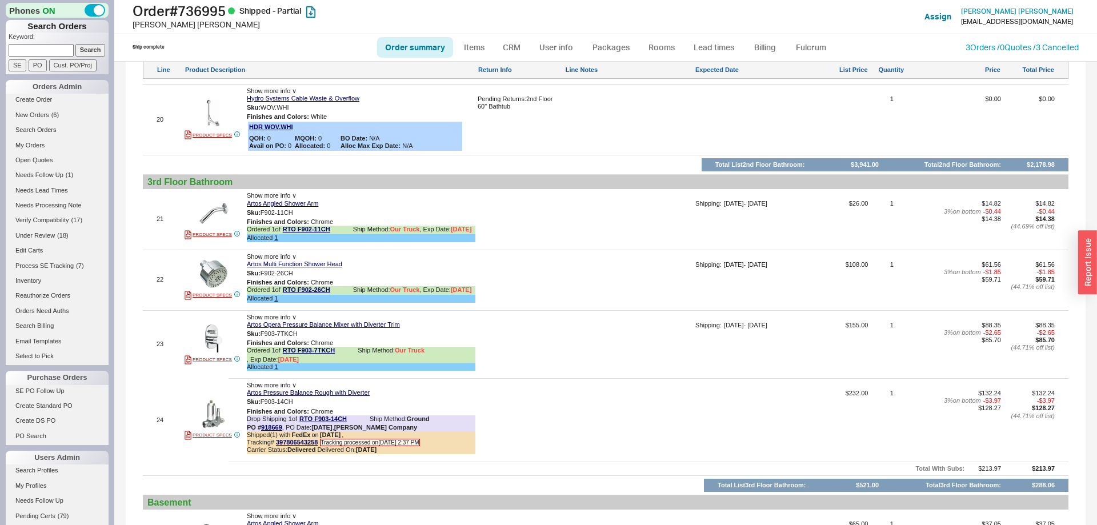
select select "3"
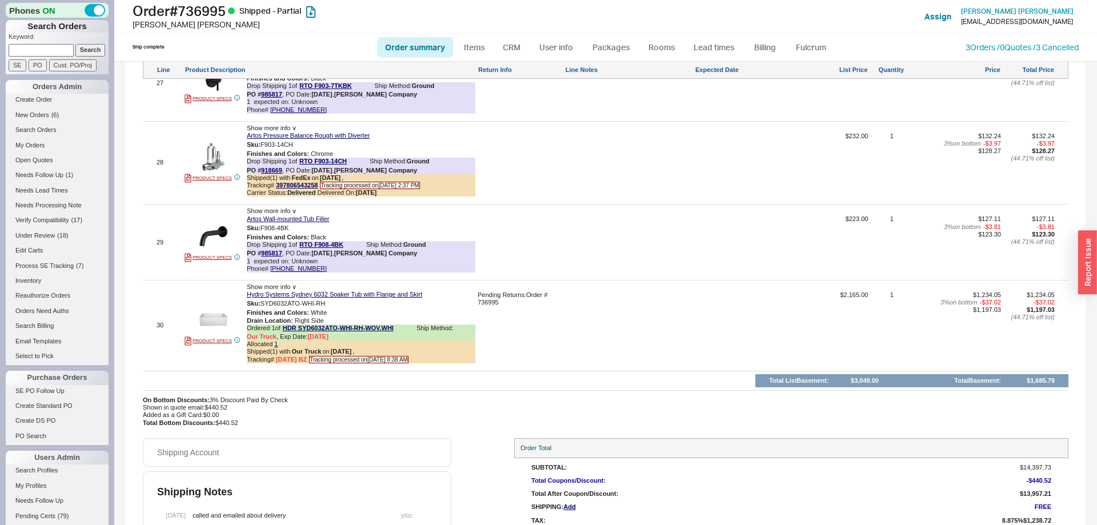
scroll to position [3681, 0]
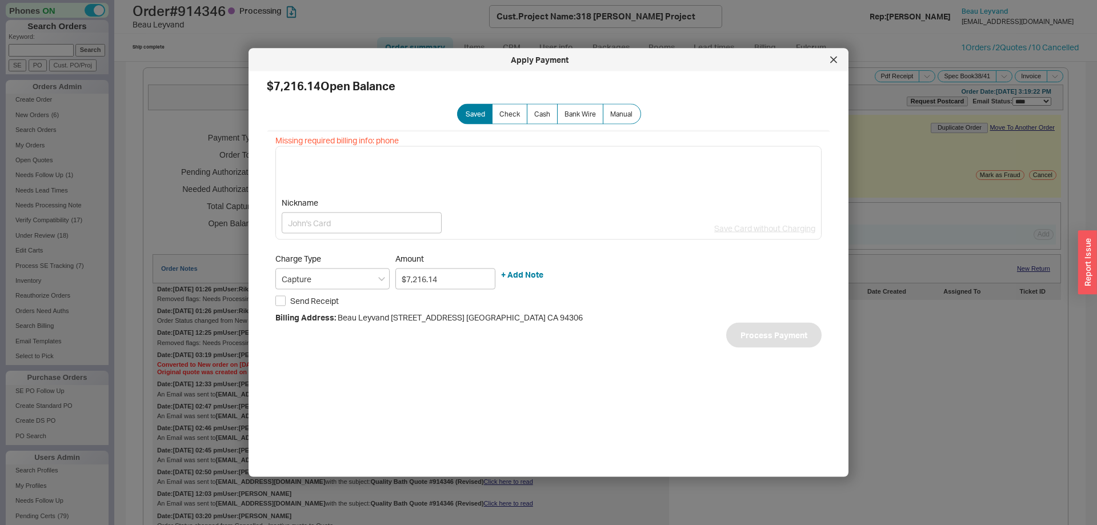
select select "*"
select select "LOW"
select select "3"
click at [828, 61] on div at bounding box center [834, 60] width 18 height 18
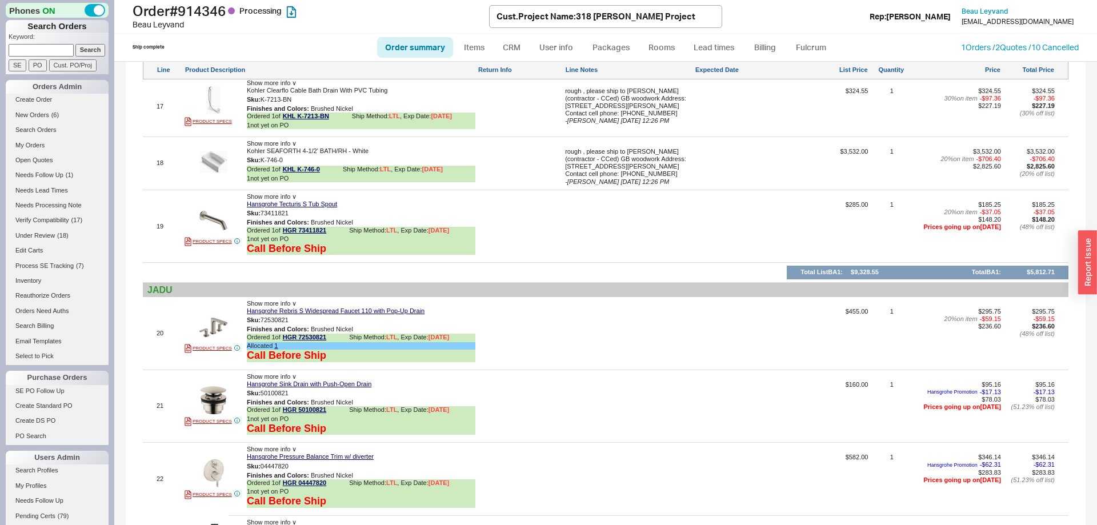
scroll to position [2448, 0]
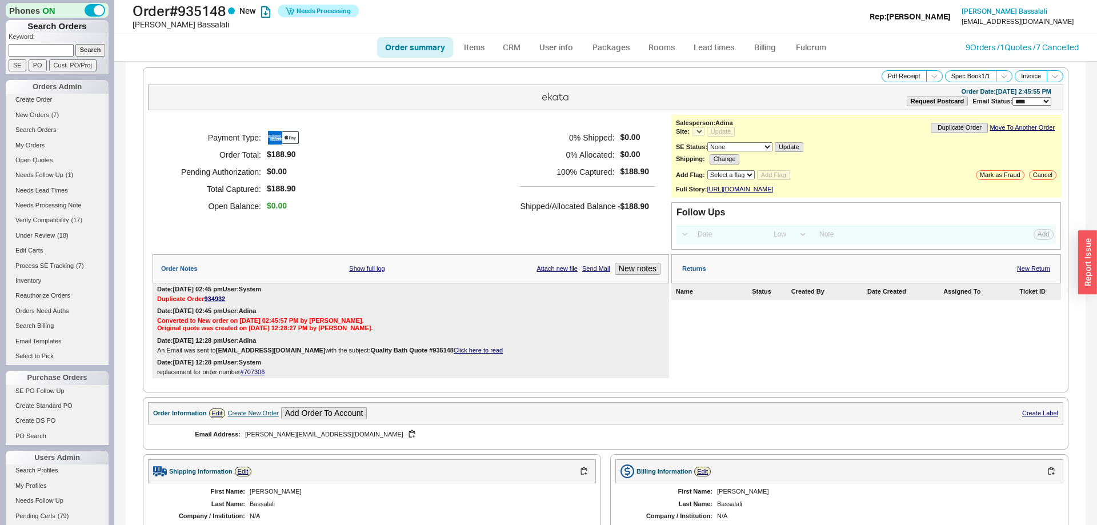
select select "*"
select select "LOW"
select select "3"
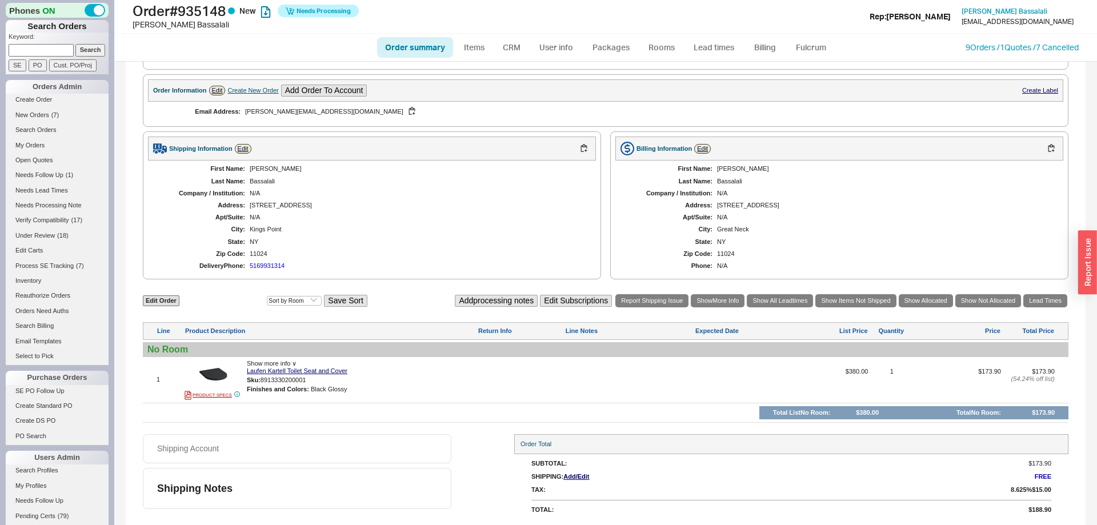
select select "*"
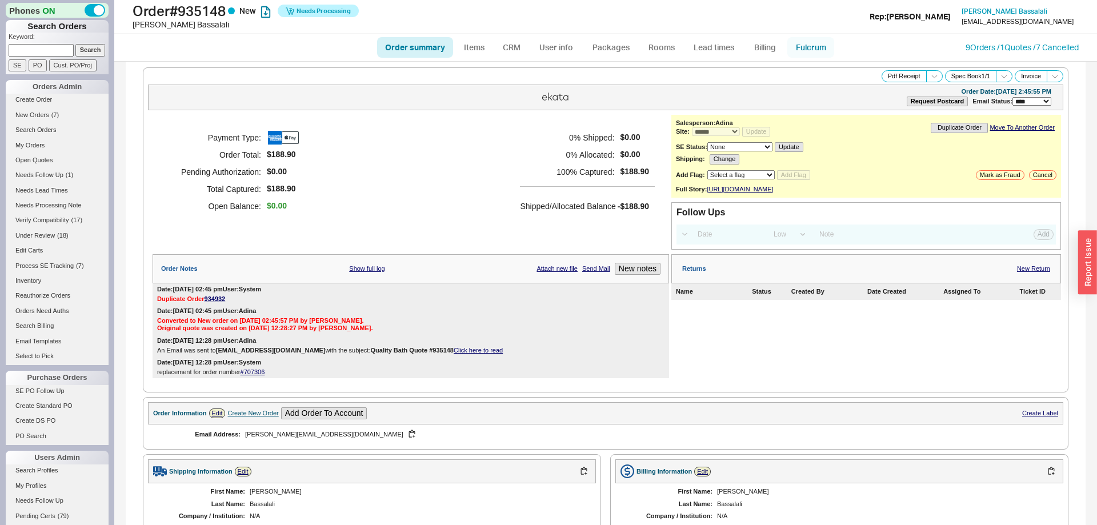
click at [802, 46] on link "Fulcrum" at bounding box center [811, 47] width 47 height 21
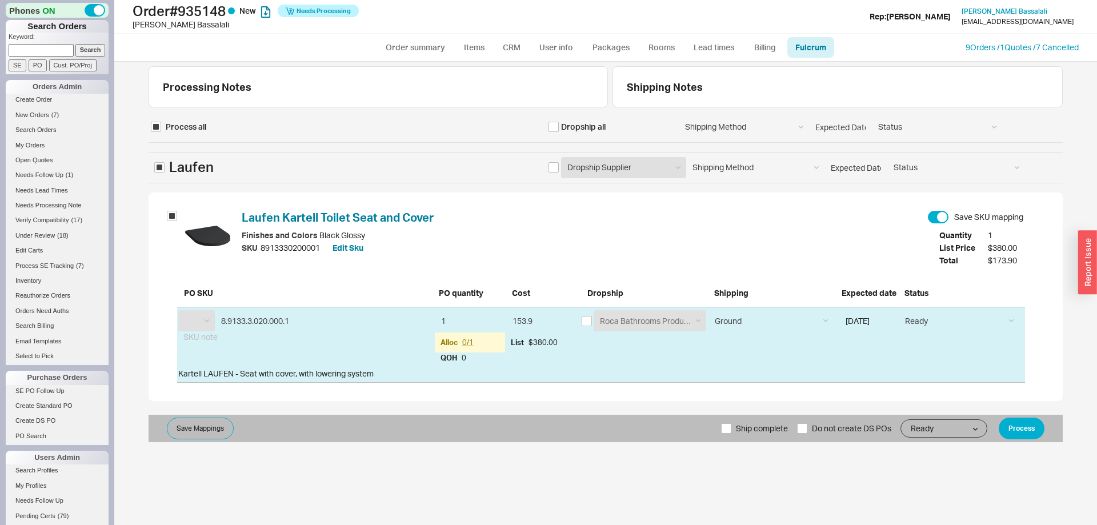
select select "LFN"
click at [1026, 430] on button "Process" at bounding box center [1022, 429] width 46 height 22
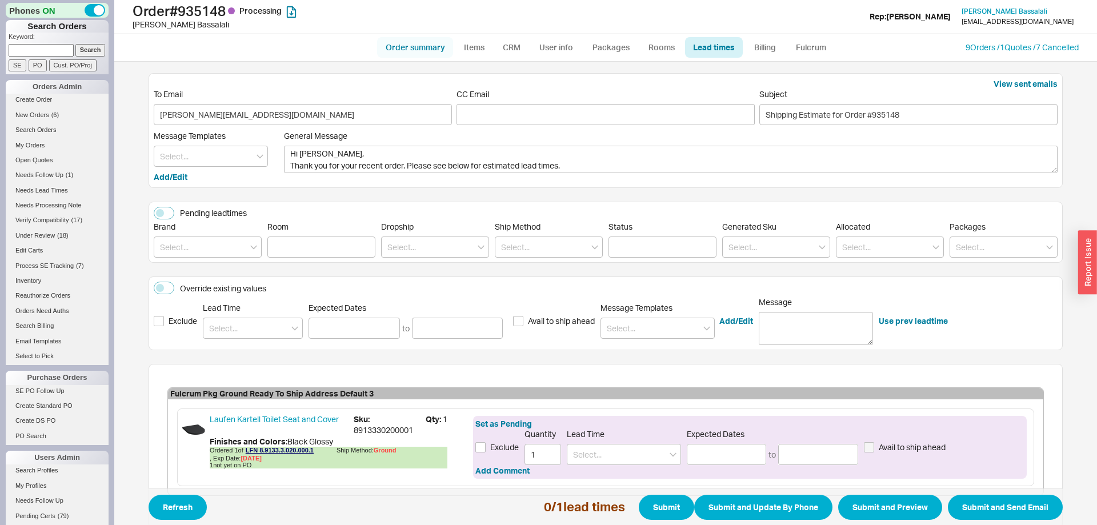
click at [415, 46] on link "Order summary" at bounding box center [415, 47] width 76 height 21
select select "*"
select select "LOW"
select select "3"
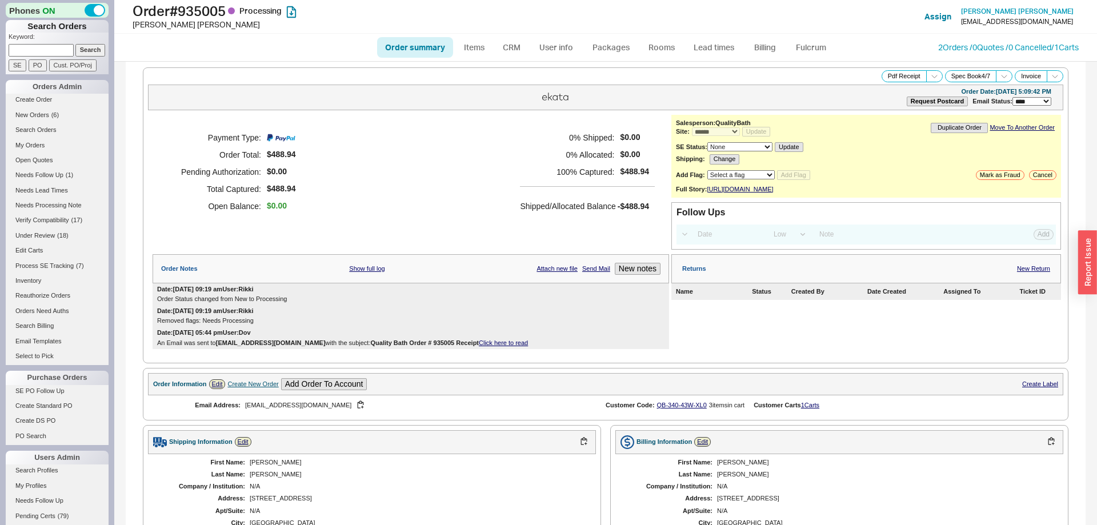
select select "*"
select select "LOW"
select select "3"
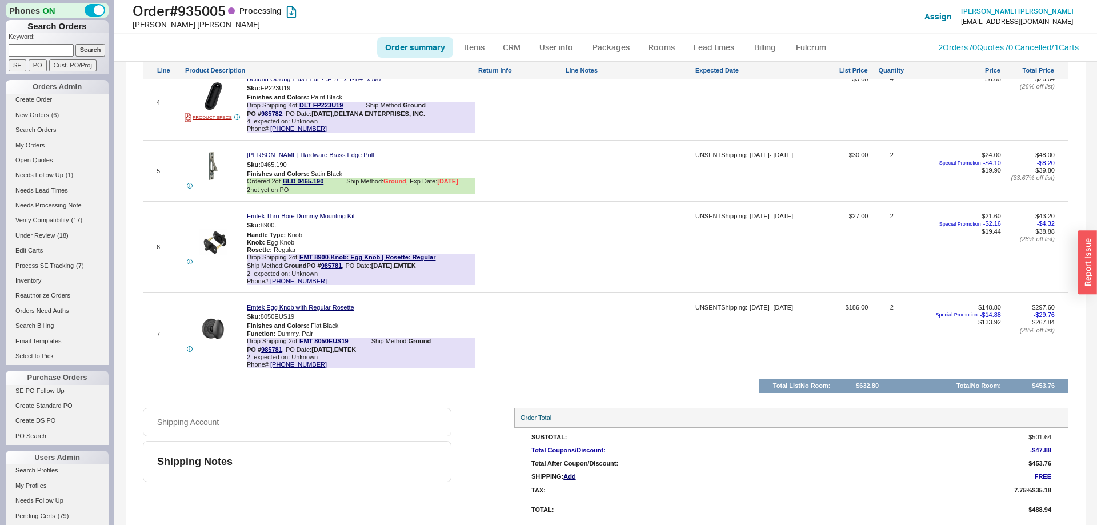
click at [414, 56] on link "Order summary" at bounding box center [415, 47] width 76 height 21
select select "*"
select select "LOW"
select select "3"
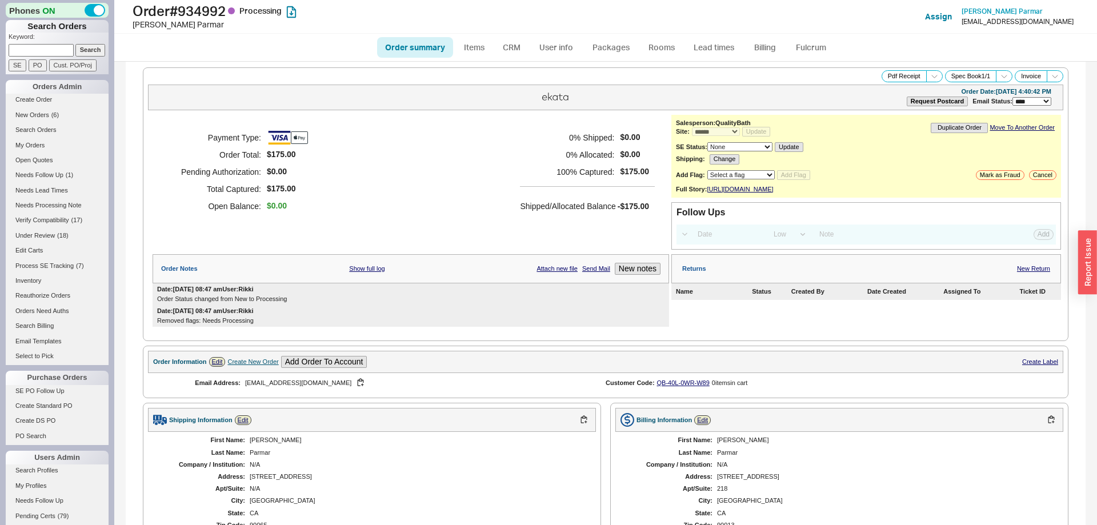
select select "*"
select select "LOW"
select select "3"
click at [426, 49] on link "Order summary" at bounding box center [415, 47] width 76 height 21
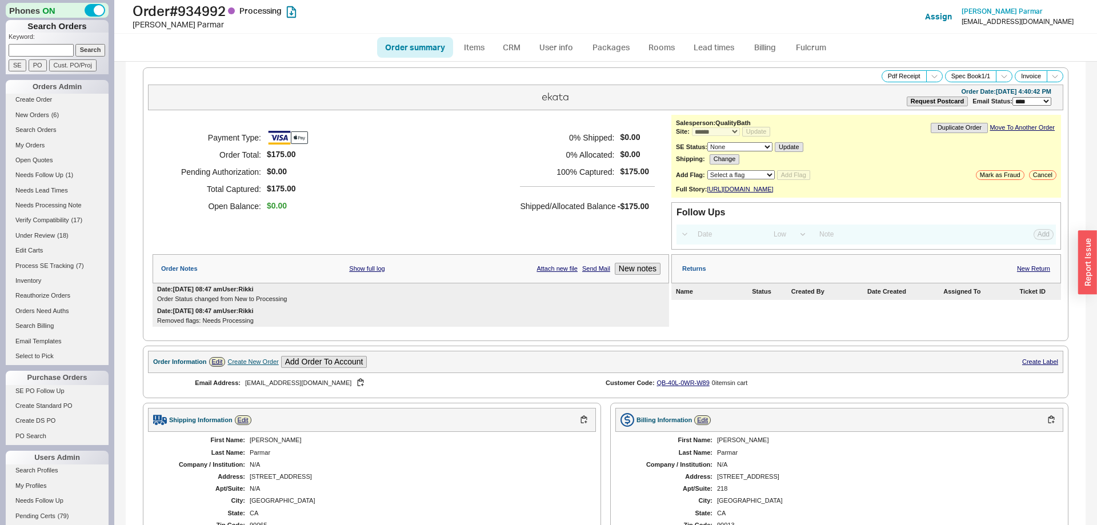
select select "*"
select select "LOW"
select select "3"
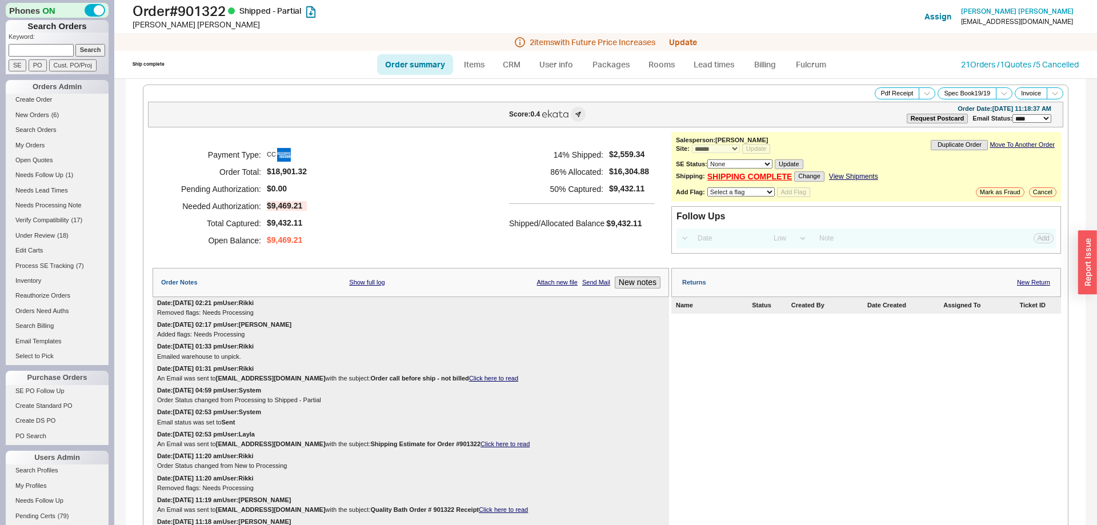
select select "*"
select select "LOW"
select select "3"
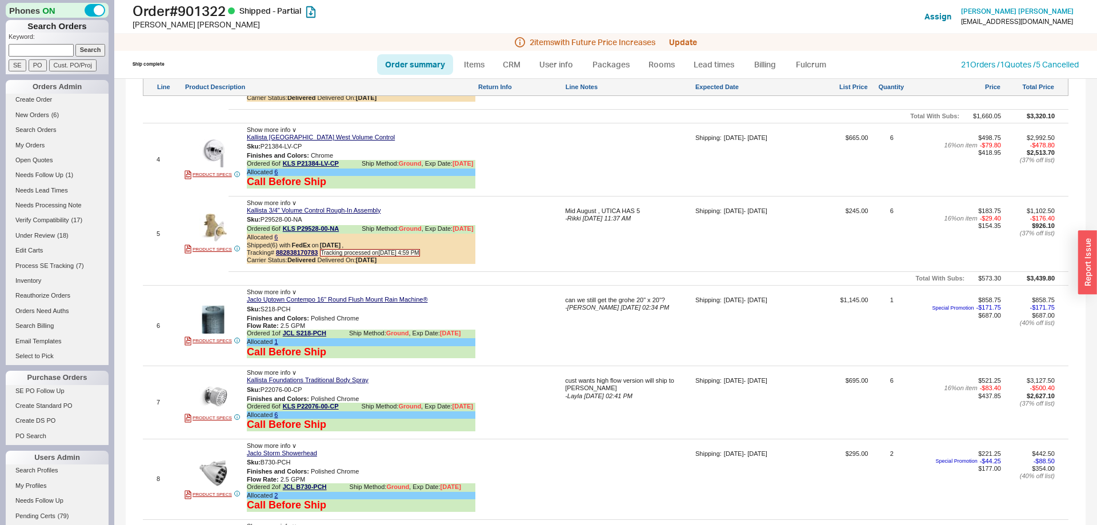
scroll to position [1632, 0]
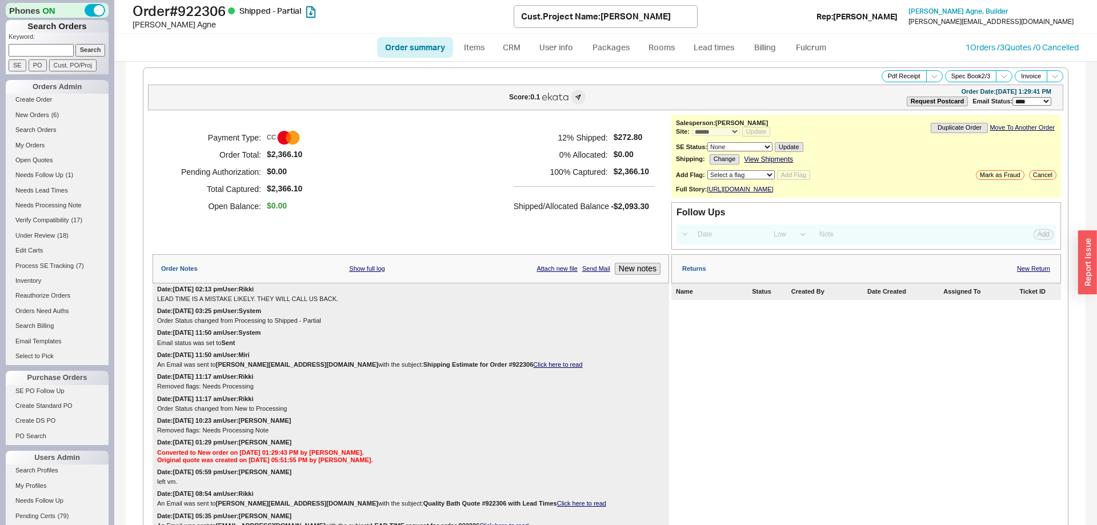
select select "*"
select select "LOW"
select select "3"
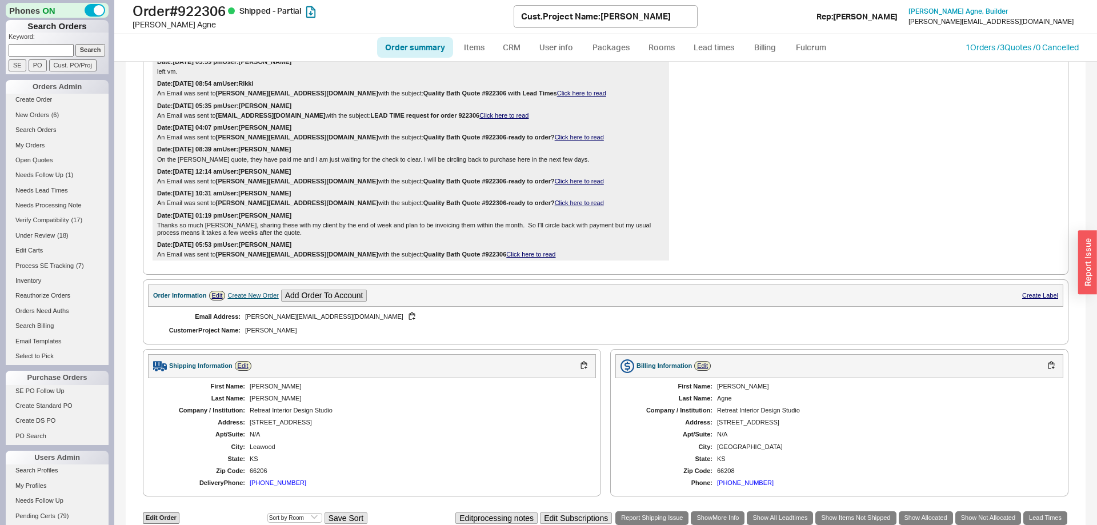
scroll to position [286, 0]
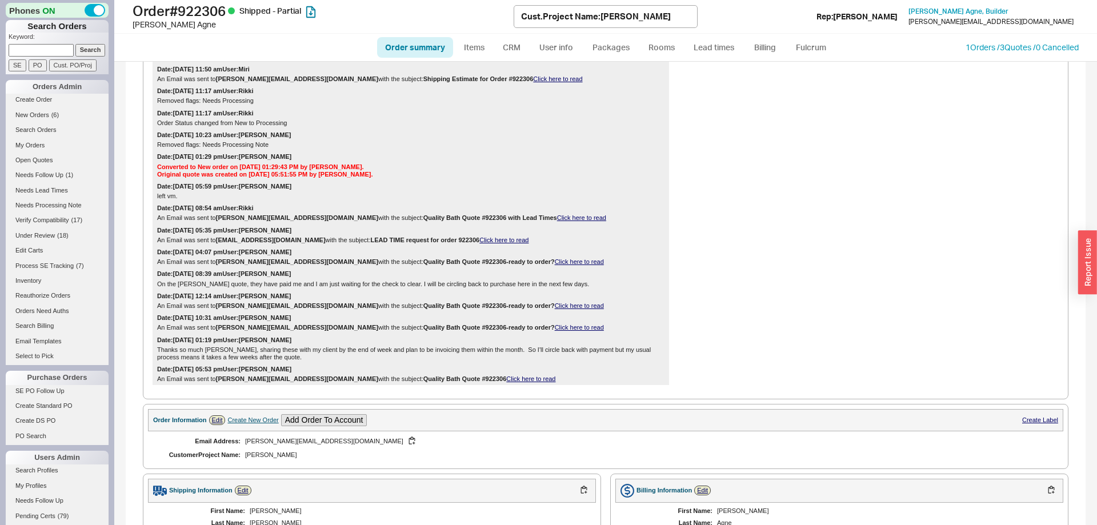
click at [422, 39] on link "Order summary" at bounding box center [415, 47] width 76 height 21
select select "*"
select select "LOW"
select select "3"
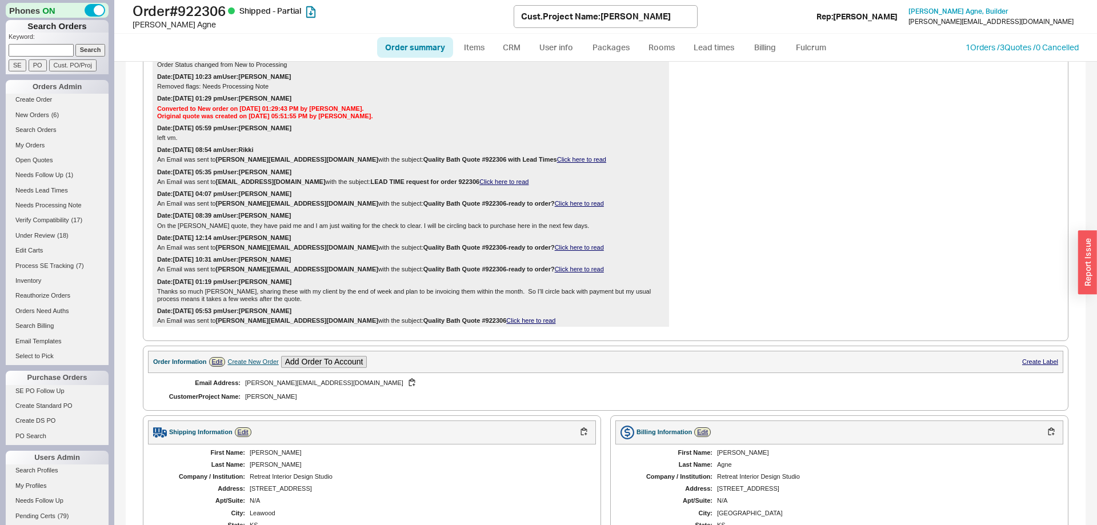
scroll to position [0, 0]
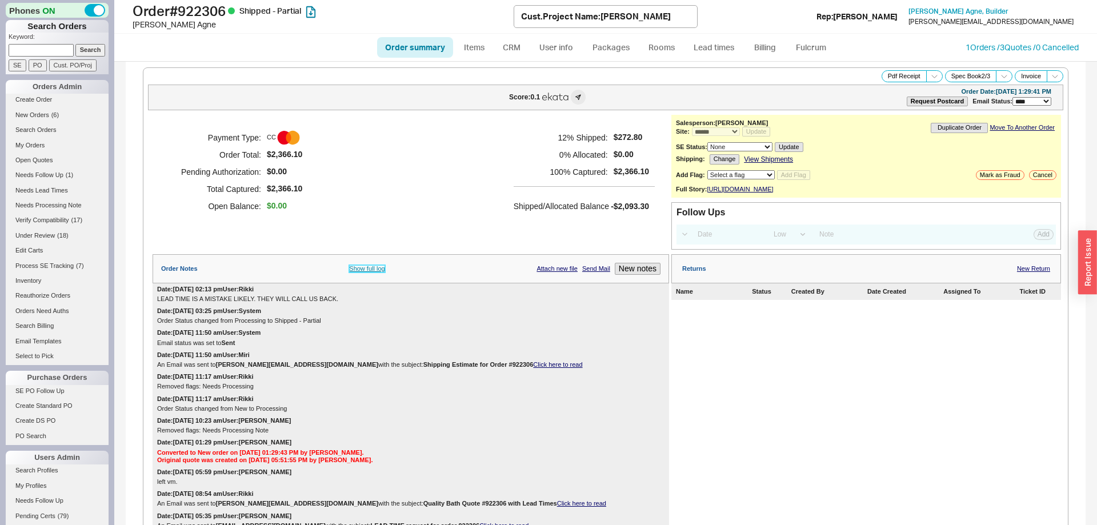
click at [373, 273] on link "Show full log" at bounding box center [366, 268] width 35 height 7
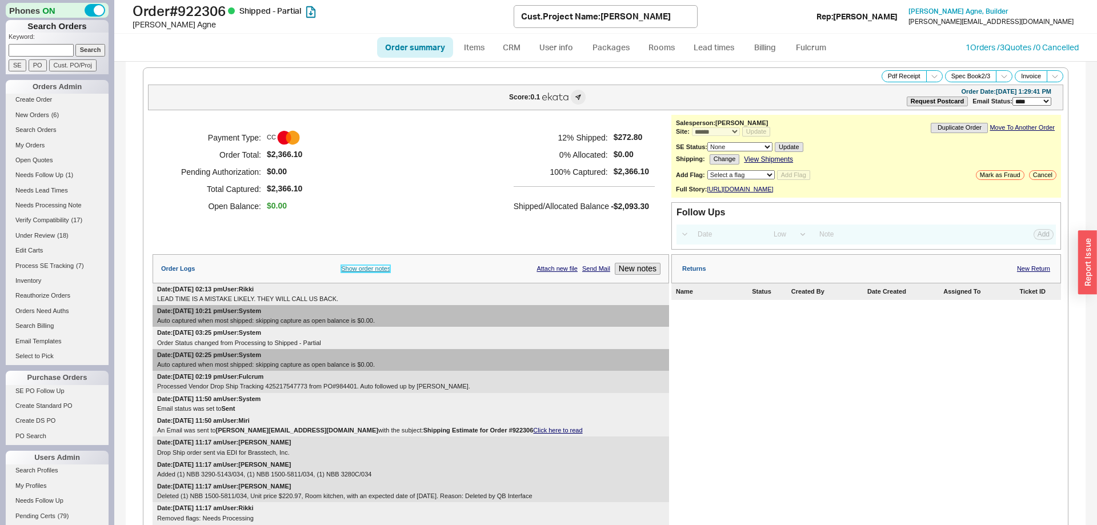
click at [372, 273] on link "Show order notes" at bounding box center [365, 268] width 49 height 7
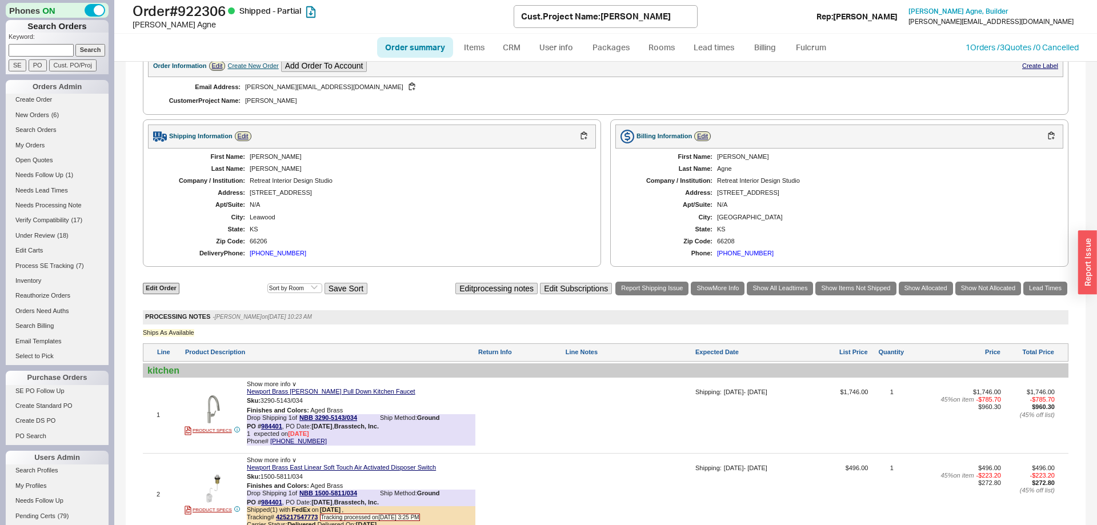
scroll to position [700, 0]
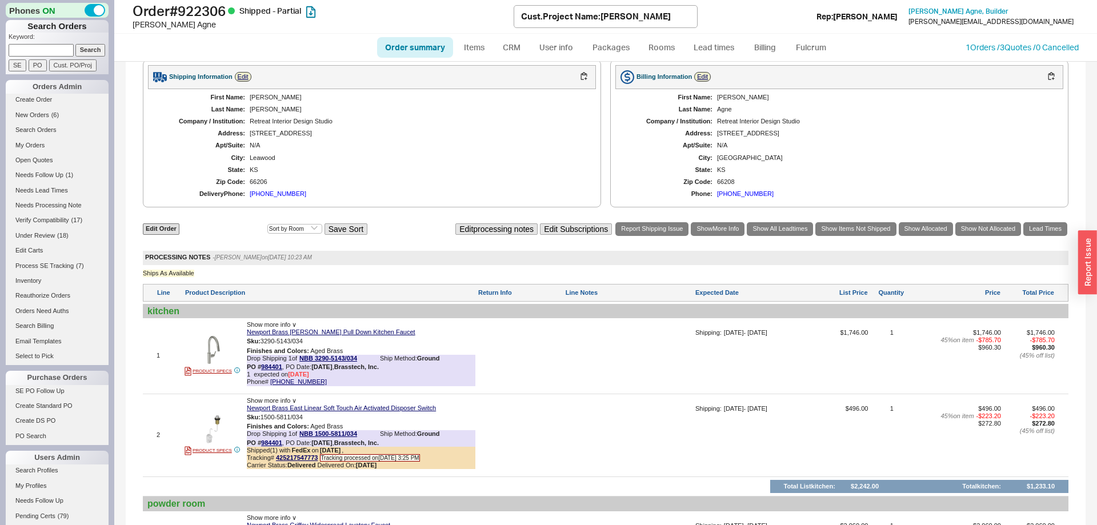
click at [517, 436] on div at bounding box center [520, 439] width 85 height 69
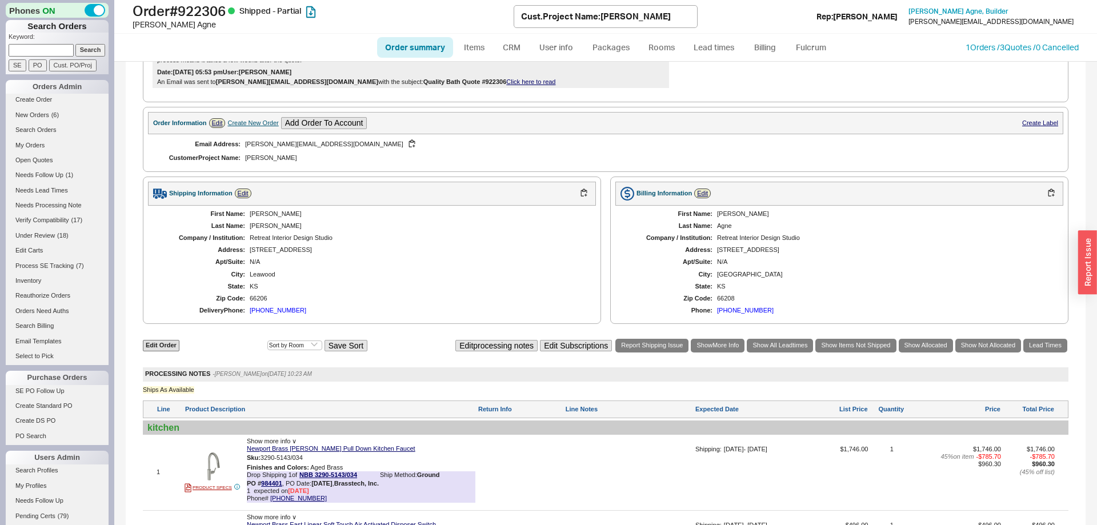
scroll to position [0, 0]
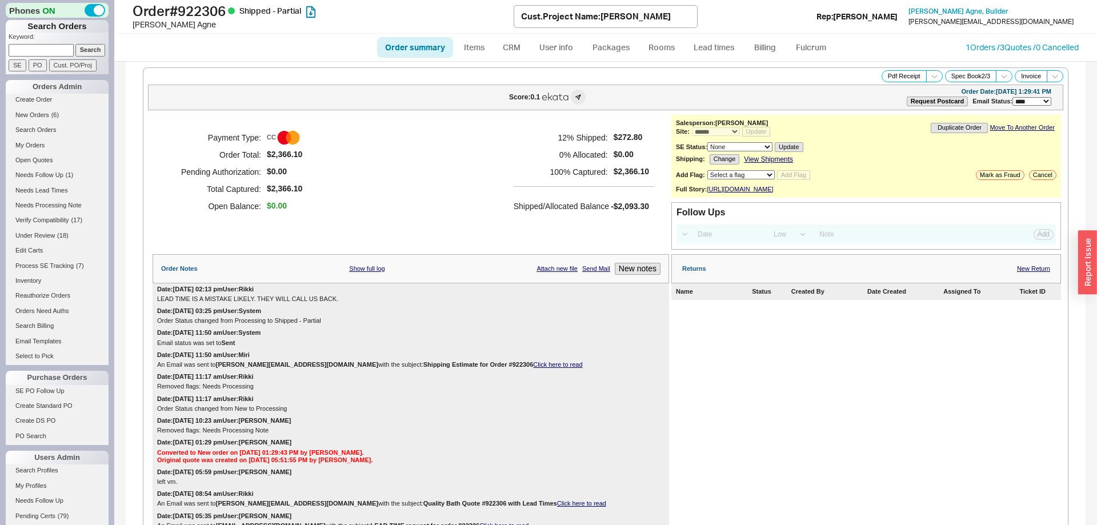
click at [426, 50] on link "Order summary" at bounding box center [415, 47] width 76 height 21
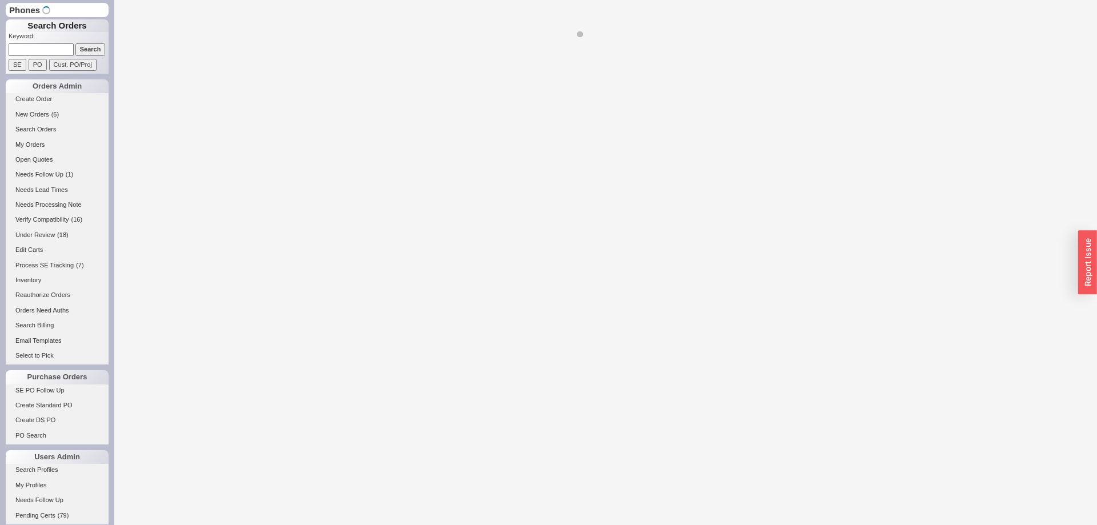
select select "LOW"
select select "3"
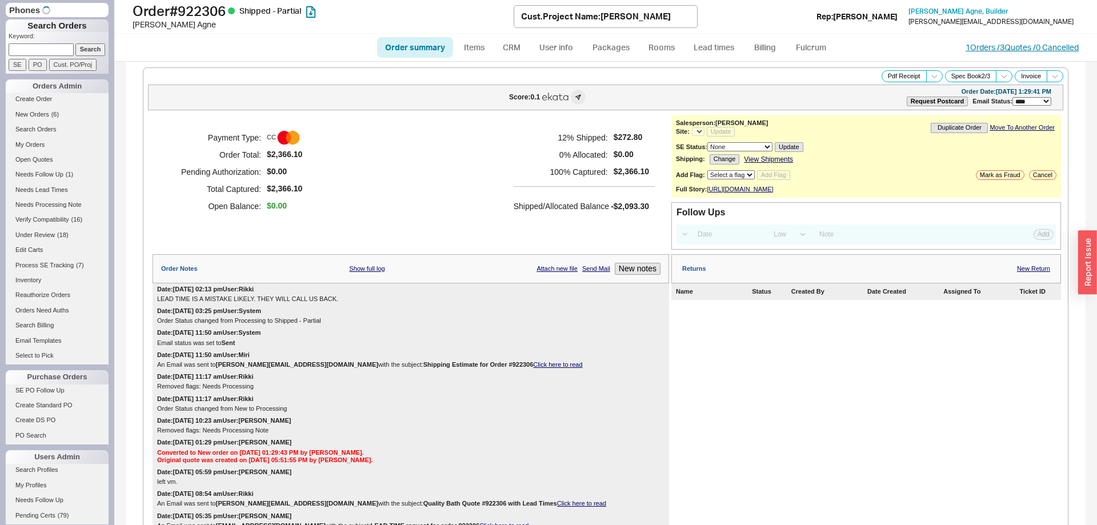
select select "*"
click at [974, 50] on link "1 Orders / 3 Quotes / 0 Cancelled" at bounding box center [1022, 47] width 113 height 10
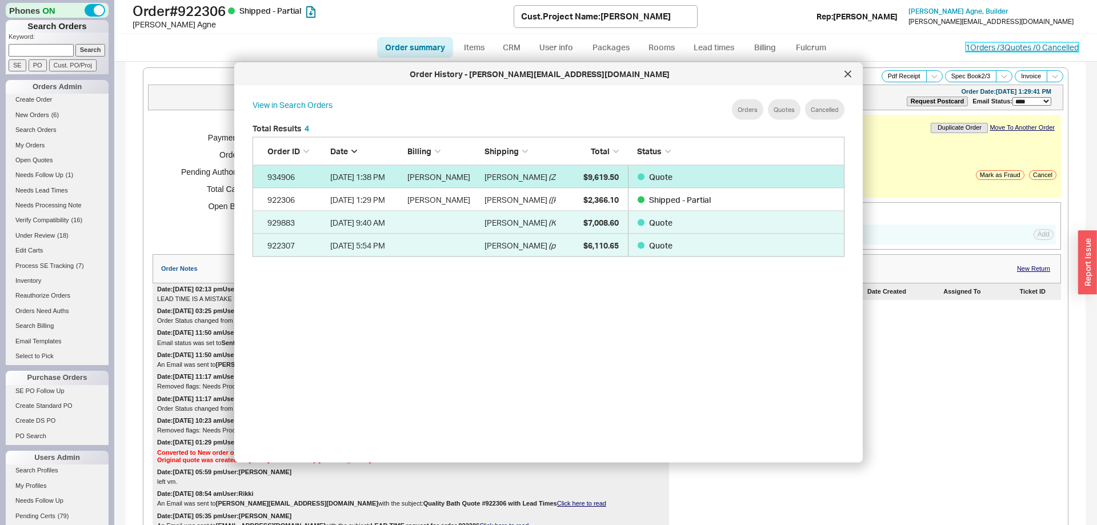
scroll to position [350, 610]
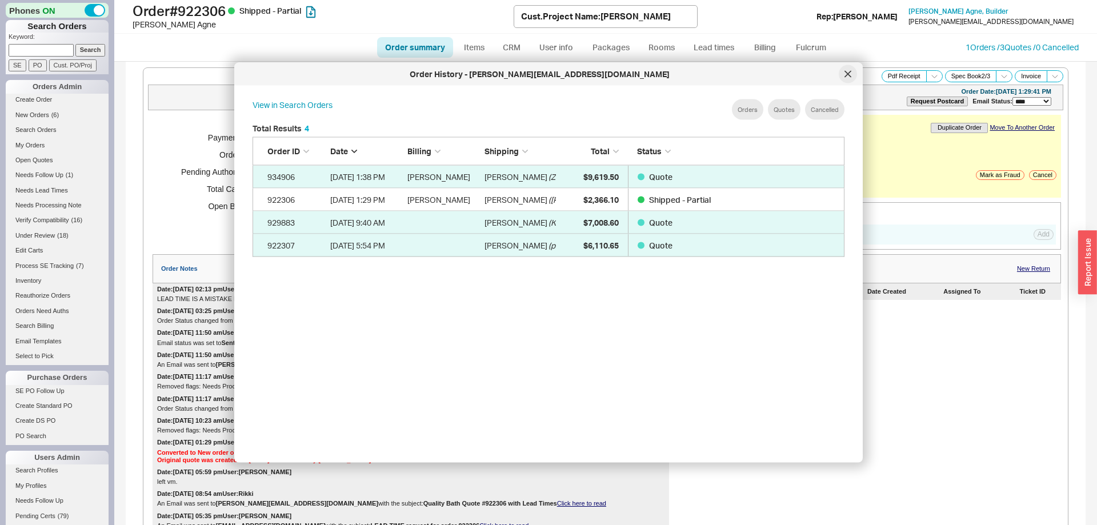
click at [849, 69] on div at bounding box center [848, 74] width 18 height 18
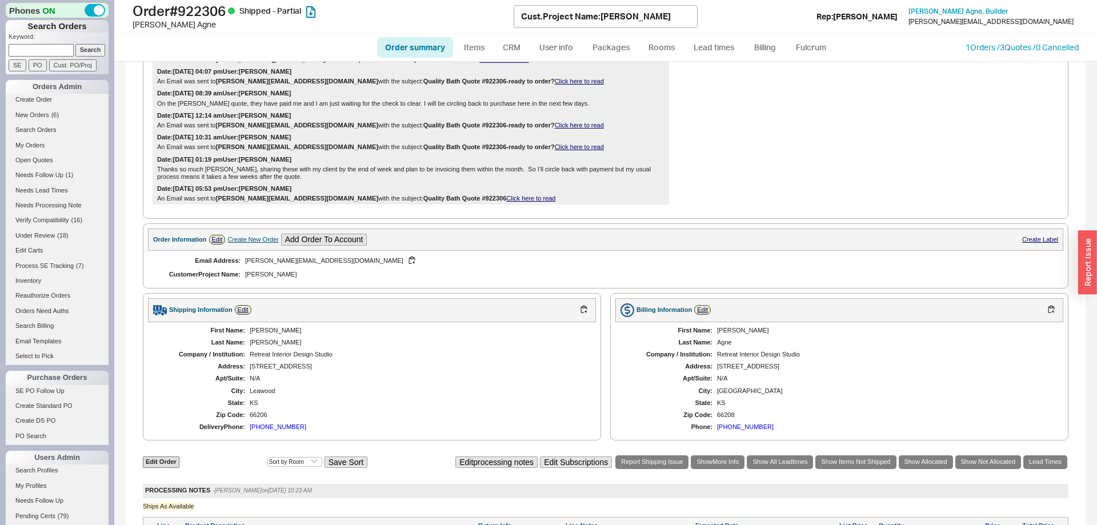
scroll to position [927, 0]
